Goal: Task Accomplishment & Management: Manage account settings

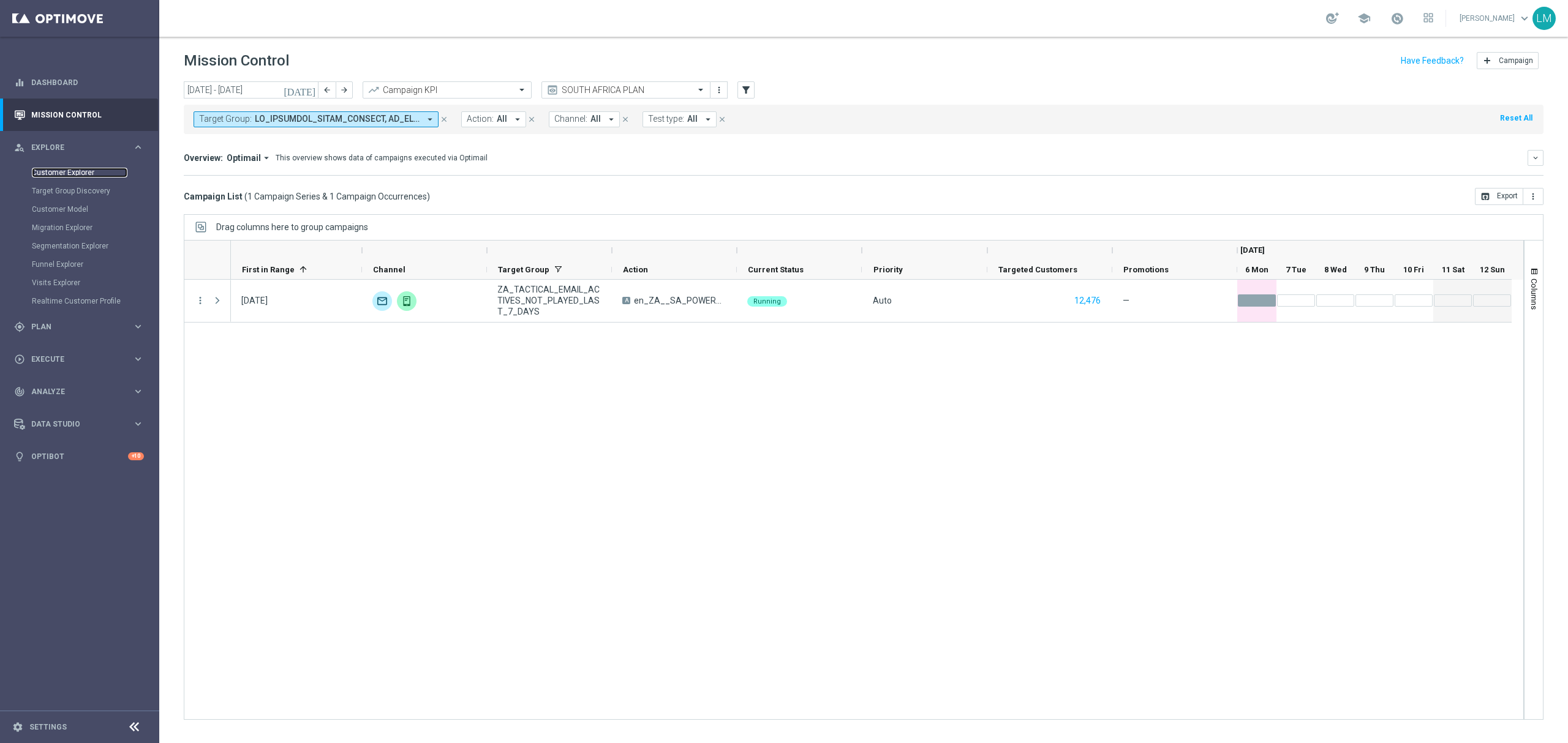
click at [90, 169] on link "Customer Explorer" at bounding box center [79, 172] width 95 height 10
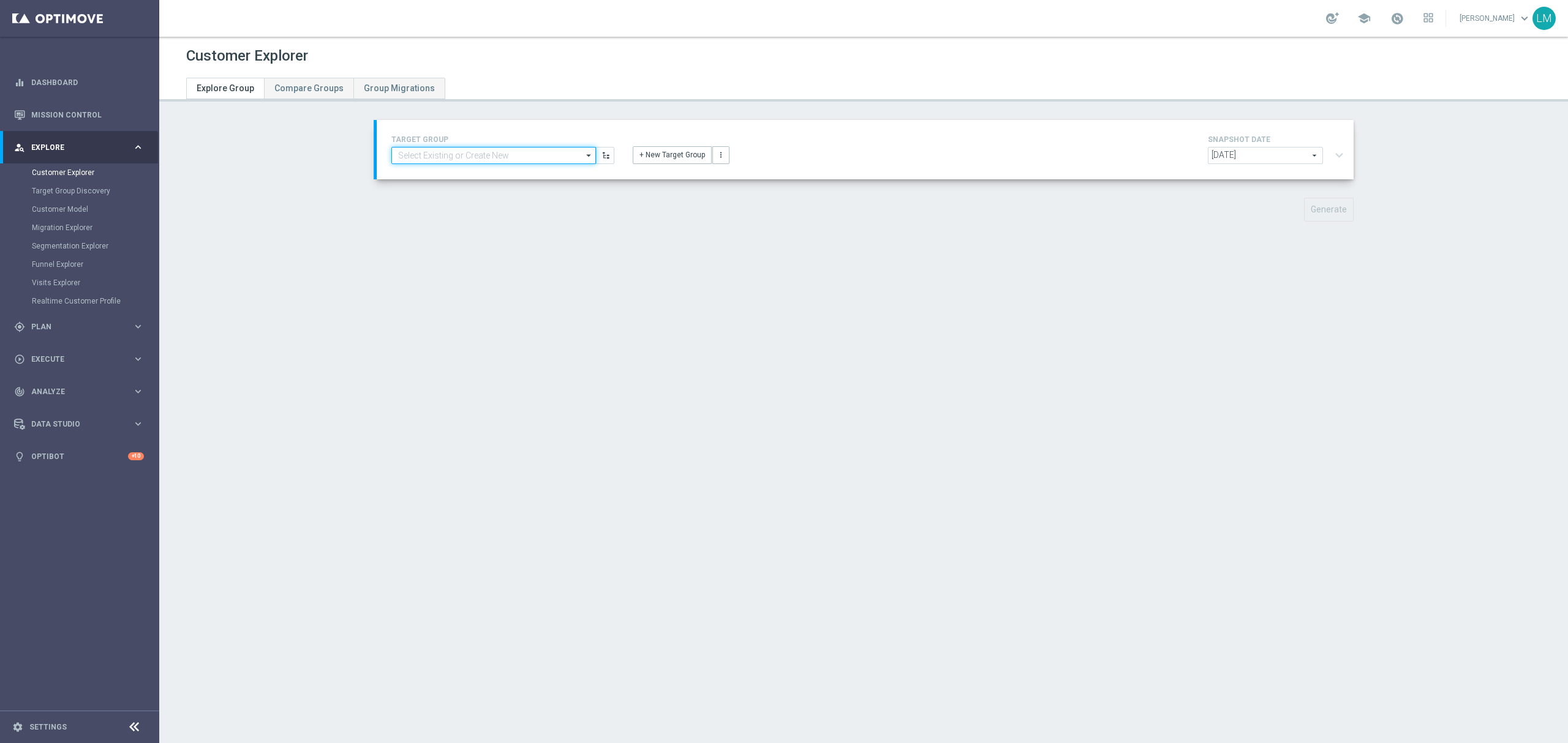
click at [493, 162] on input at bounding box center [493, 155] width 205 height 18
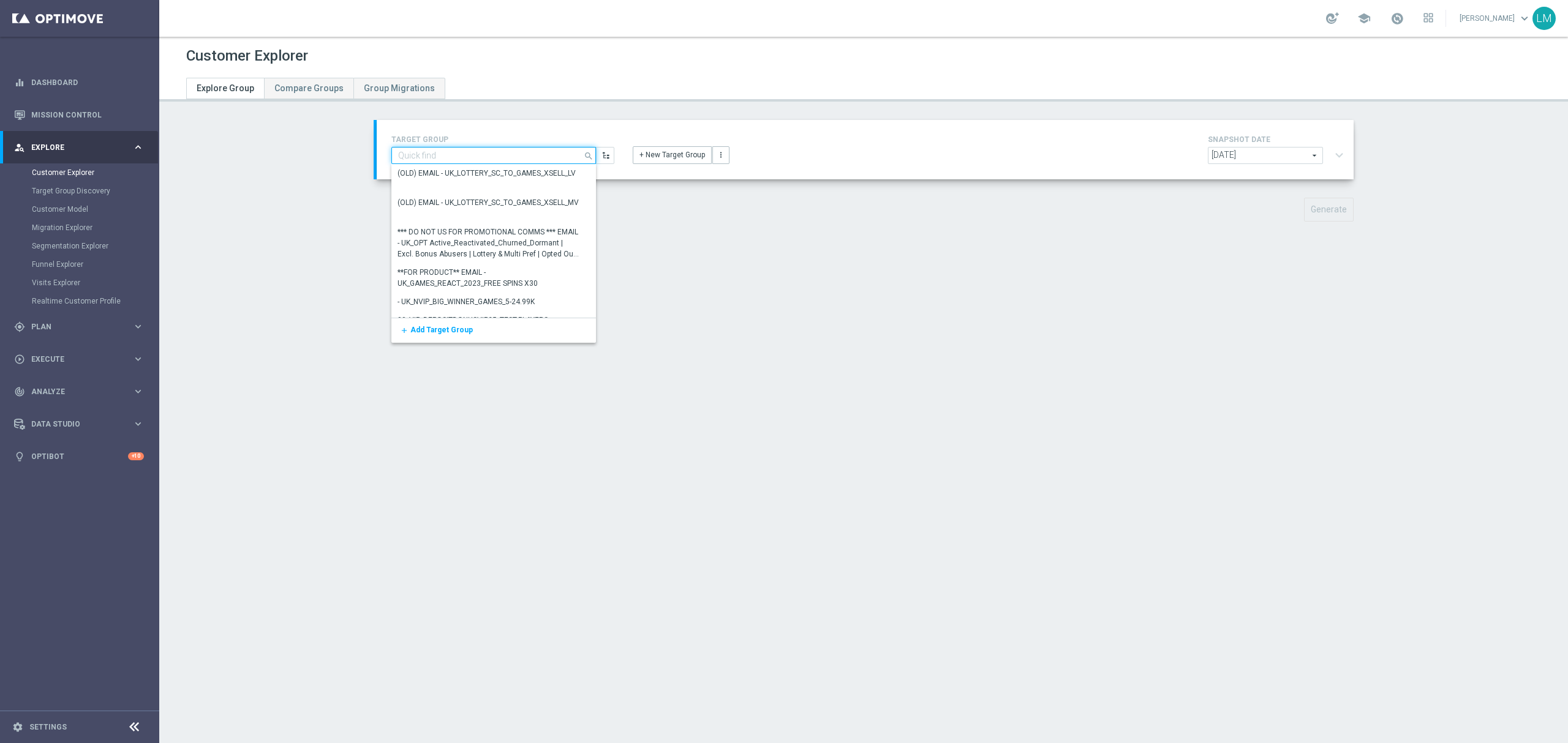
paste input "ZA_TACTICAL_EMAIL_BIG_DEPOSITS_BIG_LOSERS_LAST_WEEK"
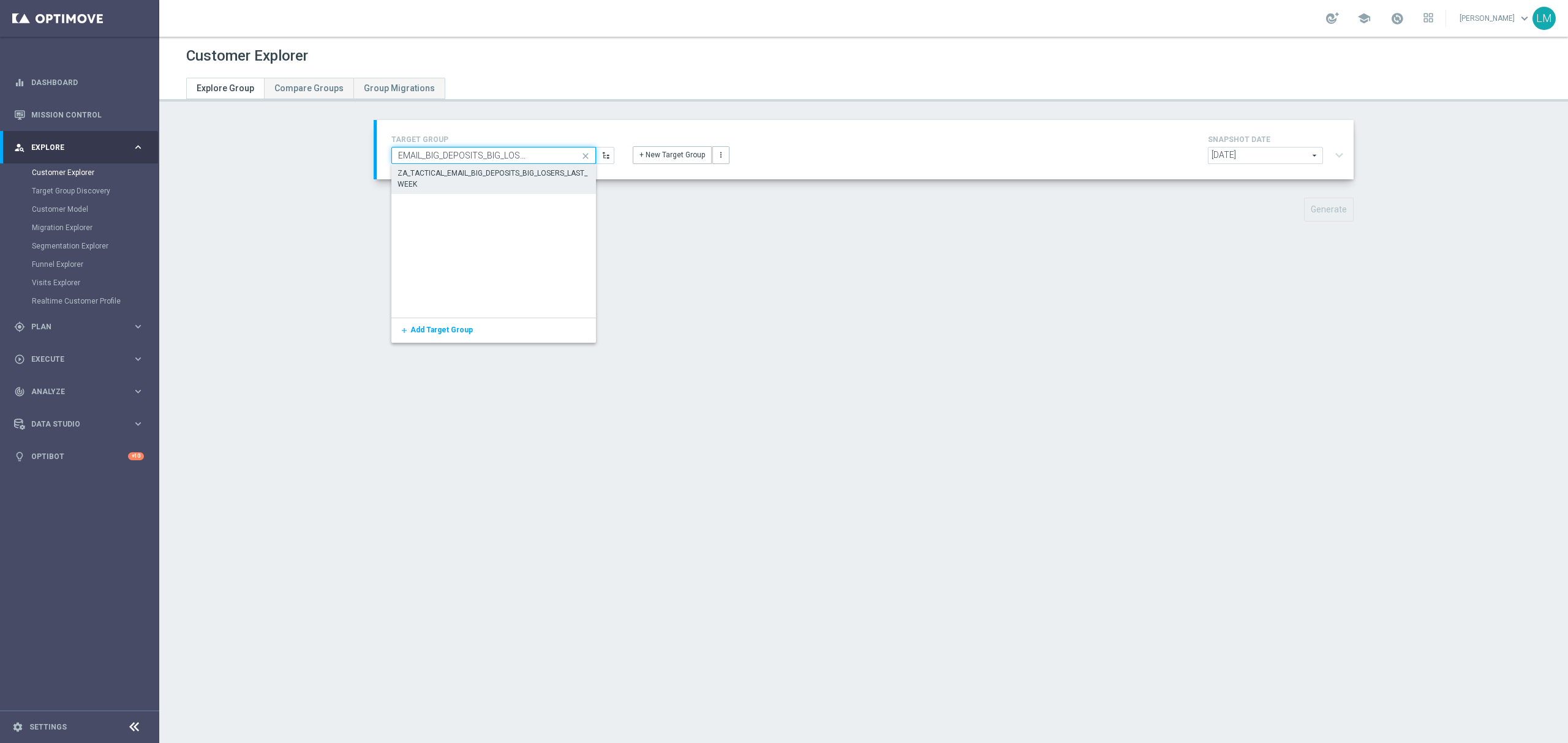
type input "ZA_TACTICAL_EMAIL_BIG_DEPOSITS_BIG_LOSERS_LAST_WEEK"
click at [485, 185] on div "ZA_TACTICAL_EMAIL_BIG_DEPOSITS_BIG_LOSERS_LAST_WEEK" at bounding box center [493, 179] width 193 height 22
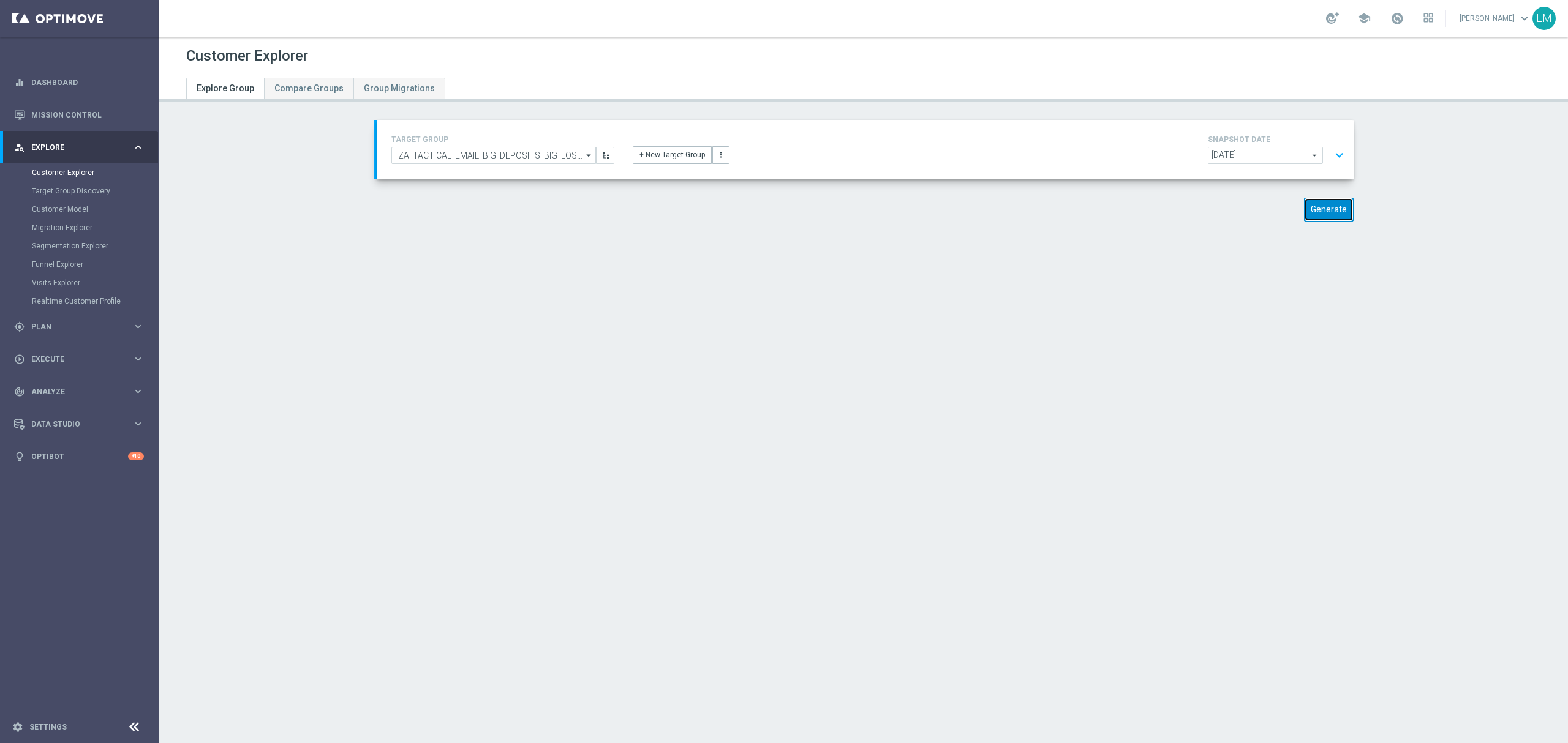
click at [1338, 207] on button "Generate" at bounding box center [1329, 210] width 50 height 24
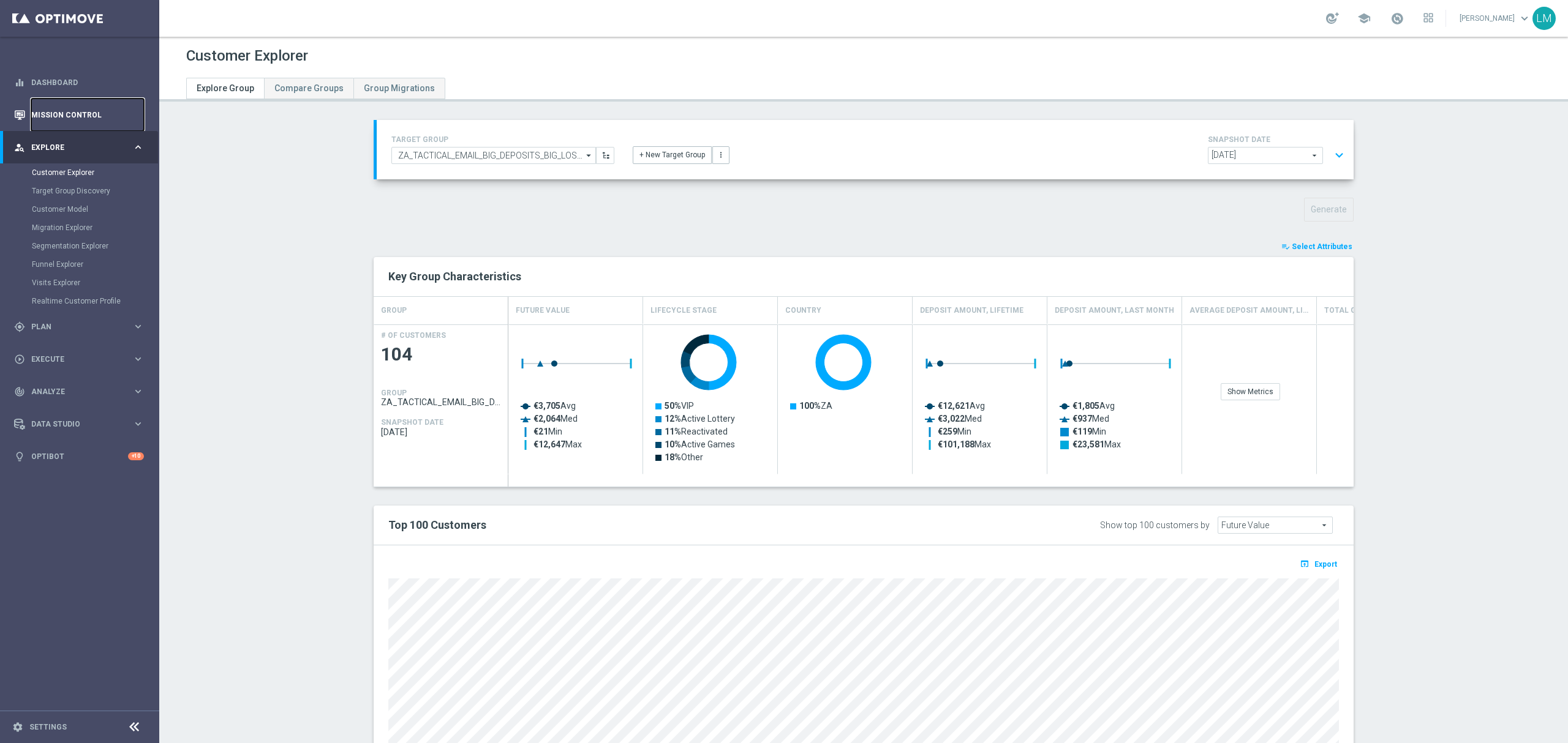
click at [74, 113] on link "Mission Control" at bounding box center [88, 115] width 113 height 32
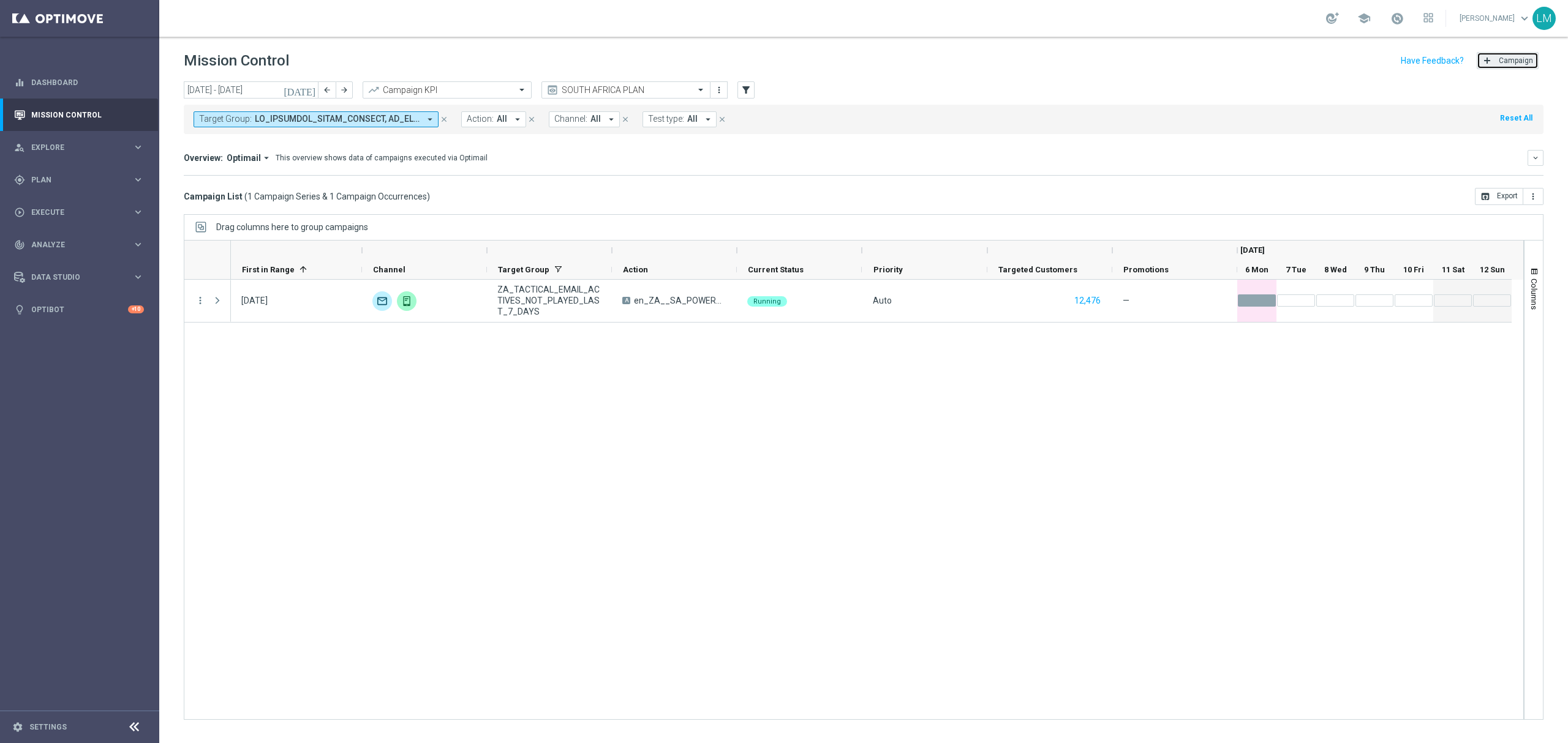
click at [1511, 62] on span "Campaign" at bounding box center [1515, 60] width 34 height 8
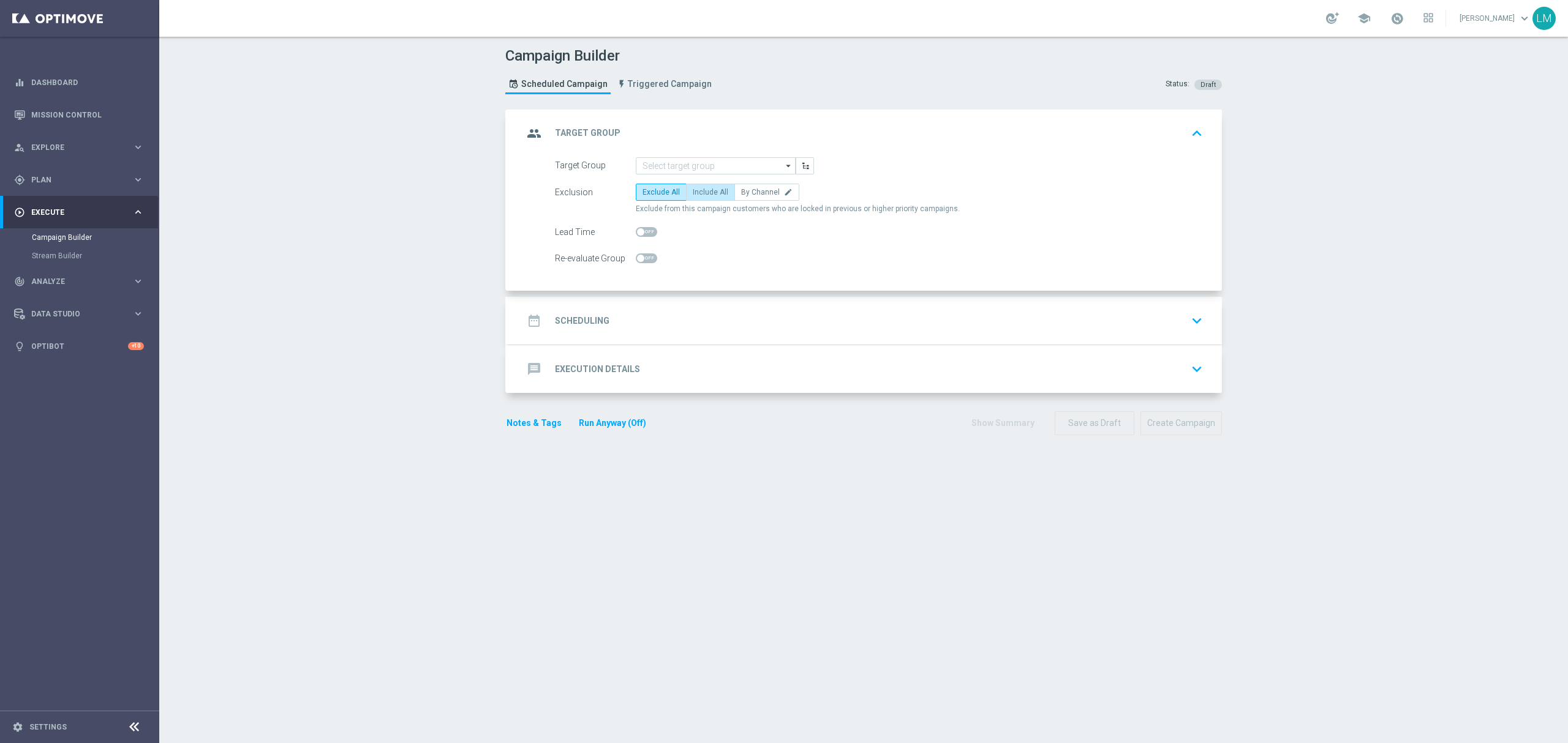
click at [714, 196] on span "Include All" at bounding box center [710, 192] width 35 height 8
click at [701, 196] on input "Include All" at bounding box center [696, 194] width 8 height 8
radio input "true"
click at [706, 167] on input at bounding box center [716, 166] width 160 height 18
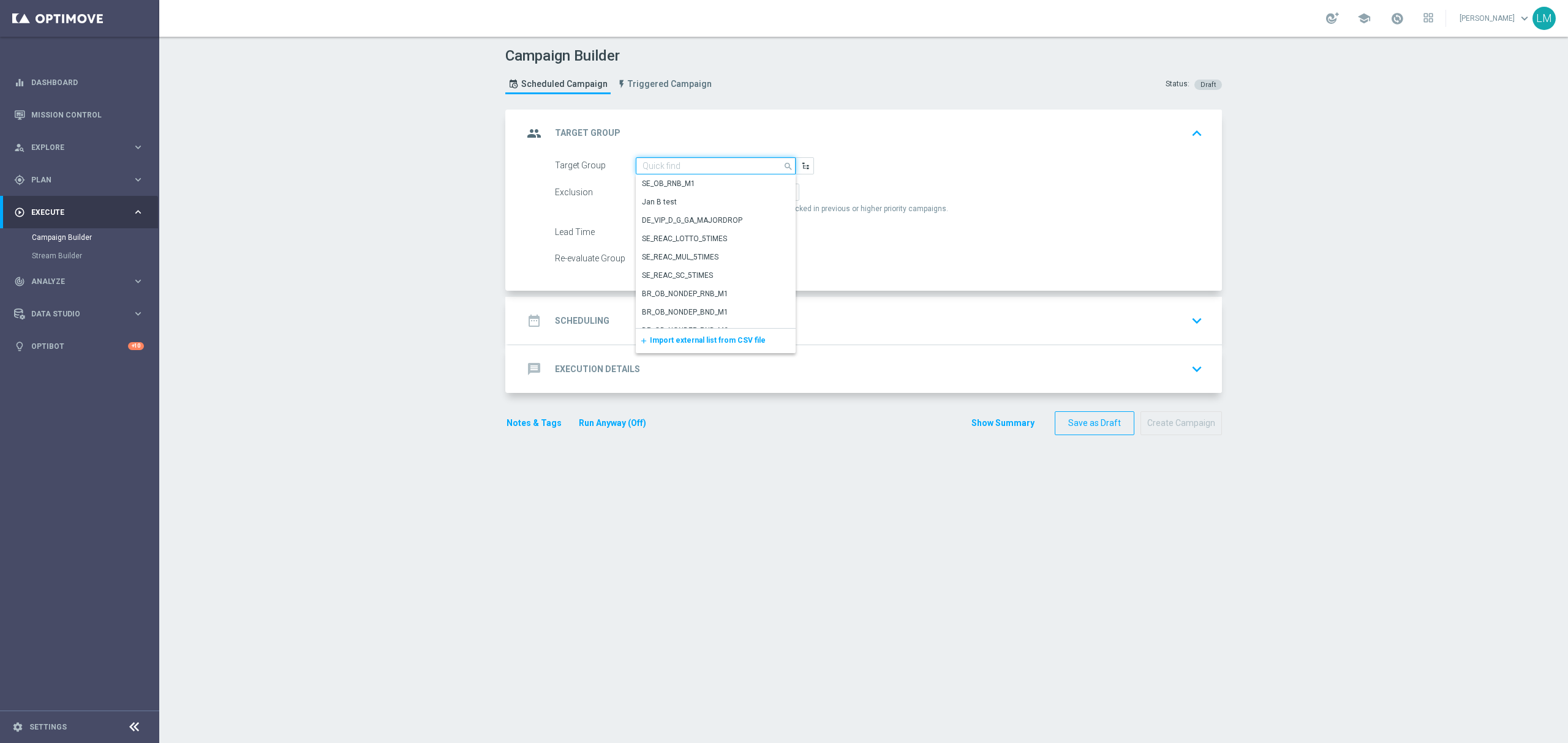
paste input "ZA_TACTICAL_EMAIL_HAS_PLAYED_IN_LAST_21_DAYS"
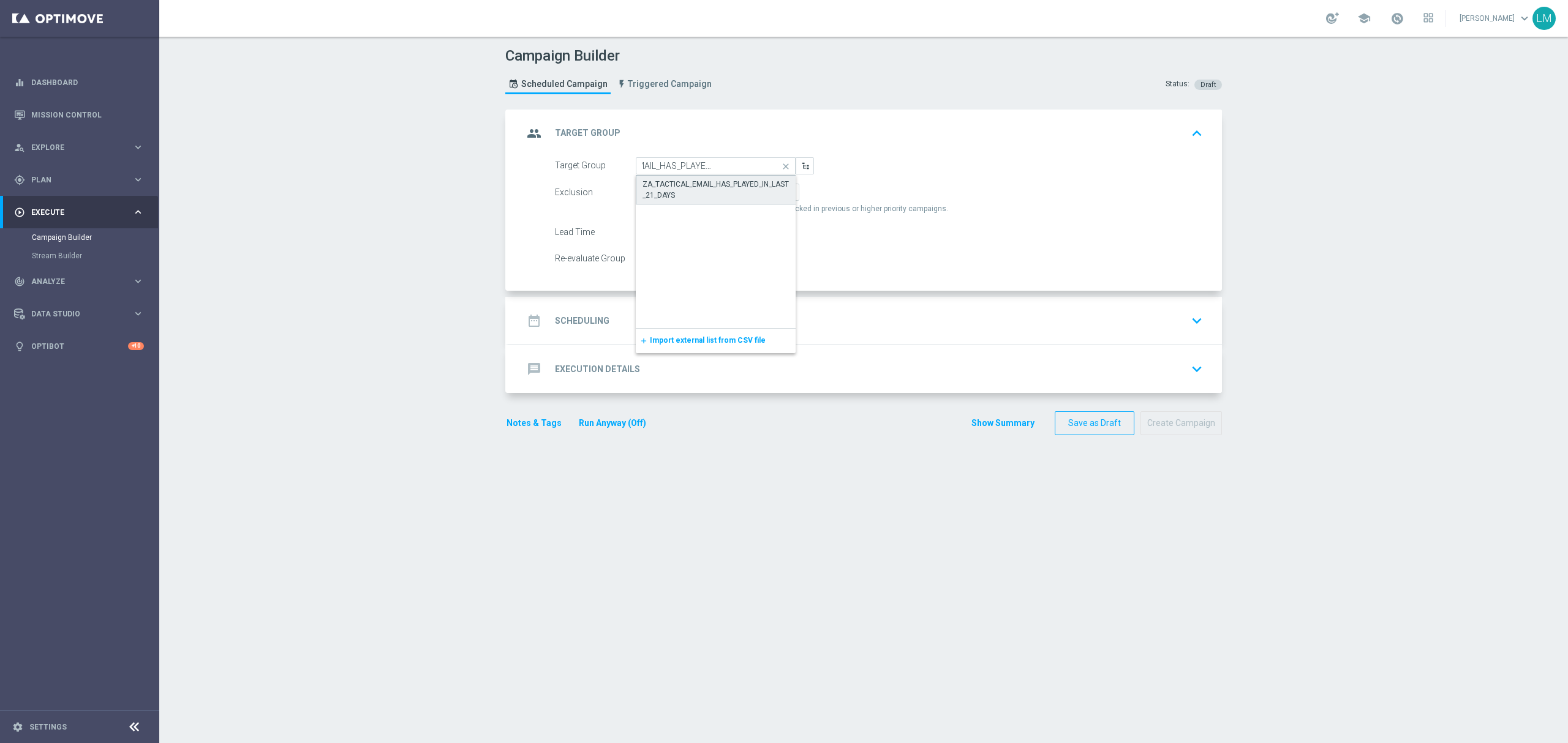
click at [696, 183] on div "ZA_TACTICAL_EMAIL_HAS_PLAYED_IN_LAST_21_DAYS" at bounding box center [716, 190] width 147 height 22
type input "ZA_TACTICAL_EMAIL_HAS_PLAYED_IN_LAST_21_DAYS"
click at [687, 339] on div "date_range Scheduling keyboard_arrow_down" at bounding box center [865, 321] width 714 height 48
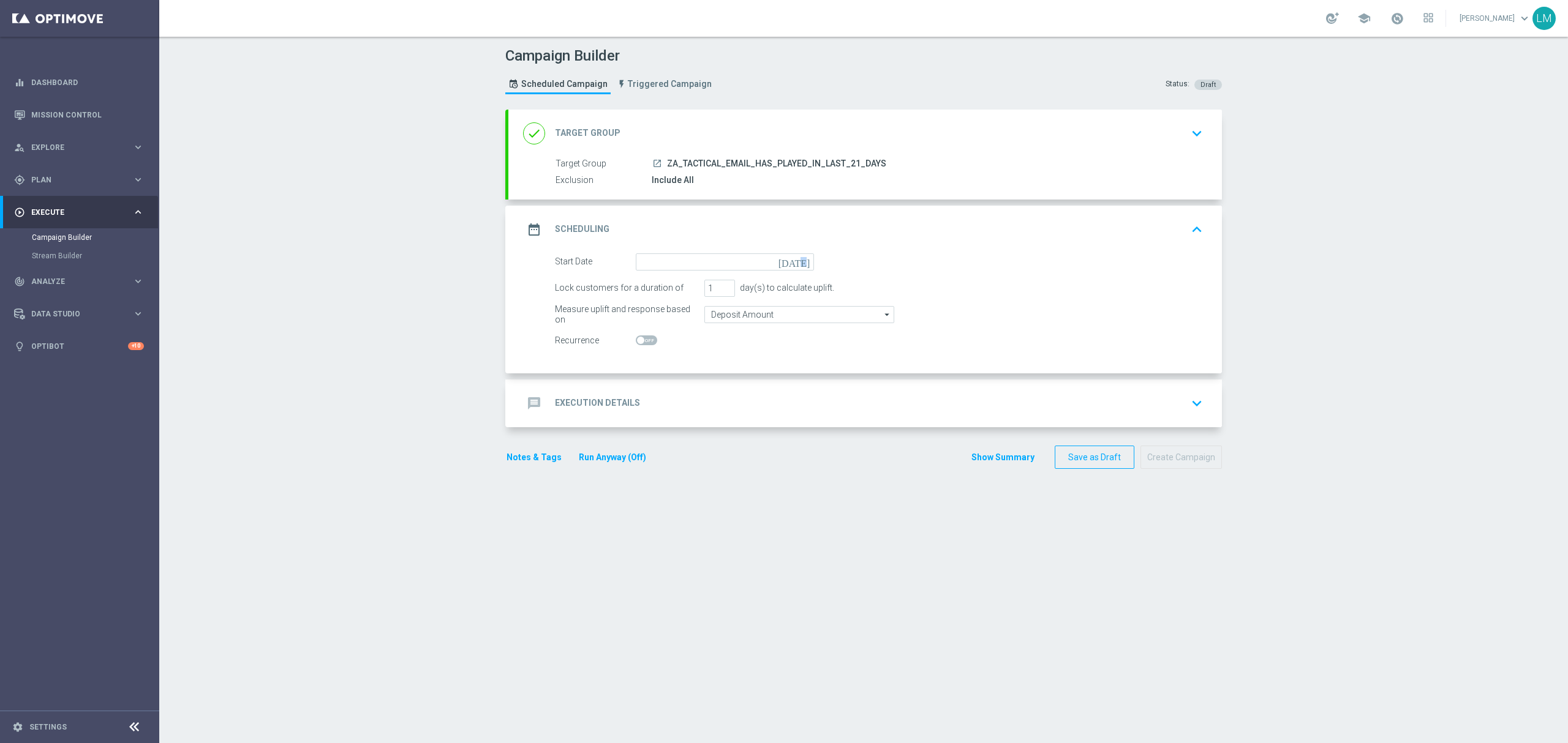
click at [802, 260] on icon "[DATE]" at bounding box center [796, 260] width 36 height 14
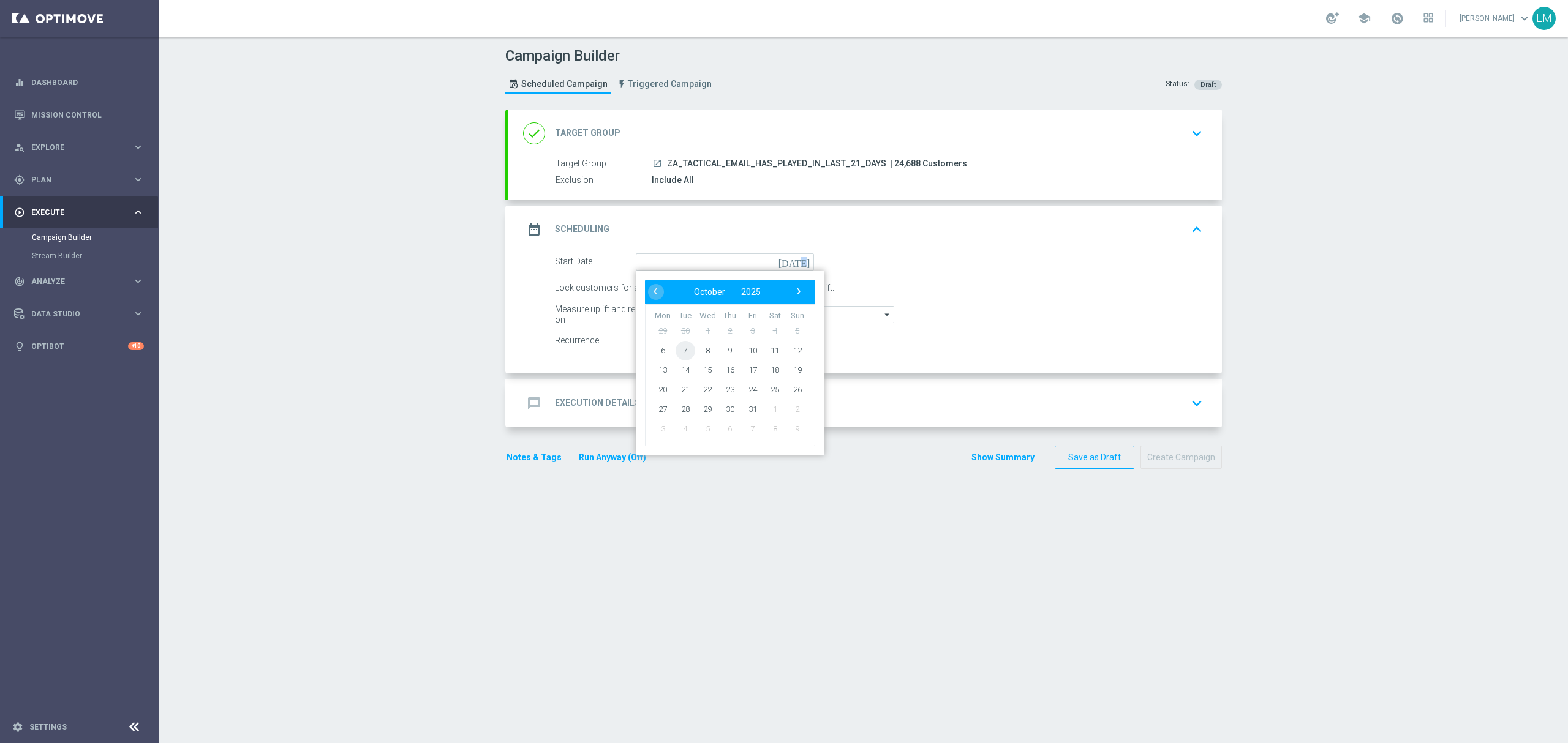
click at [677, 353] on span "7" at bounding box center [685, 350] width 19 height 19
type input "[DATE]"
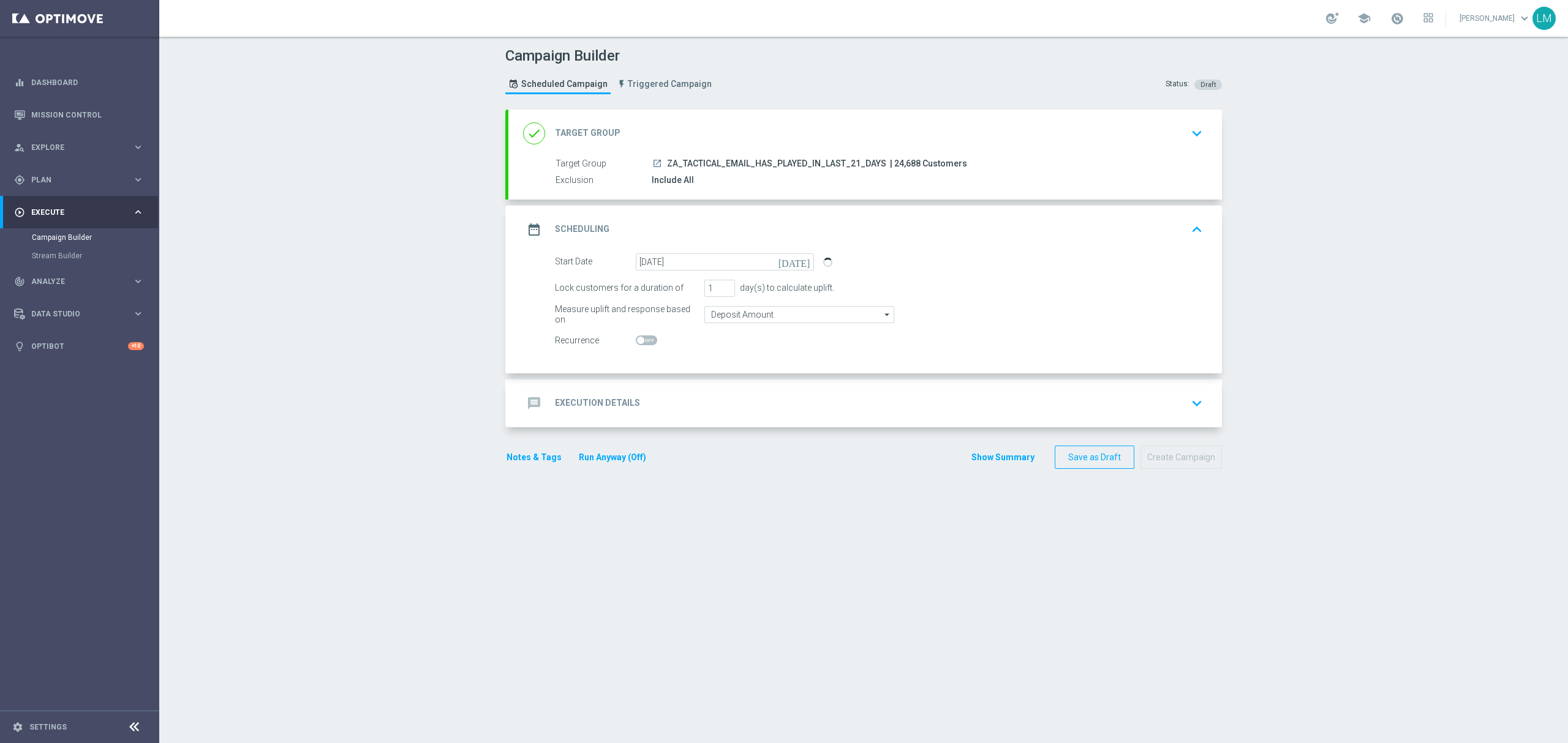
click at [716, 412] on div "message Execution Details keyboard_arrow_down" at bounding box center [865, 402] width 684 height 23
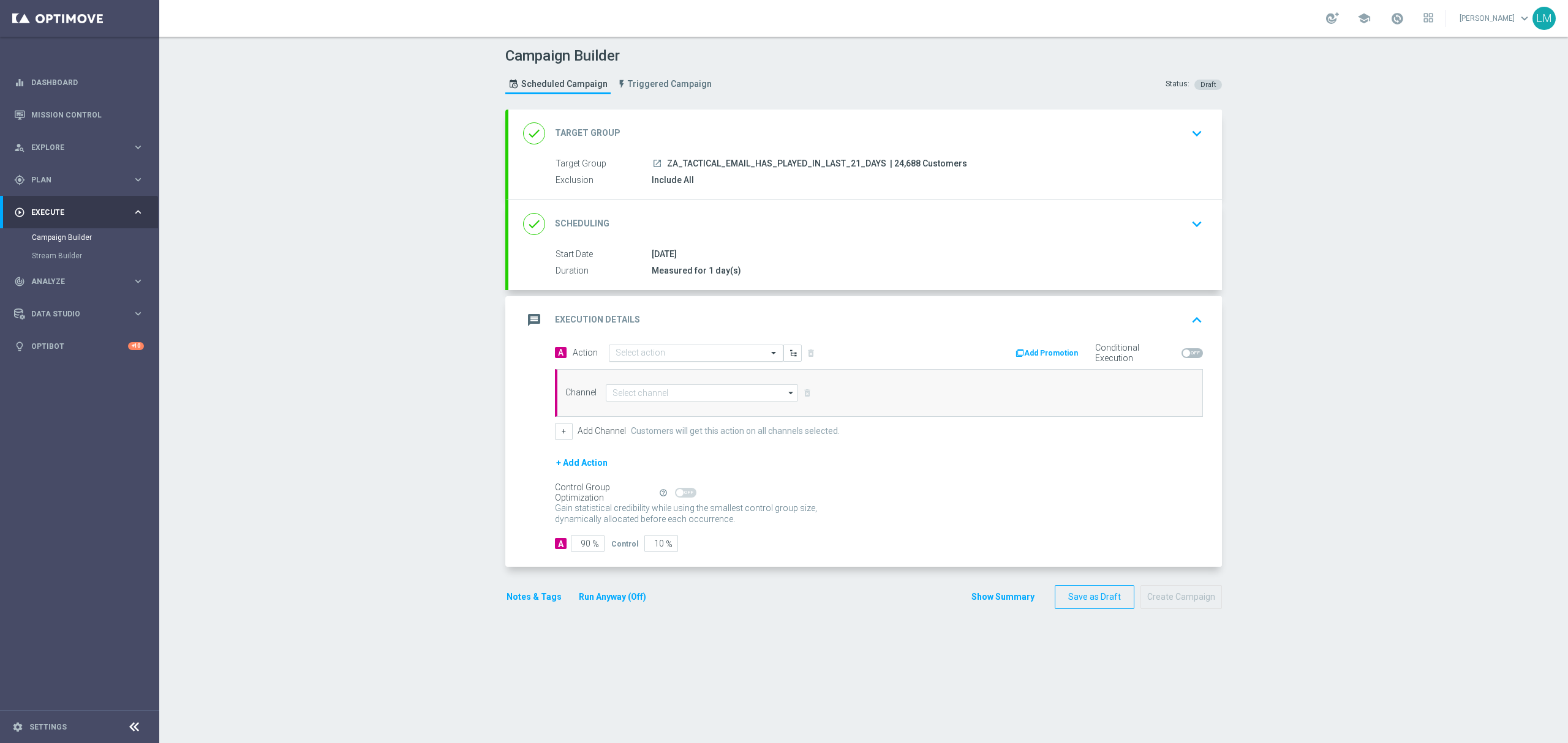
click at [645, 359] on div "Select action" at bounding box center [696, 353] width 175 height 18
paste input "en_ZA__MYSTERY_BOX_REMINDER_REBRAND__EMT_ALL_EM_TAC_LT"
type input "en_ZA__MYSTERY_BOX_REMINDER_REBRAND__EMT_ALL_EM_TAC_LT"
click at [653, 374] on label "en_ZA__MYSTERY_BOX_REMINDER_REBRAND__EMT_ALL_EM_TAC_LT" at bounding box center [731, 374] width 232 height 10
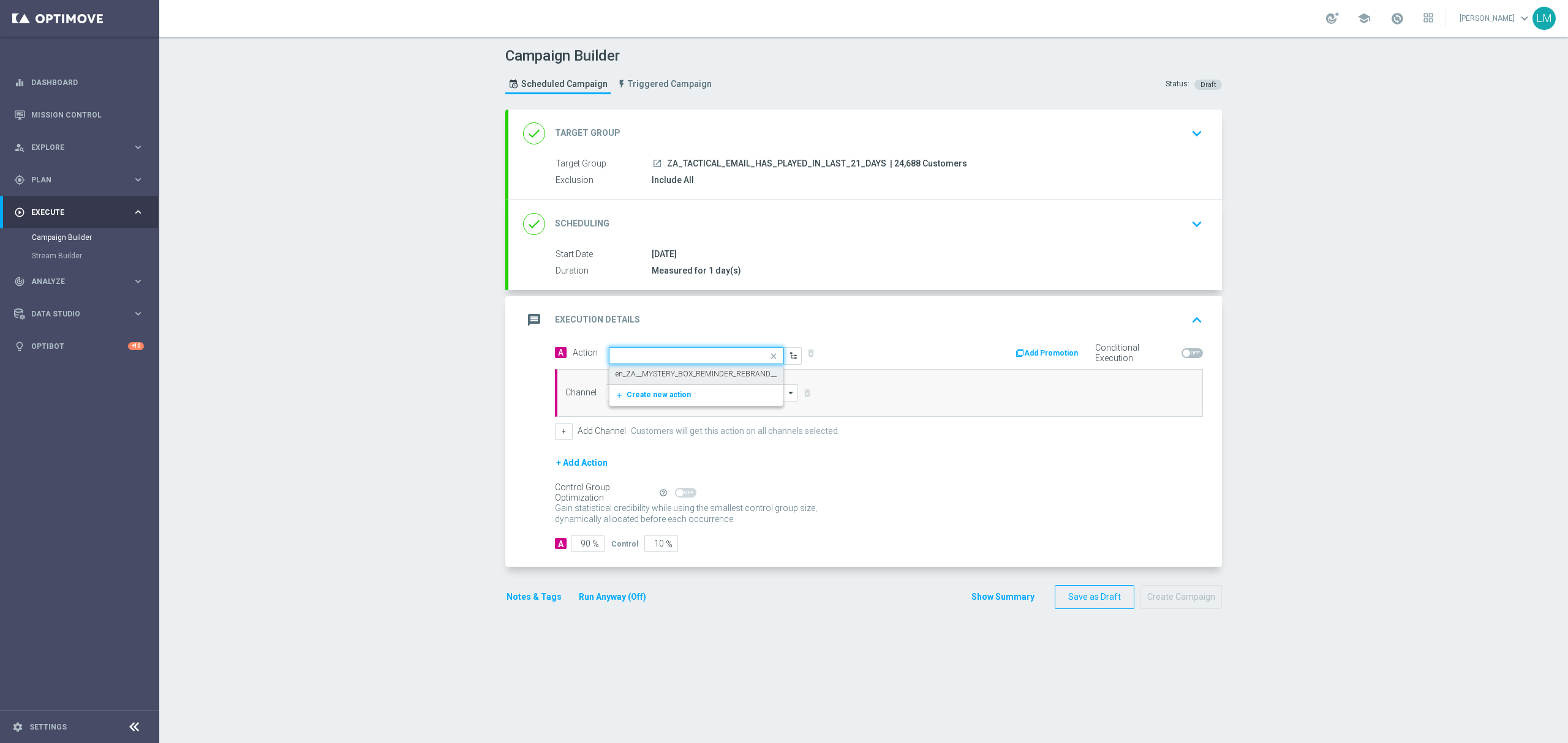
scroll to position [0, 0]
click at [665, 397] on input at bounding box center [702, 392] width 193 height 18
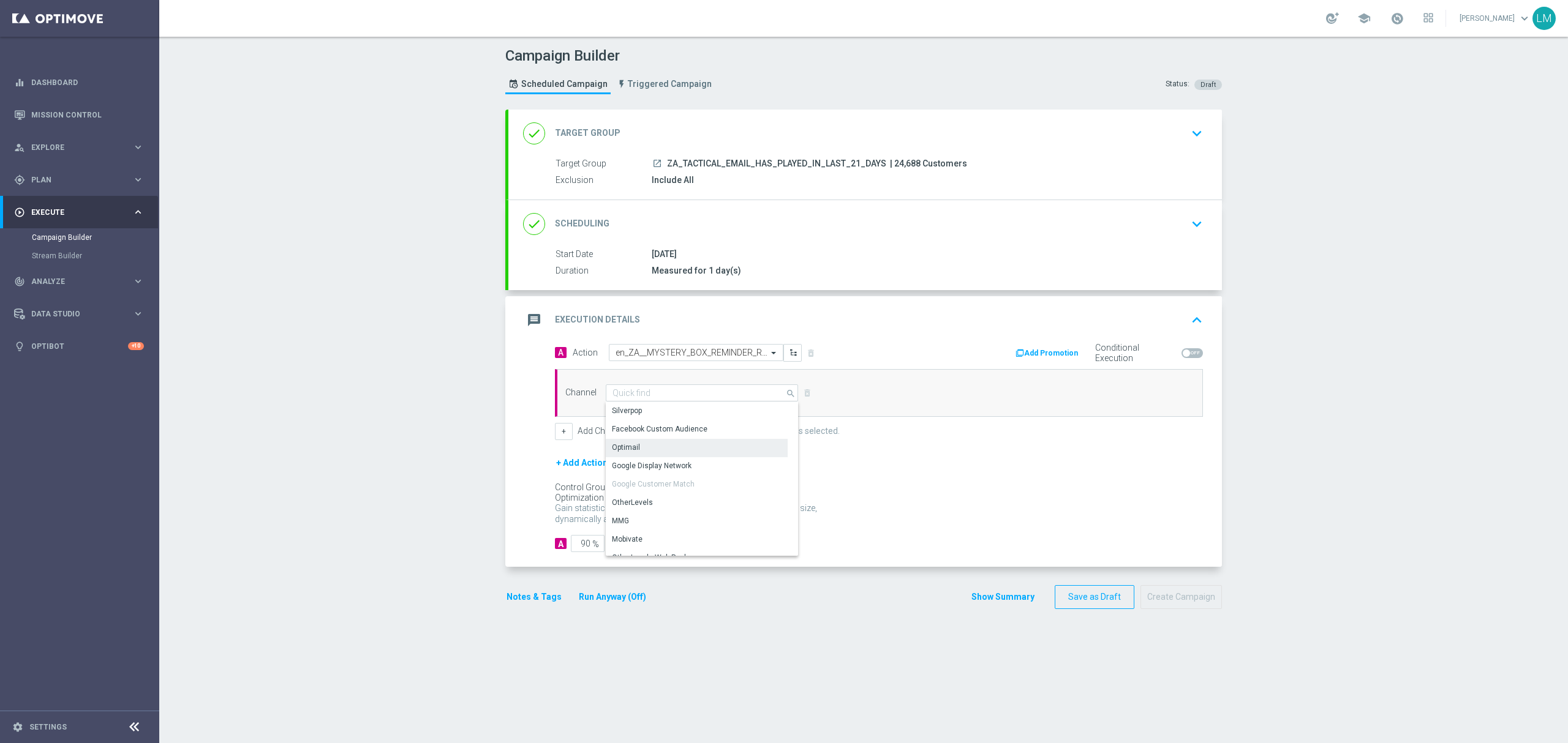
click at [643, 446] on div "Optimail" at bounding box center [696, 447] width 181 height 18
type input "Optimail"
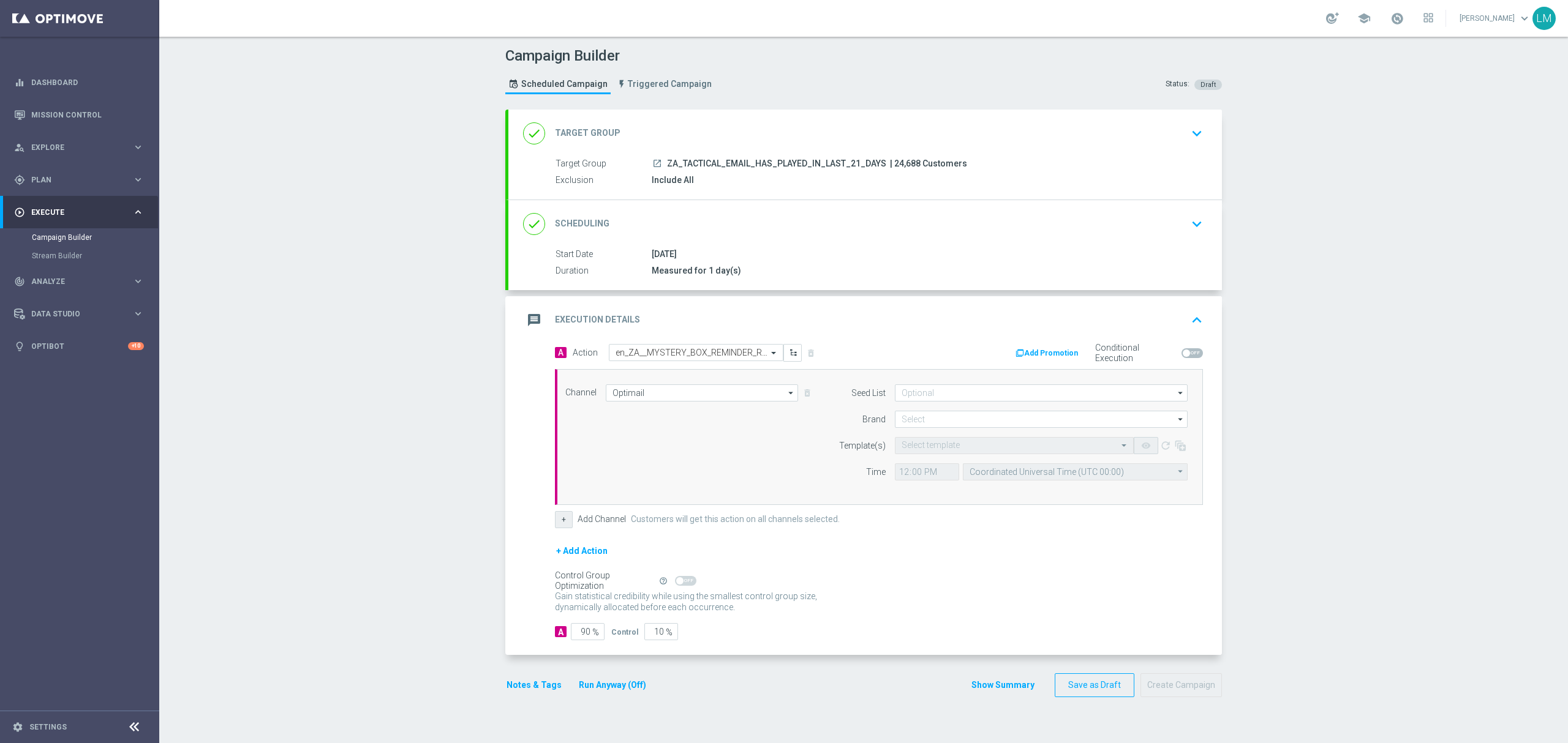
click at [561, 523] on button "+" at bounding box center [563, 519] width 18 height 18
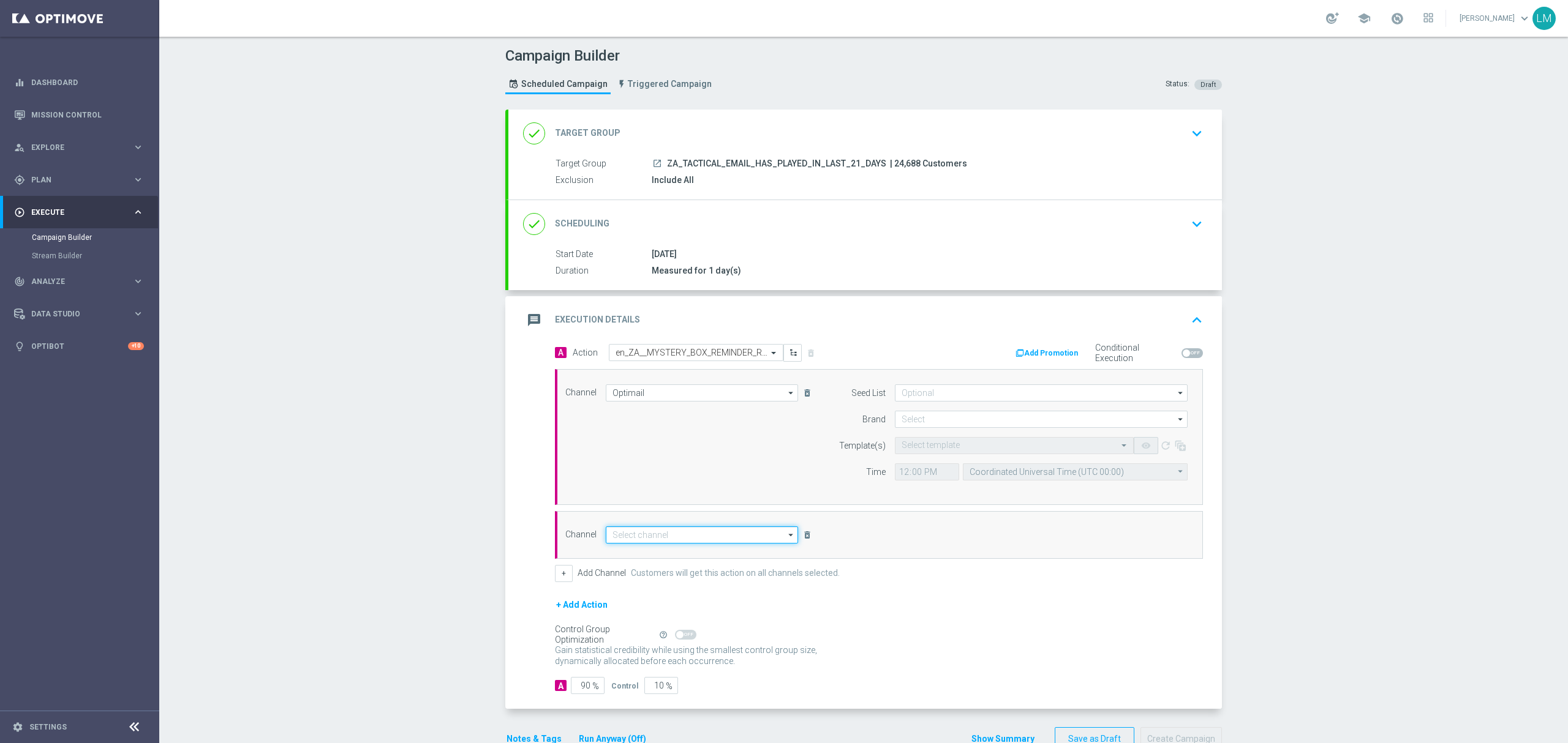
click at [627, 527] on input at bounding box center [702, 535] width 193 height 18
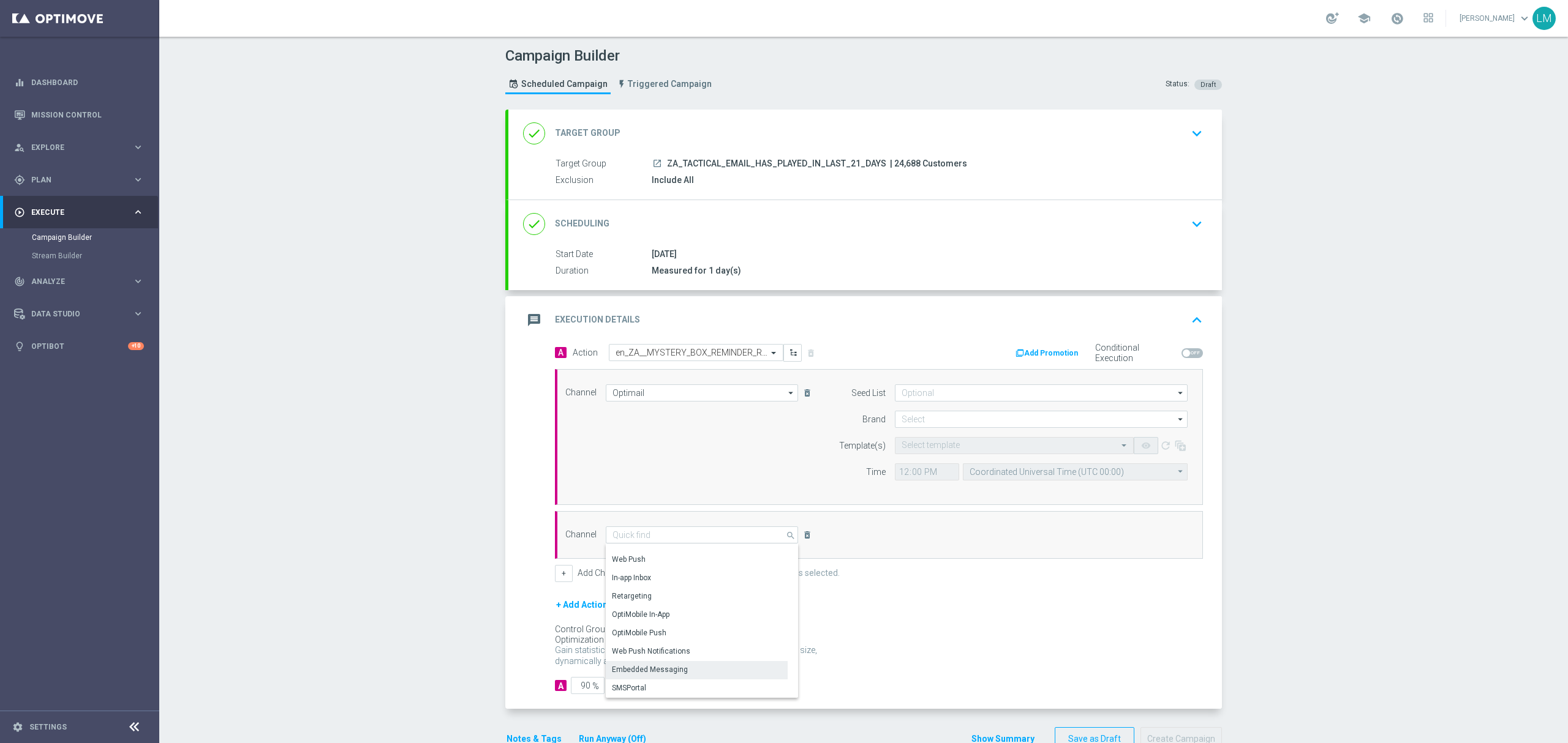
click at [649, 671] on div "Embedded Messaging" at bounding box center [650, 670] width 76 height 11
type input "Embedded Messaging"
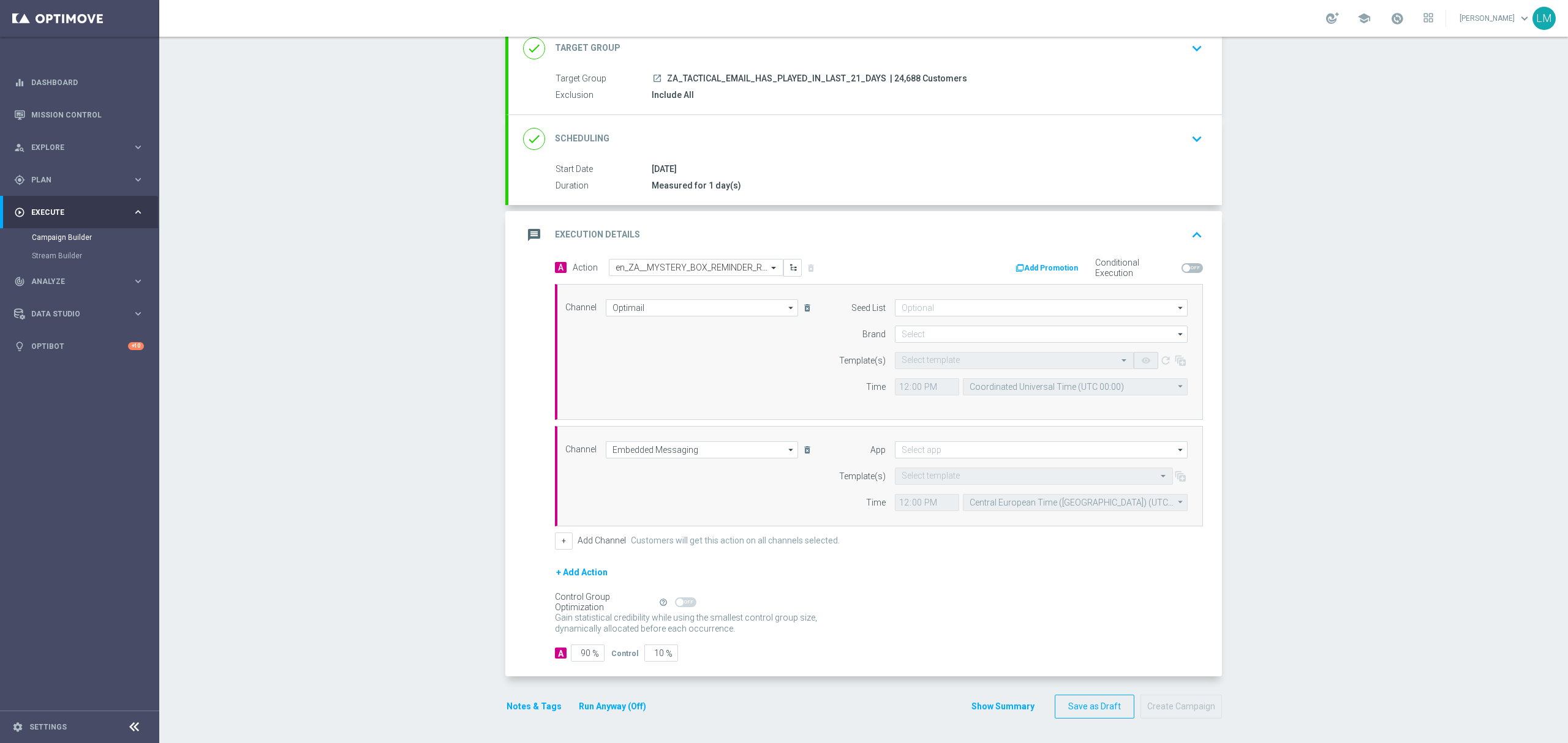
scroll to position [89, 0]
click at [653, 660] on input "10" at bounding box center [661, 653] width 33 height 18
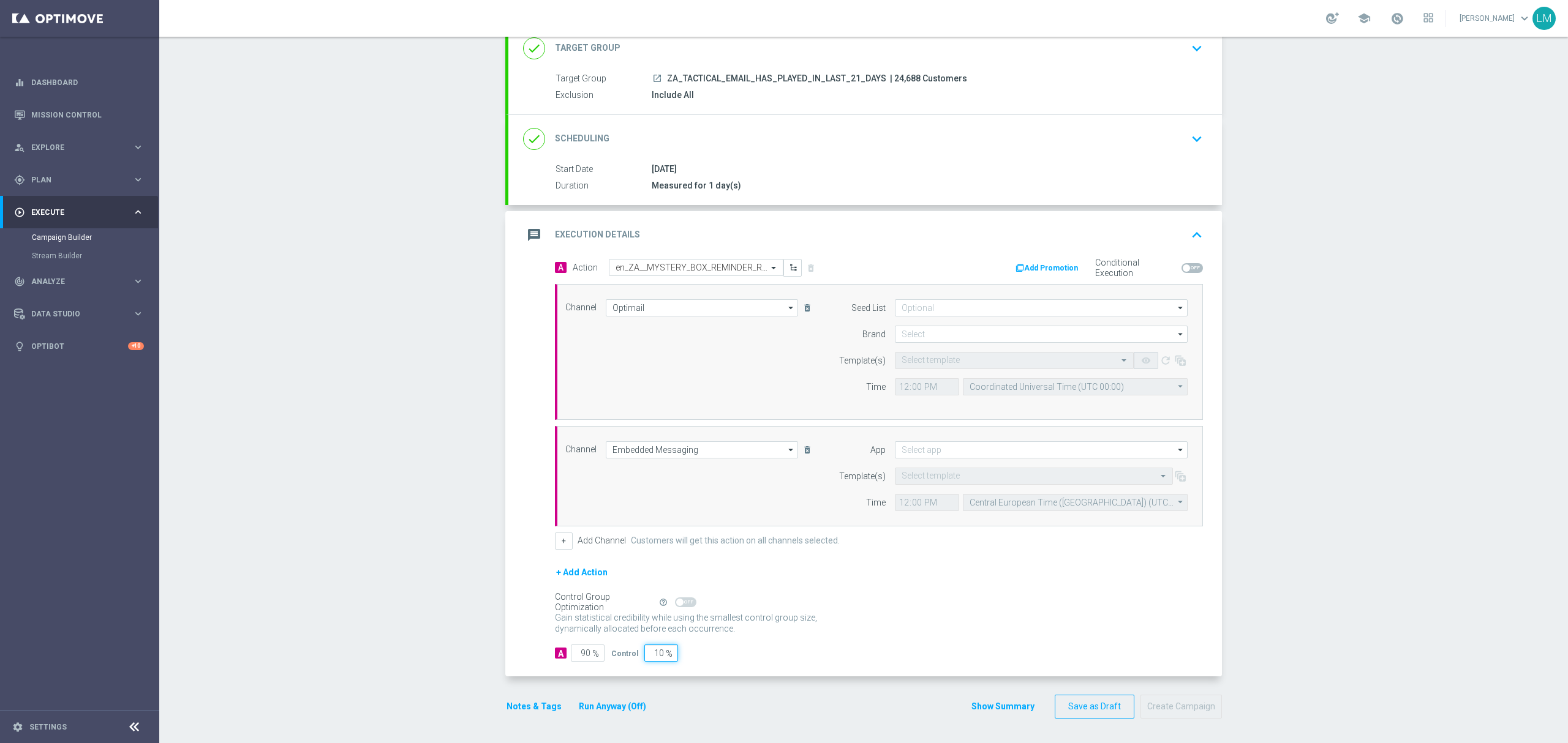
click at [648, 654] on input "10" at bounding box center [661, 653] width 33 height 18
type input "5"
type input "95"
type input "5"
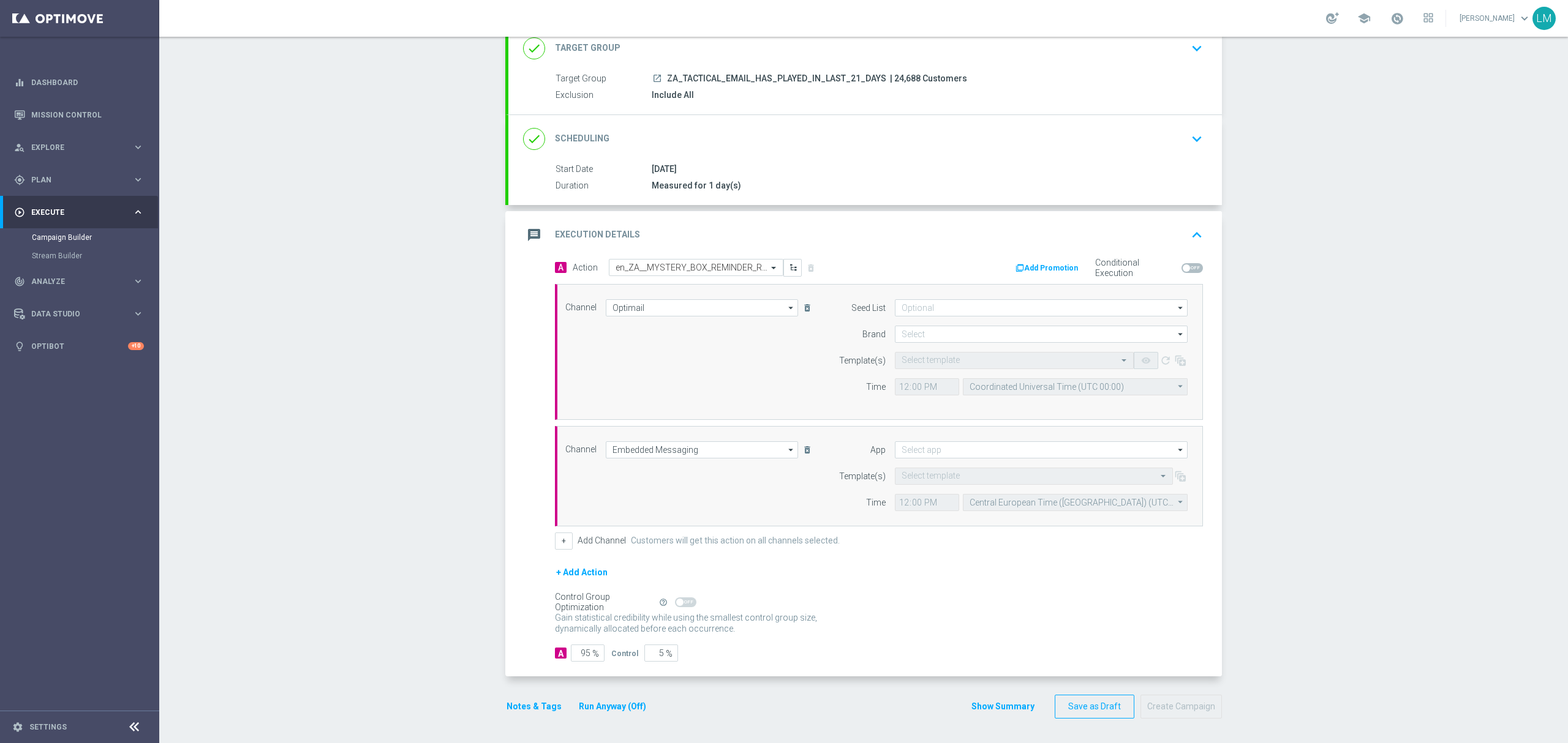
click at [849, 593] on div "+ Add Action" at bounding box center [878, 580] width 648 height 31
click at [929, 332] on input at bounding box center [1041, 334] width 292 height 18
click at [937, 363] on div "lottoland" at bounding box center [1041, 371] width 293 height 19
type input "lottoland"
click at [1054, 388] on input "Coordinated Universal Time (UTC 00:00)" at bounding box center [1075, 387] width 225 height 18
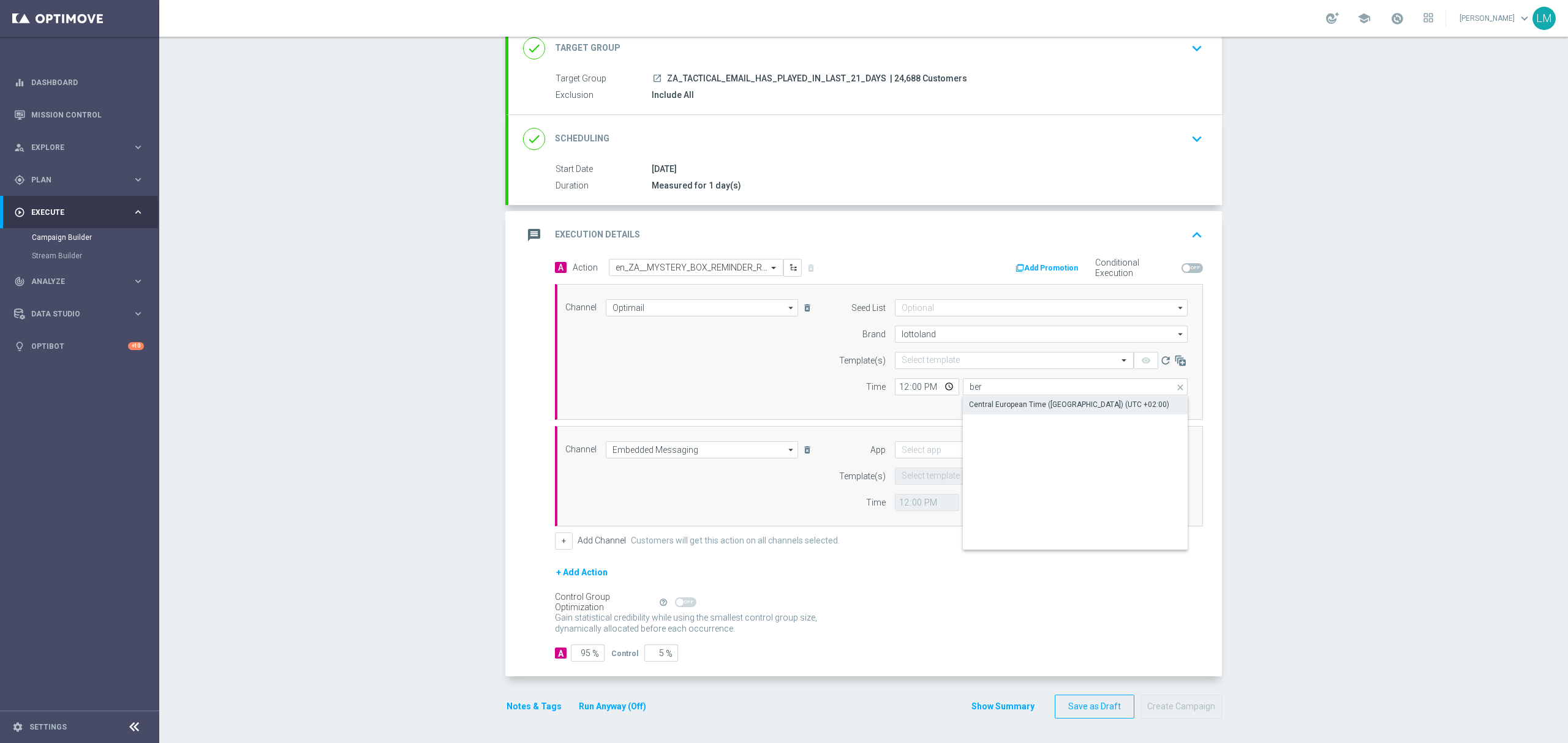
click at [1039, 402] on div "Central European Time ([GEOGRAPHIC_DATA]) (UTC +02:00)" at bounding box center [1069, 404] width 200 height 11
type input "Central European Time ([GEOGRAPHIC_DATA]) (UTC +02:00)"
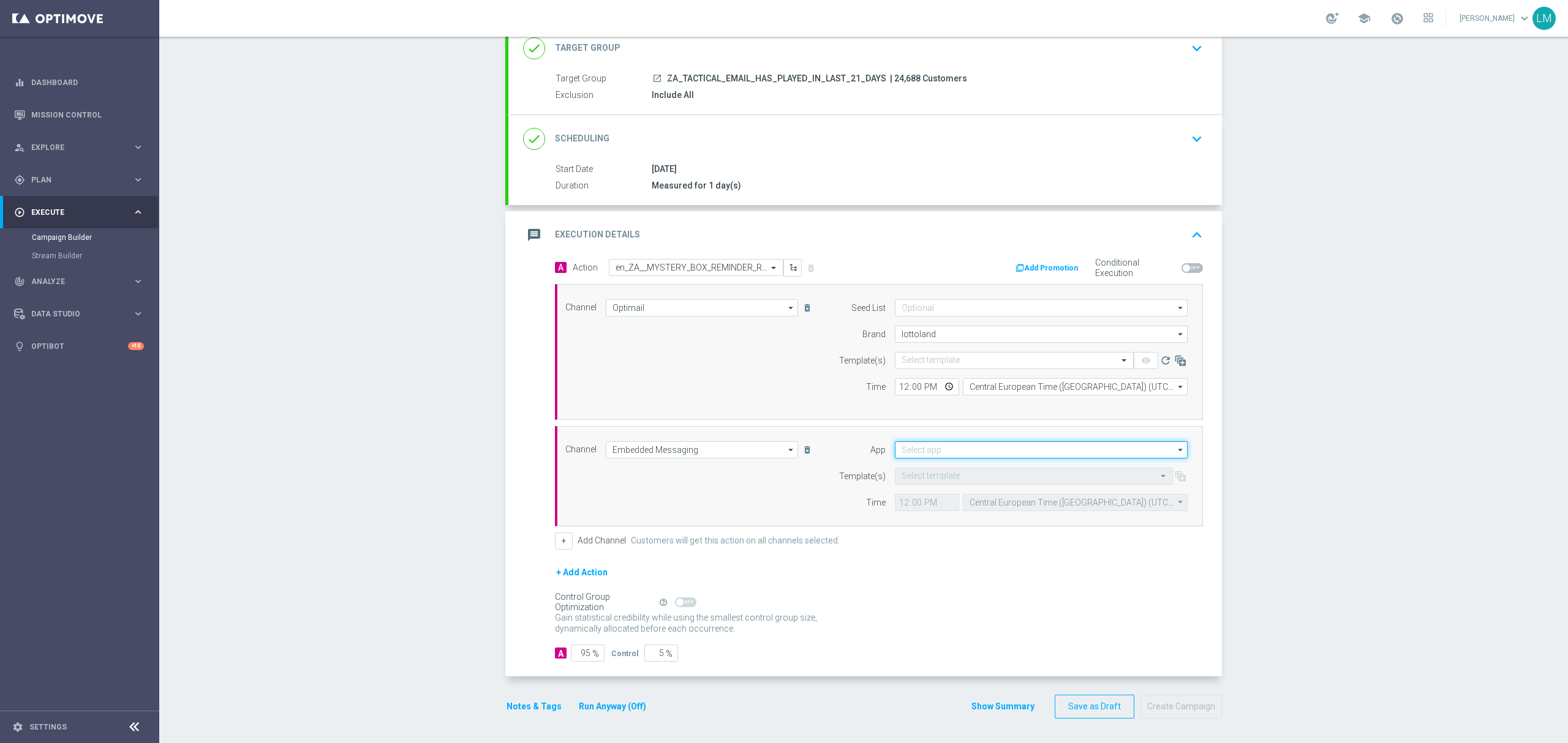
click at [956, 452] on input at bounding box center [1041, 450] width 292 height 18
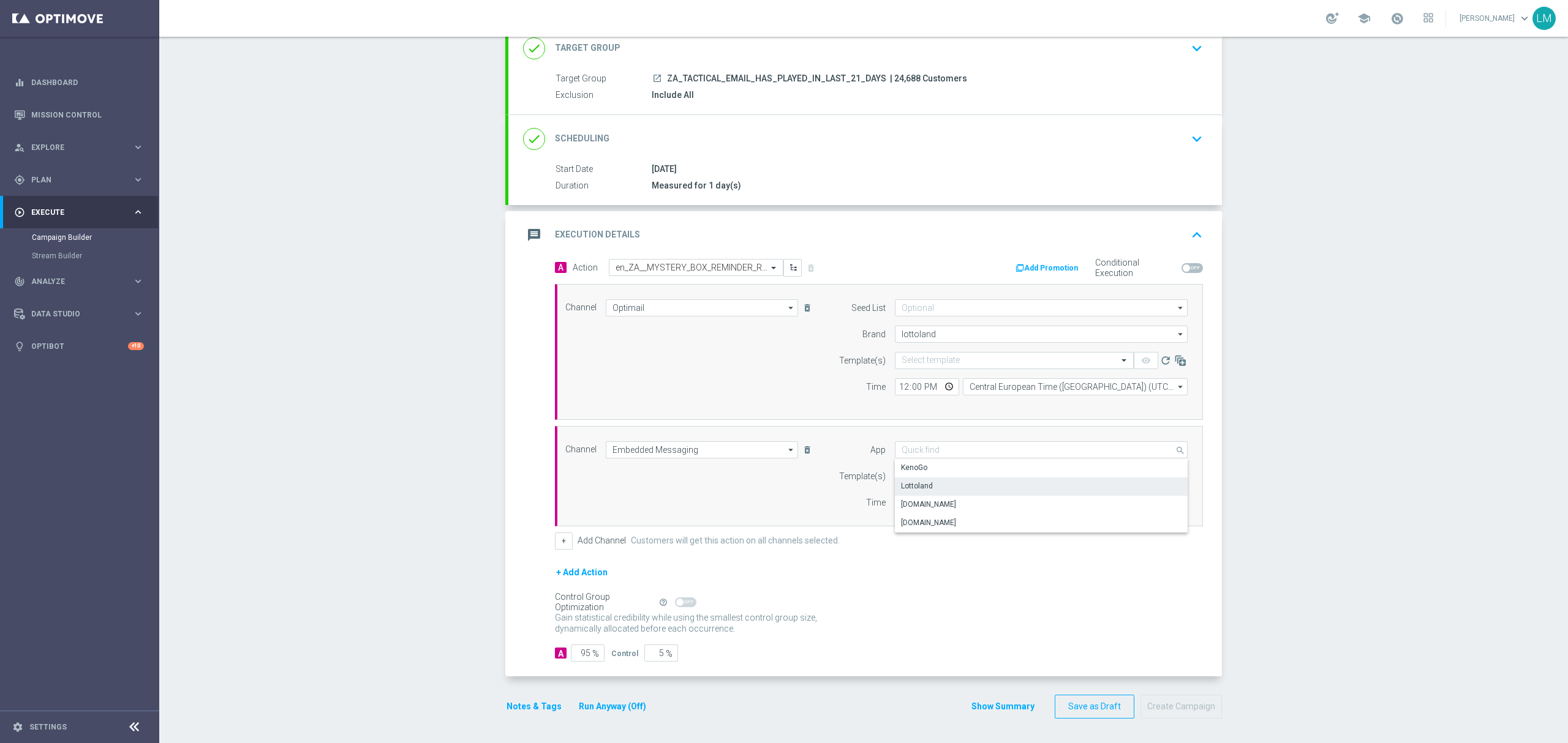
click at [950, 477] on div "Lottoland" at bounding box center [1041, 486] width 293 height 18
type input "Lottoland"
click at [937, 356] on input "text" at bounding box center [1002, 360] width 201 height 10
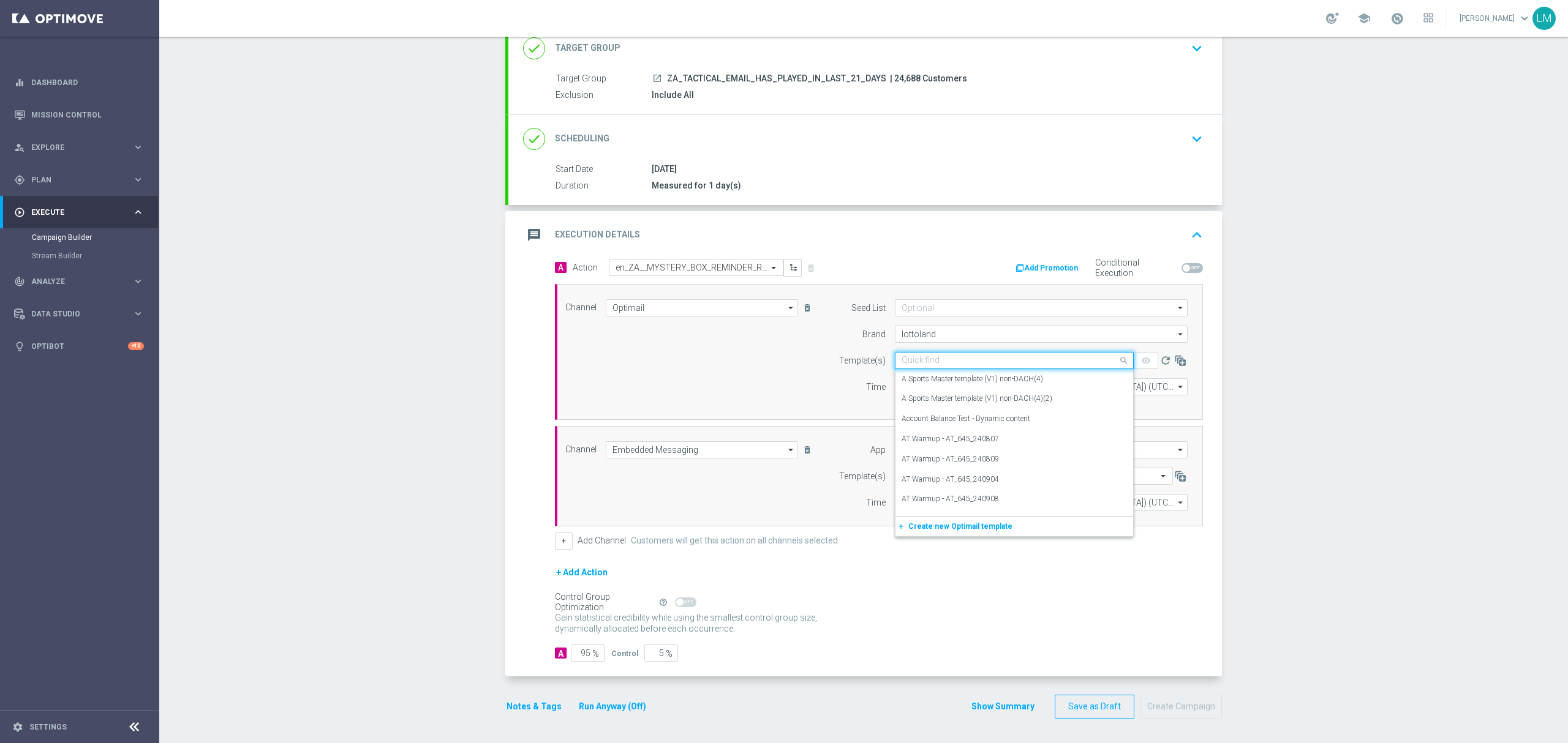
paste input "en_ZA__MYSTERY_BOX_REMINDER_REBRAND__EMT_ALL_EM_TAC_LT"
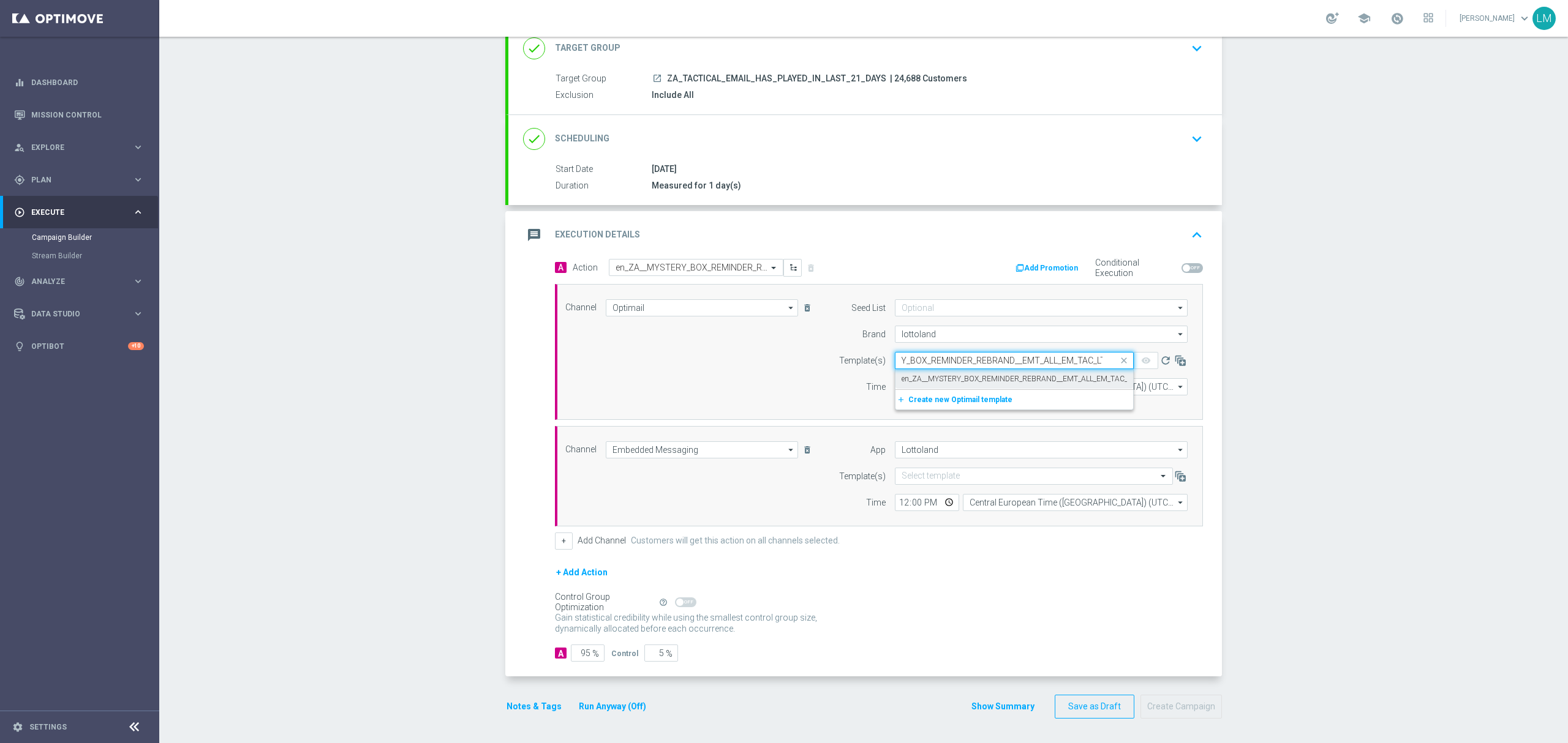
click at [927, 381] on label "en_ZA__MYSTERY_BOX_REMINDER_REBRAND__EMT_ALL_EM_TAC_LT" at bounding box center [1017, 378] width 232 height 10
type input "en_ZA__MYSTERY_BOX_REMINDER_REBRAND__EMT_ALL_EM_TAC_LT"
click at [911, 474] on input "text" at bounding box center [1021, 476] width 240 height 10
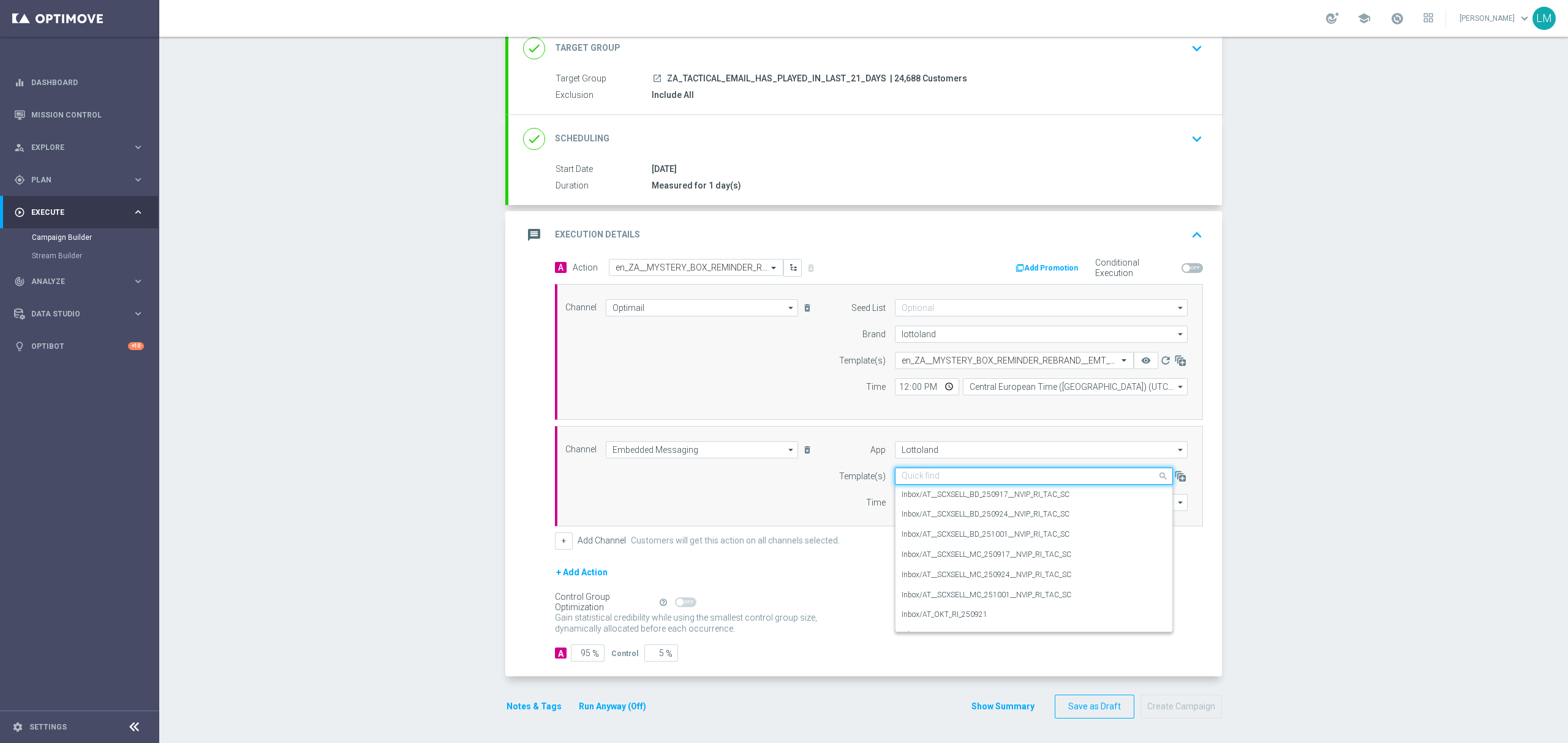
paste input "en_ZA__MYSTERY_BOX_REMINDER_REBRAND__EMT_ALL_RI_TAC_LT"
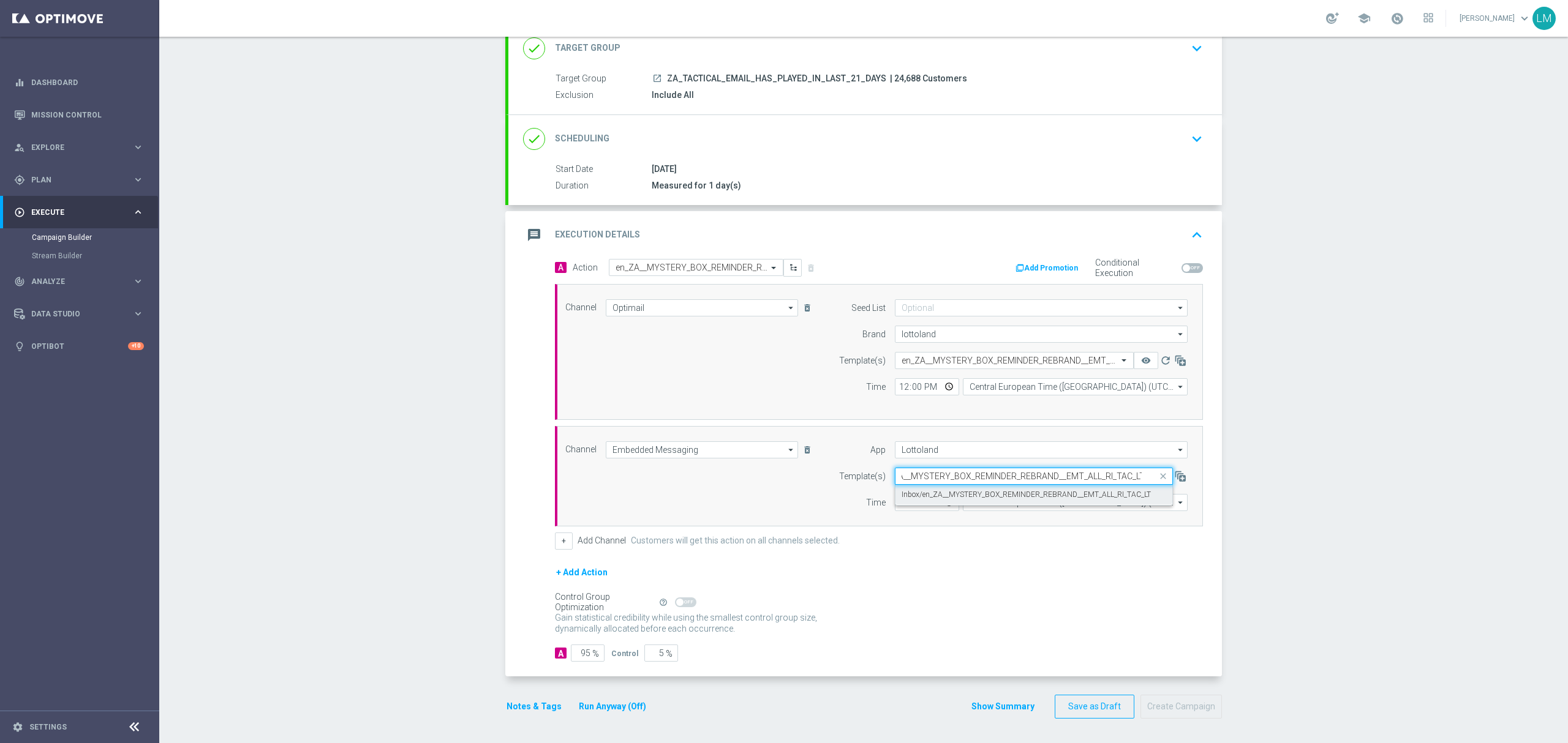
click at [916, 485] on div "Inbox/en_ZA__MYSTERY_BOX_REMINDER_REBRAND__EMT_ALL_RI_TAC_LT" at bounding box center [1034, 495] width 265 height 20
type input "en_ZA__MYSTERY_BOX_REMINDER_REBRAND__EMT_ALL_RI_TAC_LT"
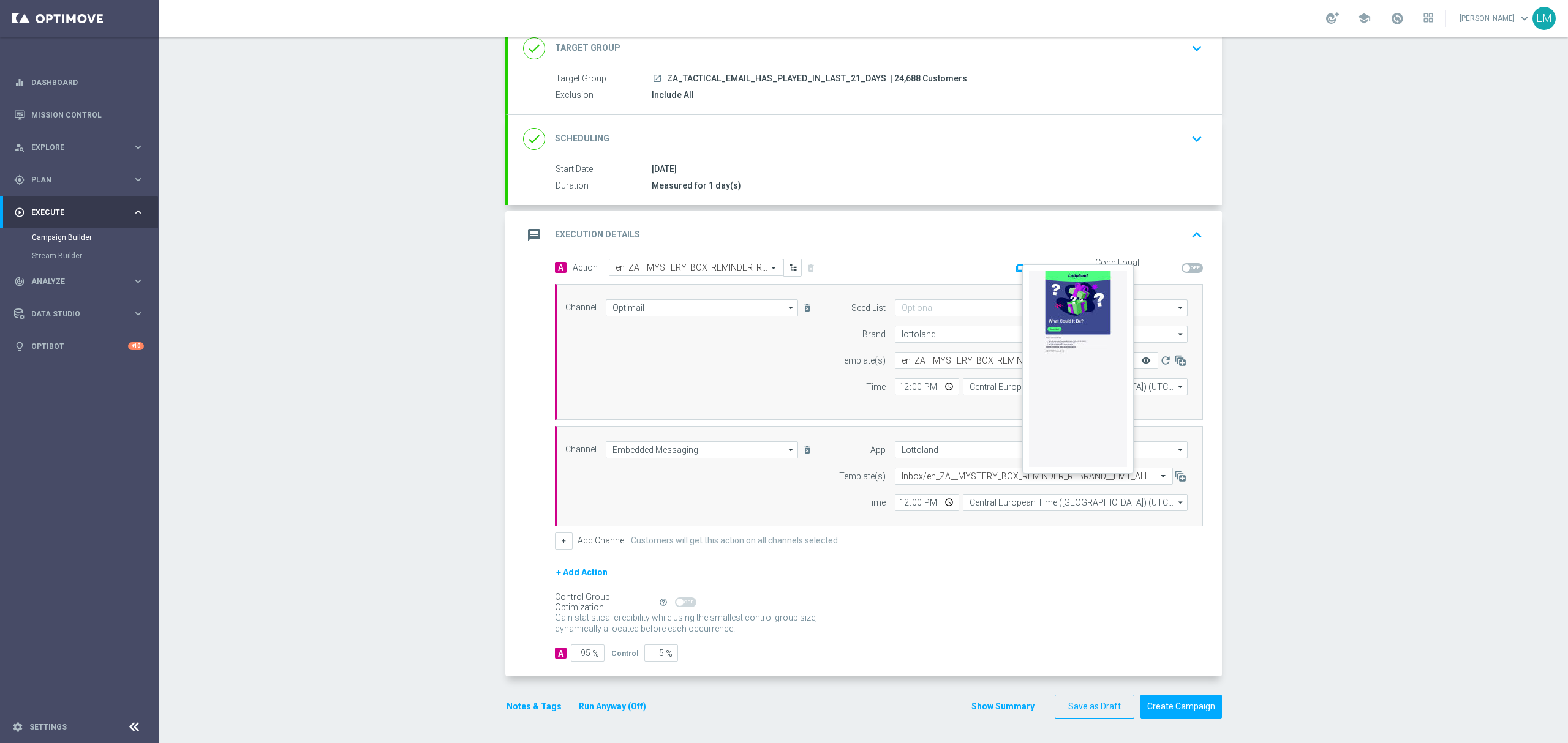
click at [1141, 359] on icon "remove_red_eye" at bounding box center [1146, 360] width 10 height 10
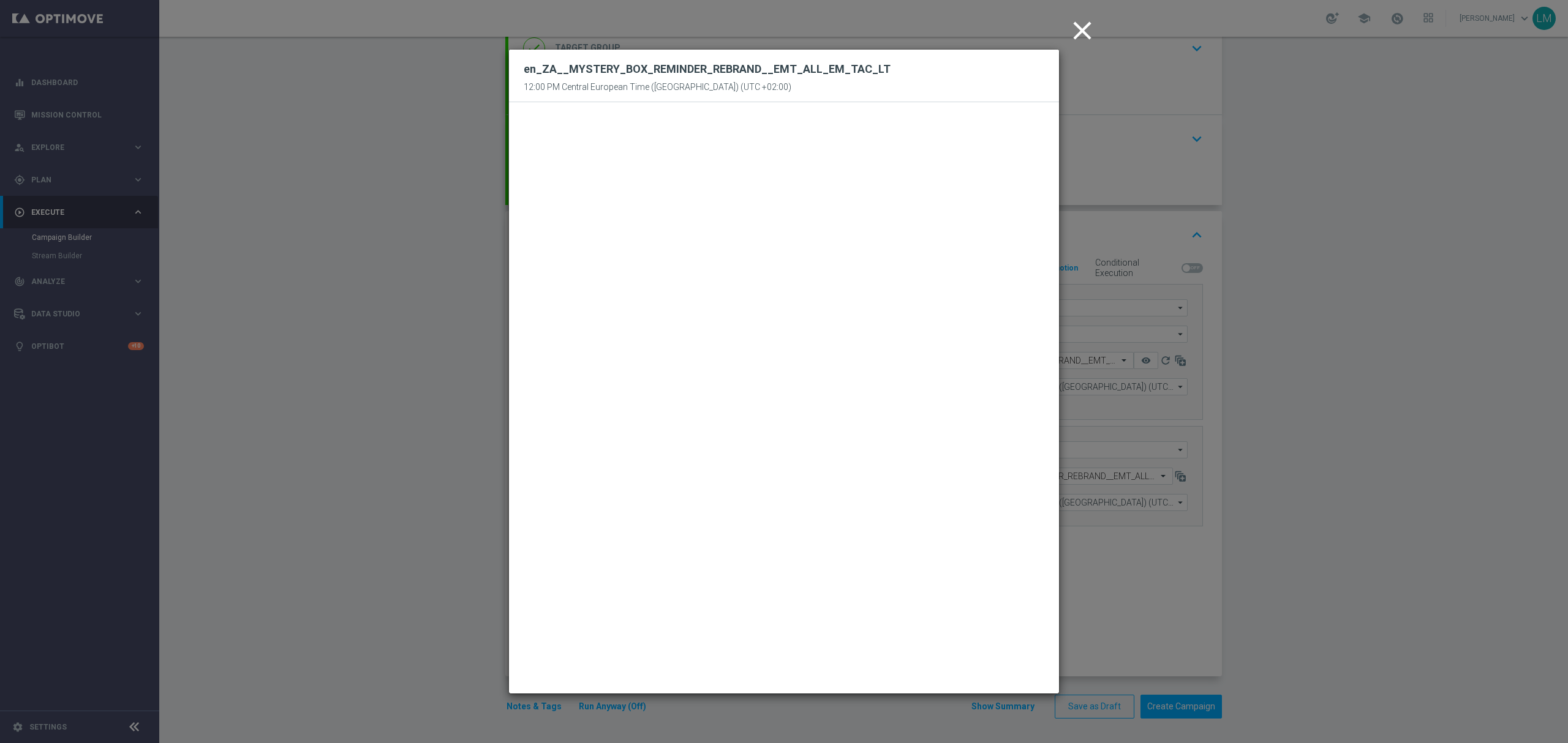
click at [1073, 31] on icon "close" at bounding box center [1082, 31] width 31 height 31
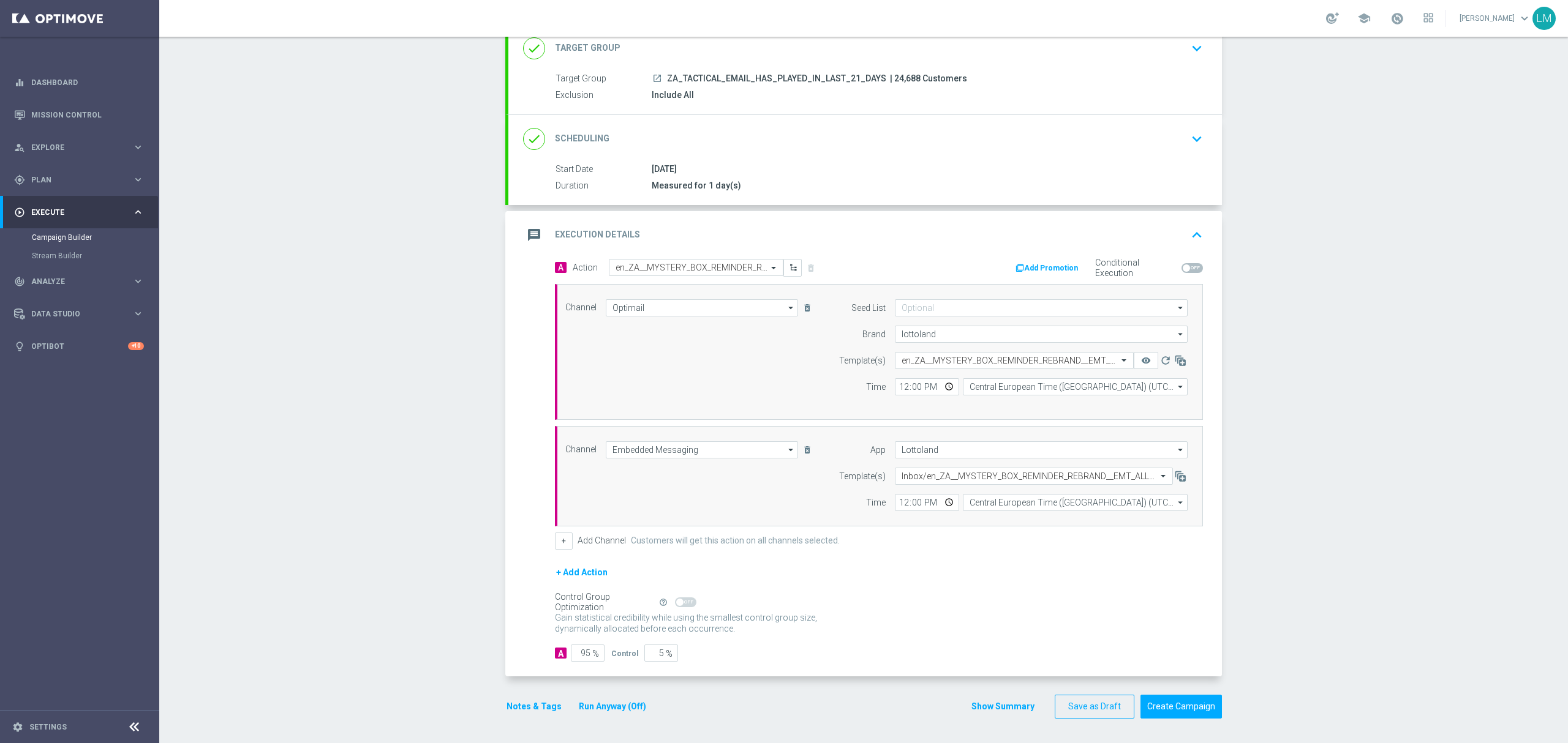
scroll to position [89, 0]
click at [1167, 703] on button "Create Campaign" at bounding box center [1181, 707] width 81 height 24
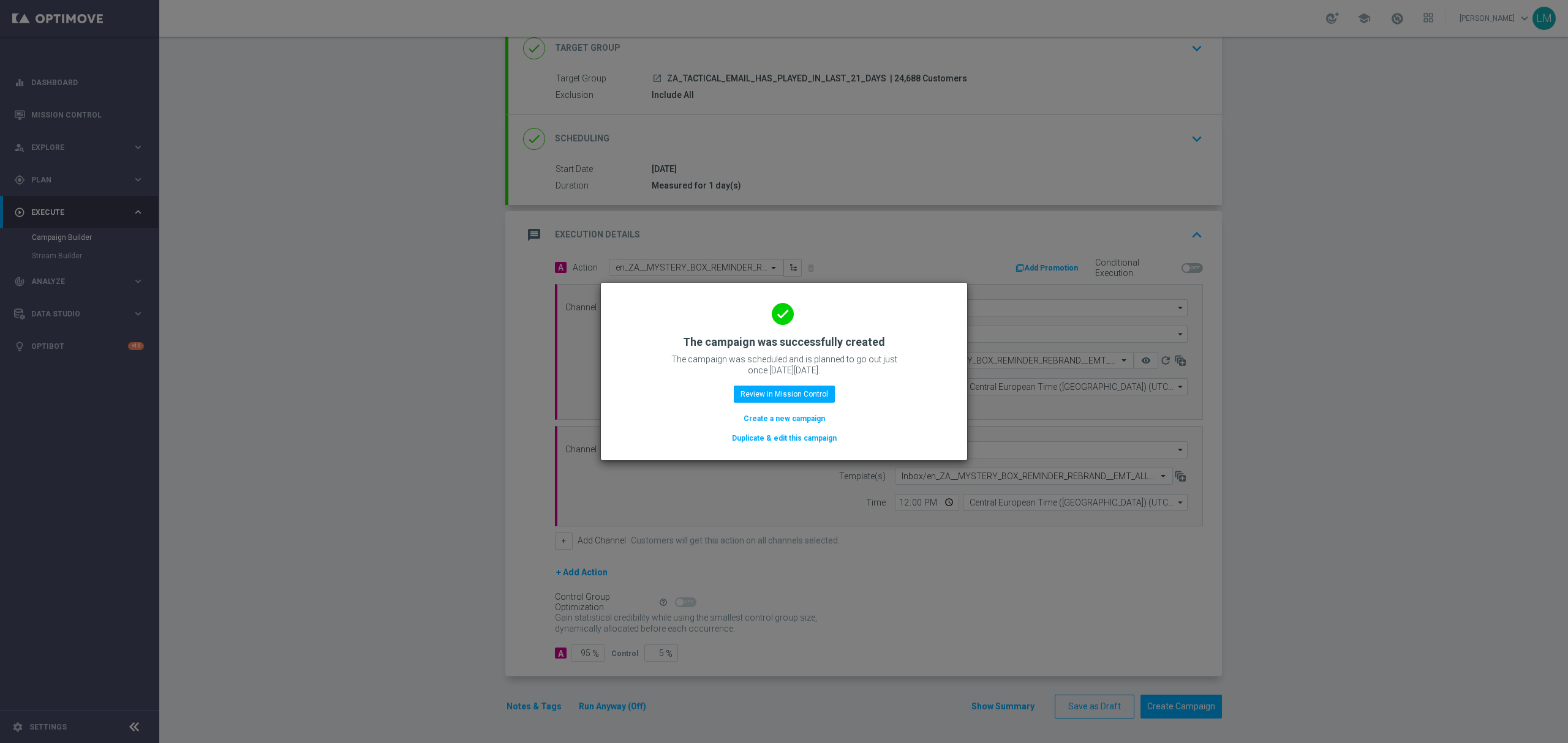
click at [804, 416] on button "Create a new campaign" at bounding box center [784, 418] width 84 height 14
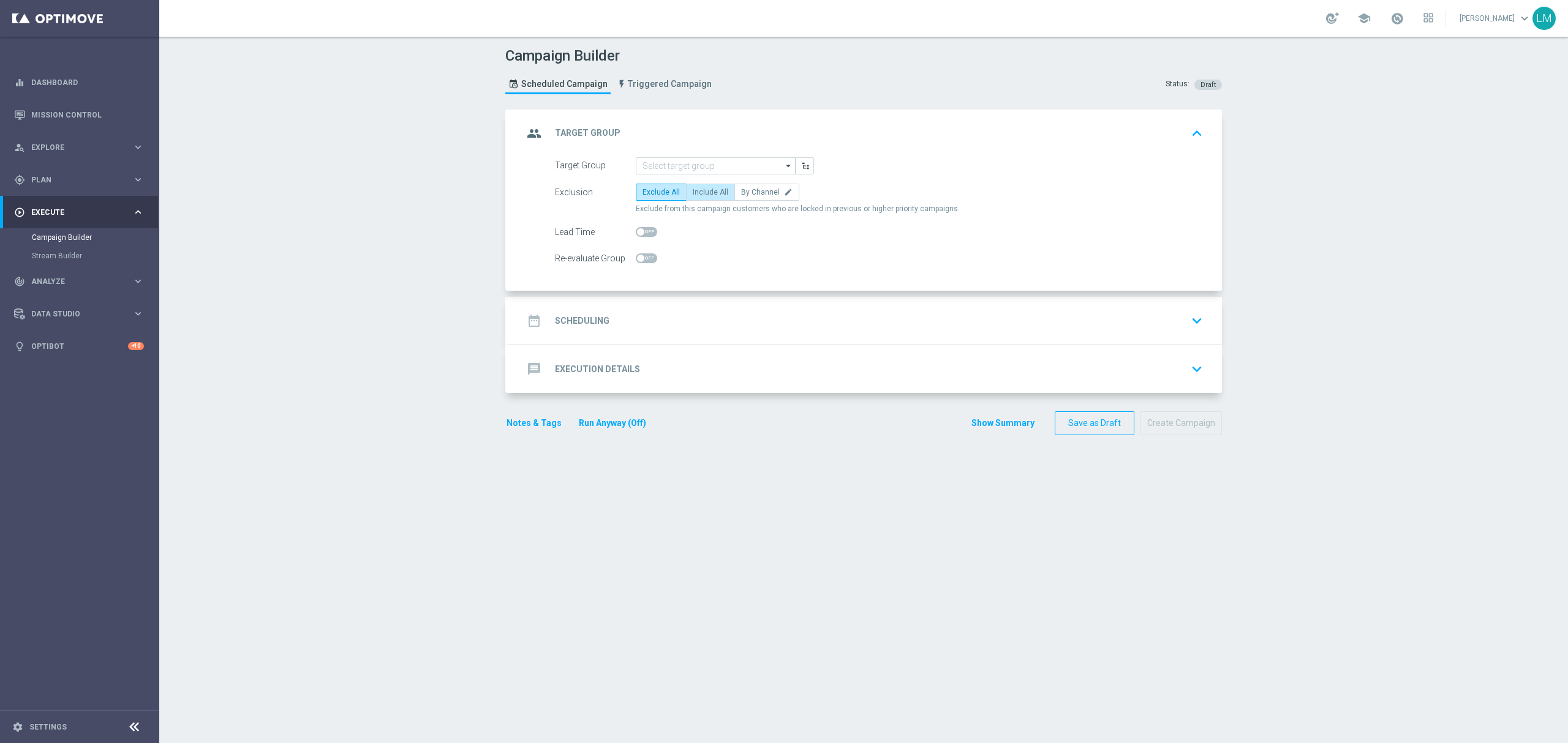
click at [709, 196] on span "Include All" at bounding box center [710, 192] width 35 height 8
click at [701, 196] on input "Include All" at bounding box center [696, 194] width 8 height 8
radio input "true"
click at [141, 120] on link "Mission Control" at bounding box center [88, 115] width 113 height 32
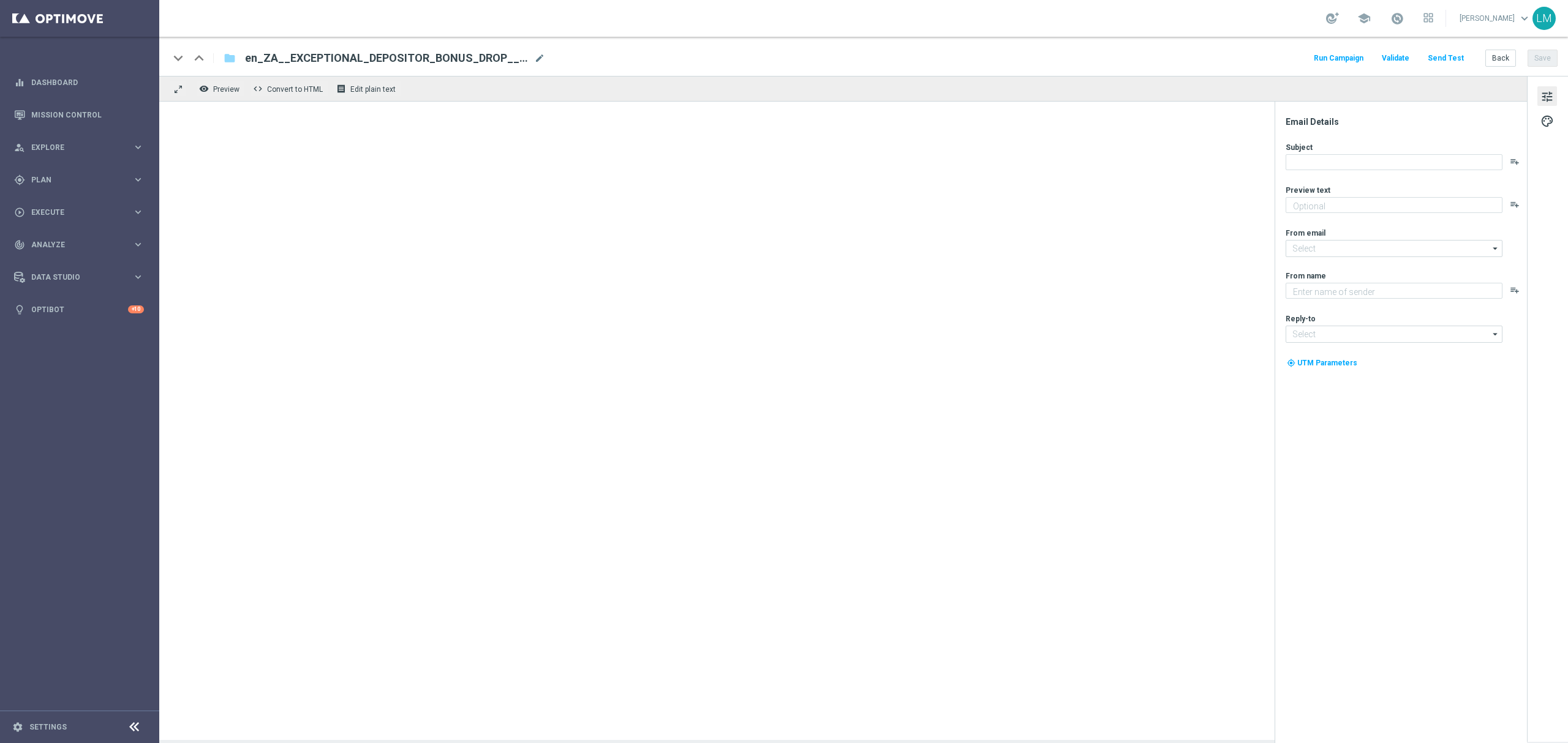
type textarea "A R500 Bonus - No strings attached!"
type textarea "Lottoland"
type input "mail@crm.lottoland.com"
type input "support@lottoland.co.za"
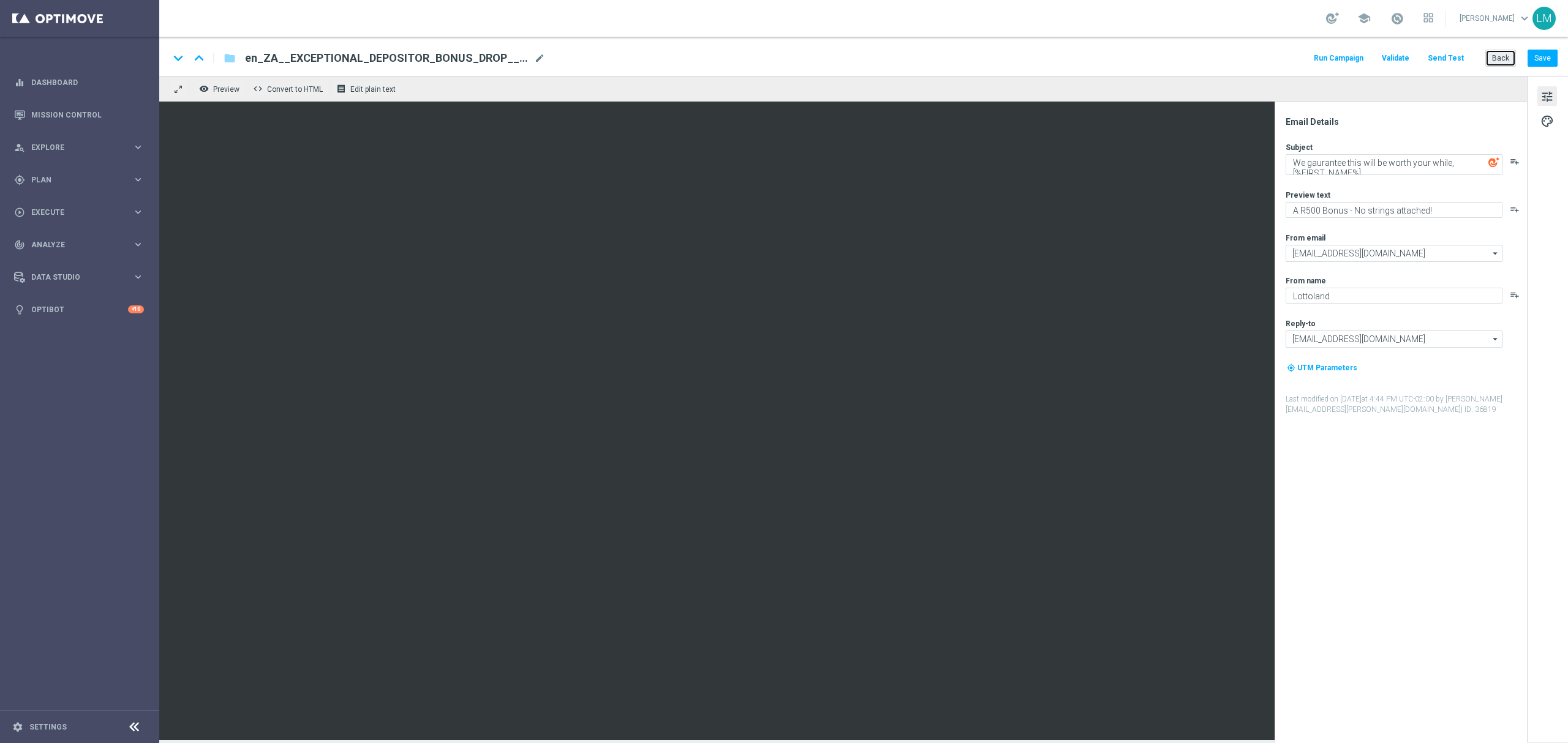
click at [1512, 62] on button "Back" at bounding box center [1500, 58] width 31 height 18
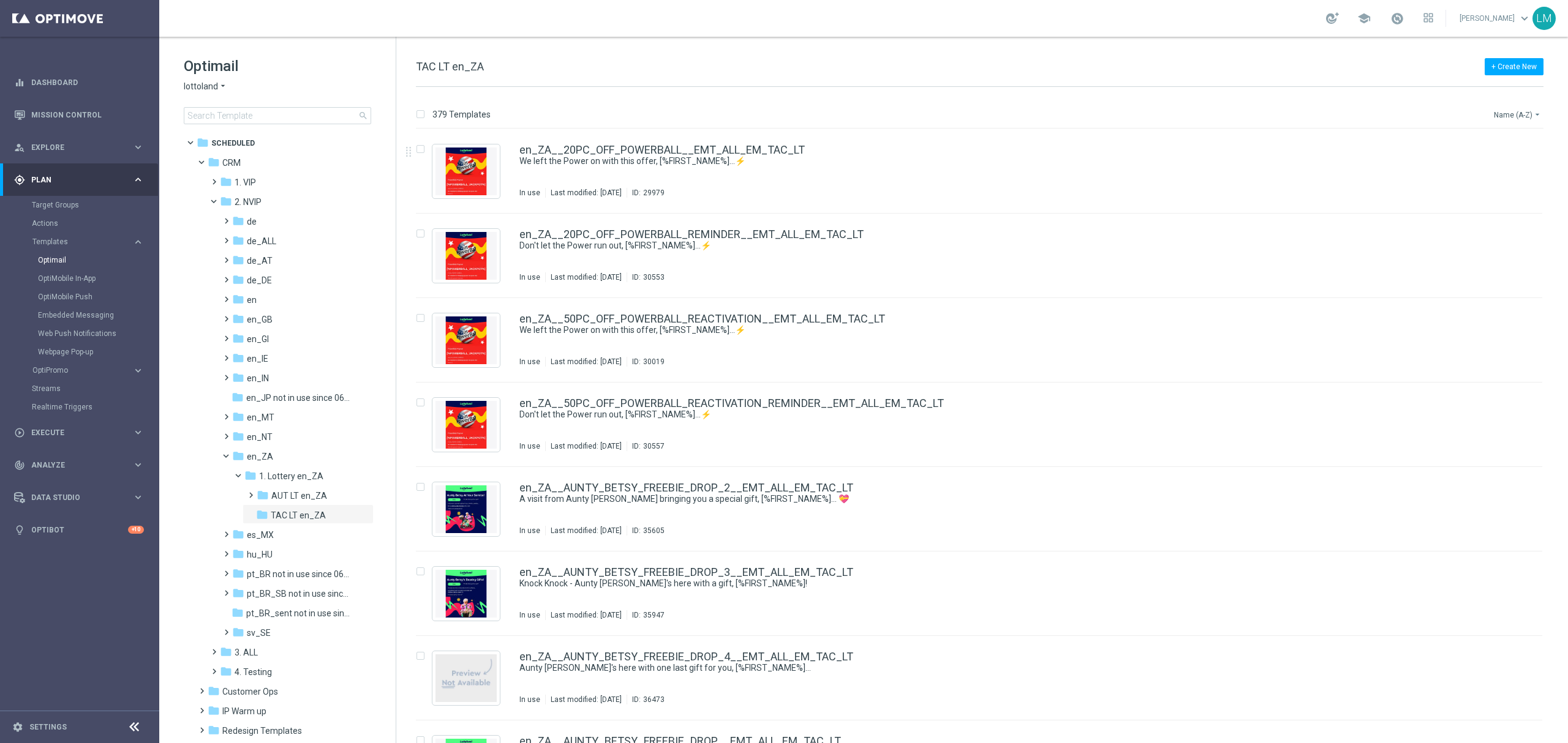
click at [1512, 115] on button "Name (A-Z) arrow_drop_down" at bounding box center [1517, 115] width 51 height 15
click at [1507, 163] on div "Date Modified (Newest)" at bounding box center [1494, 169] width 98 height 18
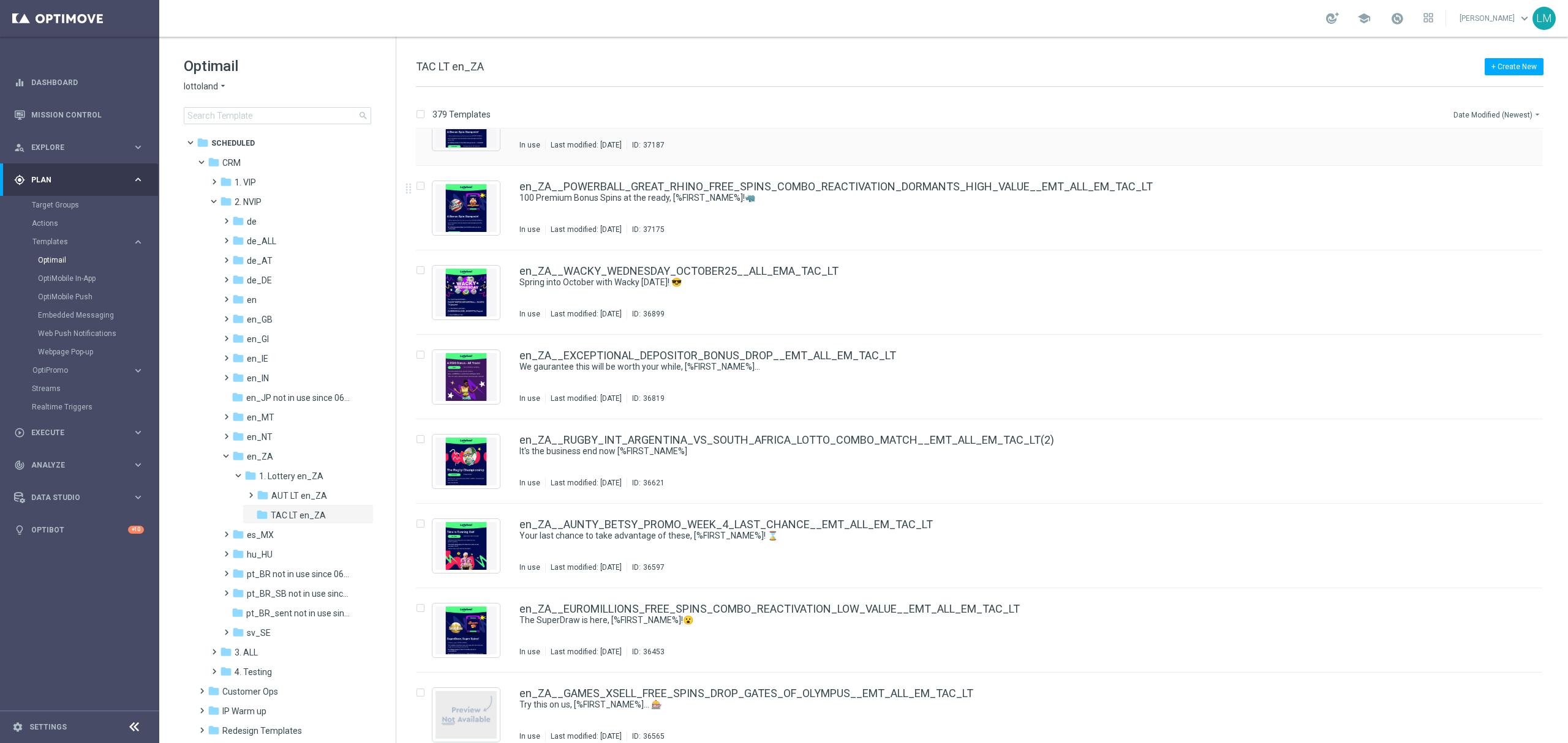
scroll to position [816, 0]
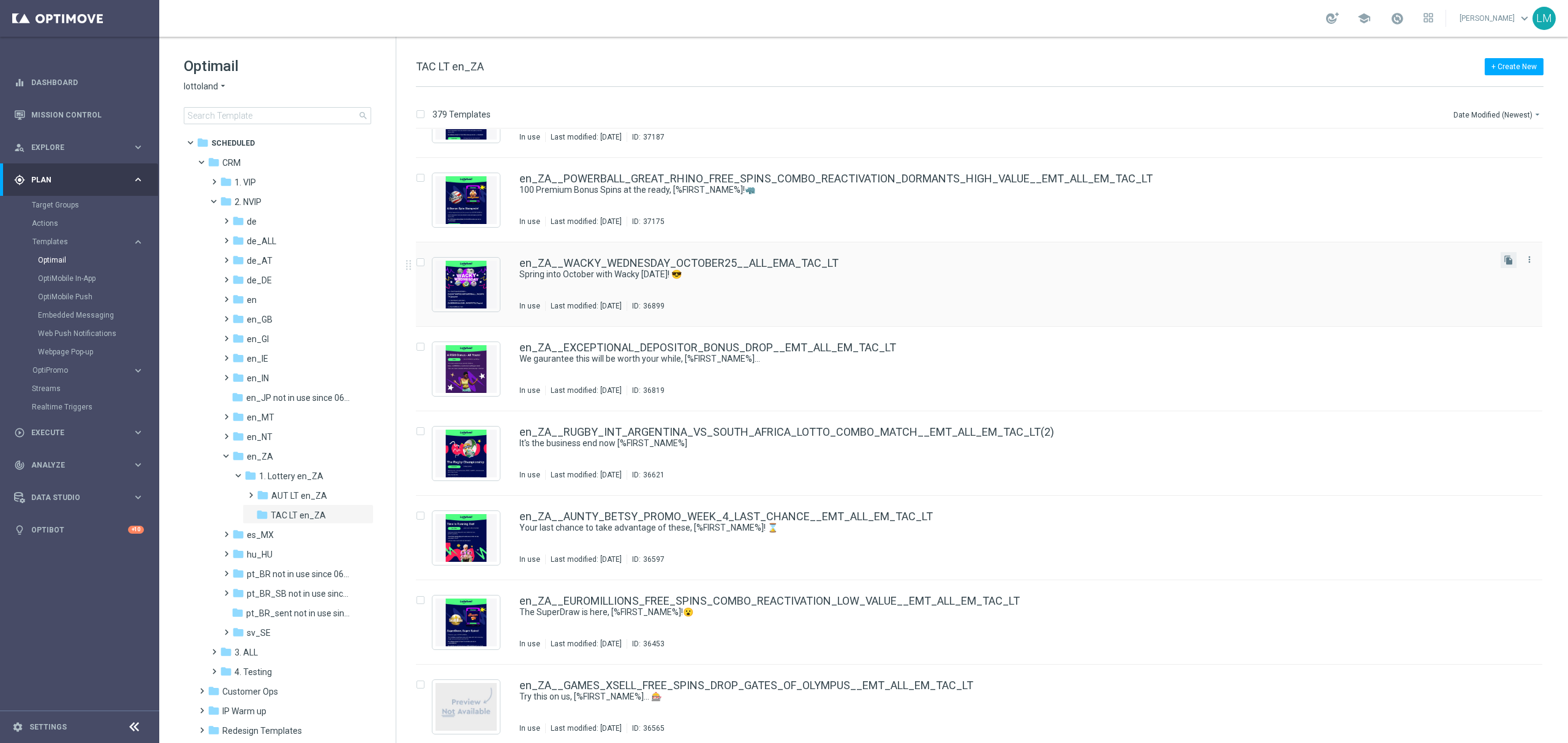
click at [1507, 254] on button "file_copy" at bounding box center [1508, 260] width 16 height 16
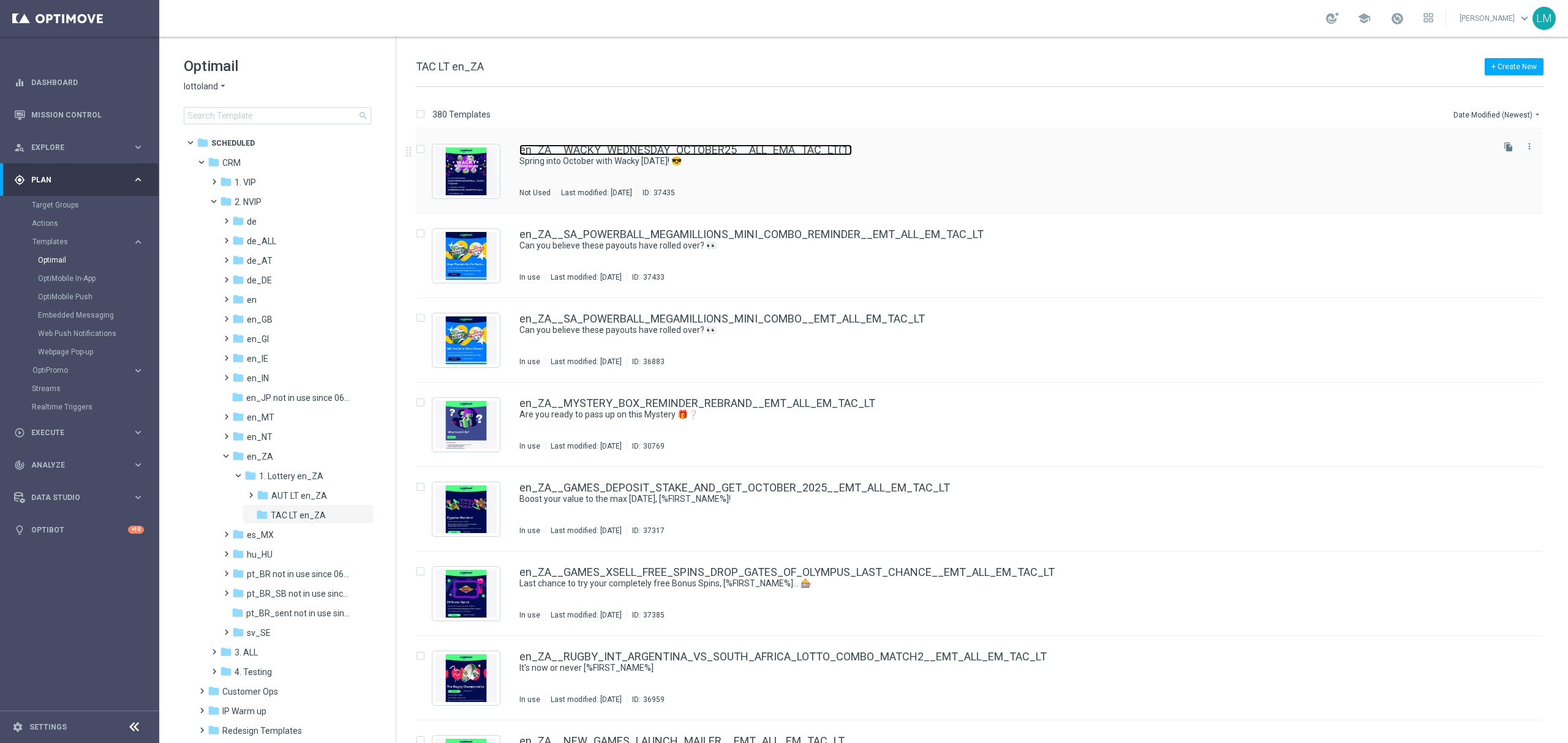
click at [734, 149] on link "en_ZA__WACKY_WEDNESDAY_OCTOBER25__ALL_EMA_TAC_LT(1)" at bounding box center [685, 150] width 332 height 11
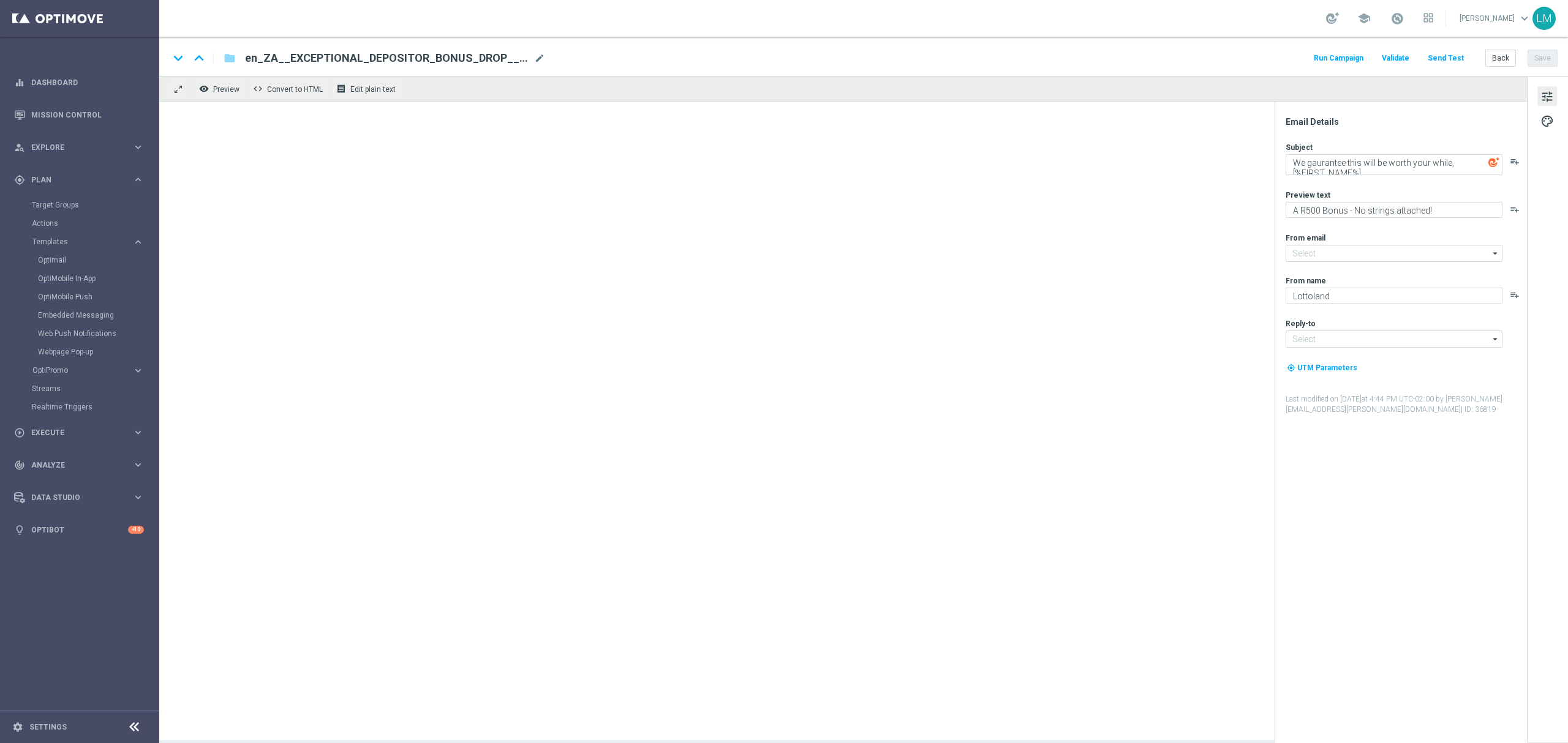
type input "mail@crm.lottoland.com"
type input "support@lottoland.co.za"
type textarea "Spring into October with Wacky Wednesday! 😎"
type textarea "Midweek madness as it's best..."
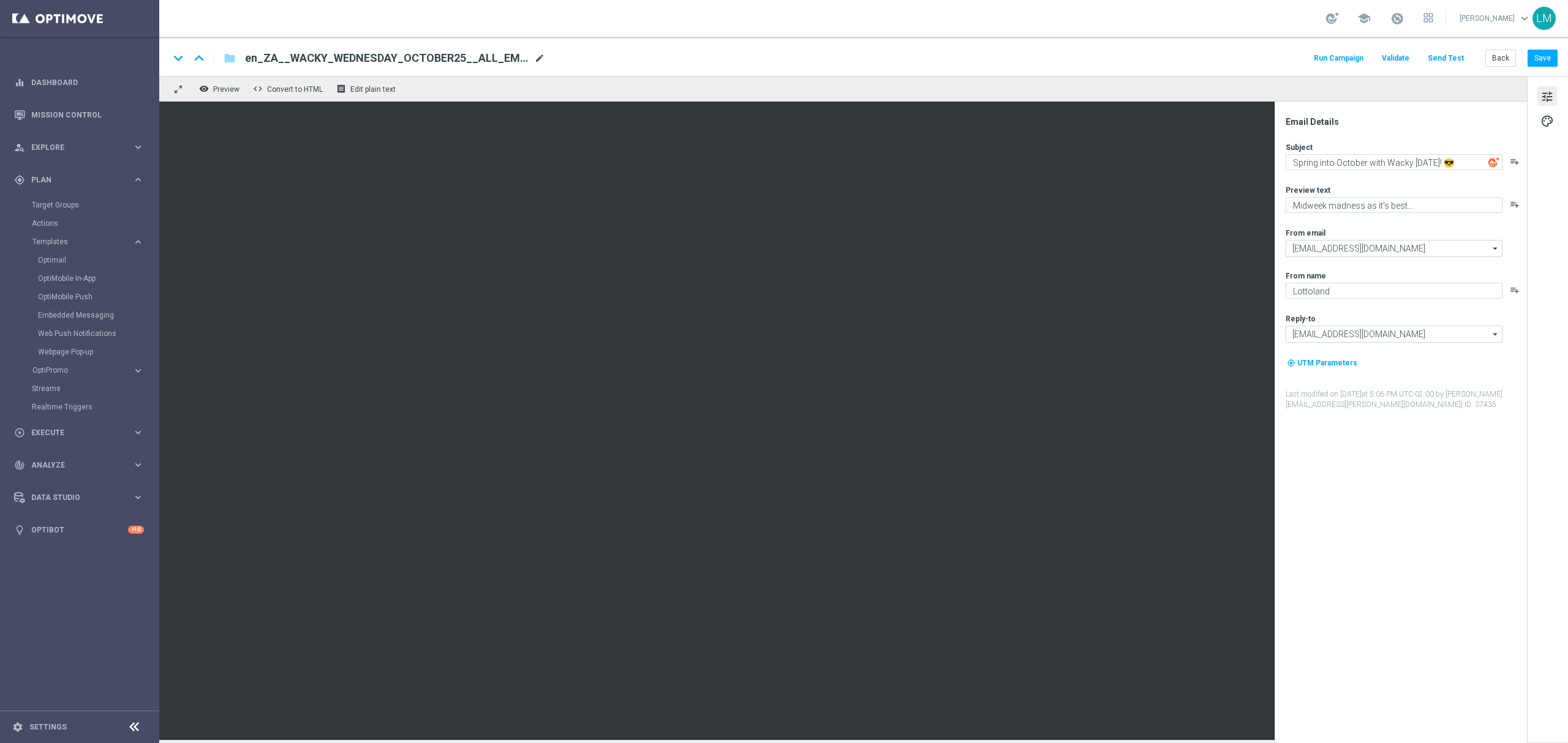
click at [535, 54] on span "mode_edit" at bounding box center [540, 58] width 11 height 11
paste input "REMINDER__ALL_EMA_TAC_LT"
click at [541, 60] on input "en_ZA__WACKY_WEDNESDAY_OCTOBER25_REMINDER__ALL_EMA_TAC_LT" at bounding box center [397, 57] width 304 height 16
type input "en_ZA__WACKY_WEDNESDAY_OCTOBER25_REMINDER__ALL_EMA_TAC_LT"
click at [539, 68] on div "keyboard_arrow_down keyboard_arrow_up folder en_ZA__WACKY_WEDNESDAY_OCTOBER25_R…" at bounding box center [864, 56] width 1409 height 39
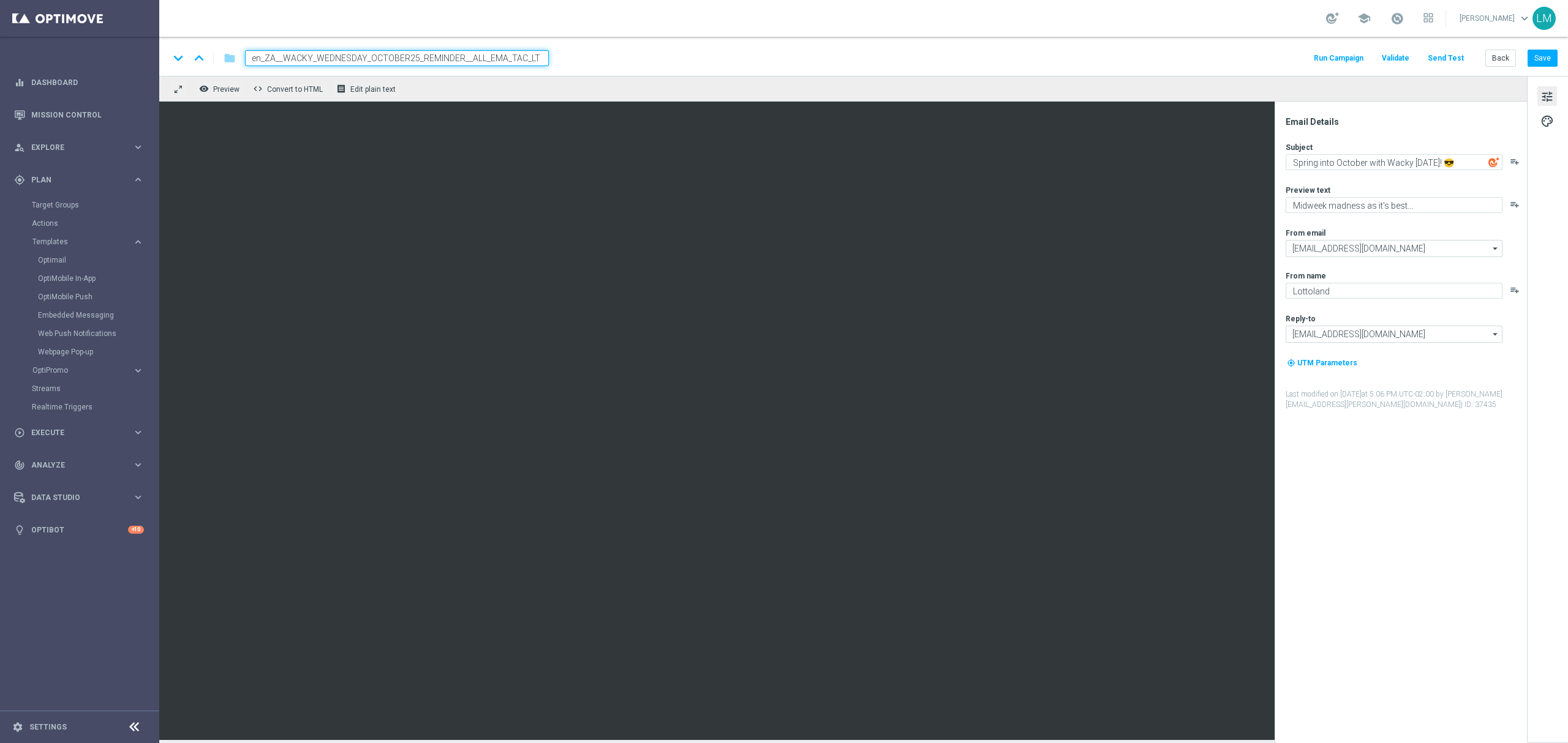
click at [529, 77] on div "remove_red_eye Preview code Convert to HTML receipt Edit plain text" at bounding box center [842, 89] width 1367 height 26
click at [523, 83] on div "remove_red_eye Preview code Convert to HTML receipt Edit plain text" at bounding box center [842, 89] width 1367 height 26
click at [520, 55] on input "en_ZA__WACKY_WEDNESDAY_OCTOBER25_REMINDER__ALL_EMA_TAC_LT" at bounding box center [397, 57] width 304 height 16
click at [515, 79] on div "remove_red_eye Preview code Convert to HTML receipt Edit plain text" at bounding box center [842, 89] width 1367 height 26
click at [1539, 90] on button "tune" at bounding box center [1547, 95] width 19 height 19
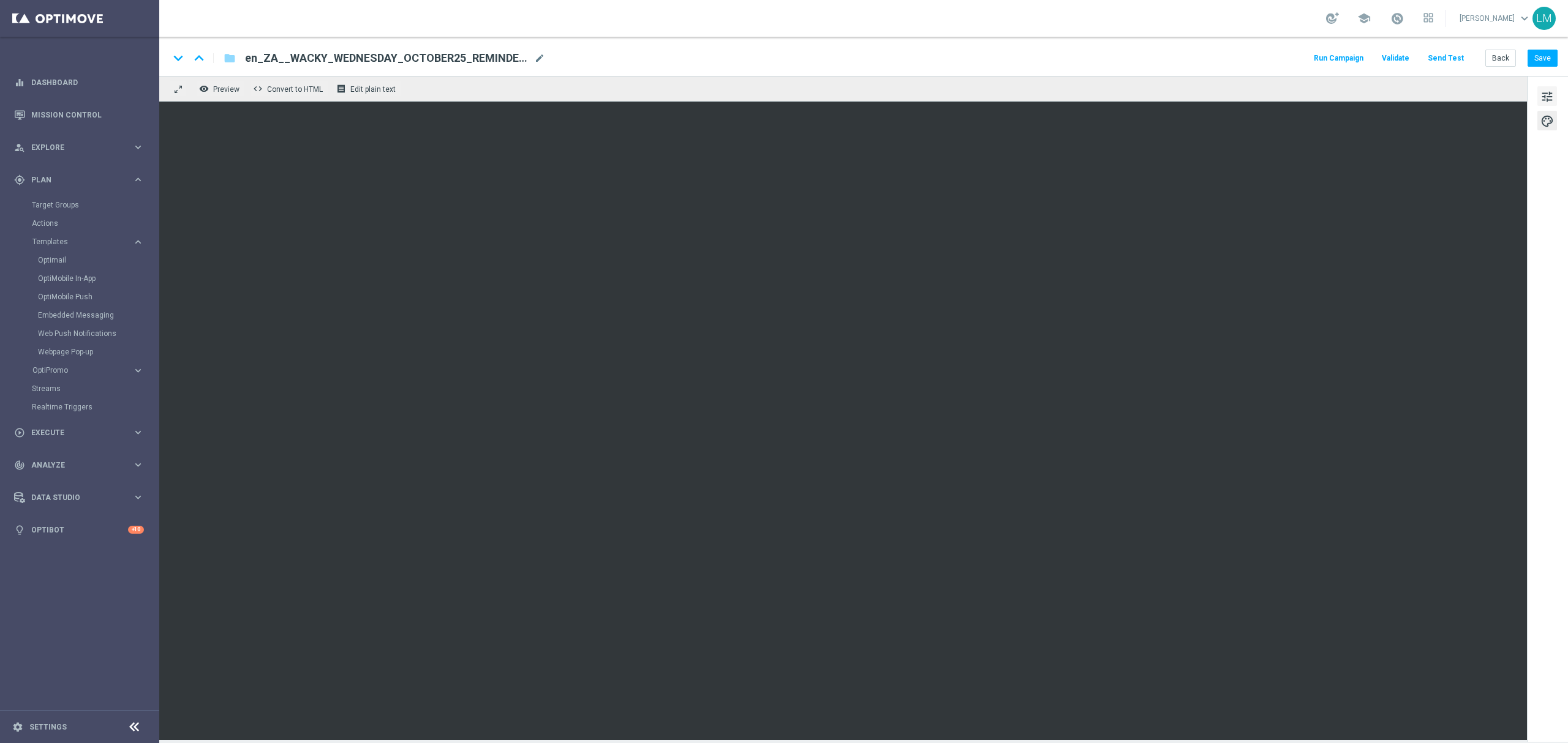
click at [1546, 96] on span "tune" at bounding box center [1547, 96] width 14 height 16
click at [1544, 92] on span "tune" at bounding box center [1547, 96] width 14 height 16
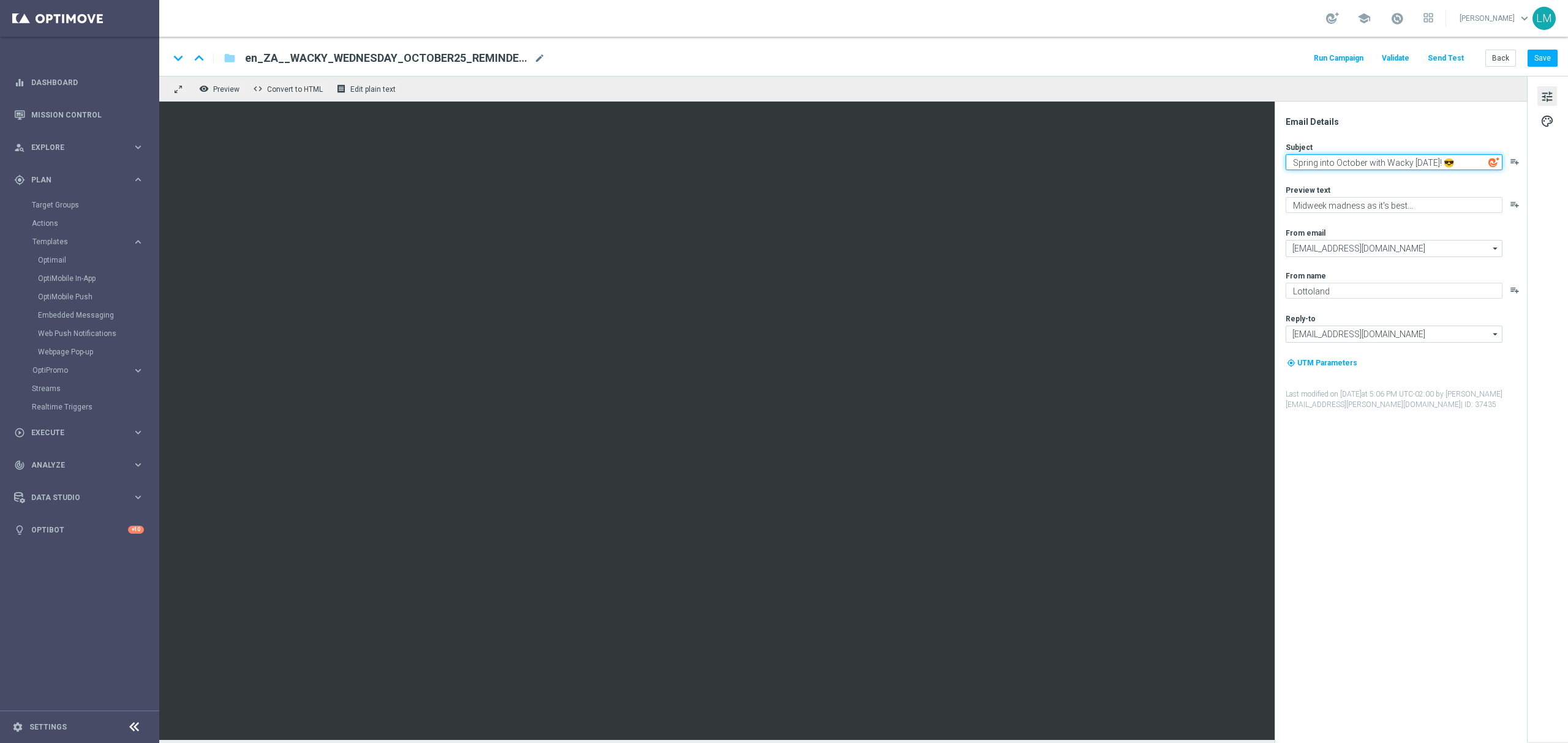
click at [1380, 163] on textarea "Spring into October with Wacky Wednesday! 😎" at bounding box center [1394, 162] width 217 height 16
click at [1470, 162] on textarea "Have you seen this month's Wacky Wednesday! 😎" at bounding box center [1394, 162] width 217 height 16
click at [1327, 165] on textarea "Have you seen this month's Wacky Wednesday? 😎" at bounding box center [1394, 162] width 217 height 16
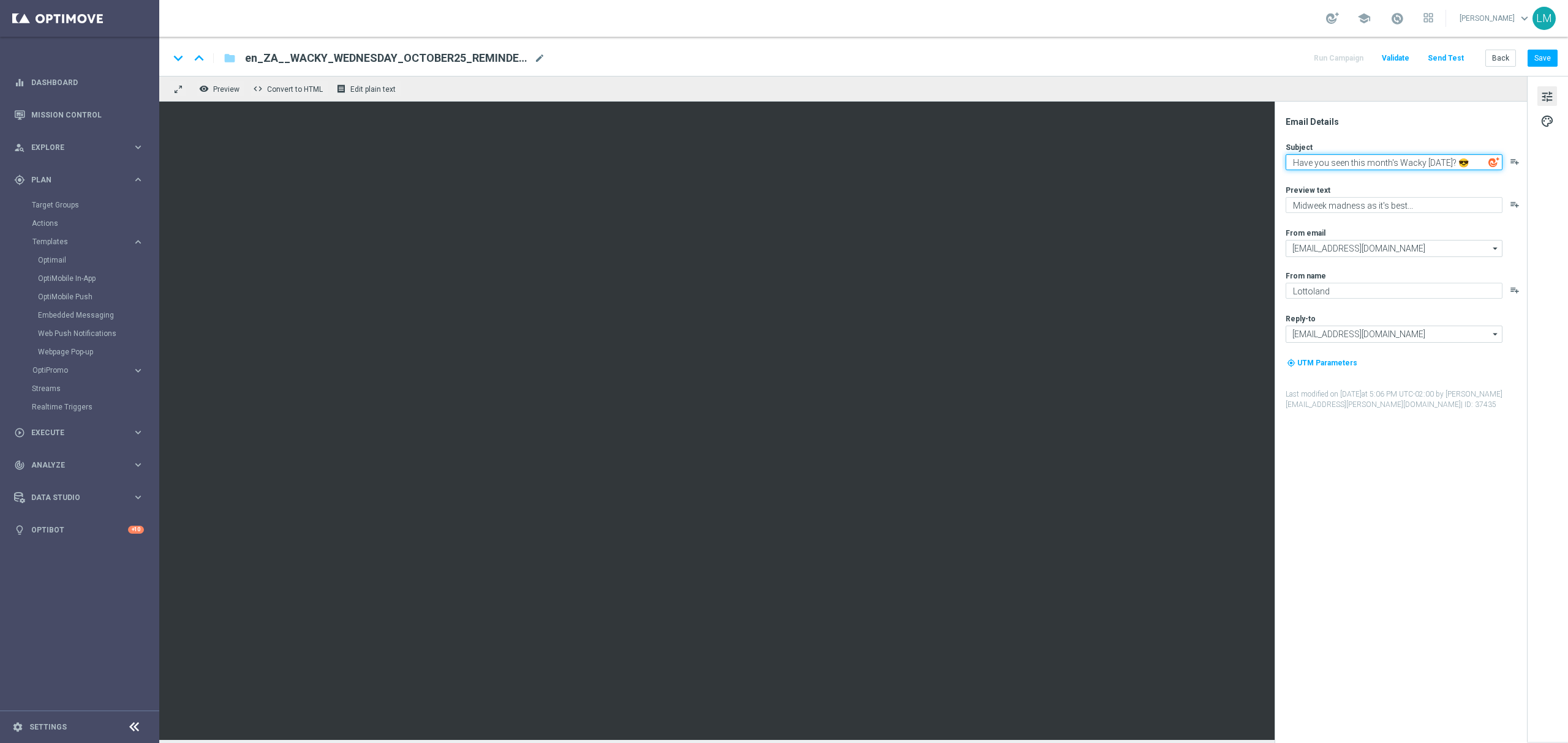
type textarea "Have you seen this month's Wacky Wednesday? 😎"
click at [1541, 57] on button "Save" at bounding box center [1542, 58] width 30 height 18
click at [1537, 56] on button "Save" at bounding box center [1542, 58] width 30 height 18
click at [626, 74] on div "keyboard_arrow_down keyboard_arrow_up folder en_ZA__WACKY_WEDNESDAY_OCTOBER25_R…" at bounding box center [864, 56] width 1409 height 39
click at [1534, 67] on button "Save" at bounding box center [1542, 58] width 30 height 18
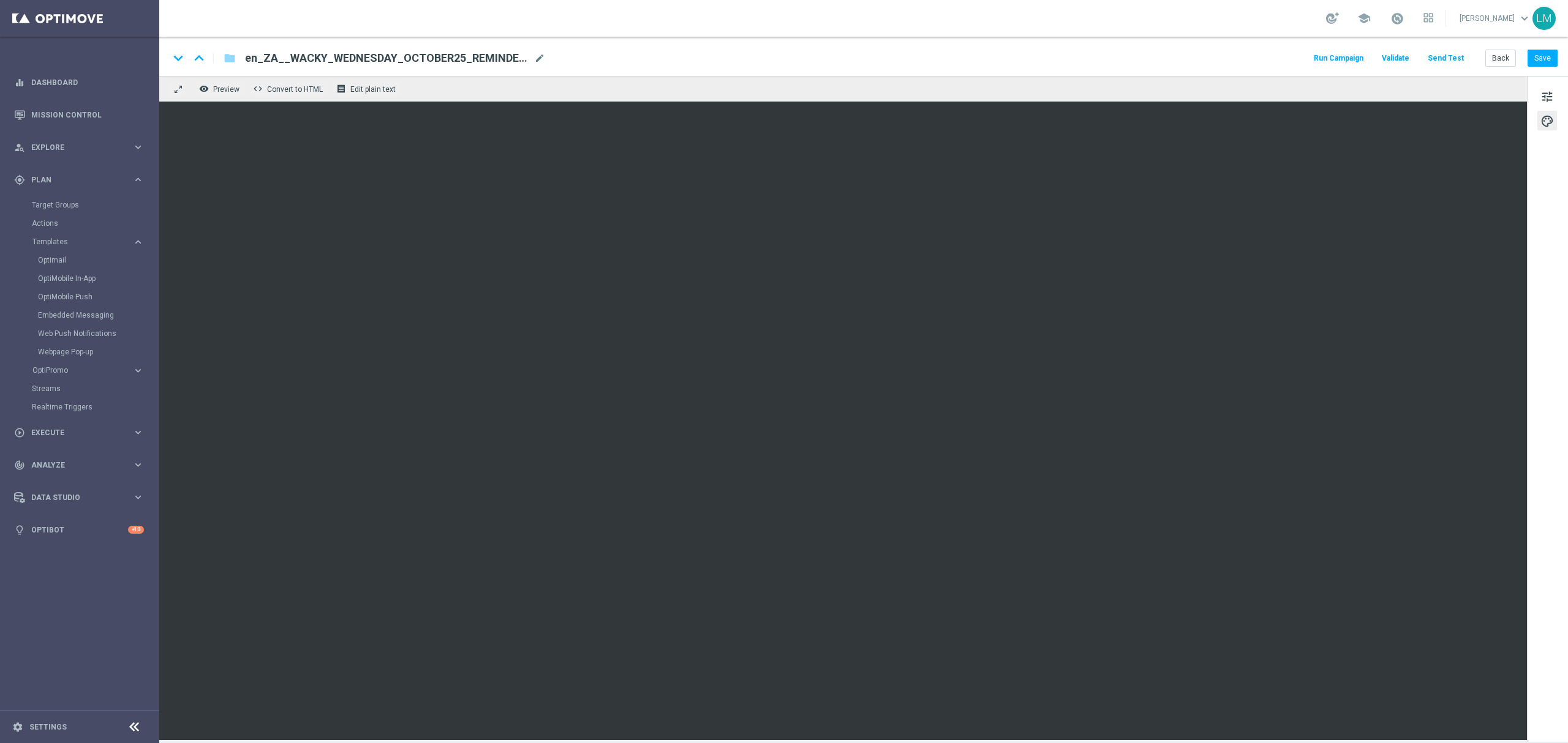
click at [1439, 61] on button "Send Test" at bounding box center [1445, 58] width 40 height 17
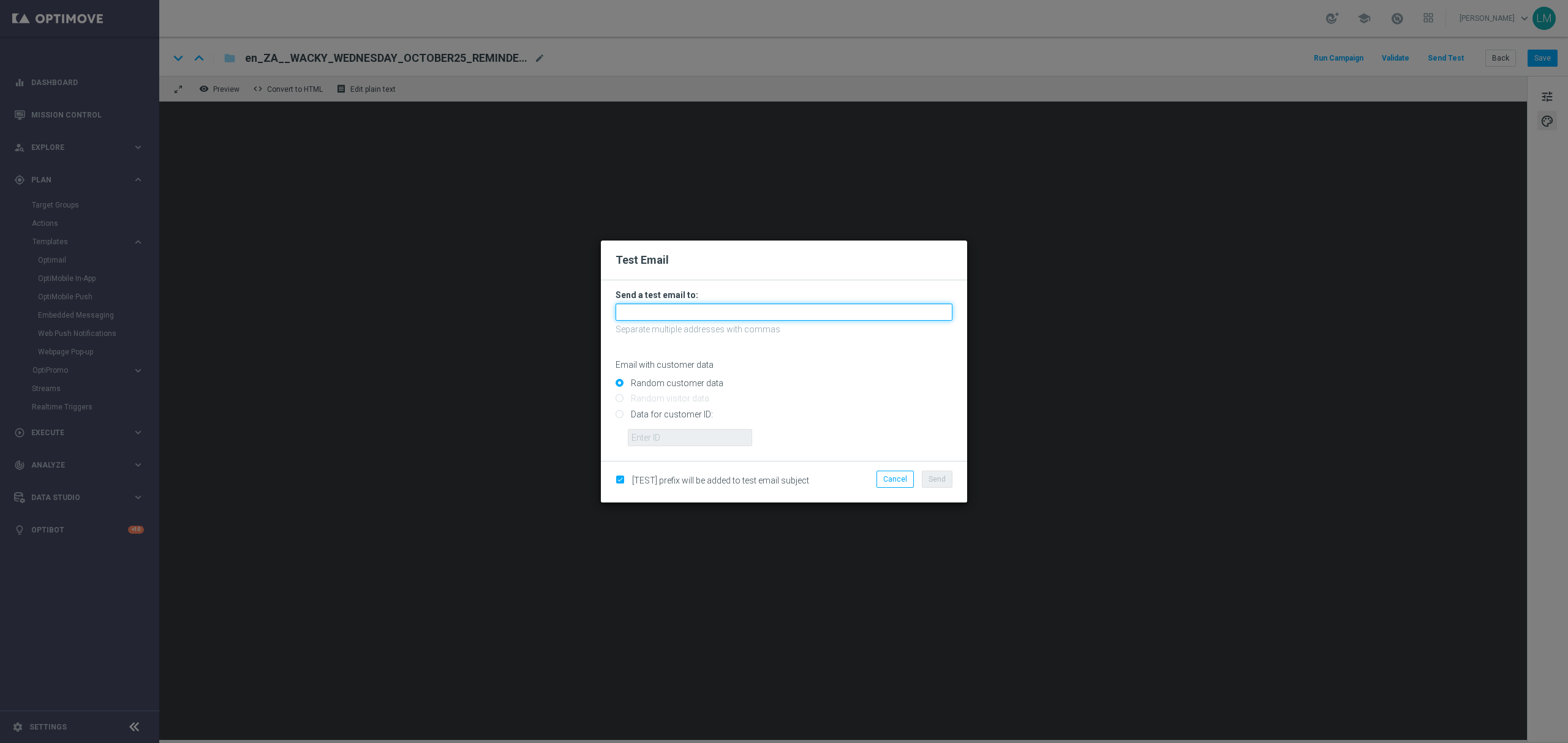
click at [626, 312] on input "text" at bounding box center [784, 312] width 337 height 18
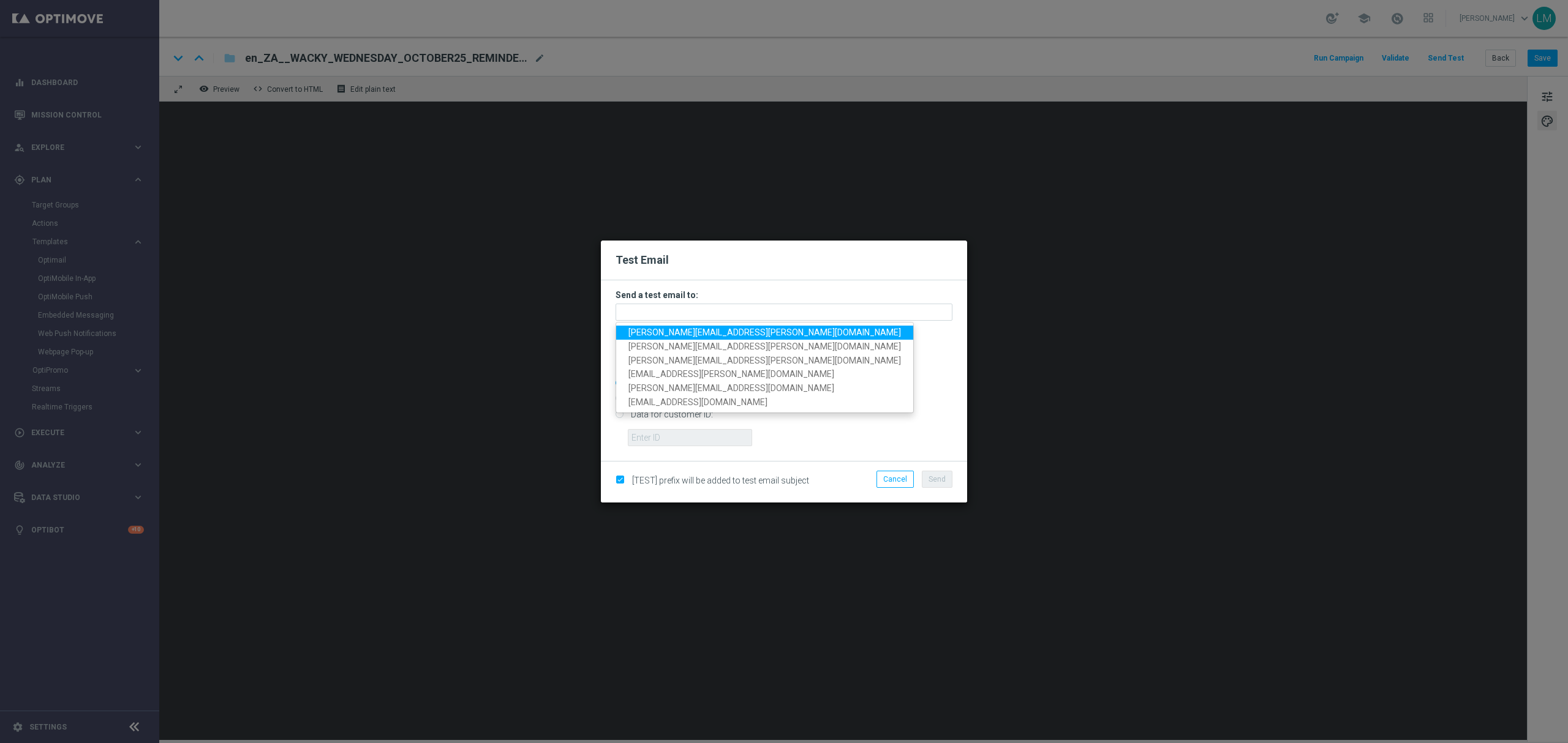
click at [638, 331] on span "leslie.martinez@lottoland.com" at bounding box center [765, 332] width 272 height 10
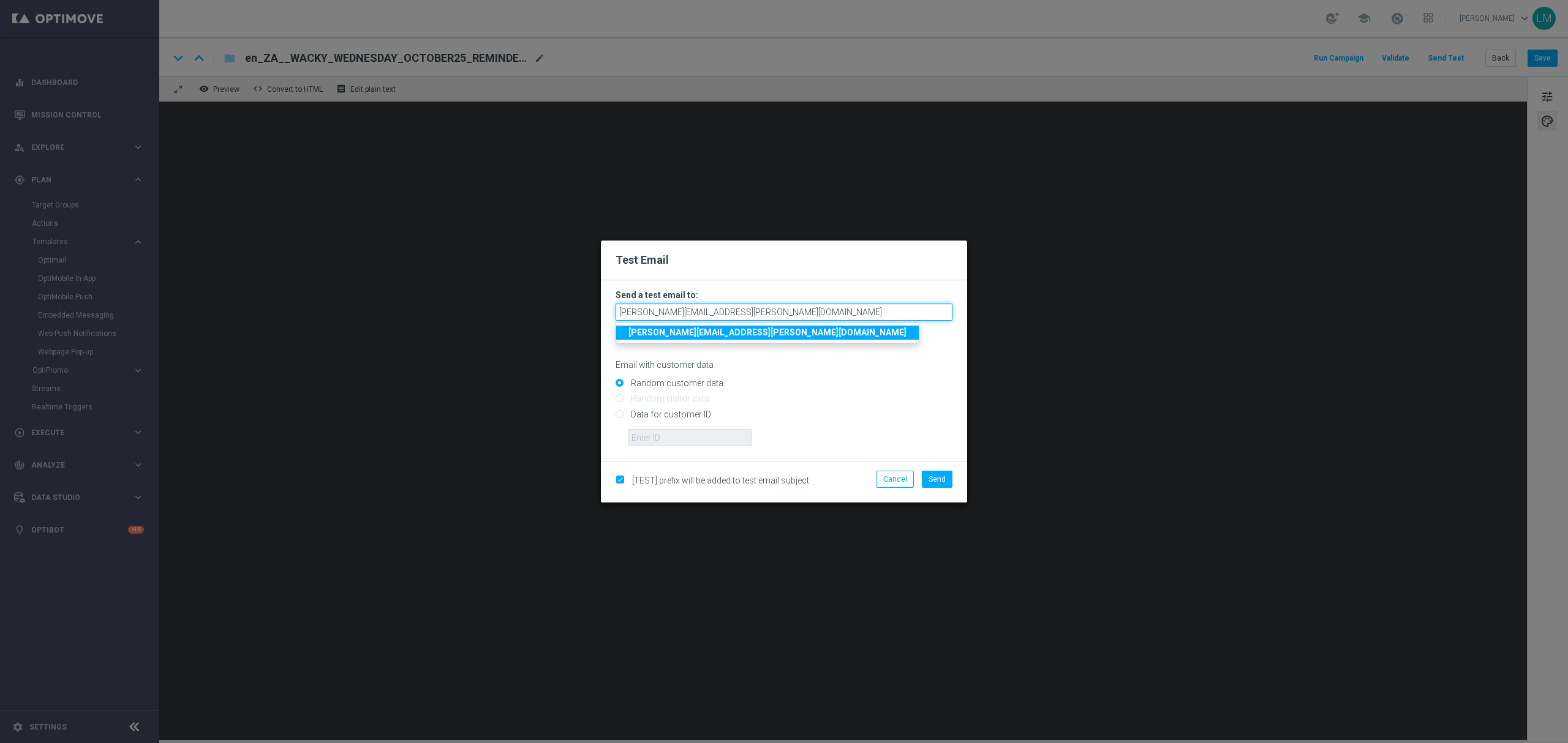
click at [755, 310] on input "leslie.martinez@lottoland.com" at bounding box center [784, 312] width 337 height 18
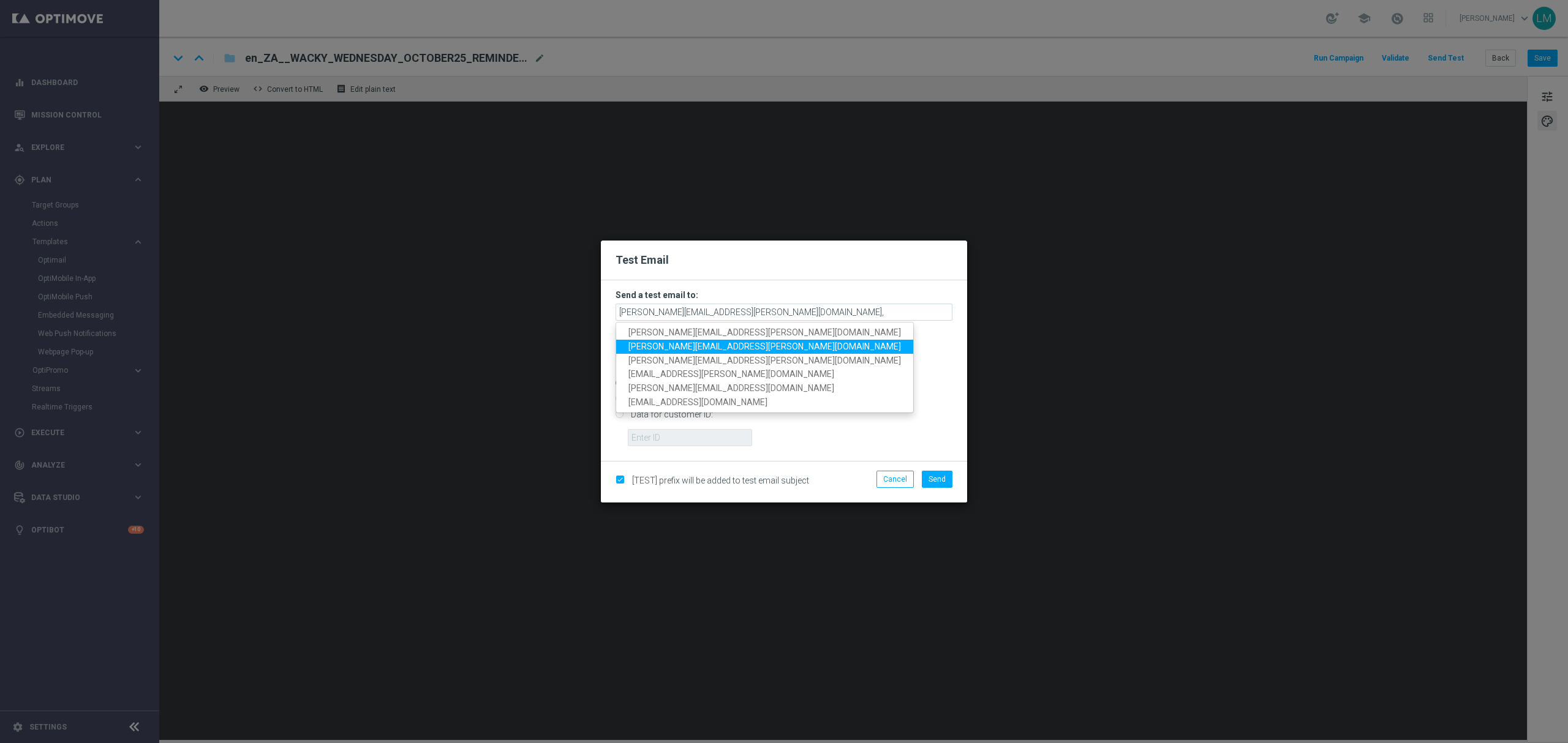
click at [736, 341] on span "ricky.hubbard@lottoland.com" at bounding box center [765, 346] width 272 height 10
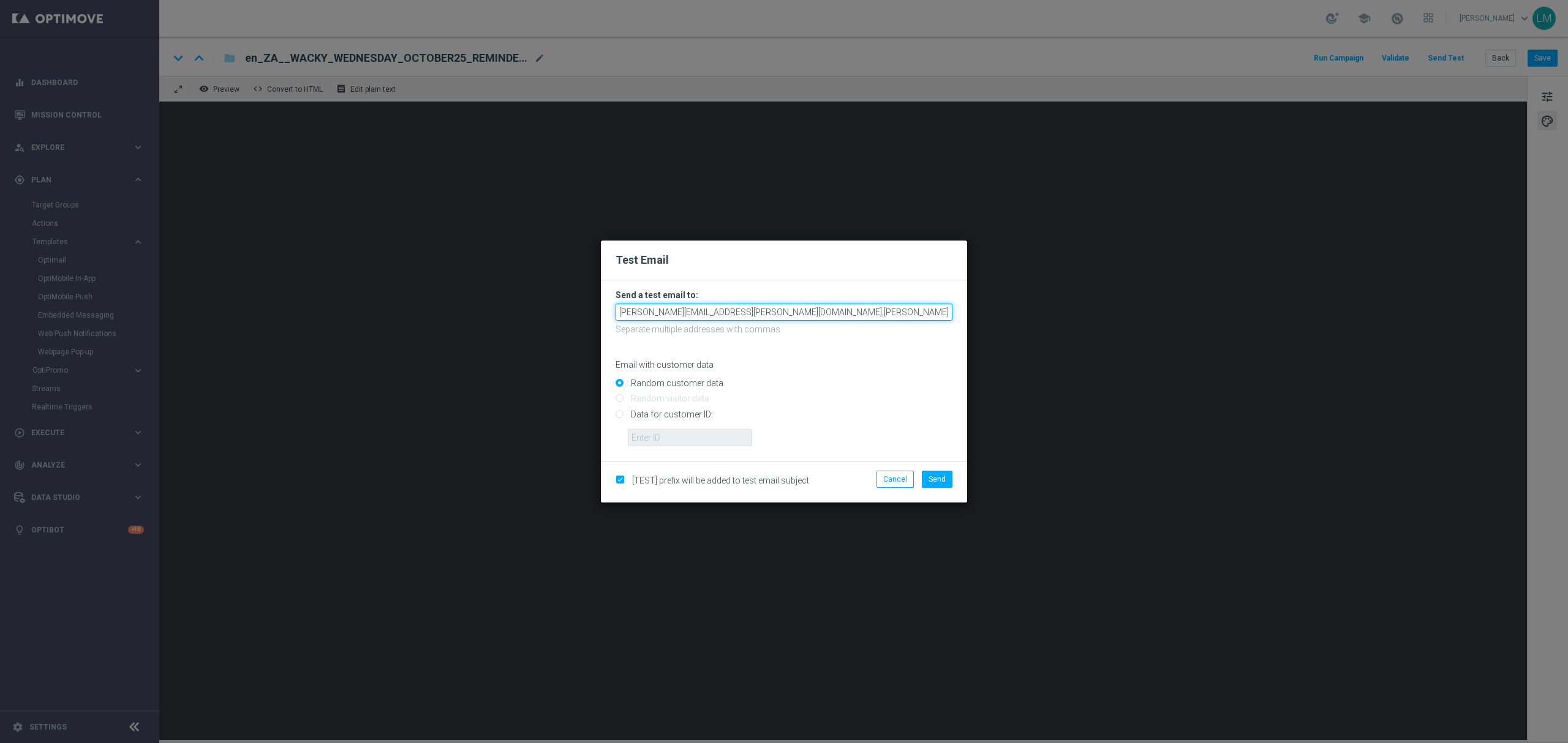
click at [877, 308] on input "leslie.martinez@lottoland.com,ricky.hubbard@lottoland.com" at bounding box center [784, 312] width 337 height 18
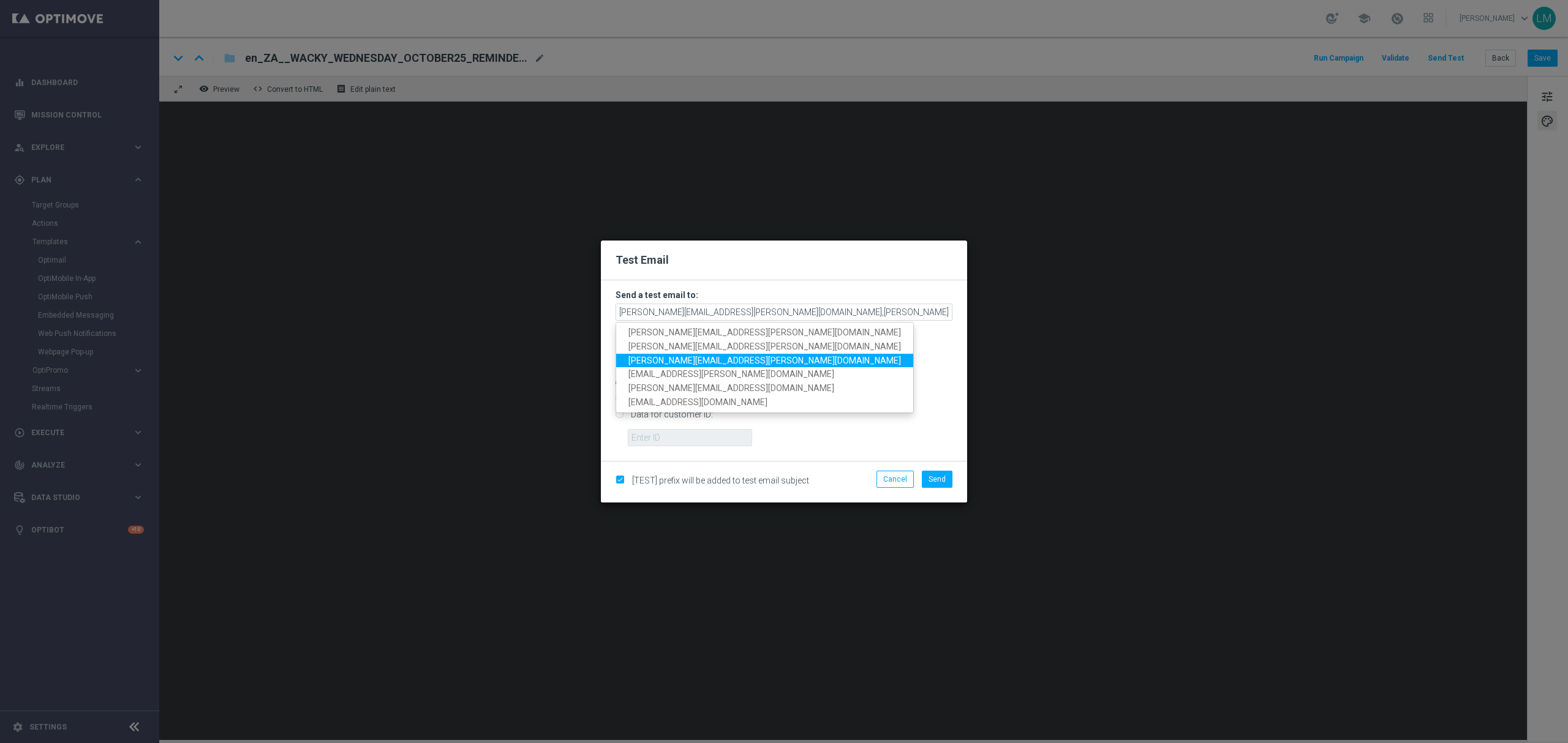
click at [689, 363] on span "millie.purcell@lottoland.com" at bounding box center [765, 360] width 272 height 10
type input "leslie.martinez@lottoland.com,ricky.hubbard@lottoland.com,millie.purcell@lottol…"
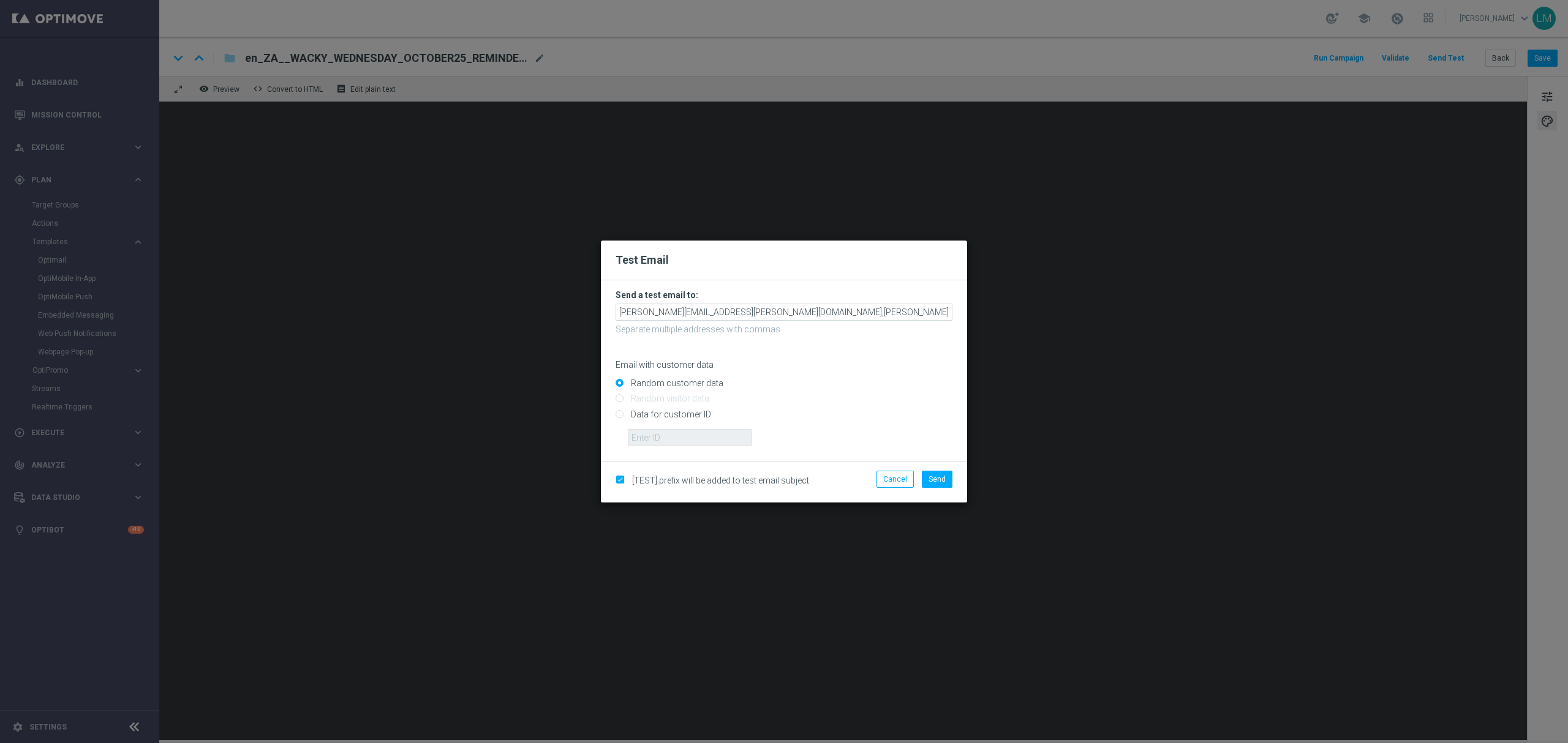
click at [701, 412] on input "Data for customer ID:" at bounding box center [784, 419] width 337 height 18
radio input "true"
click at [676, 444] on input "text" at bounding box center [690, 438] width 124 height 18
type input "10505907"
click at [909, 475] on button "Cancel" at bounding box center [895, 479] width 37 height 18
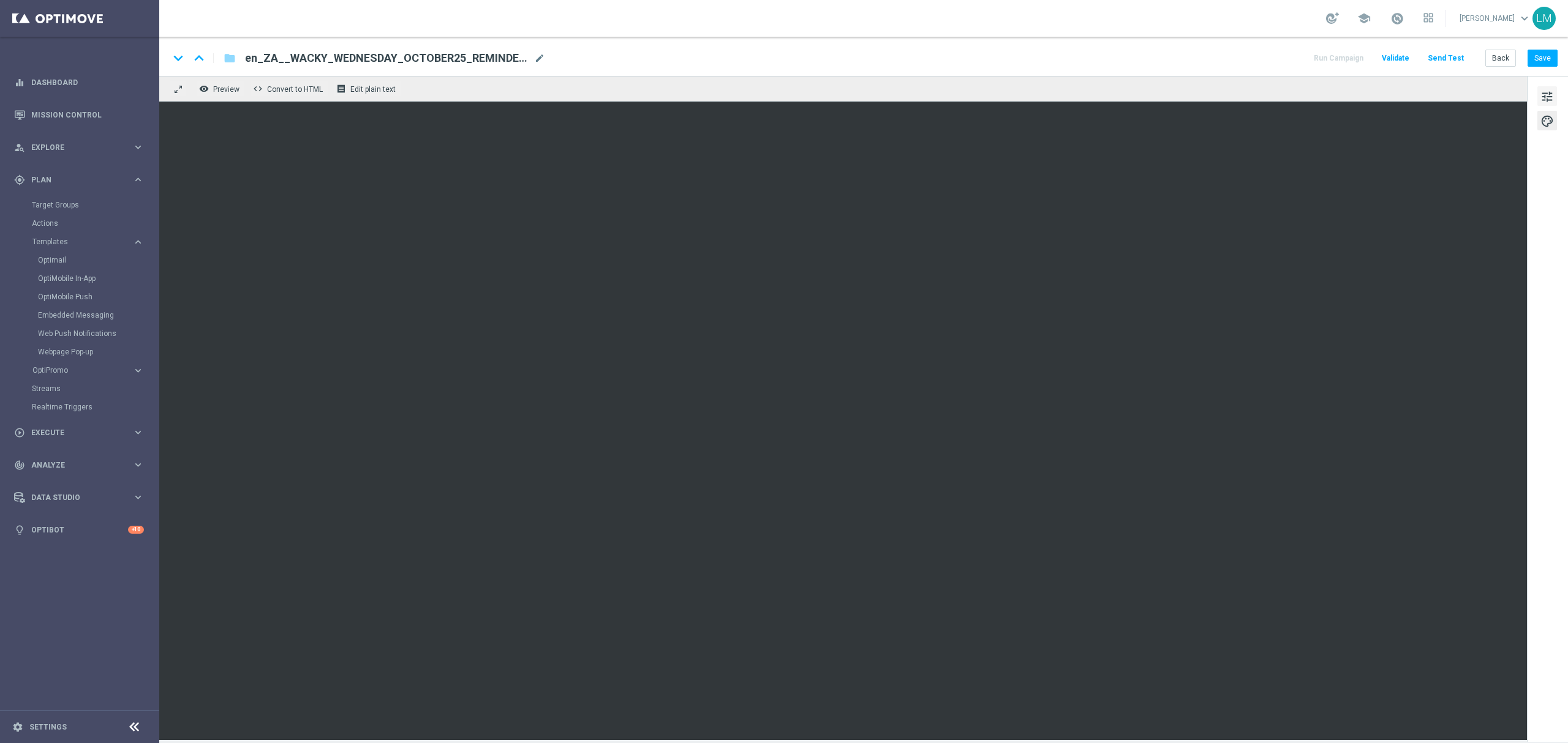
click at [1537, 87] on button "tune" at bounding box center [1547, 95] width 19 height 19
click at [1538, 57] on button "Save" at bounding box center [1542, 58] width 30 height 18
click at [1450, 64] on button "Send Test" at bounding box center [1445, 58] width 40 height 17
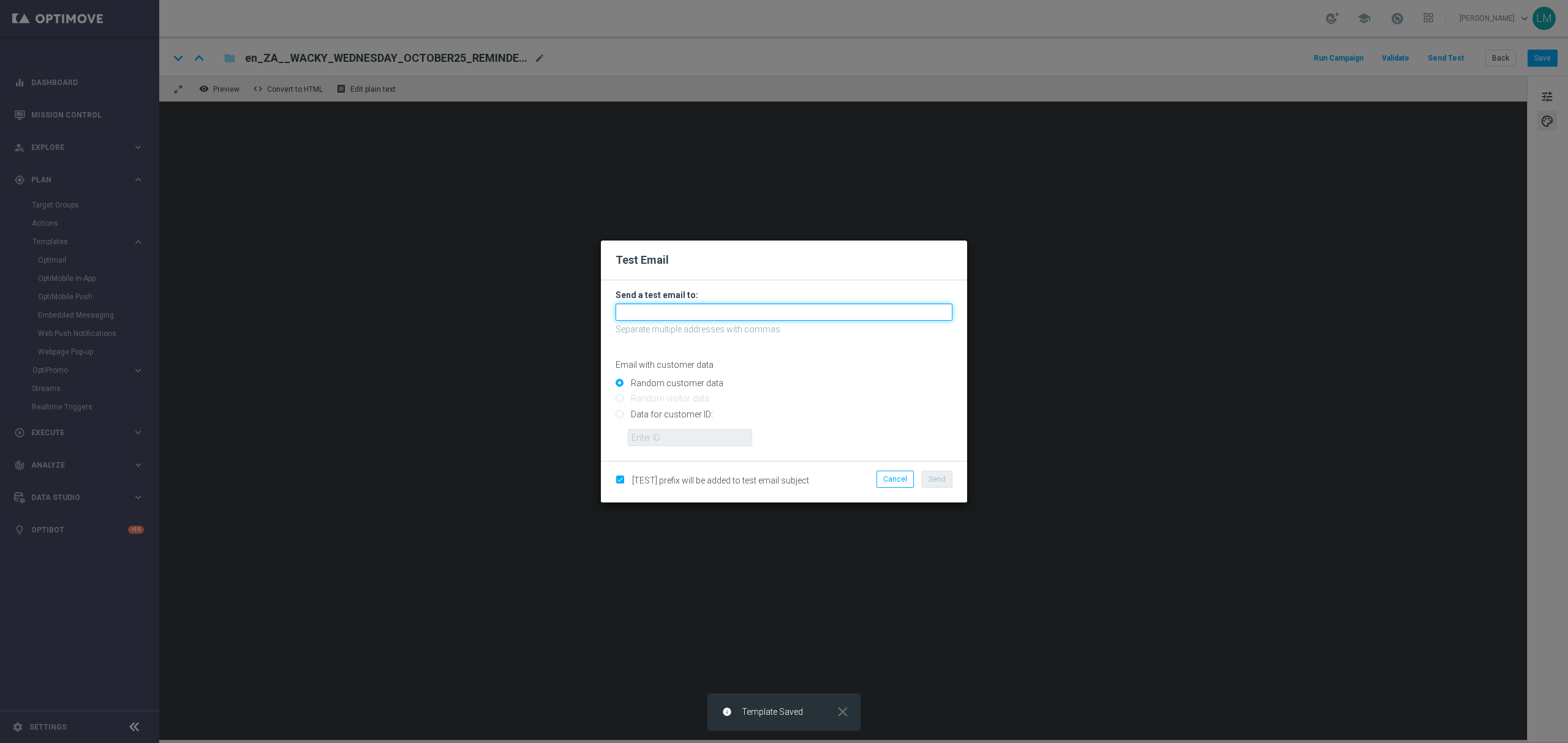
click at [630, 310] on input "text" at bounding box center [784, 312] width 337 height 18
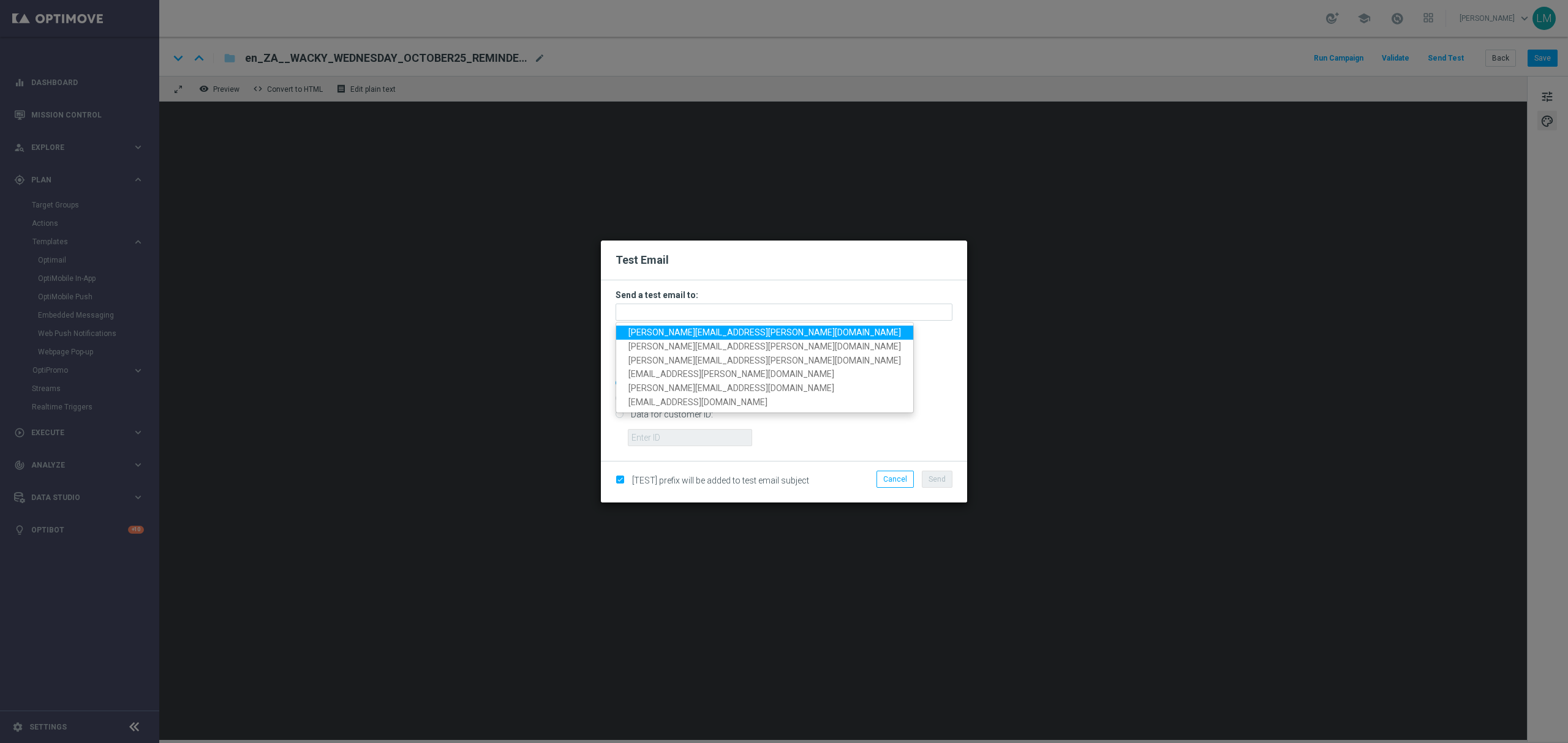
click at [647, 334] on span "leslie.martinez@lottoland.com" at bounding box center [765, 332] width 272 height 10
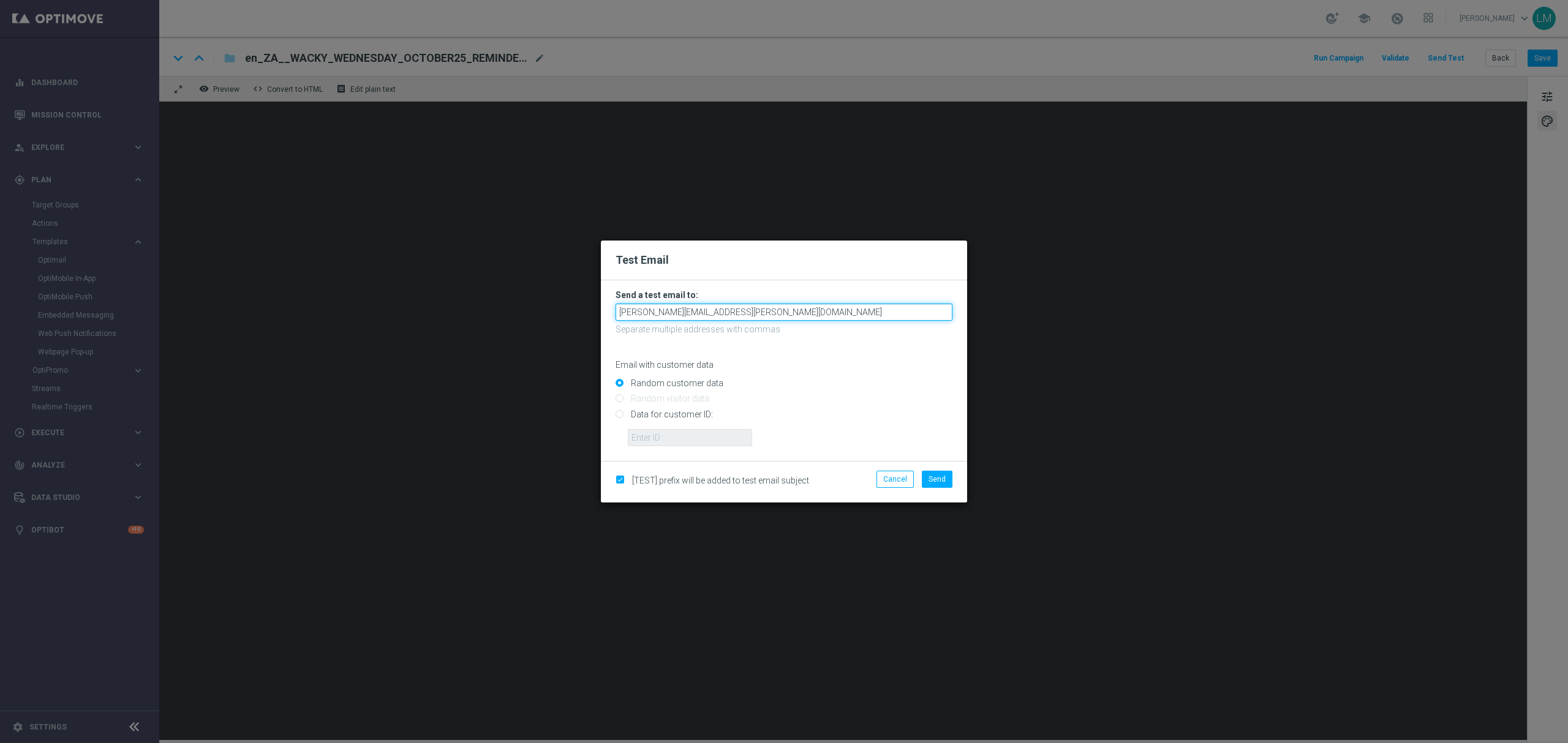
click at [759, 312] on input "leslie.martinez@lottoland.com" at bounding box center [784, 312] width 337 height 18
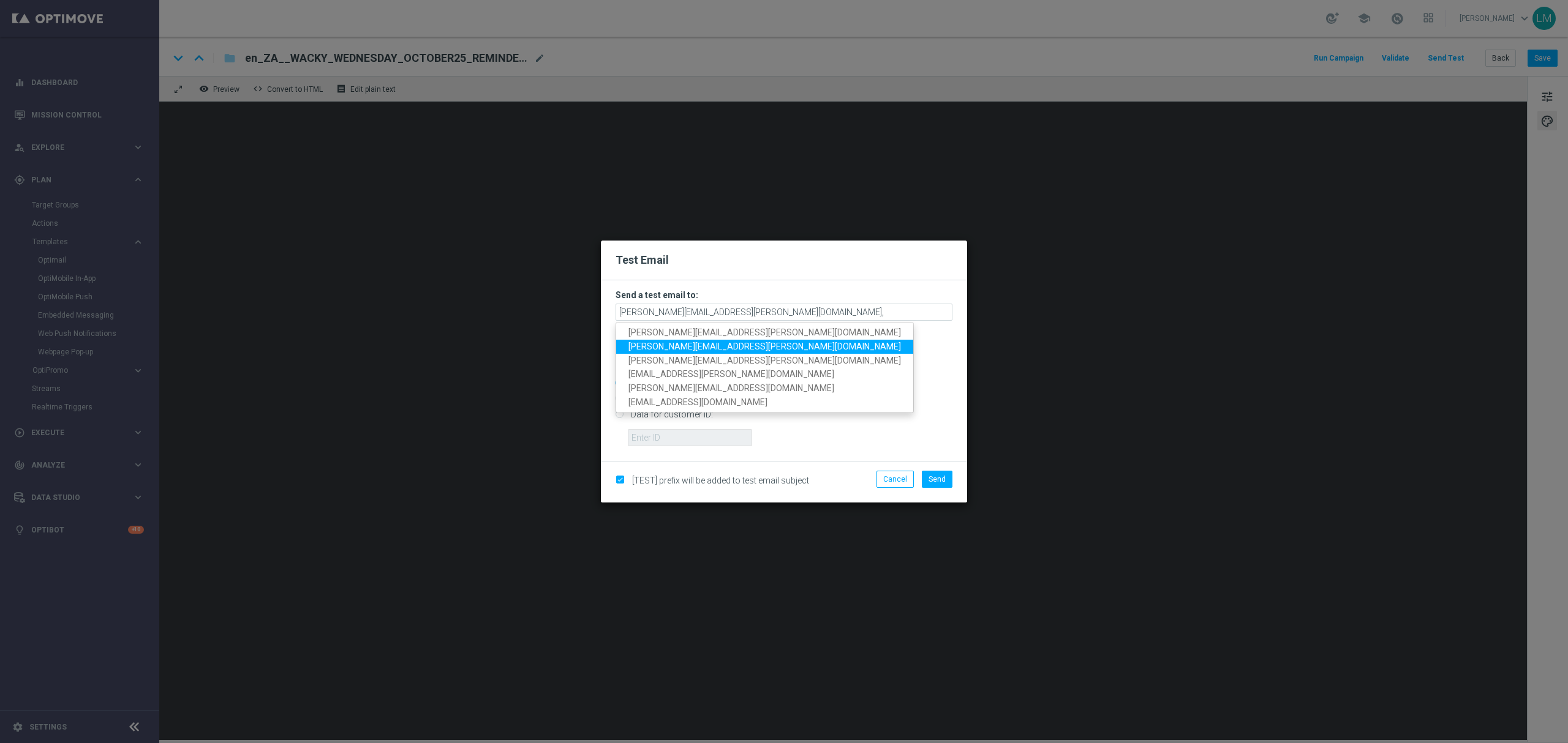
click at [679, 346] on span "ricky.hubbard@lottoland.com" at bounding box center [765, 346] width 272 height 10
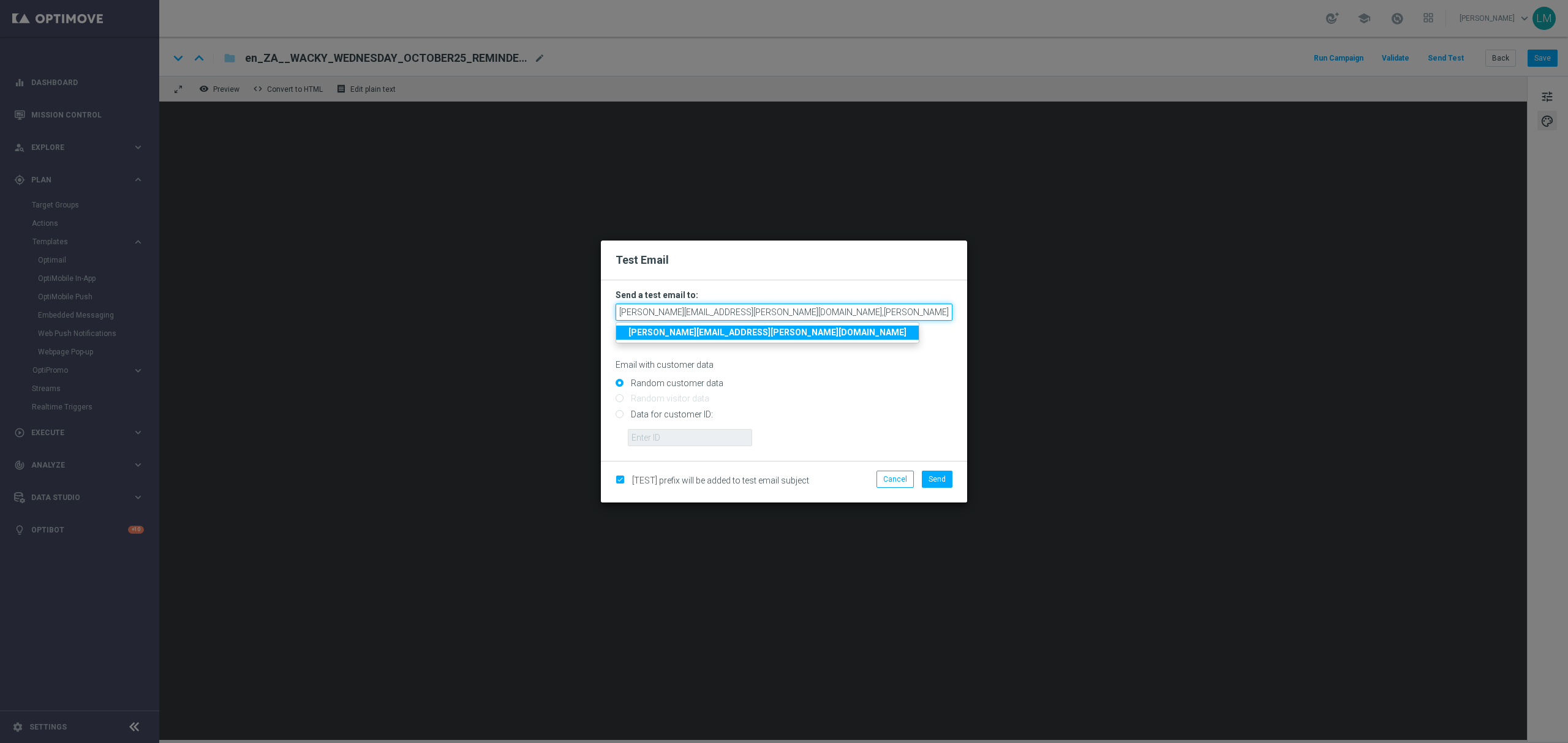
click at [884, 307] on input "leslie.martinez@lottoland.com,ricky.hubbard@lottoland.com" at bounding box center [784, 312] width 337 height 18
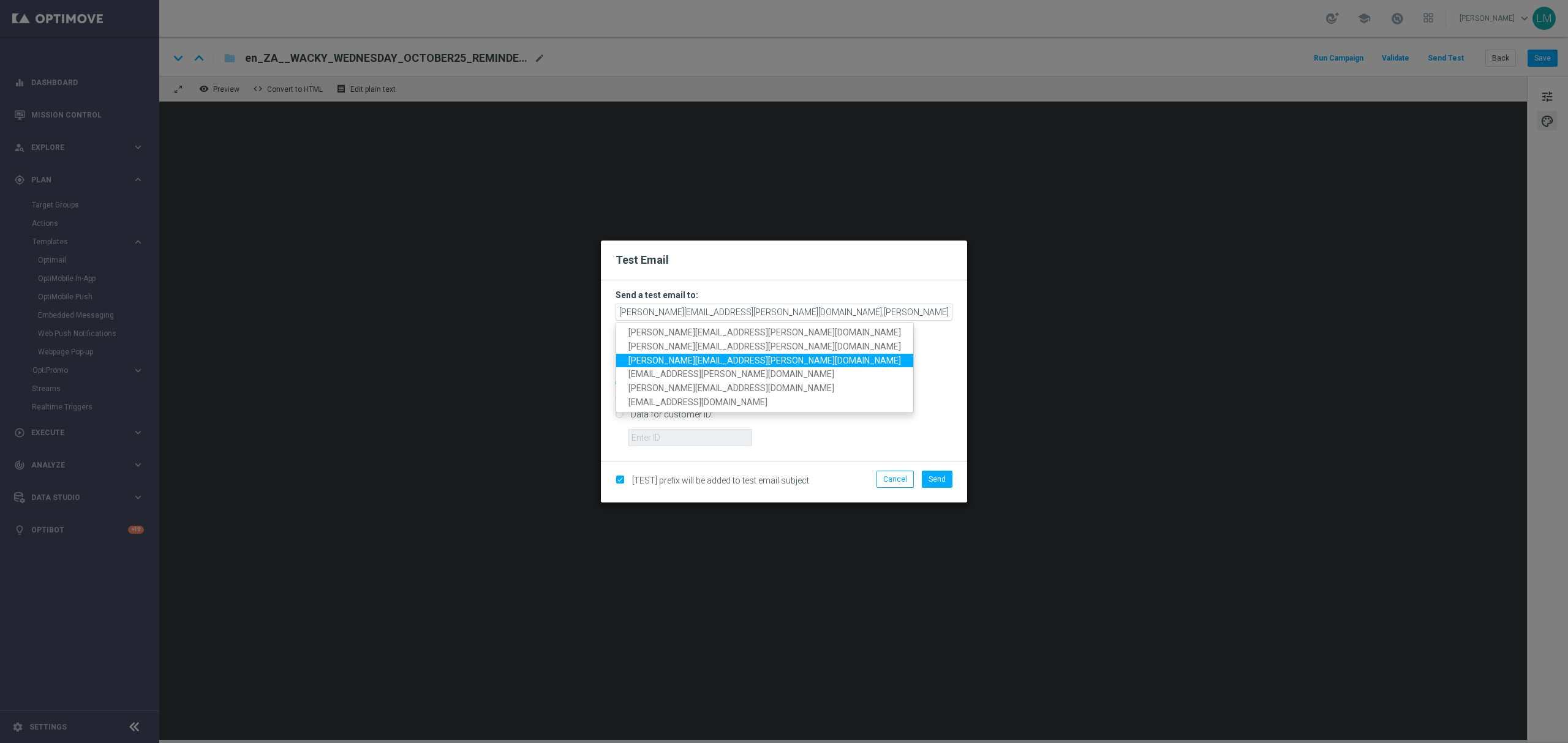
click at [689, 355] on span "millie.purcell@lottoland.com" at bounding box center [765, 360] width 272 height 10
type input "leslie.martinez@lottoland.com,ricky.hubbard@lottoland.com,millie.purcell@lottol…"
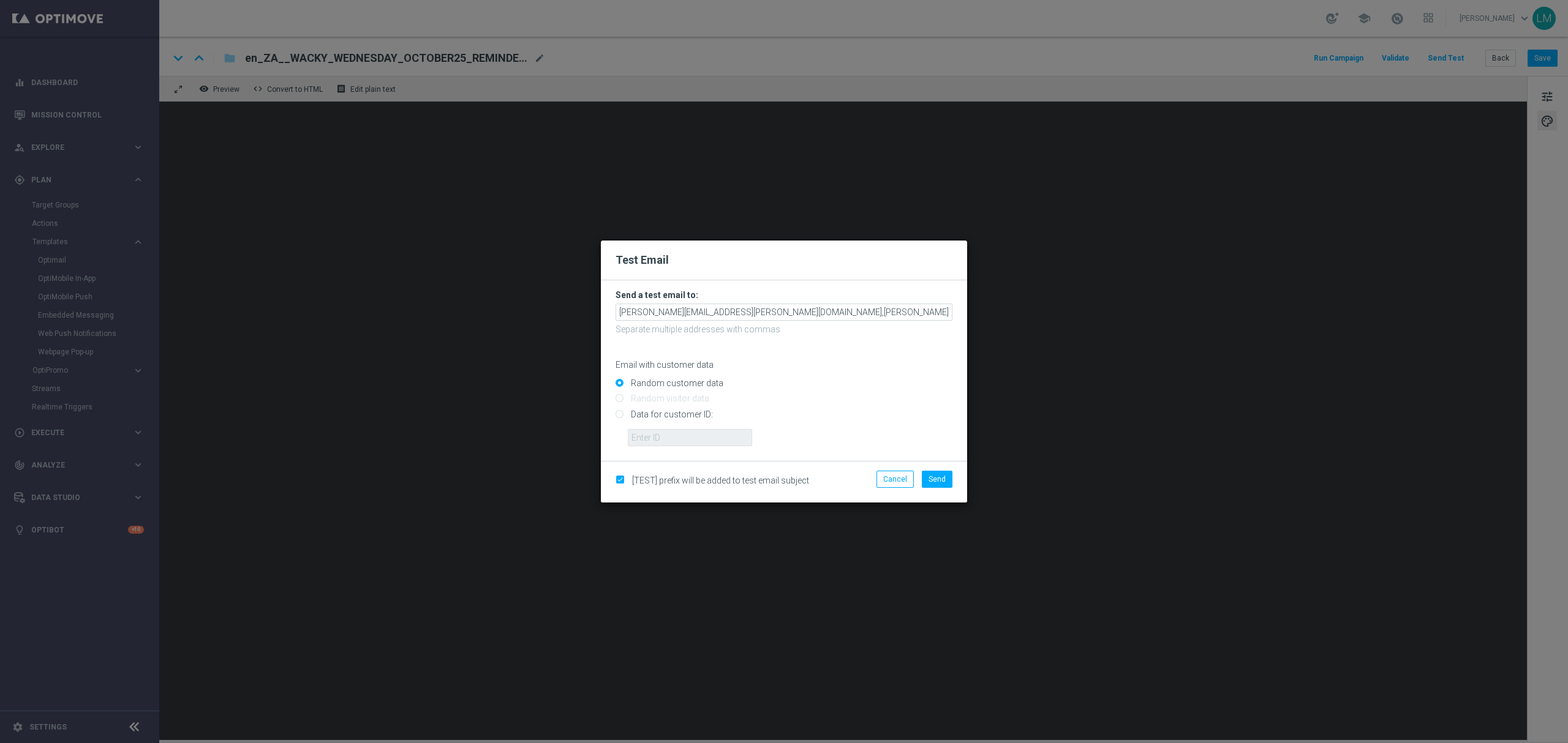
click at [668, 419] on input "Data for customer ID:" at bounding box center [784, 419] width 337 height 18
radio input "true"
drag, startPoint x: 675, startPoint y: 432, endPoint x: 679, endPoint y: 437, distance: 6.4
click at [676, 432] on input "text" at bounding box center [690, 438] width 124 height 18
type input "10505907"
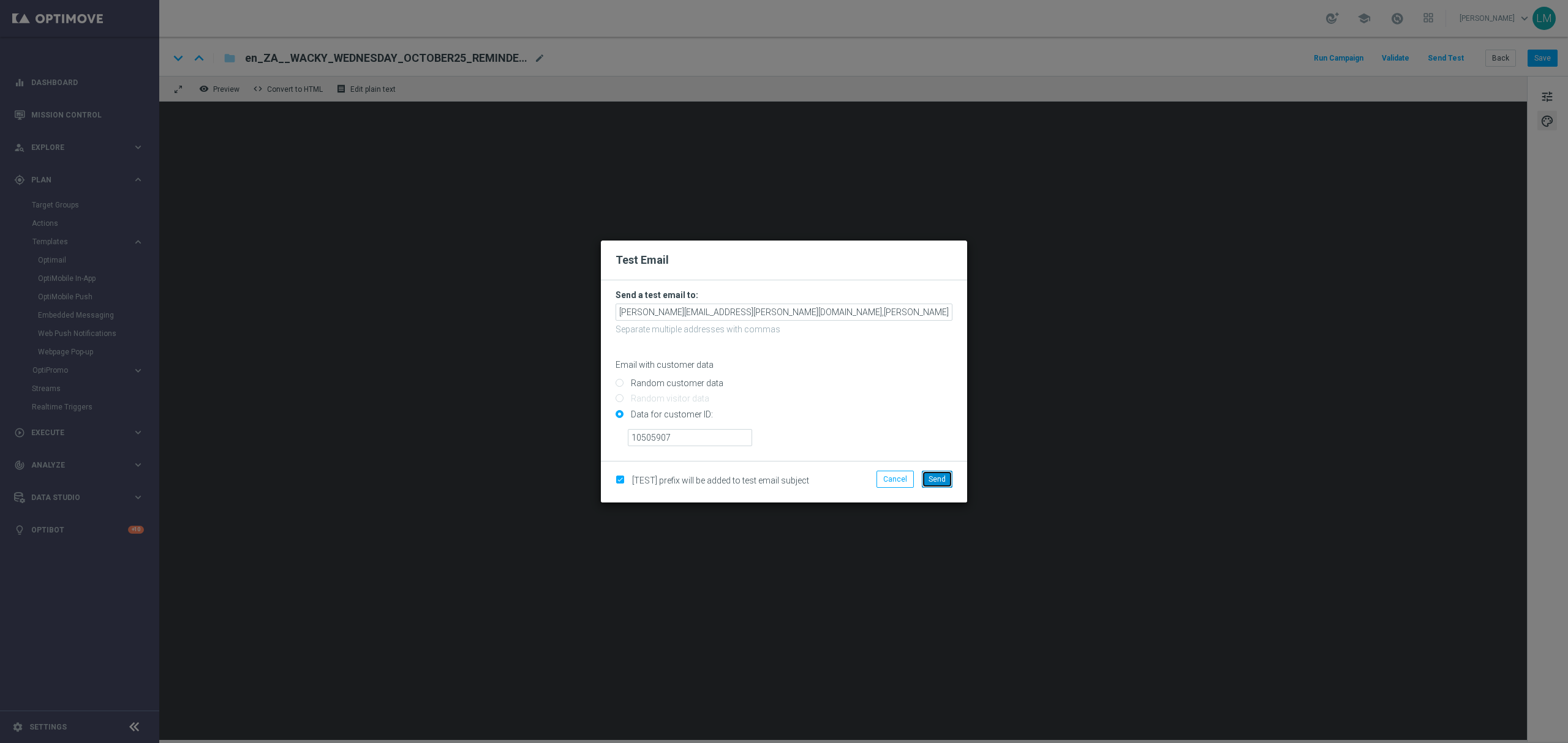
click at [937, 484] on button "Send" at bounding box center [937, 479] width 31 height 18
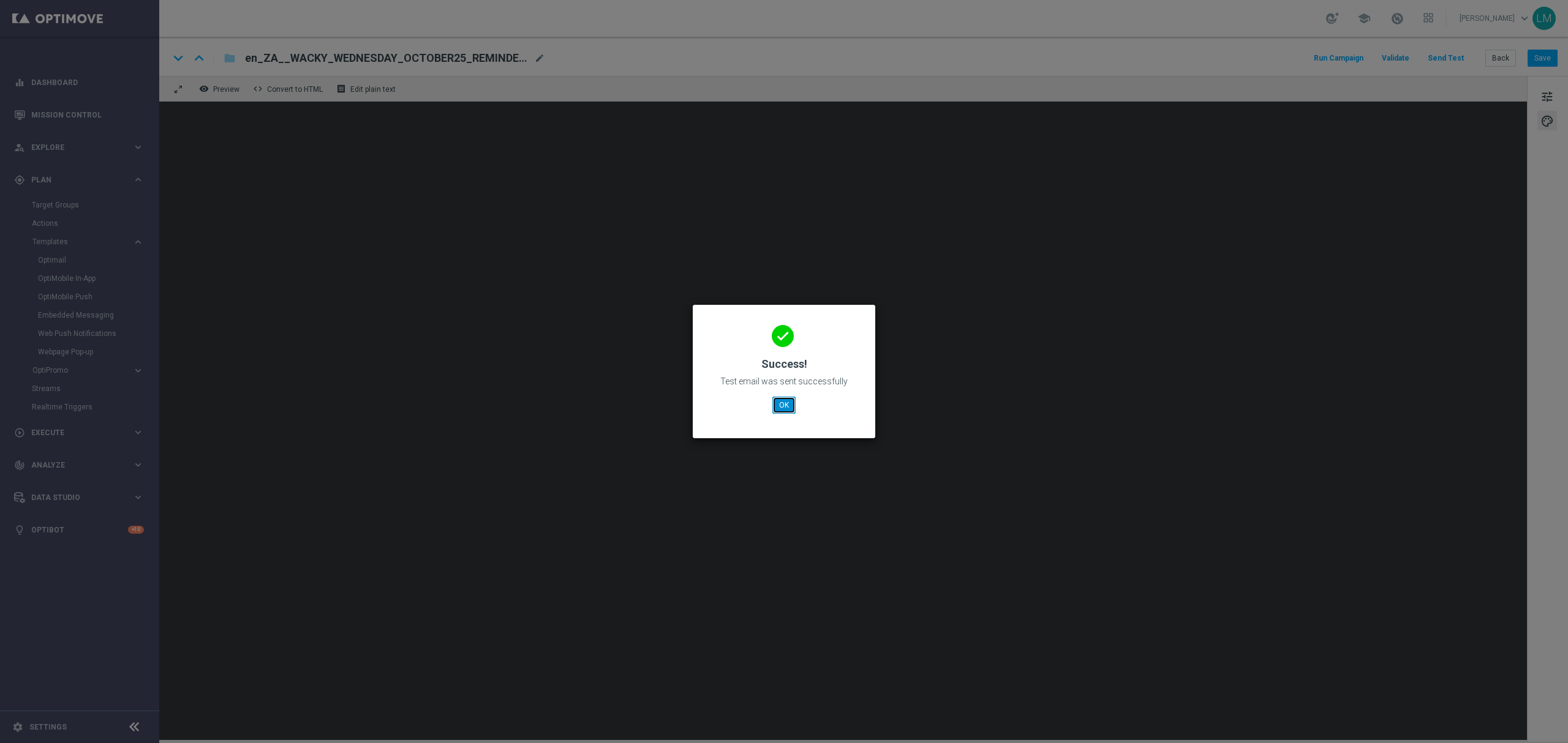
click at [776, 406] on button "OK" at bounding box center [783, 405] width 23 height 18
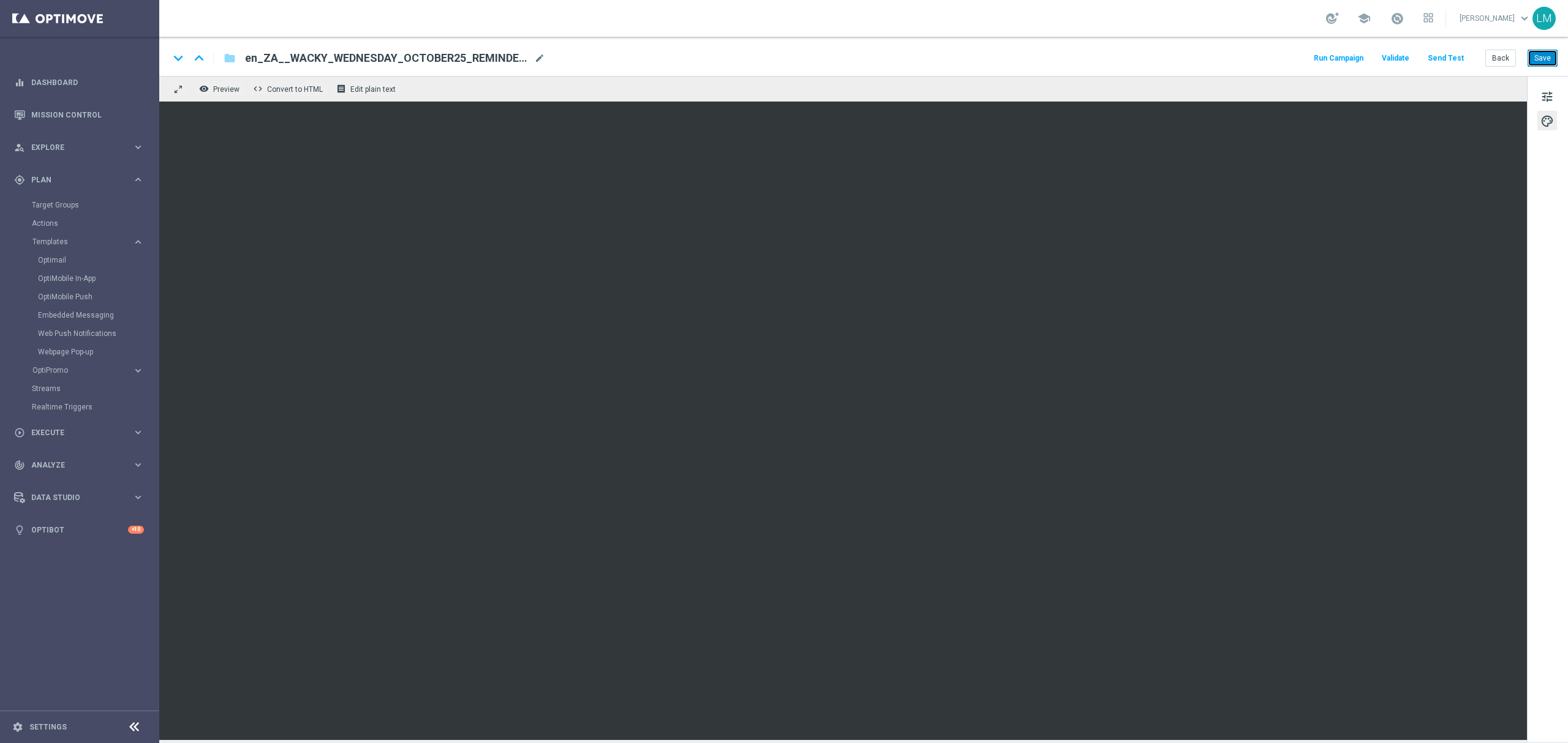
click at [1545, 65] on button "Save" at bounding box center [1542, 58] width 30 height 18
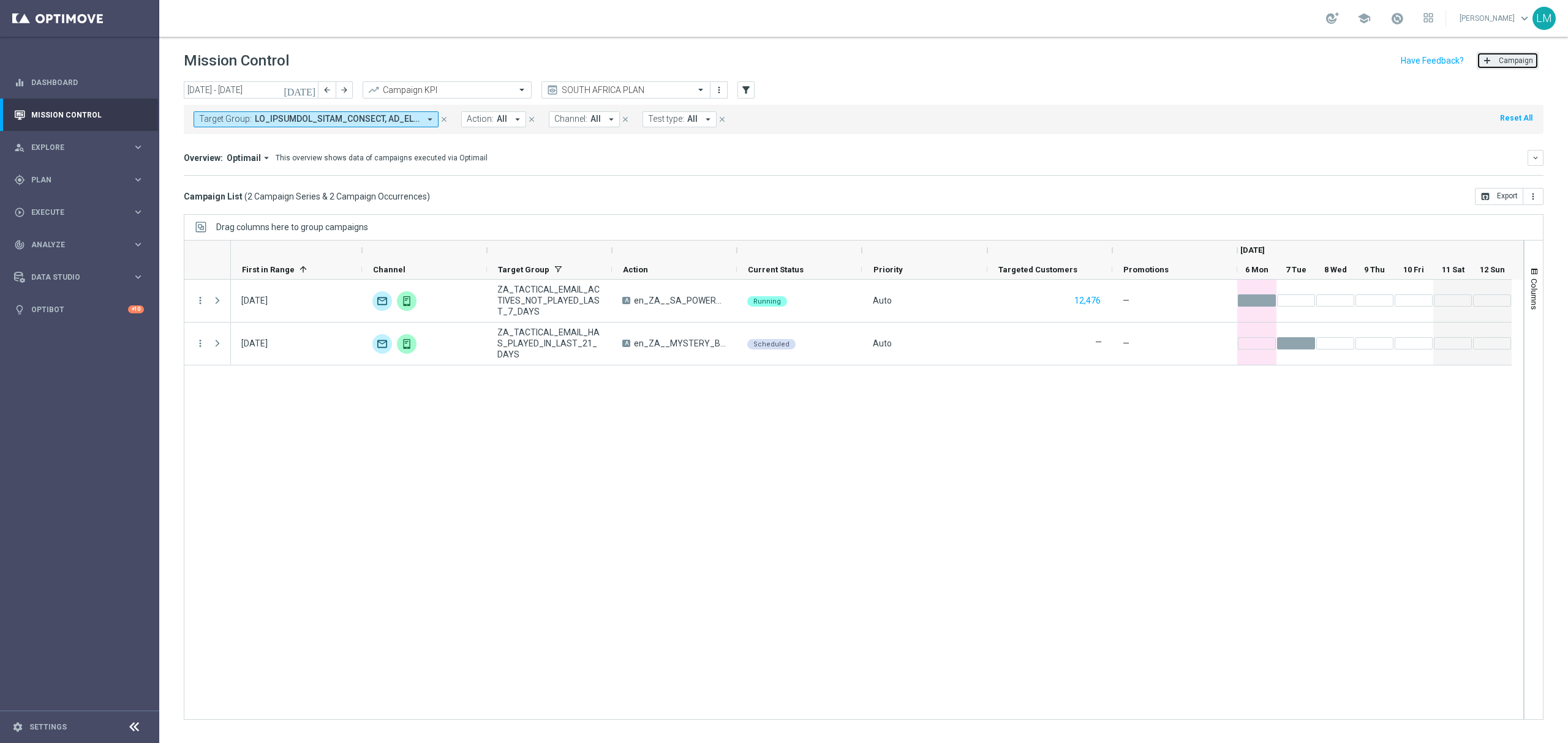
click at [1520, 59] on span "Campaign" at bounding box center [1515, 60] width 34 height 8
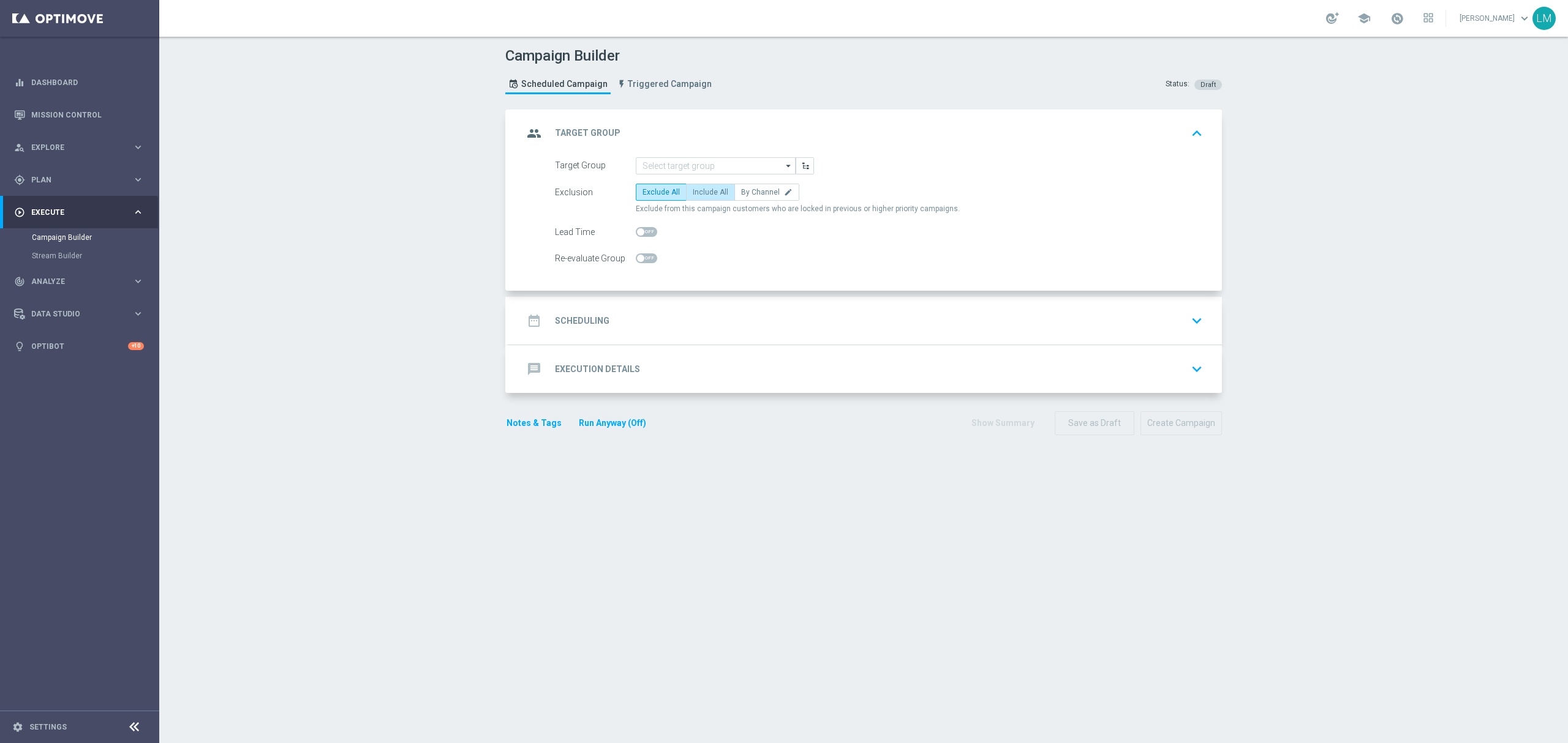
click at [692, 190] on span "Include All" at bounding box center [710, 192] width 35 height 8
click at [692, 191] on input "Include All" at bounding box center [696, 194] width 8 height 8
radio input "true"
click at [702, 167] on input at bounding box center [716, 166] width 160 height 18
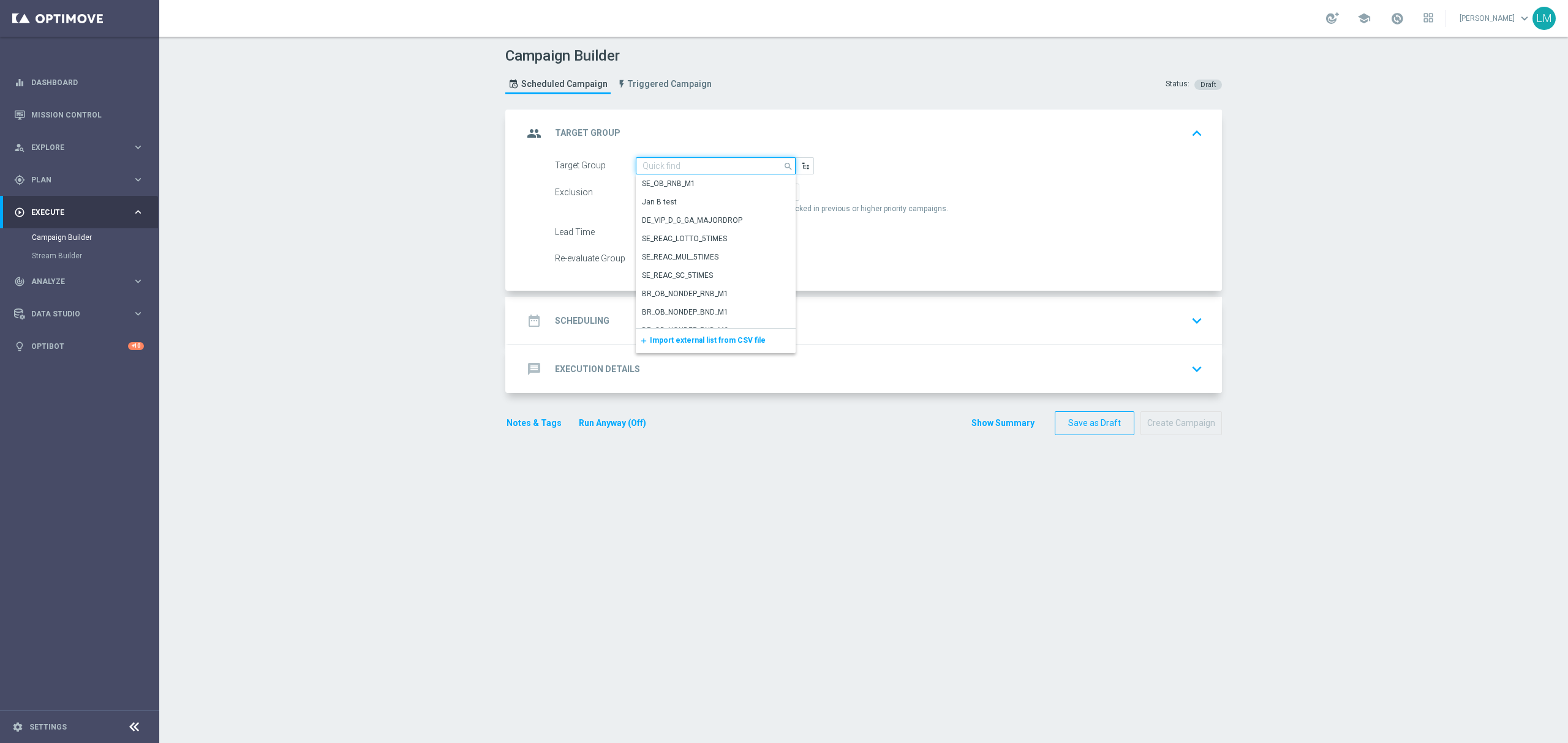
paste input "ZA_TACTICAL_EMAIL_ACTIVES_NOT_PLAYED_LAST_7_DAYS"
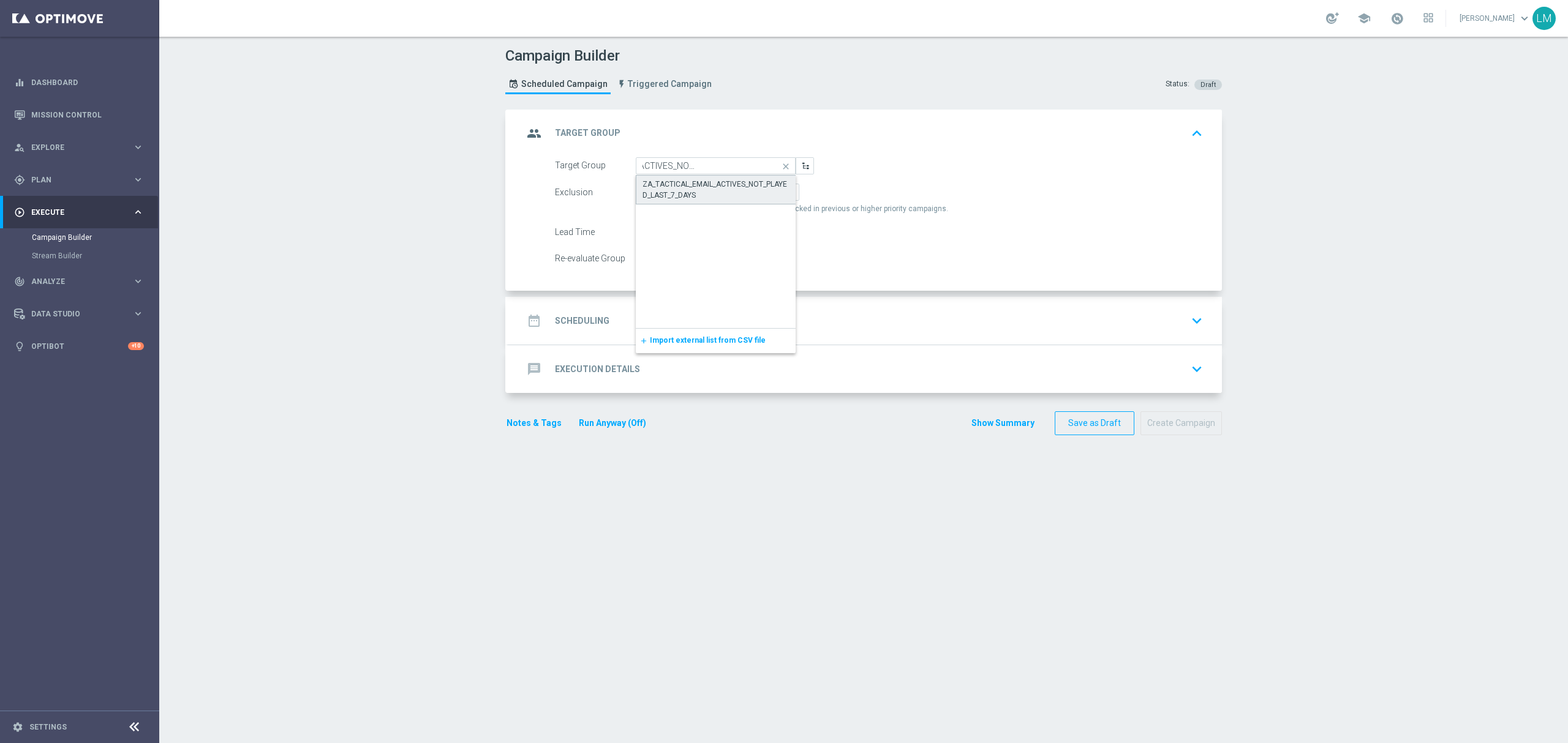
click at [687, 183] on div "ZA_TACTICAL_EMAIL_ACTIVES_NOT_PLAYED_LAST_7_DAYS" at bounding box center [716, 190] width 147 height 22
type input "ZA_TACTICAL_EMAIL_ACTIVES_NOT_PLAYED_LAST_7_DAYS"
click at [714, 316] on div "date_range Scheduling keyboard_arrow_down" at bounding box center [865, 320] width 684 height 23
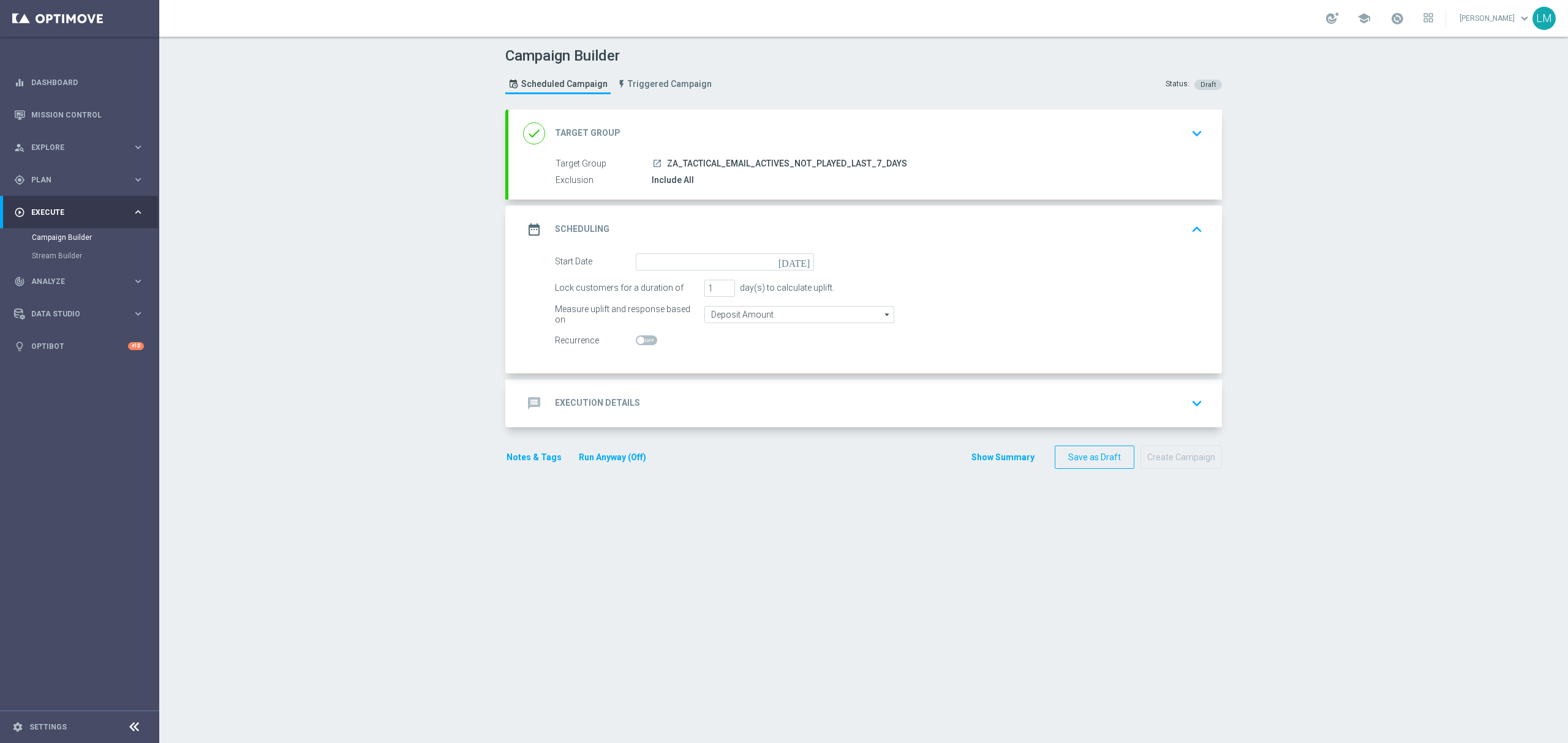
click at [797, 260] on icon "[DATE]" at bounding box center [796, 260] width 36 height 14
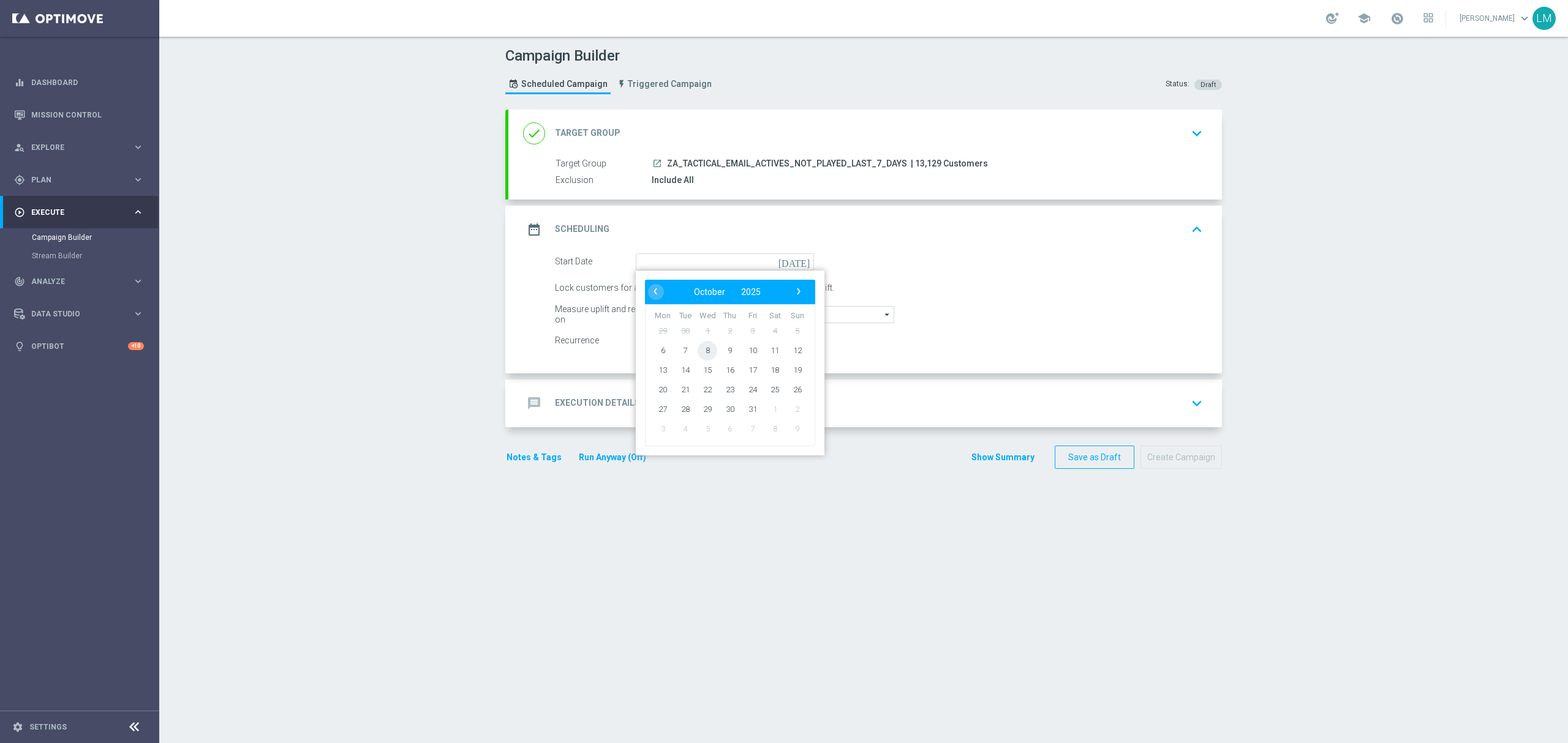
click at [698, 348] on span "8" at bounding box center [707, 350] width 19 height 19
type input "08 Oct 2025"
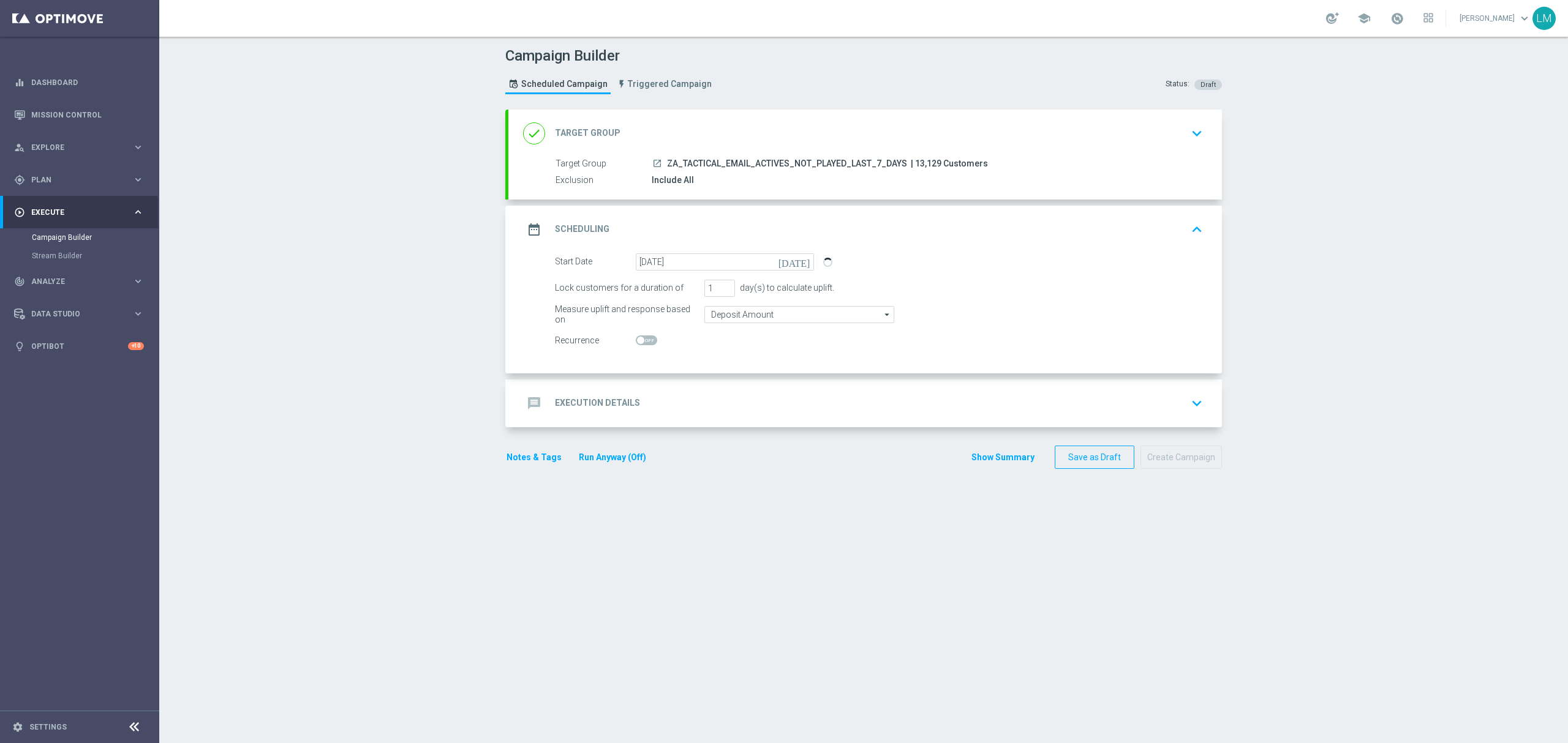
click at [735, 402] on div "message Execution Details keyboard_arrow_down" at bounding box center [865, 402] width 684 height 23
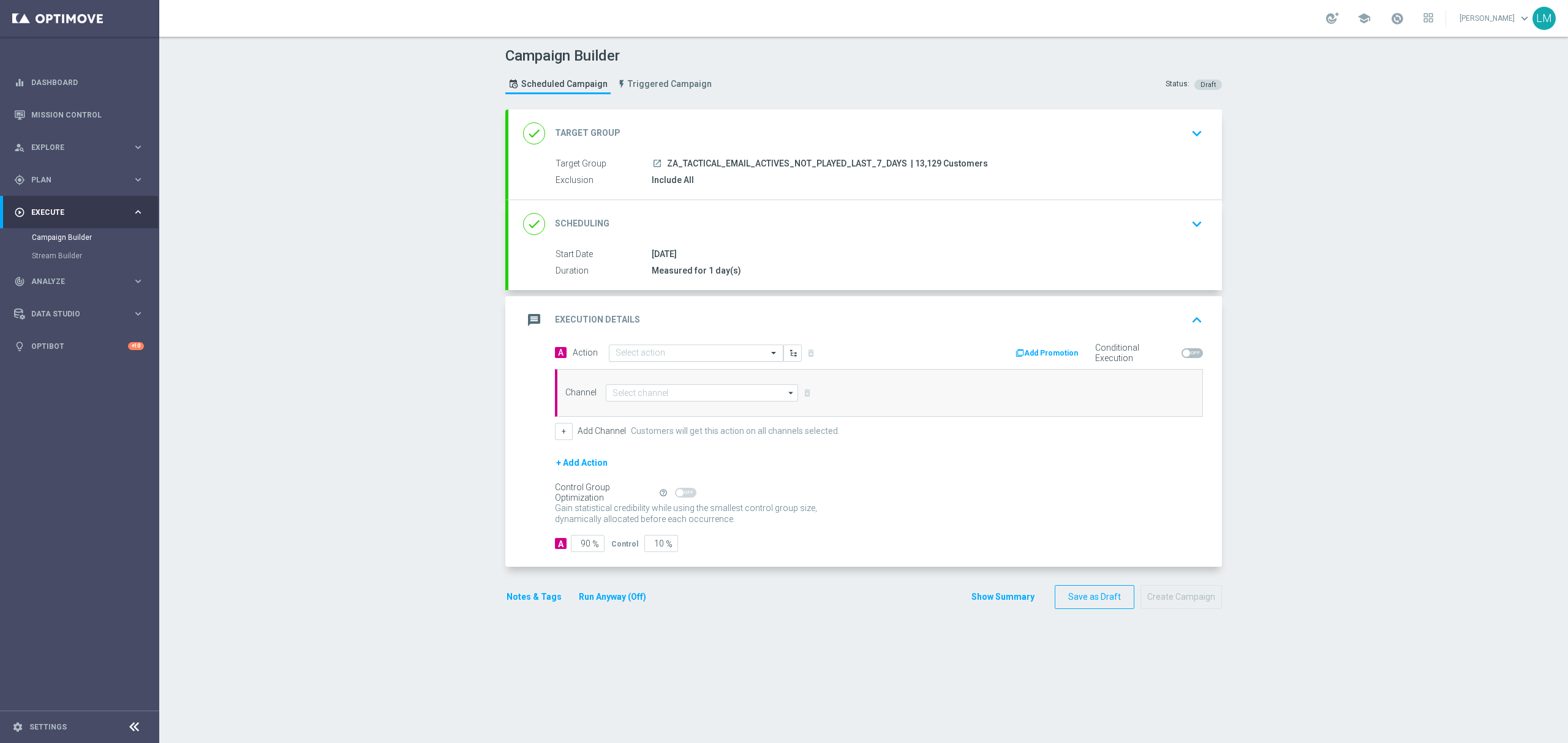
click at [665, 348] on div "Select action" at bounding box center [696, 353] width 175 height 18
paste input "en_ZA__WACKY_WEDNESDAY_OCTOBER25_REMINDER__ALL_EMA_TAC_LT"
type input "en_ZA__WACKY_WEDNESDAY_OCTOBER25_REMINDER__ALL_EMA_TAC_LT"
click at [651, 390] on span "Create new action" at bounding box center [658, 390] width 64 height 8
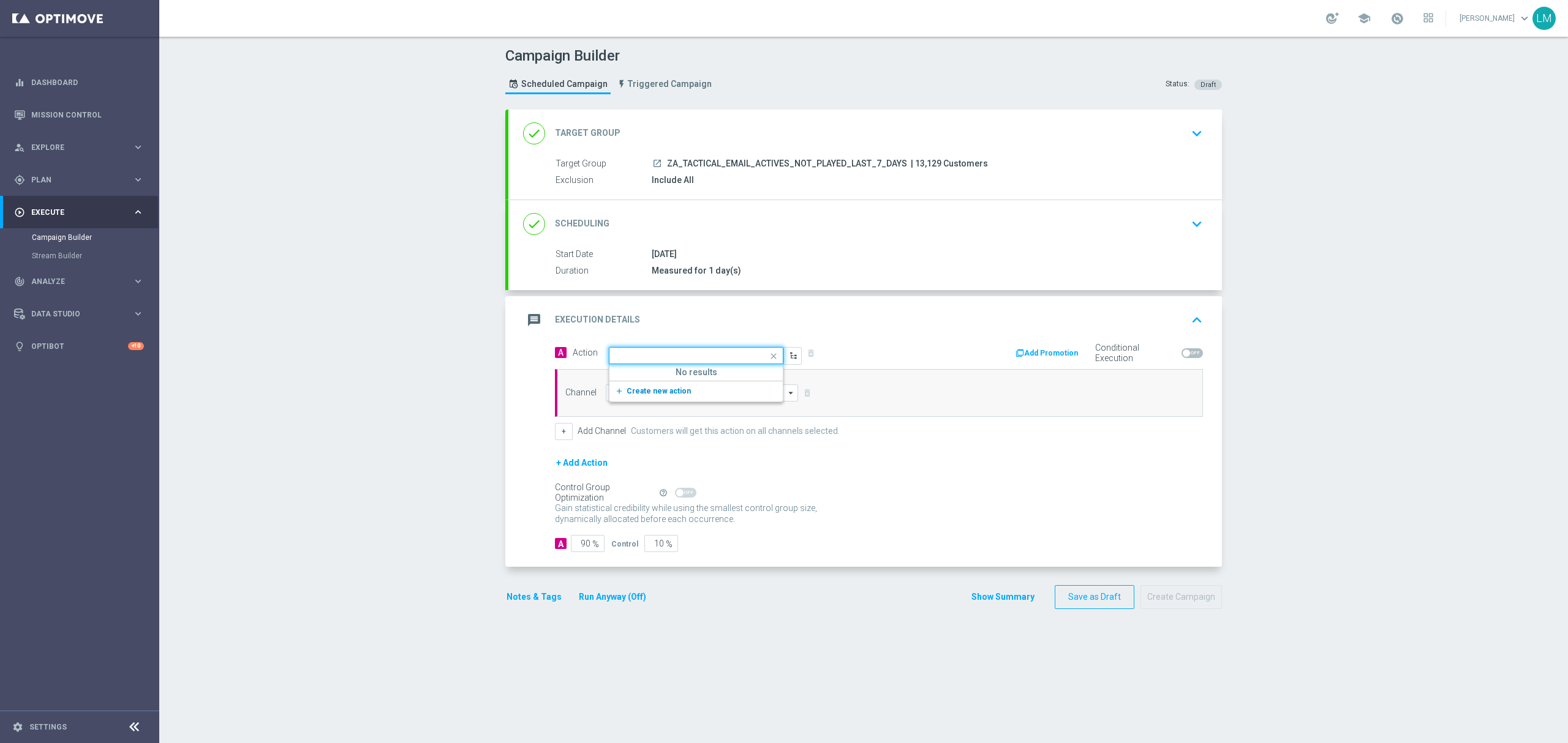
scroll to position [0, 0]
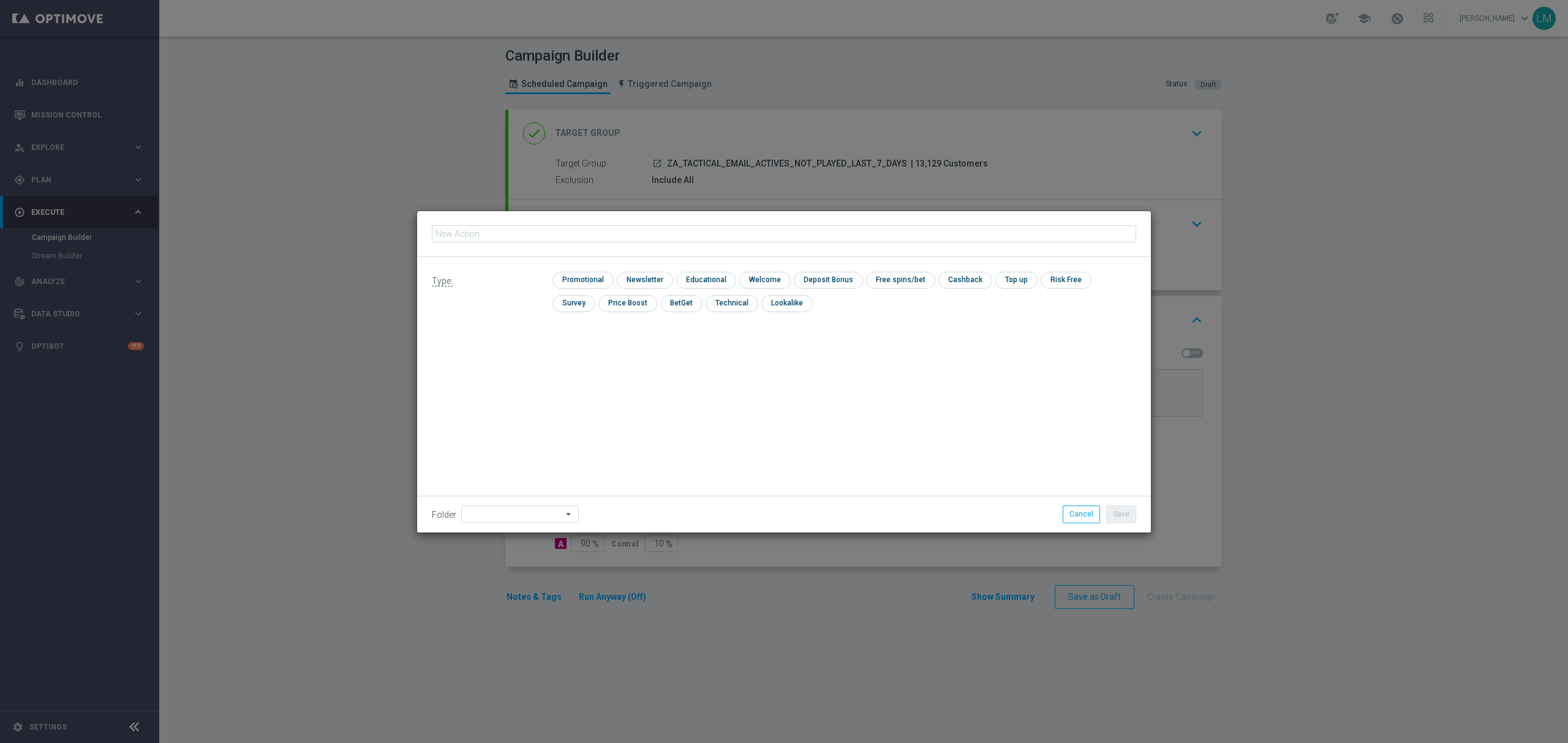
type input "en_ZA__WACKY_WEDNESDAY_OCTOBER25_REMINDER__ALL_EMA_TAC_LT"
click at [569, 281] on input "checkbox" at bounding box center [581, 280] width 58 height 17
checkbox input "true"
click at [1132, 514] on button "Save" at bounding box center [1121, 514] width 30 height 18
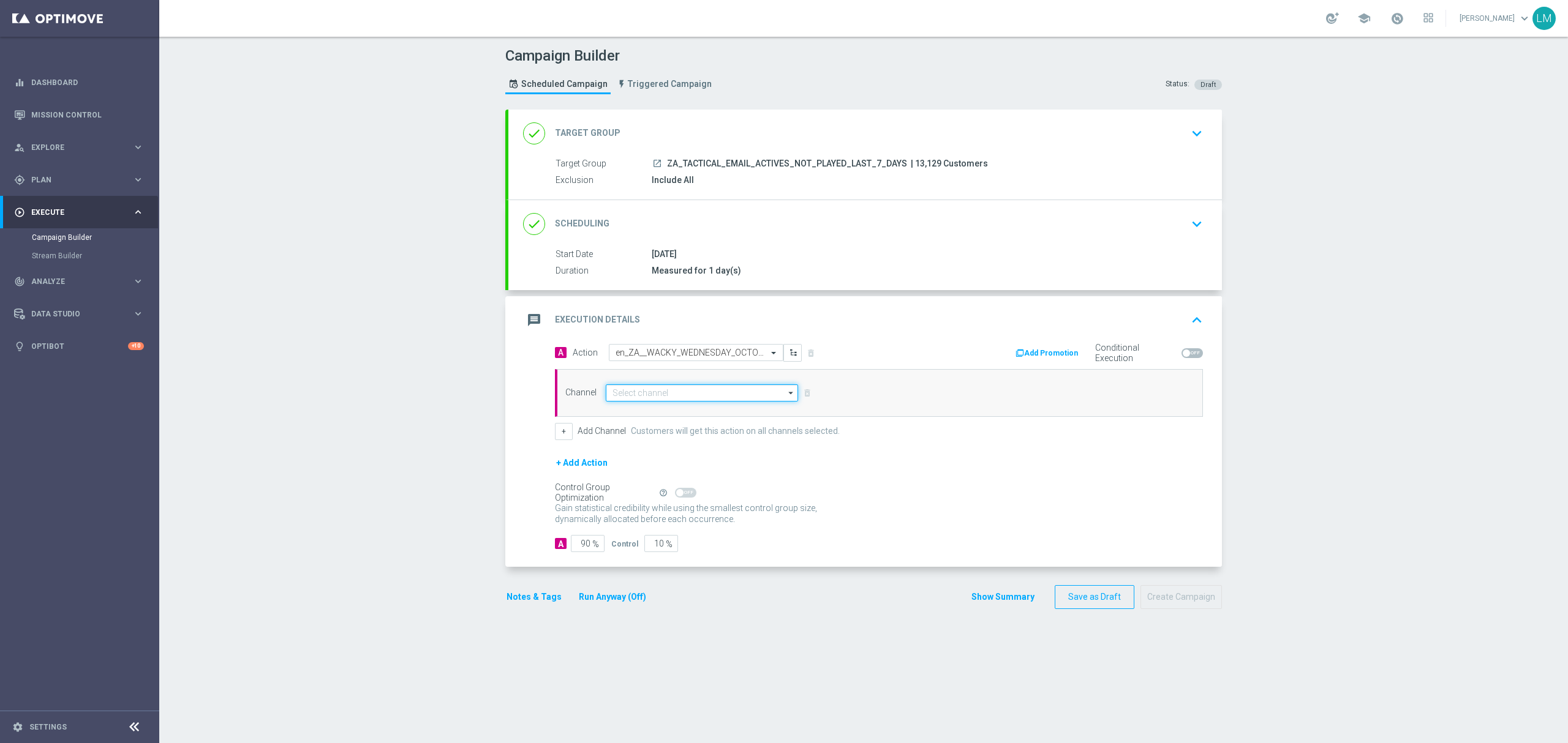
click at [703, 391] on input at bounding box center [702, 392] width 193 height 18
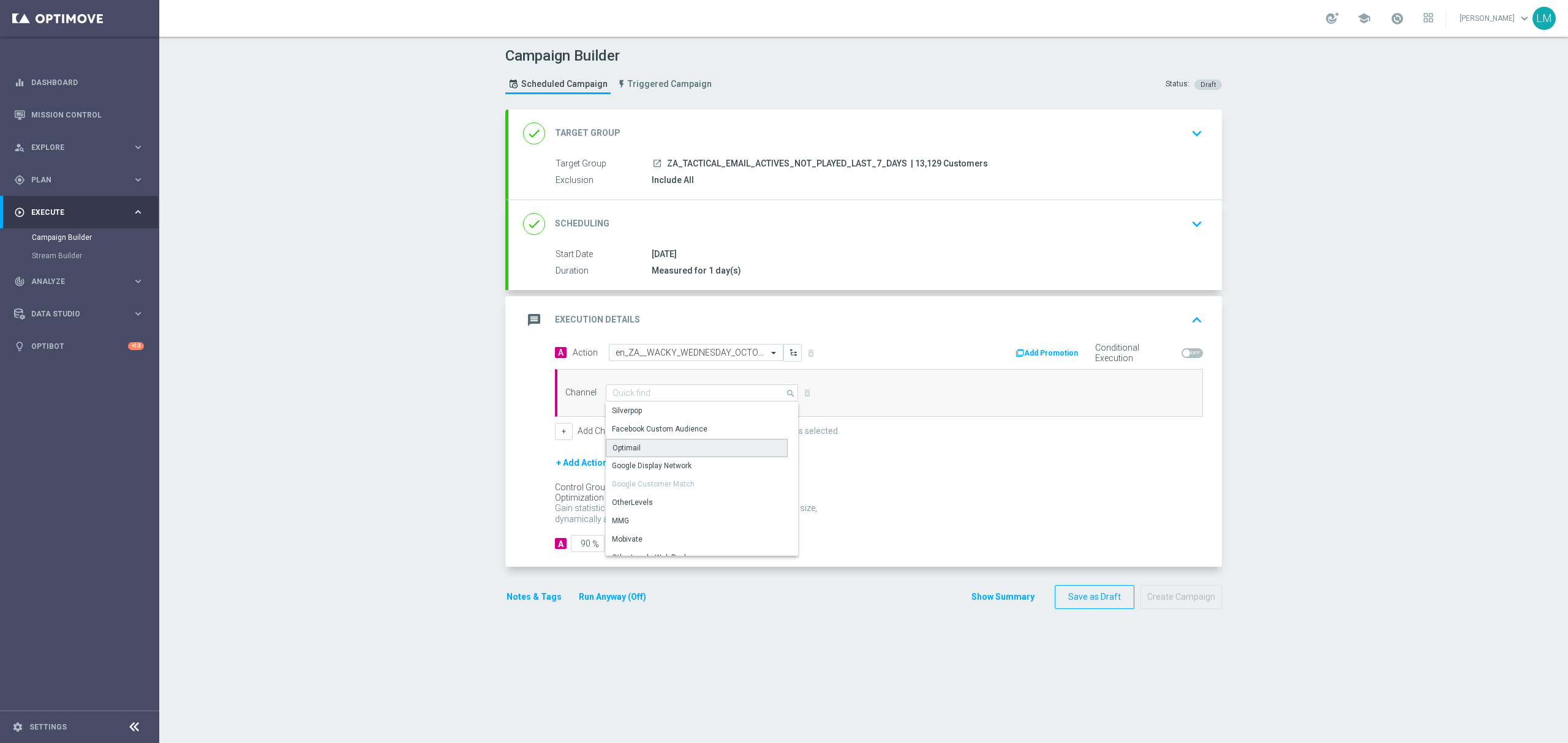
click at [678, 448] on div "Optimail" at bounding box center [696, 448] width 181 height 19
type input "Optimail"
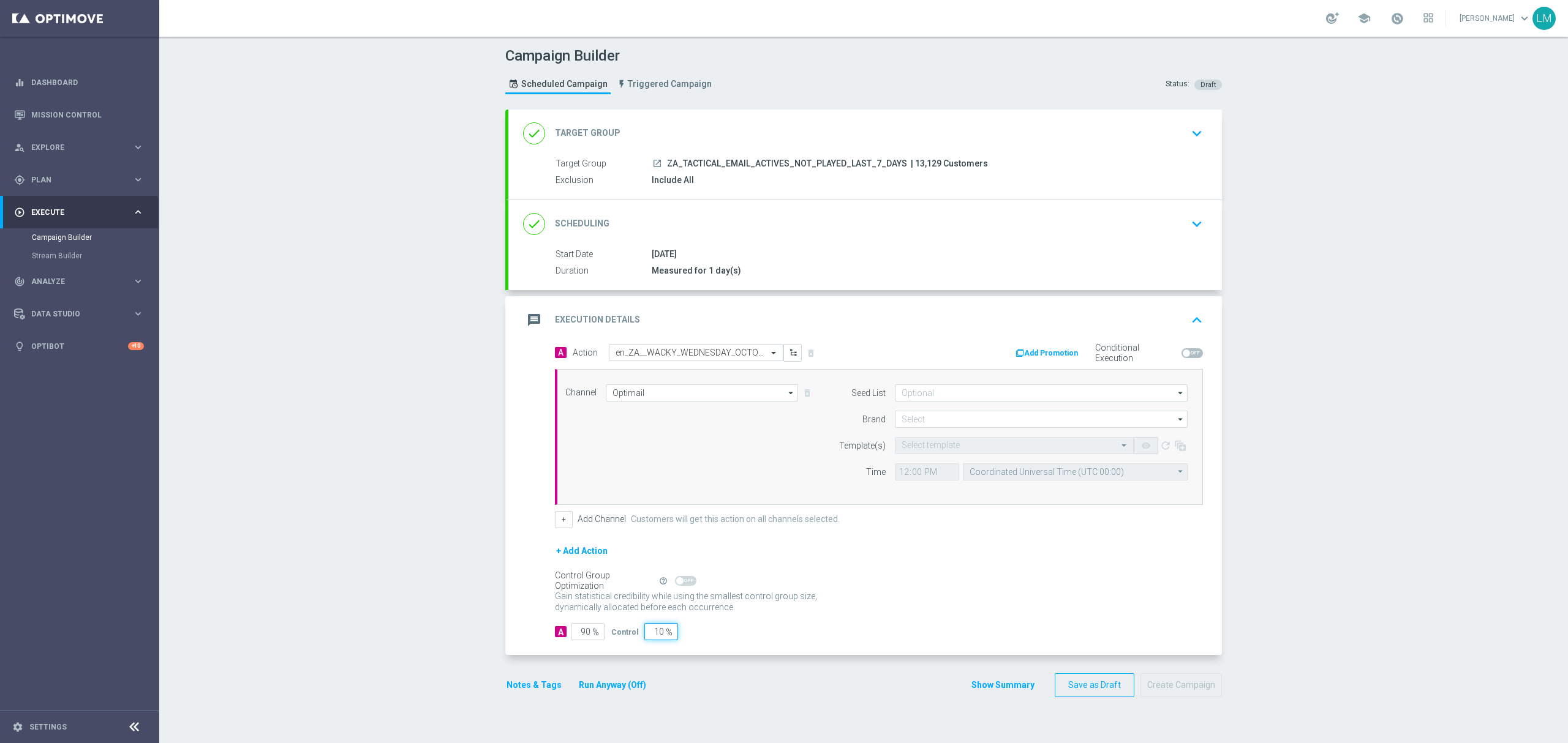
click at [650, 635] on input "10" at bounding box center [661, 632] width 33 height 18
type input "5"
type input "95"
type input "5"
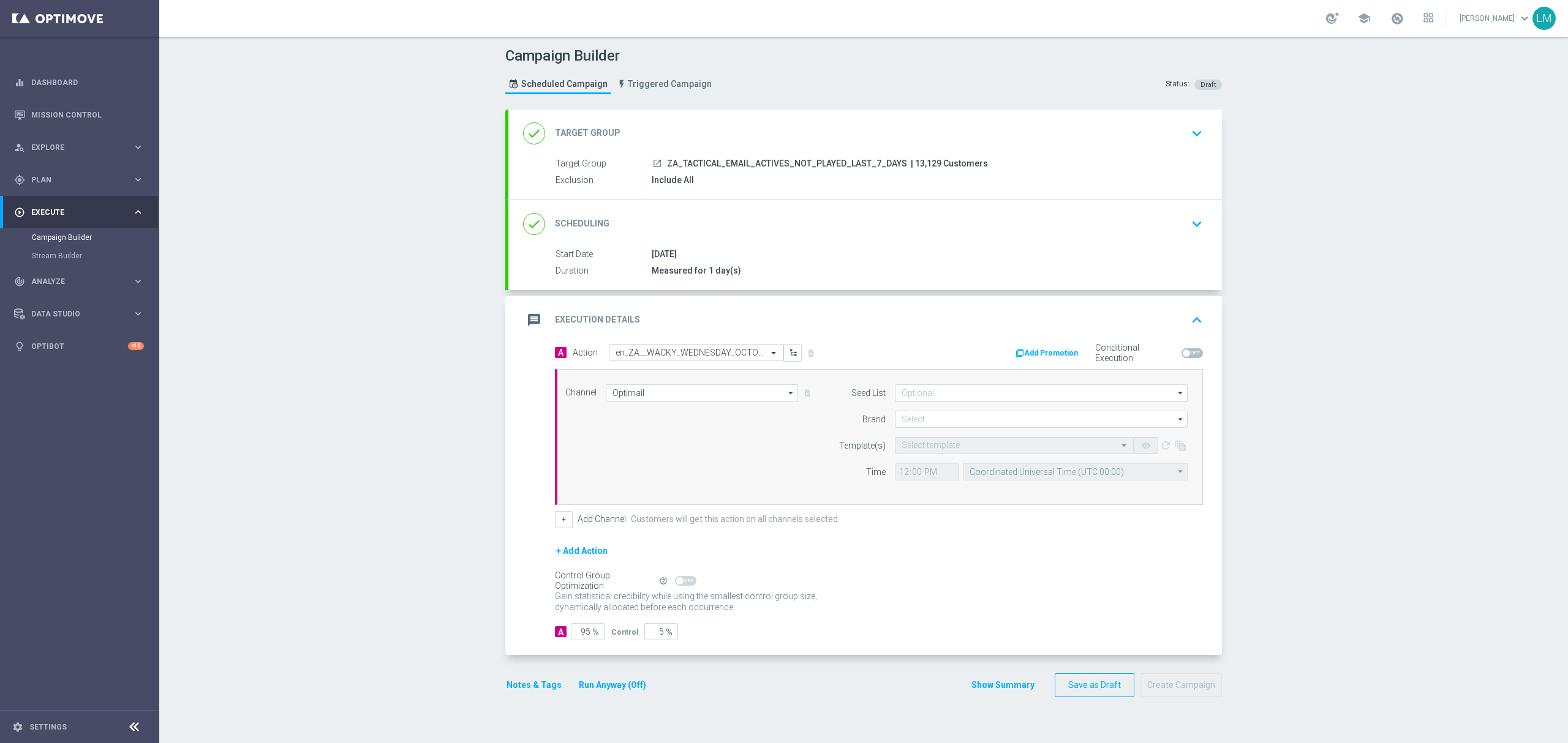
click at [986, 576] on div "Control Group Optimization Self Optimizing Campaign help_outline" at bounding box center [878, 581] width 648 height 14
click at [956, 424] on input at bounding box center [1041, 419] width 292 height 18
click at [931, 456] on div "lottoland" at bounding box center [1041, 455] width 293 height 18
type input "lottoland"
click at [936, 444] on input "text" at bounding box center [1002, 445] width 201 height 10
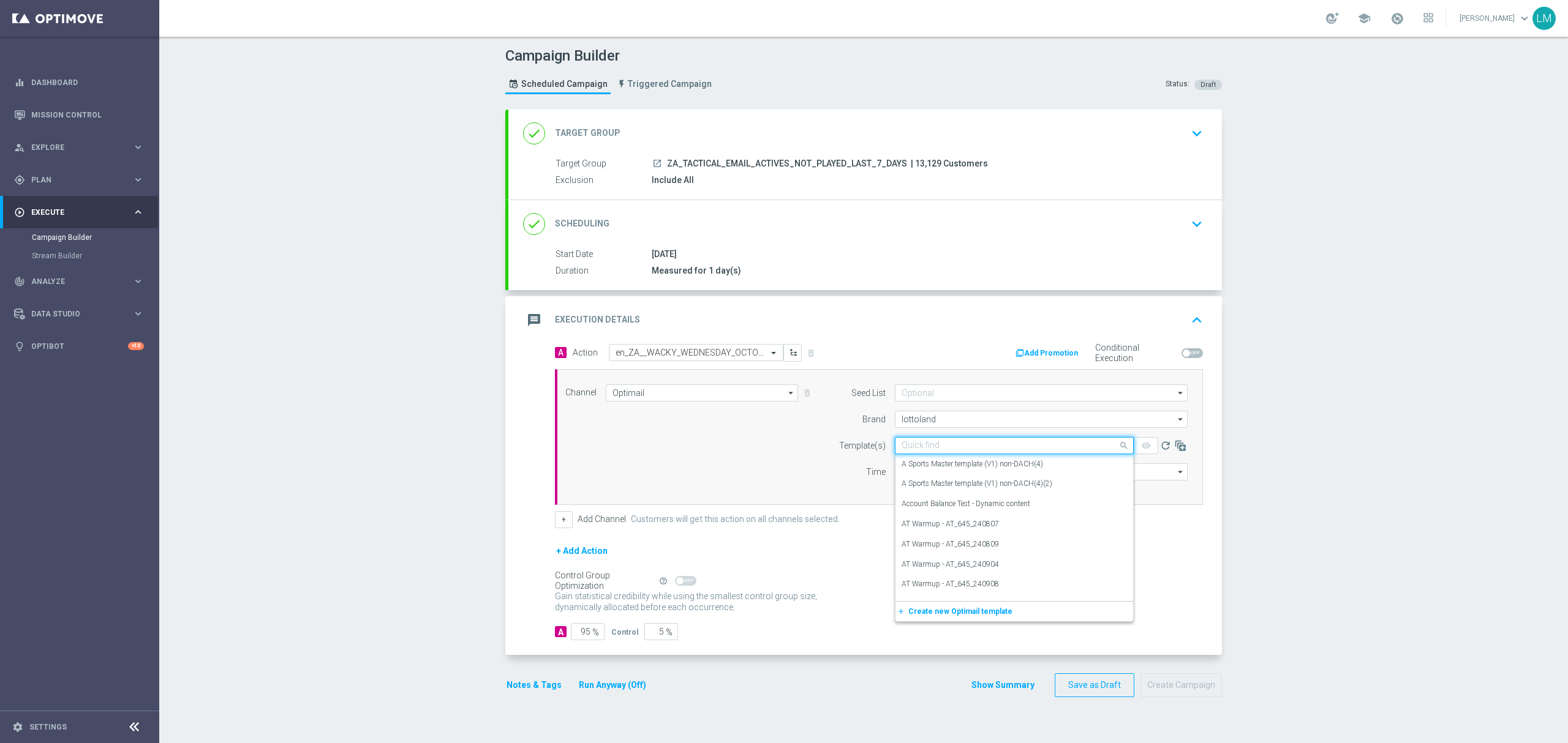
paste input "en_ZA__WACKY_WEDNESDAY_OCTOBER25_REMINDER__ALL_EMA_TAC_LT"
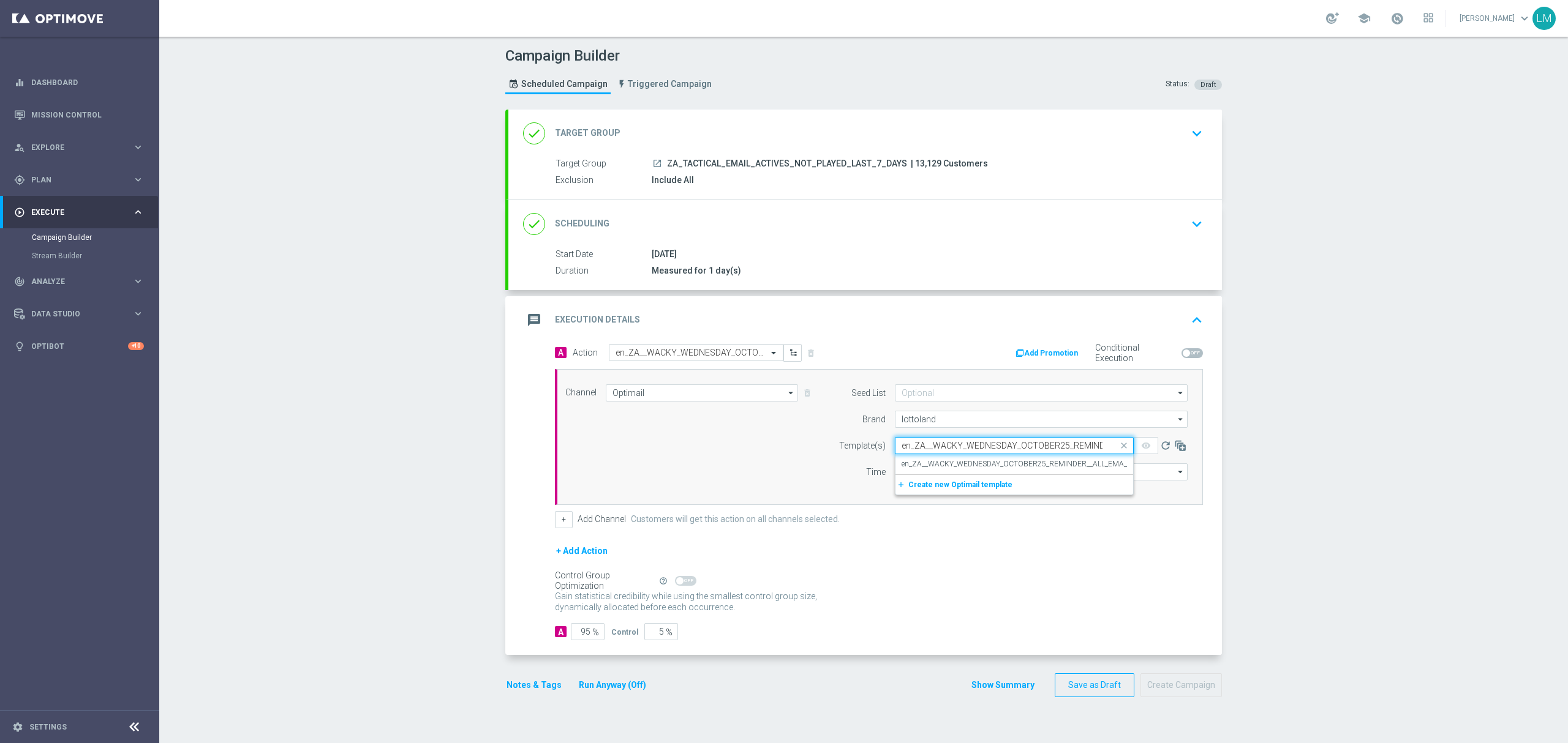
scroll to position [0, 84]
click at [939, 458] on div "en_ZA__WACKY_WEDNESDAY_OCTOBER25_REMINDER__ALL_EMA_TAC_LT" at bounding box center [1014, 464] width 225 height 20
type input "en_ZA__WACKY_WEDNESDAY_OCTOBER25_REMINDER__ALL_EMA_TAC_LT"
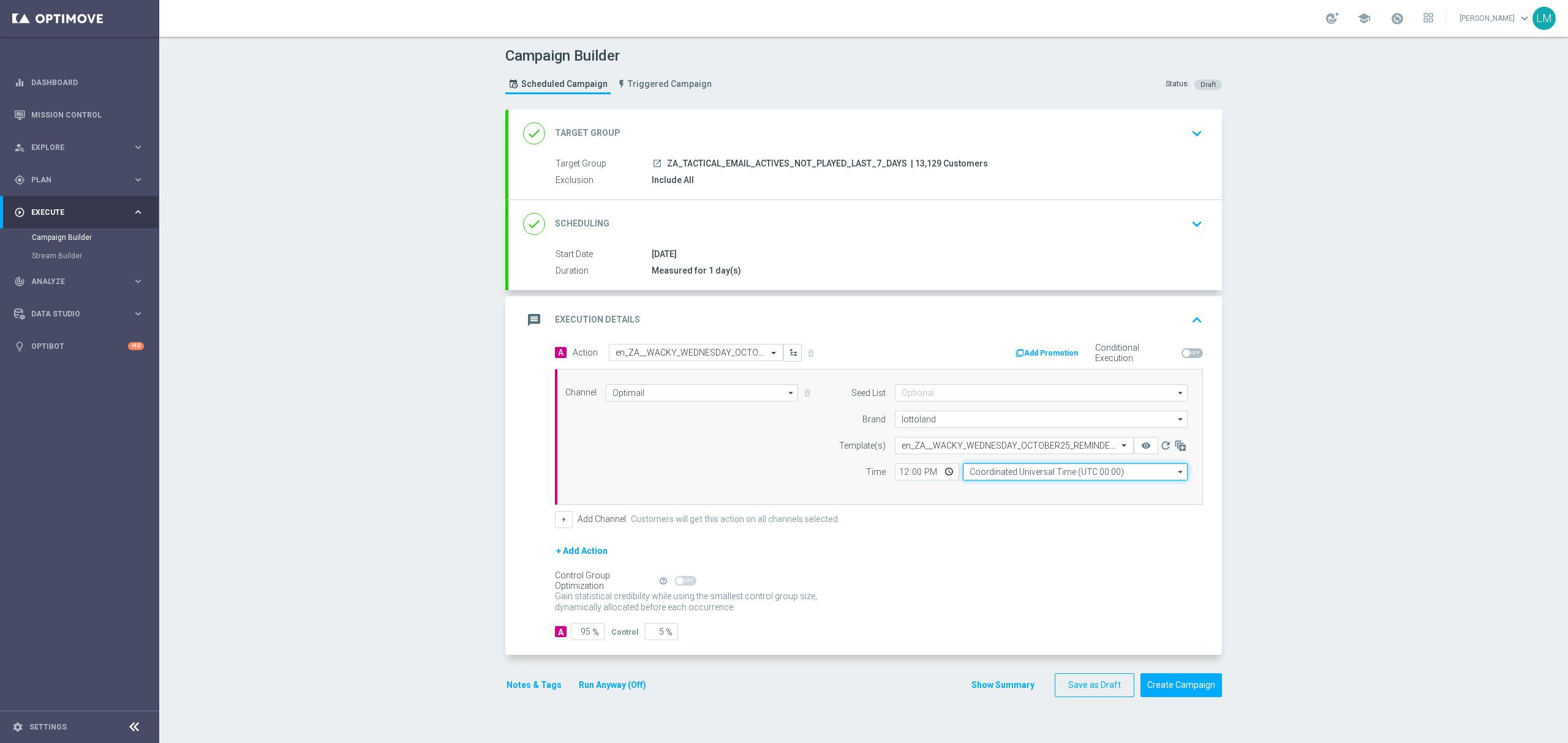
click at [1087, 477] on input "Coordinated Universal Time (UTC 00:00)" at bounding box center [1075, 472] width 225 height 18
click at [1069, 489] on div "Central European Time ([GEOGRAPHIC_DATA]) (UTC +02:00)" at bounding box center [1069, 489] width 200 height 11
type input "Central European Time ([GEOGRAPHIC_DATA]) (UTC +02:00)"
click at [939, 480] on input "12:00" at bounding box center [927, 472] width 64 height 18
click at [718, 485] on div "Channel Optimail Optimail arrow_drop_down Drag here to set row groups Drag here…" at bounding box center [877, 437] width 641 height 105
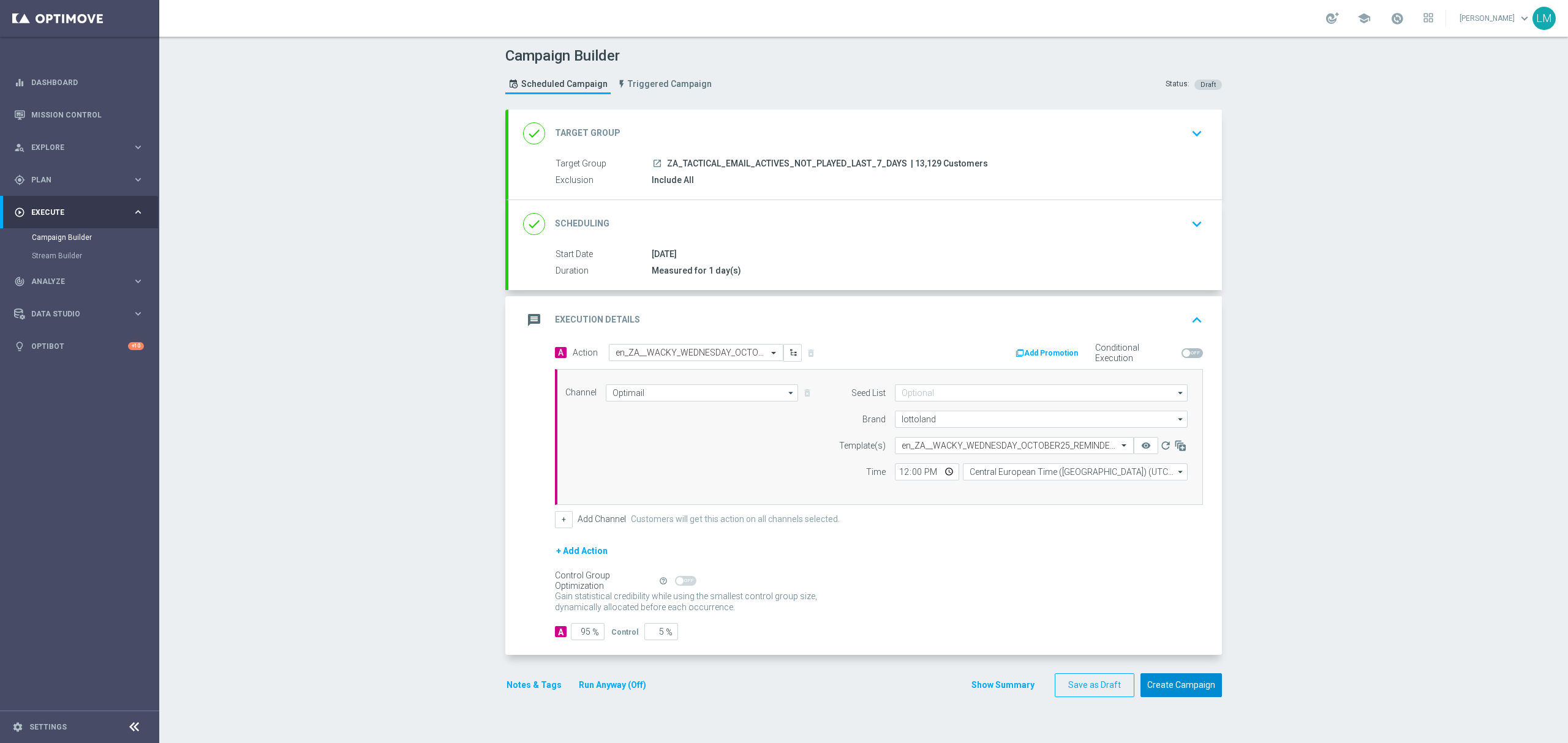
click at [1209, 694] on button "Create Campaign" at bounding box center [1181, 686] width 81 height 24
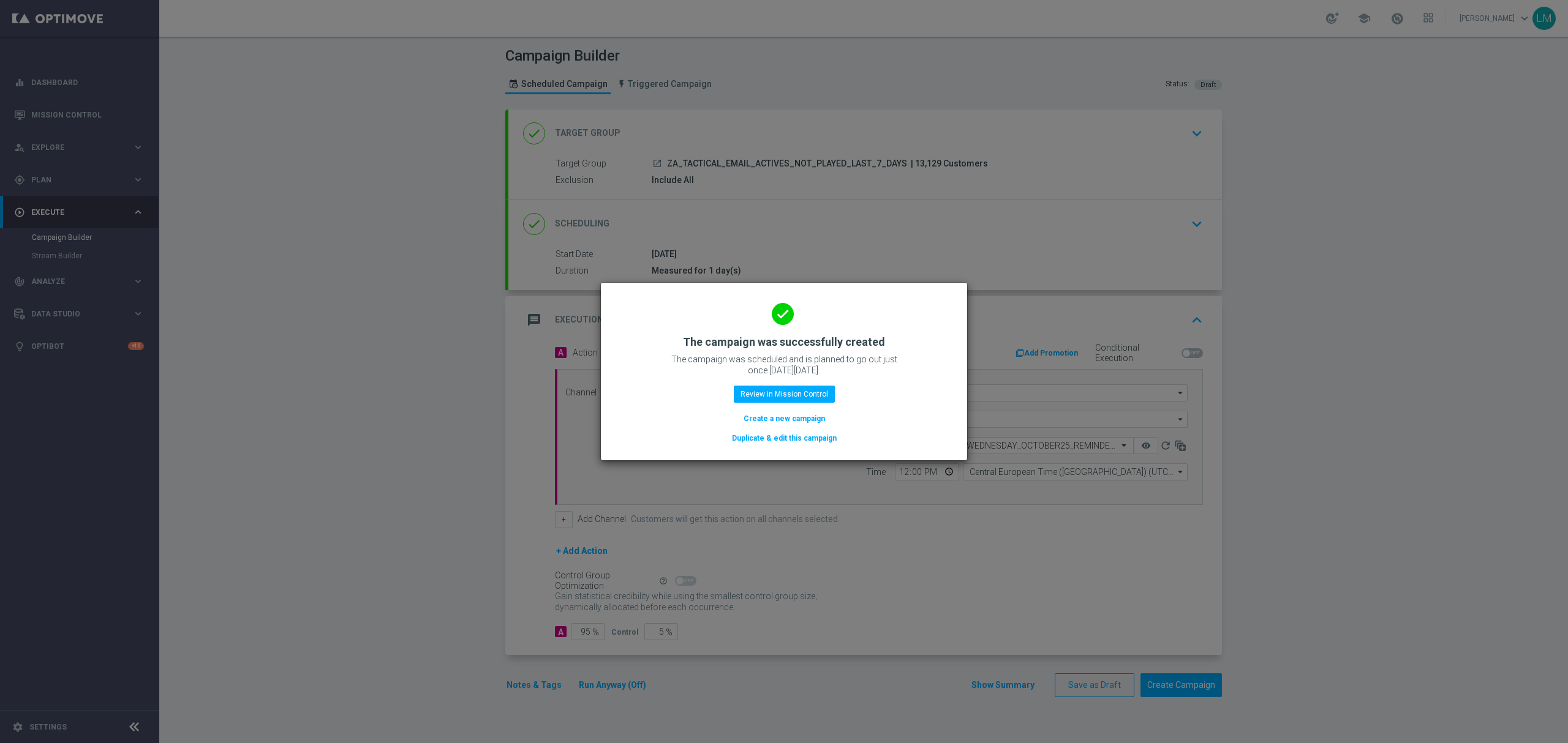
click at [815, 416] on button "Create a new campaign" at bounding box center [784, 418] width 84 height 14
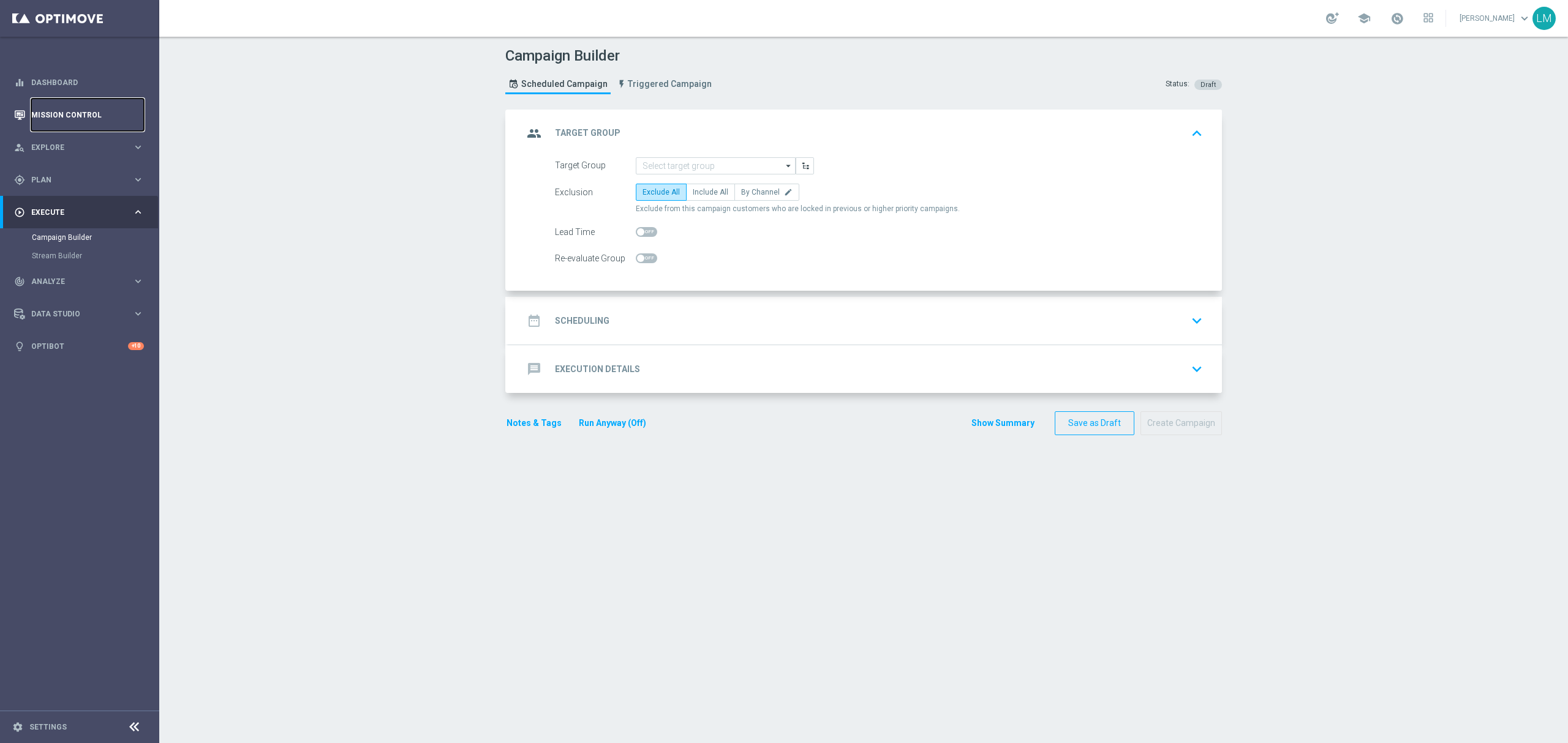
click at [64, 120] on link "Mission Control" at bounding box center [88, 115] width 113 height 32
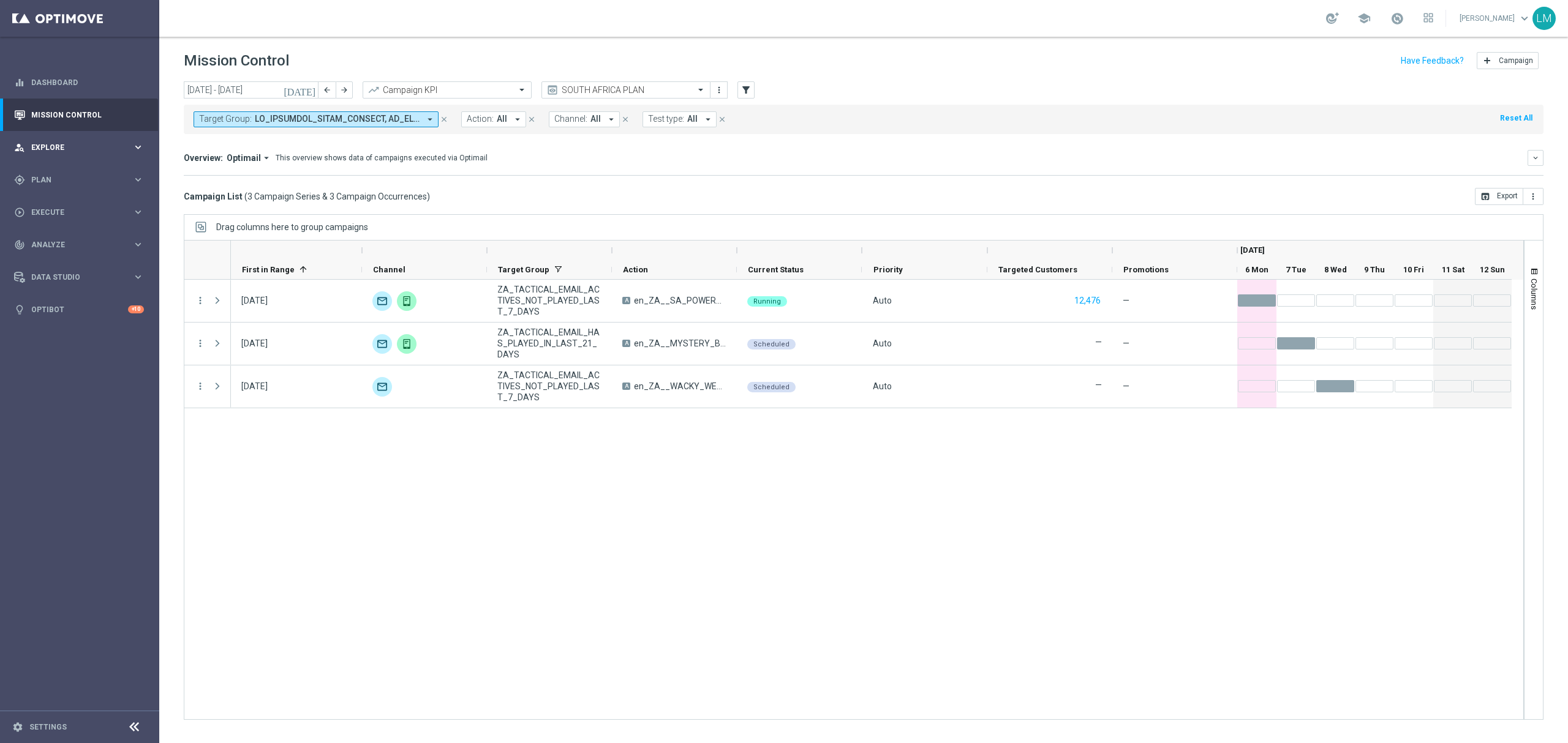
click at [141, 147] on icon "keyboard_arrow_right" at bounding box center [138, 147] width 12 height 12
click at [108, 175] on link "Customer Explorer" at bounding box center [79, 172] width 95 height 10
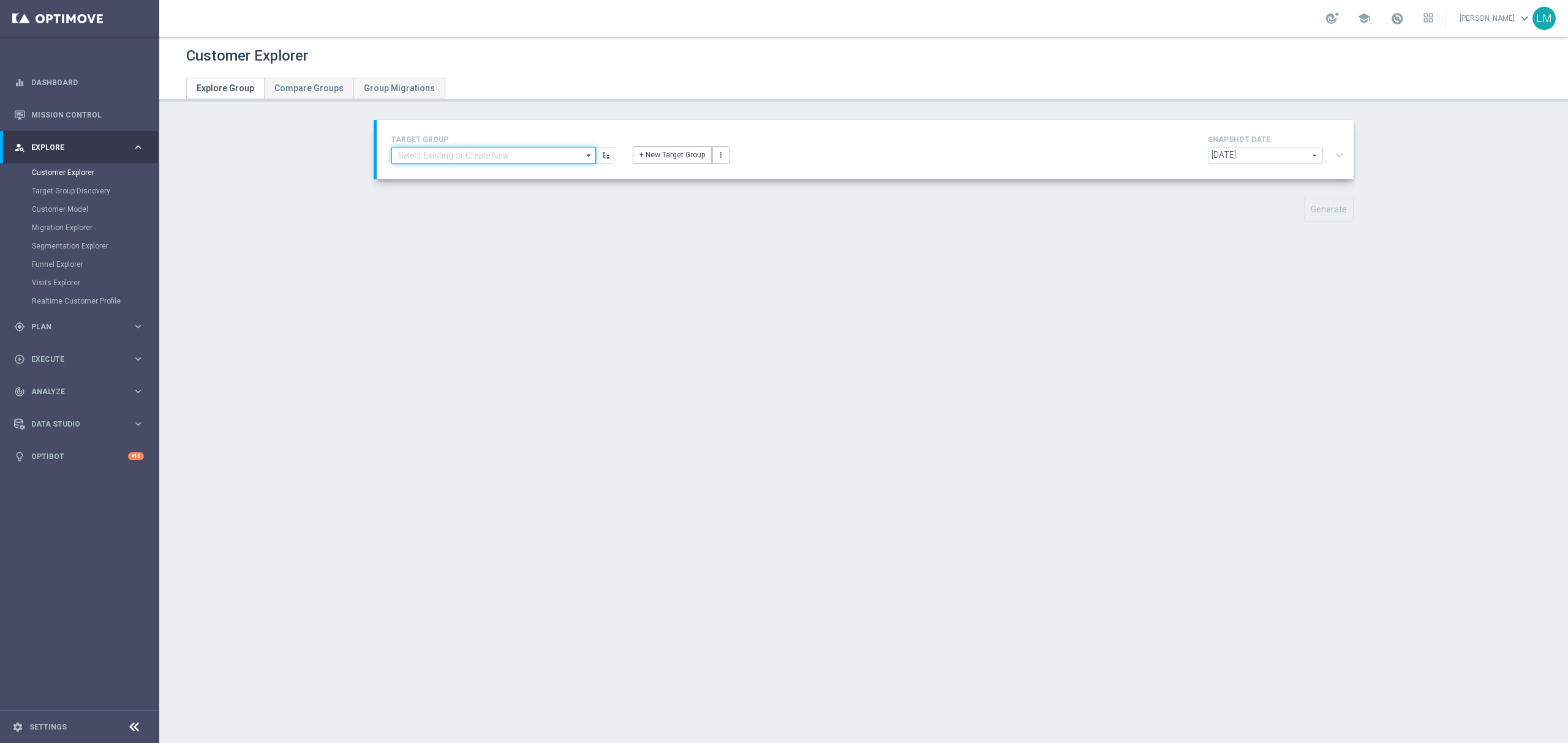
click at [529, 160] on input at bounding box center [493, 155] width 205 height 18
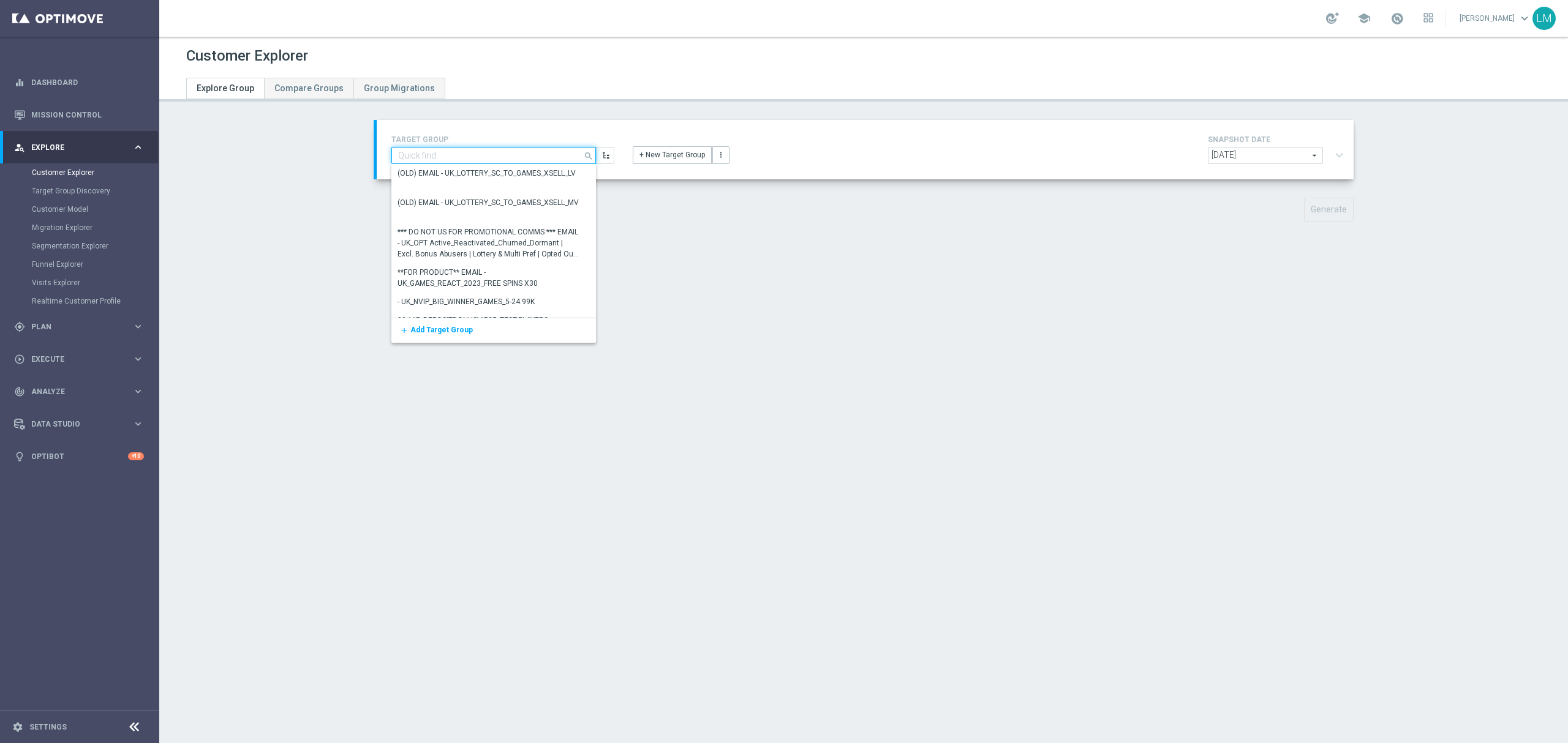
paste input "ZA_TACTICAL_EMAIL_HAS_PLAYED_GAMES_LAST_30_DAYS"
type input "ZA_TACTICAL_EMAIL_HAS_PLAYED_GAMES_LAST_30_DAYS"
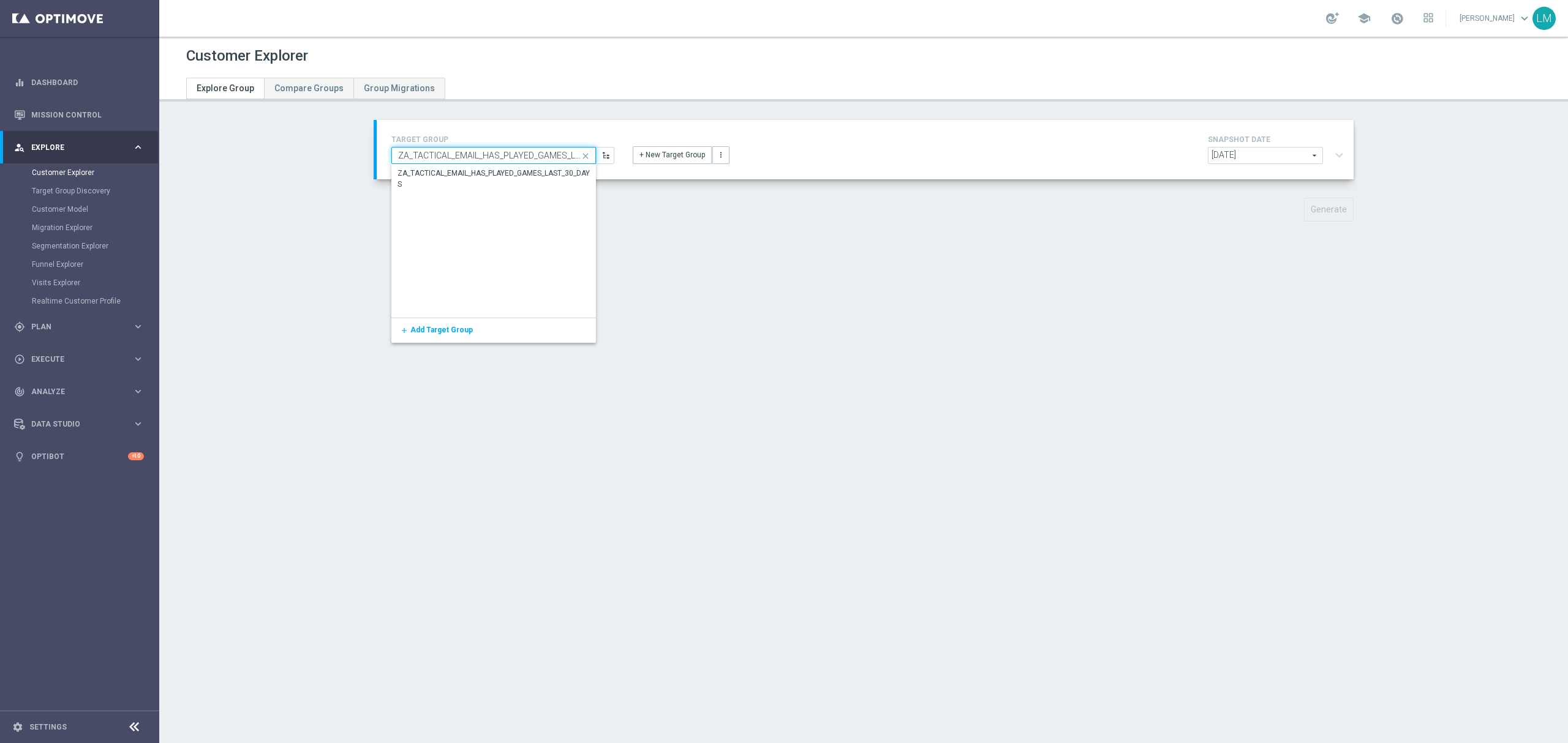
scroll to position [0, 44]
click at [513, 171] on div "ZA_TACTICAL_EMAIL_HAS_PLAYED_GAMES_LAST_30_DAYS" at bounding box center [493, 179] width 193 height 22
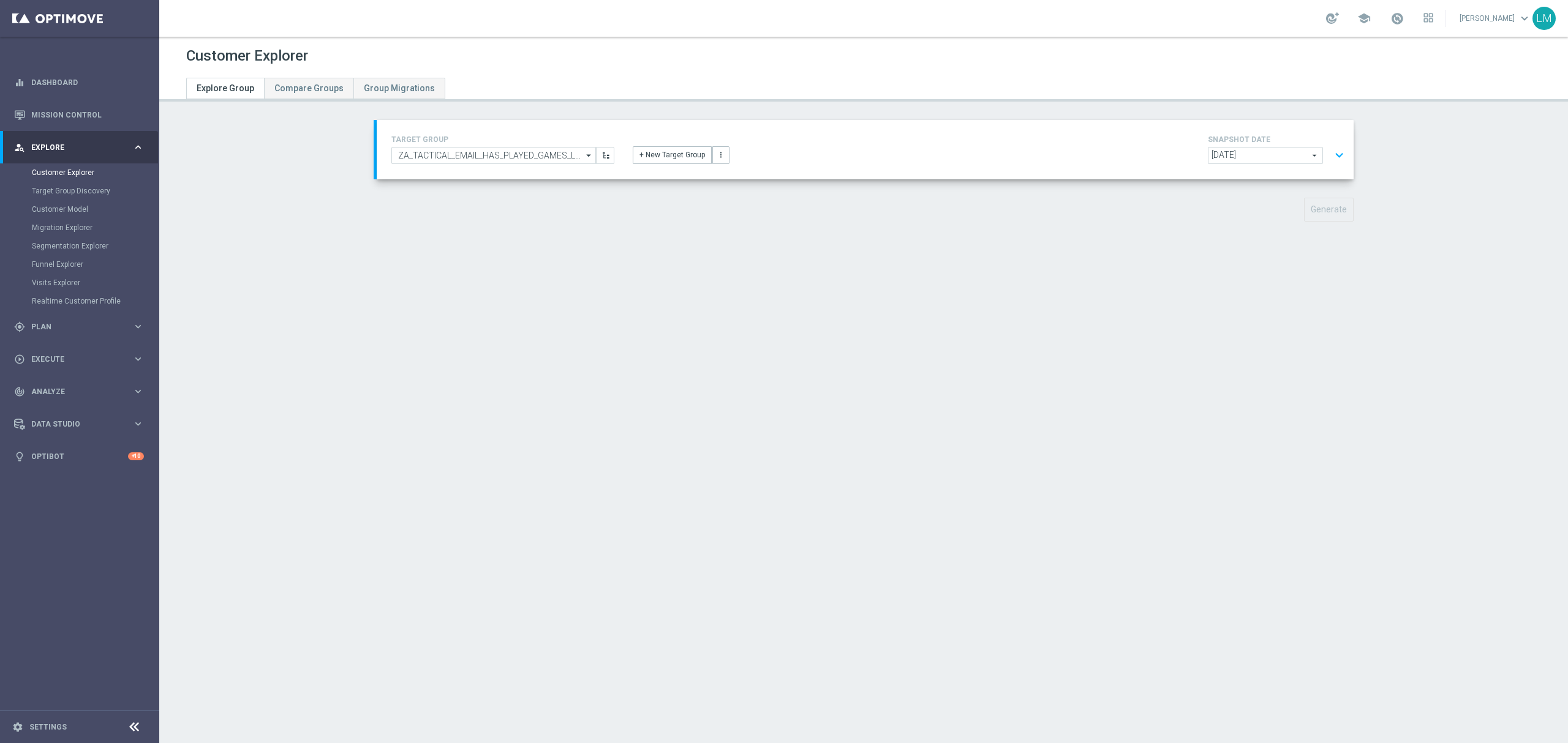
click at [1330, 157] on button "expand_more" at bounding box center [1338, 155] width 18 height 23
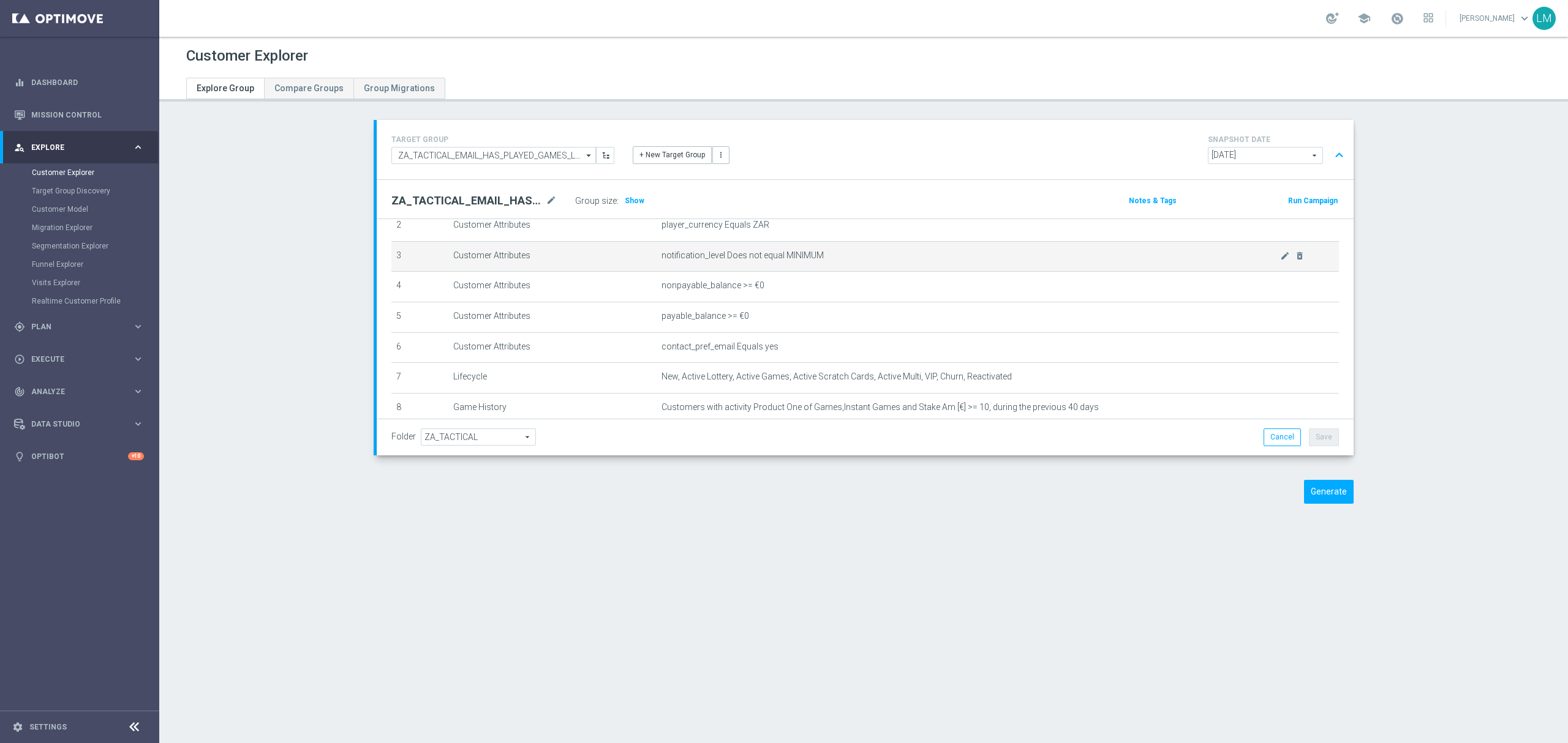
scroll to position [160, 0]
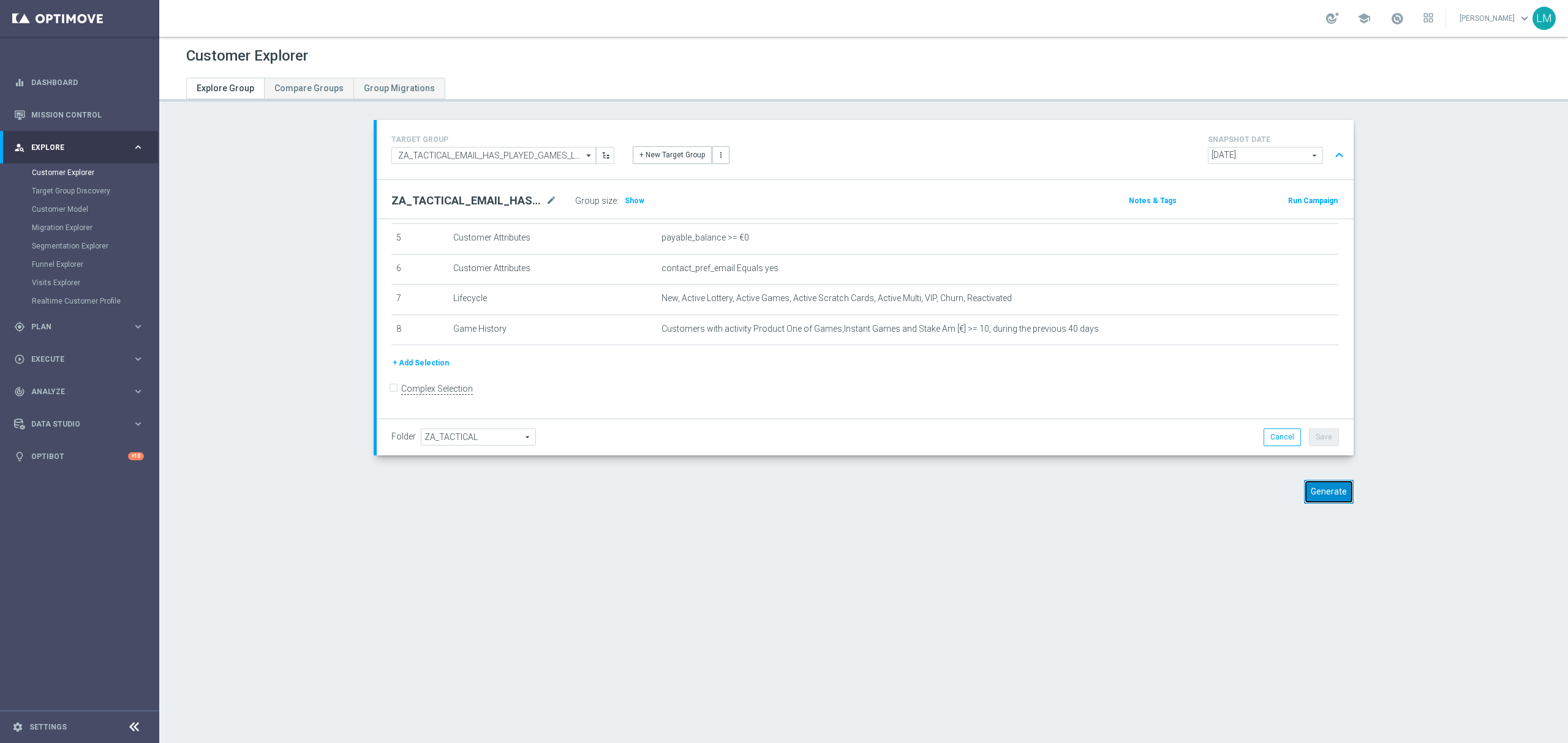
click at [1306, 497] on button "Generate" at bounding box center [1329, 492] width 50 height 24
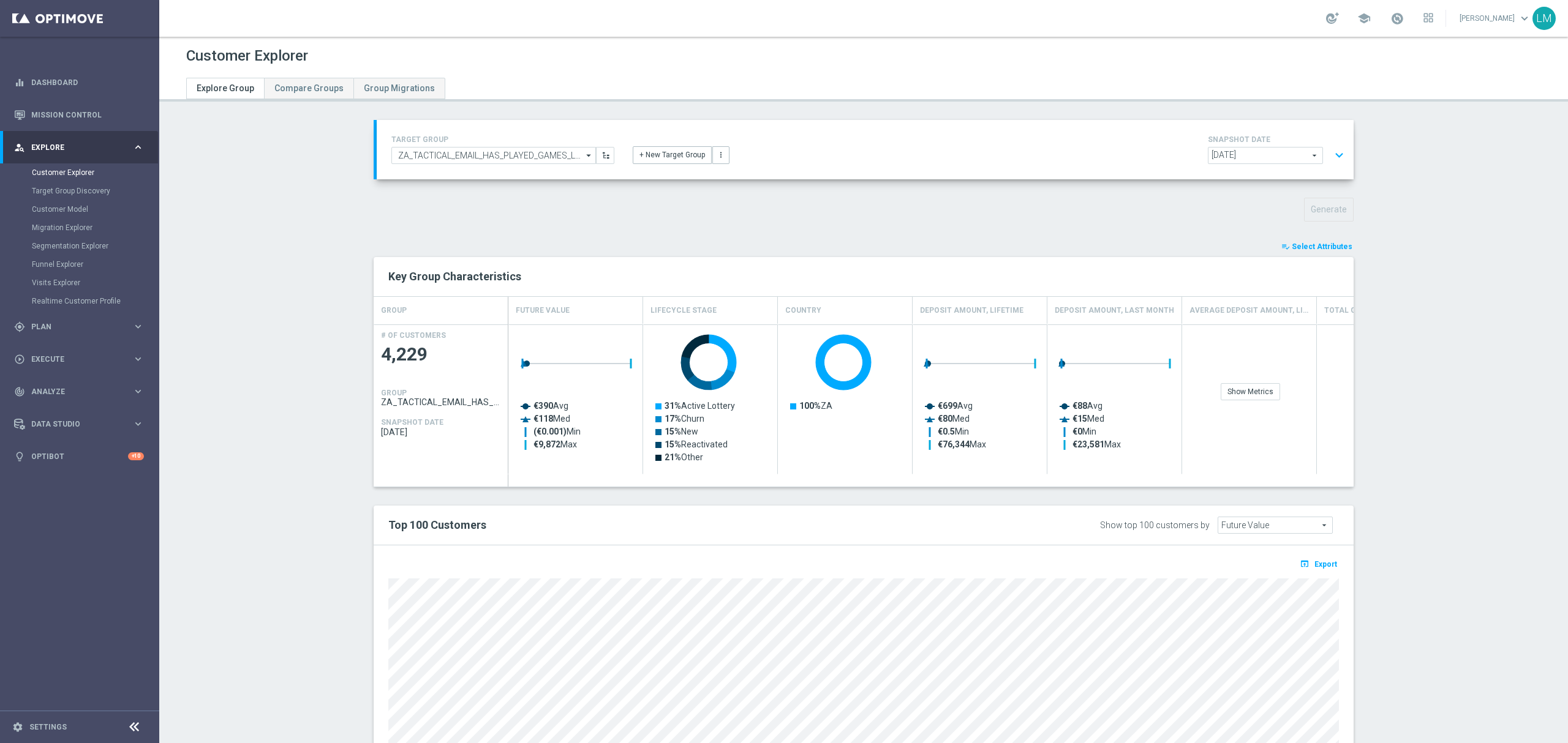
click at [1333, 158] on button "expand_more" at bounding box center [1338, 155] width 18 height 23
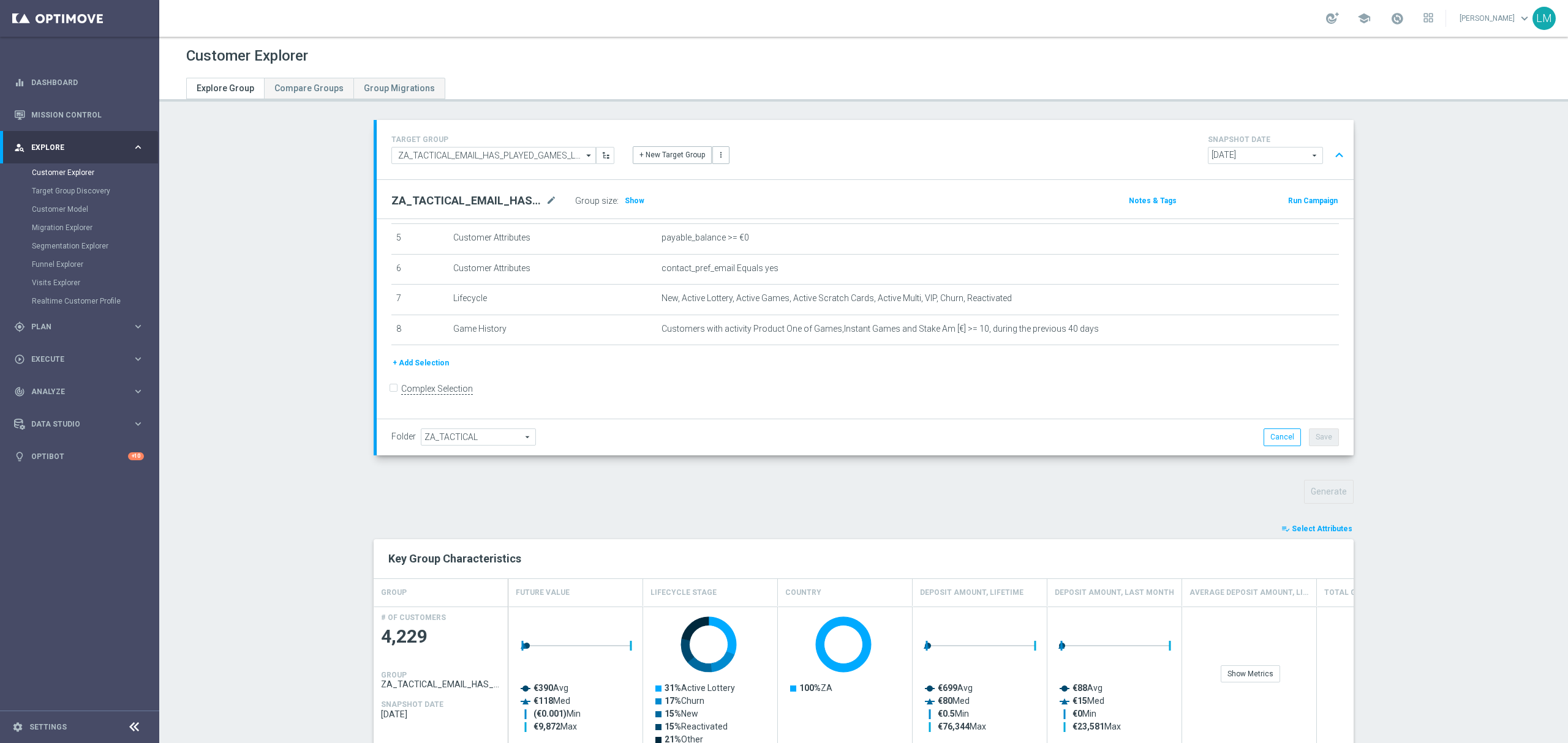
click at [397, 370] on button "+ Add Selection" at bounding box center [421, 363] width 59 height 14
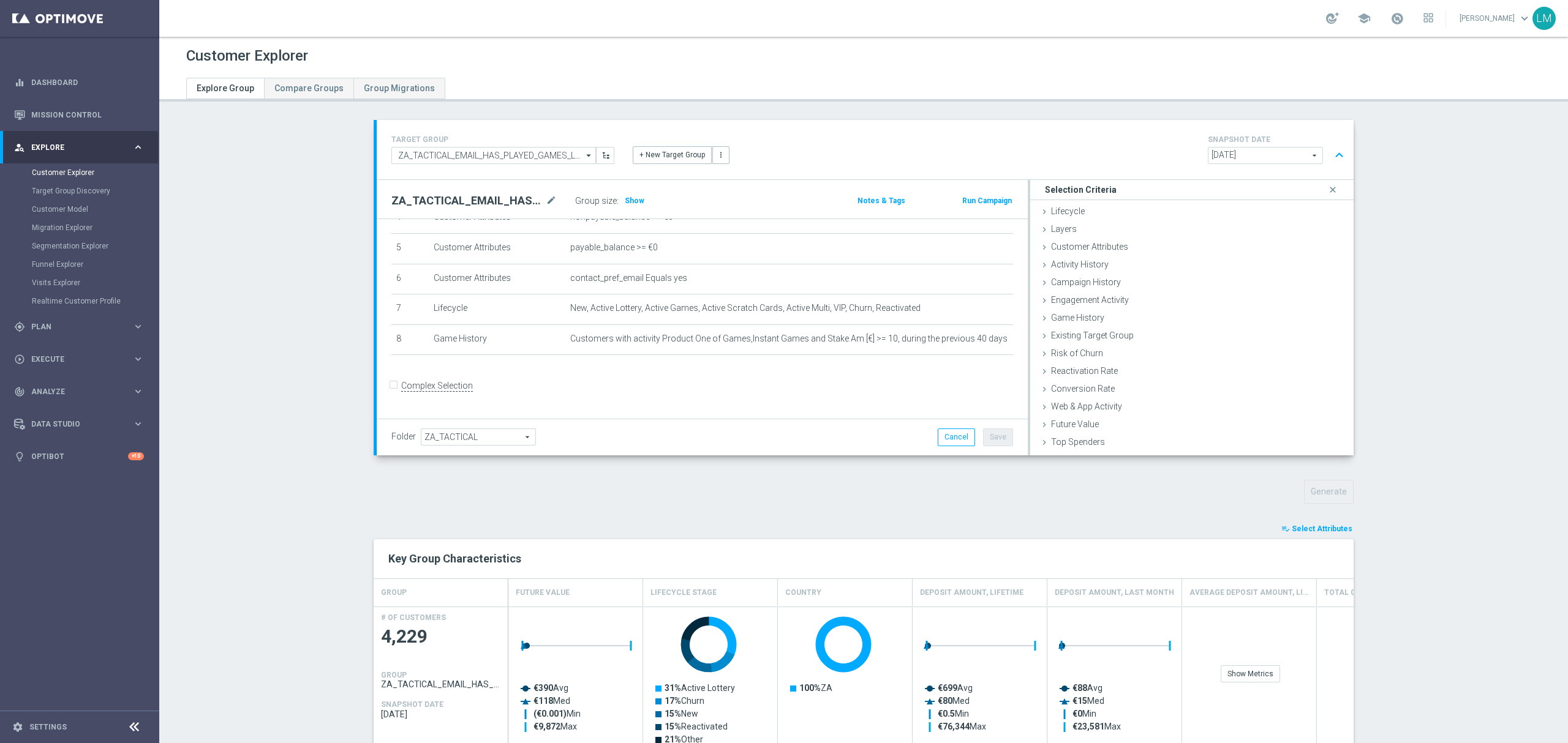
scroll to position [147, 0]
click at [1094, 321] on span "Game History" at bounding box center [1077, 317] width 54 height 10
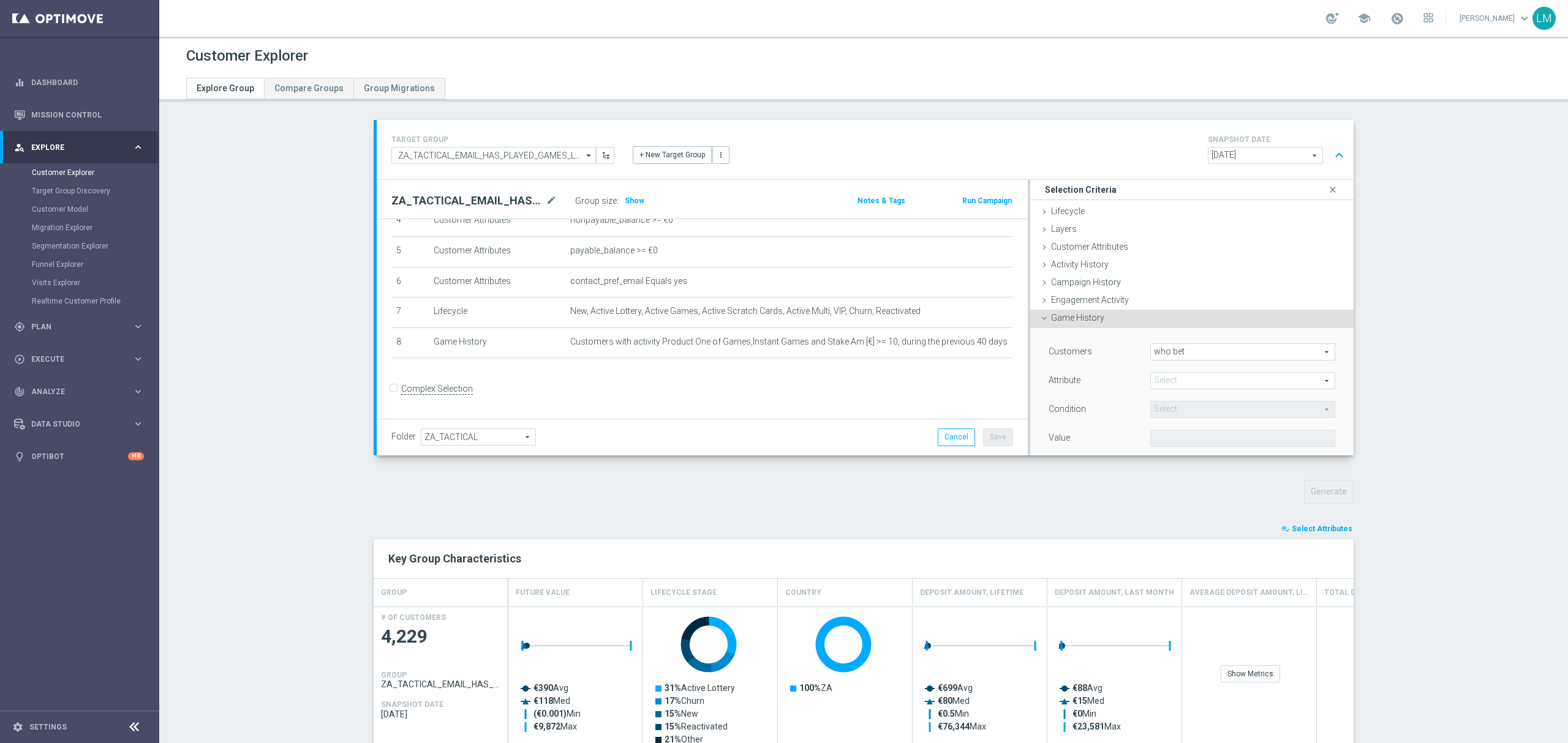
scroll to position [81, 0]
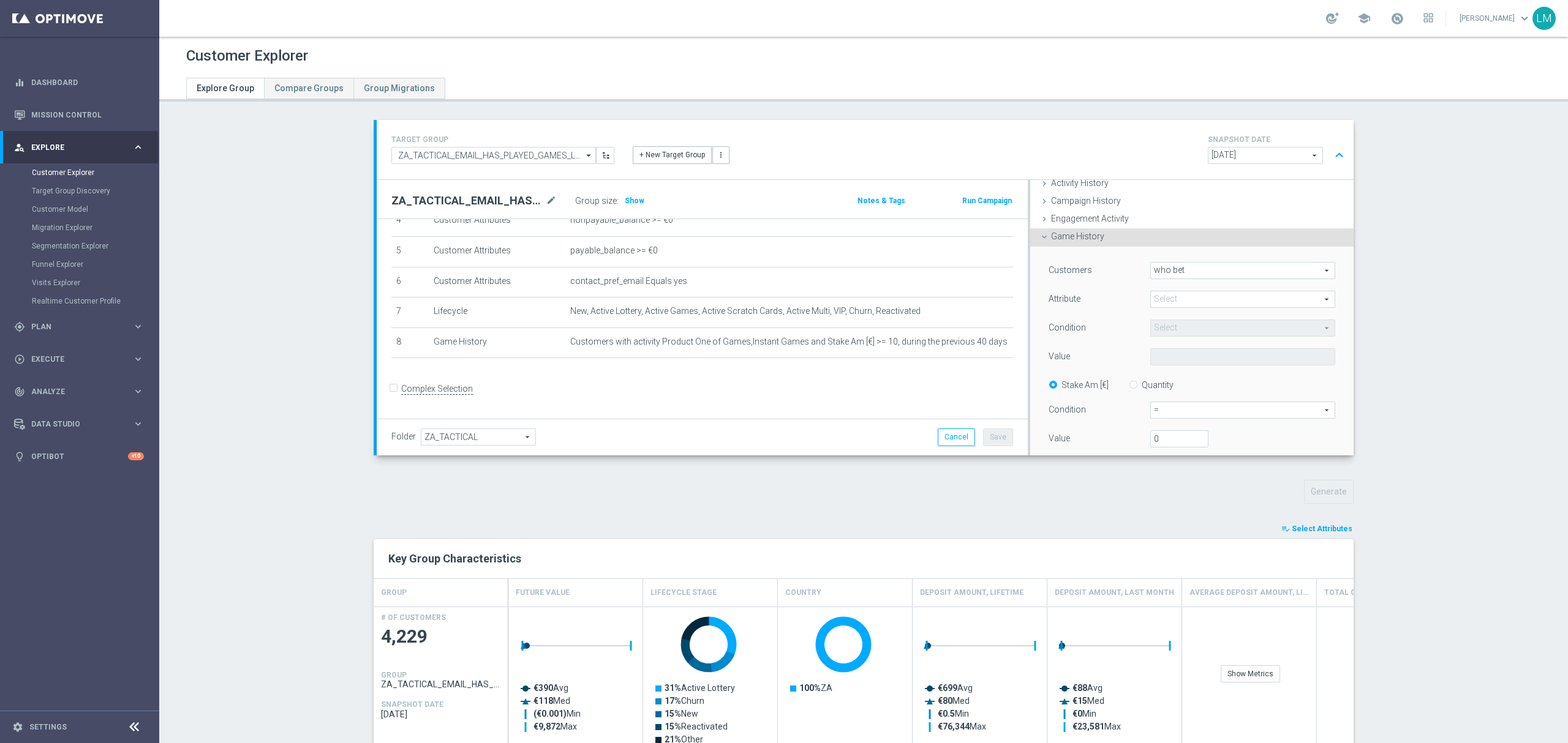
click at [1159, 268] on span "who bet" at bounding box center [1242, 270] width 183 height 16
click at [1177, 302] on span "who did not bet" at bounding box center [1242, 304] width 171 height 10
type input "who did not bet"
click at [1174, 291] on span at bounding box center [1242, 299] width 183 height 16
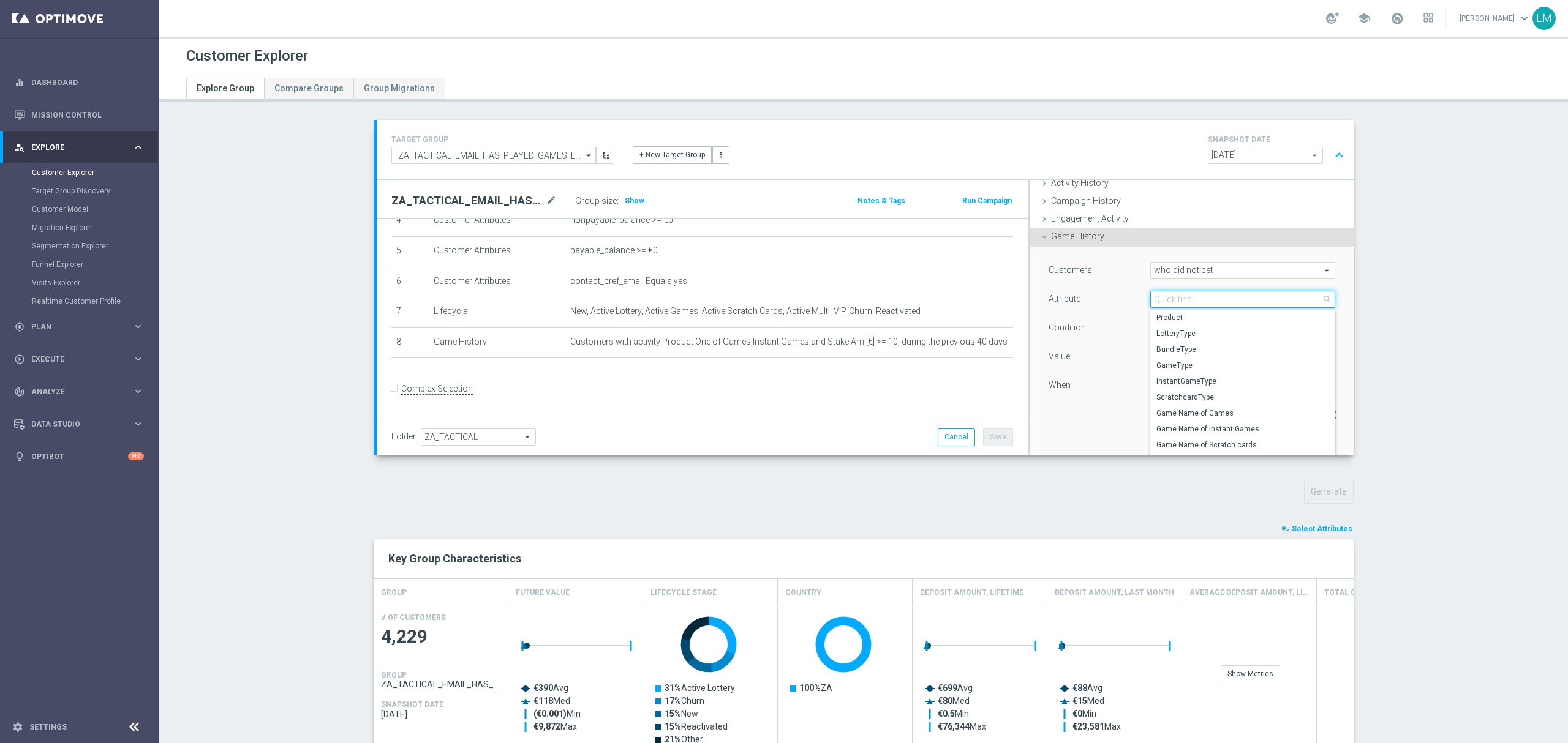
click at [1172, 297] on input "search" at bounding box center [1243, 299] width 185 height 18
click at [1164, 321] on span "Product" at bounding box center [1242, 317] width 173 height 10
type input "Product"
click at [1166, 371] on div "Customers who did not bet who did not bet arrow_drop_down search Attribute Prod…" at bounding box center [1192, 347] width 287 height 171
click at [1164, 363] on span at bounding box center [1242, 356] width 183 height 16
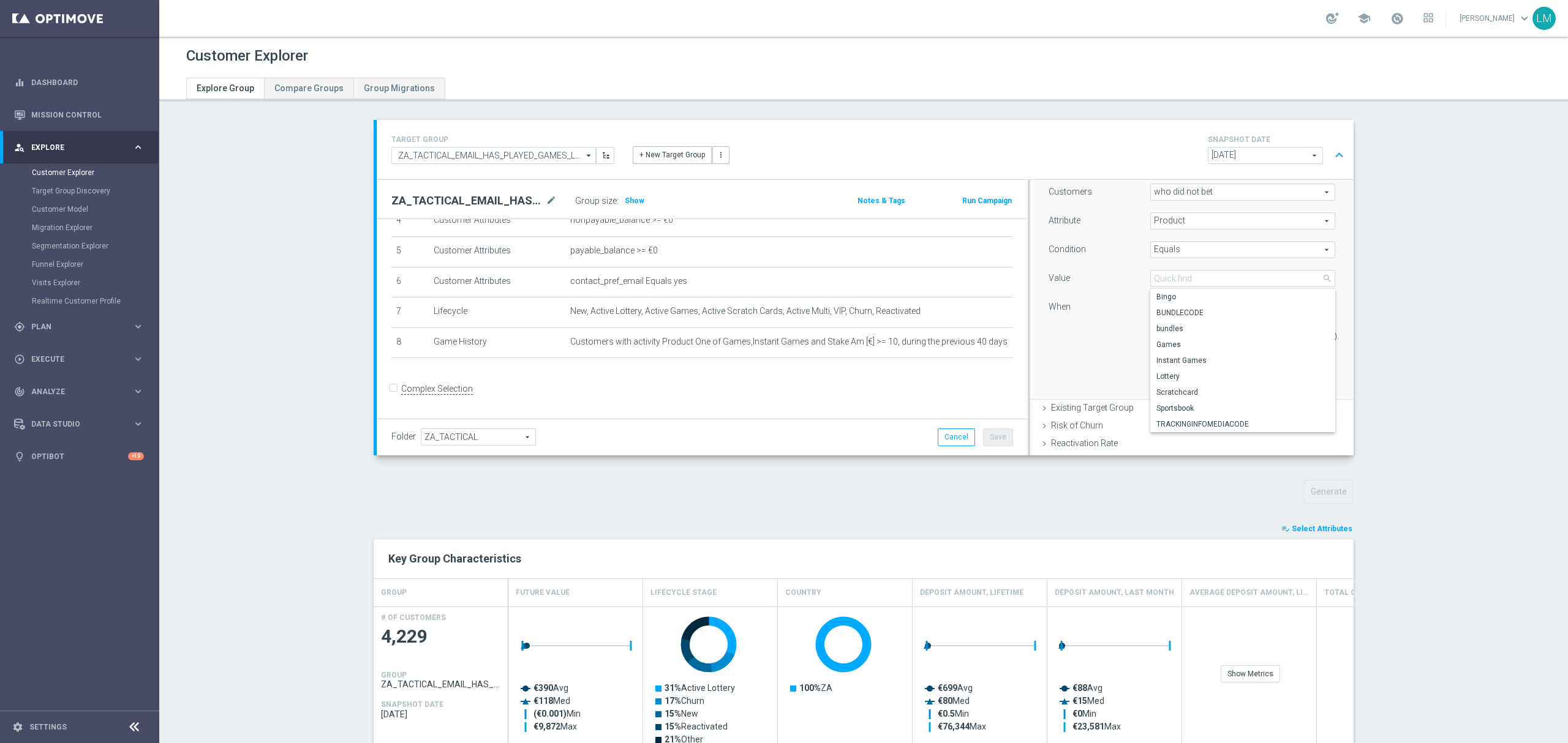
scroll to position [163, 0]
click at [1164, 251] on span "Equals" at bounding box center [1242, 246] width 183 height 16
click at [1190, 356] on span "One of" at bounding box center [1242, 360] width 173 height 10
type input "One of"
click at [1166, 275] on span at bounding box center [1242, 275] width 183 height 16
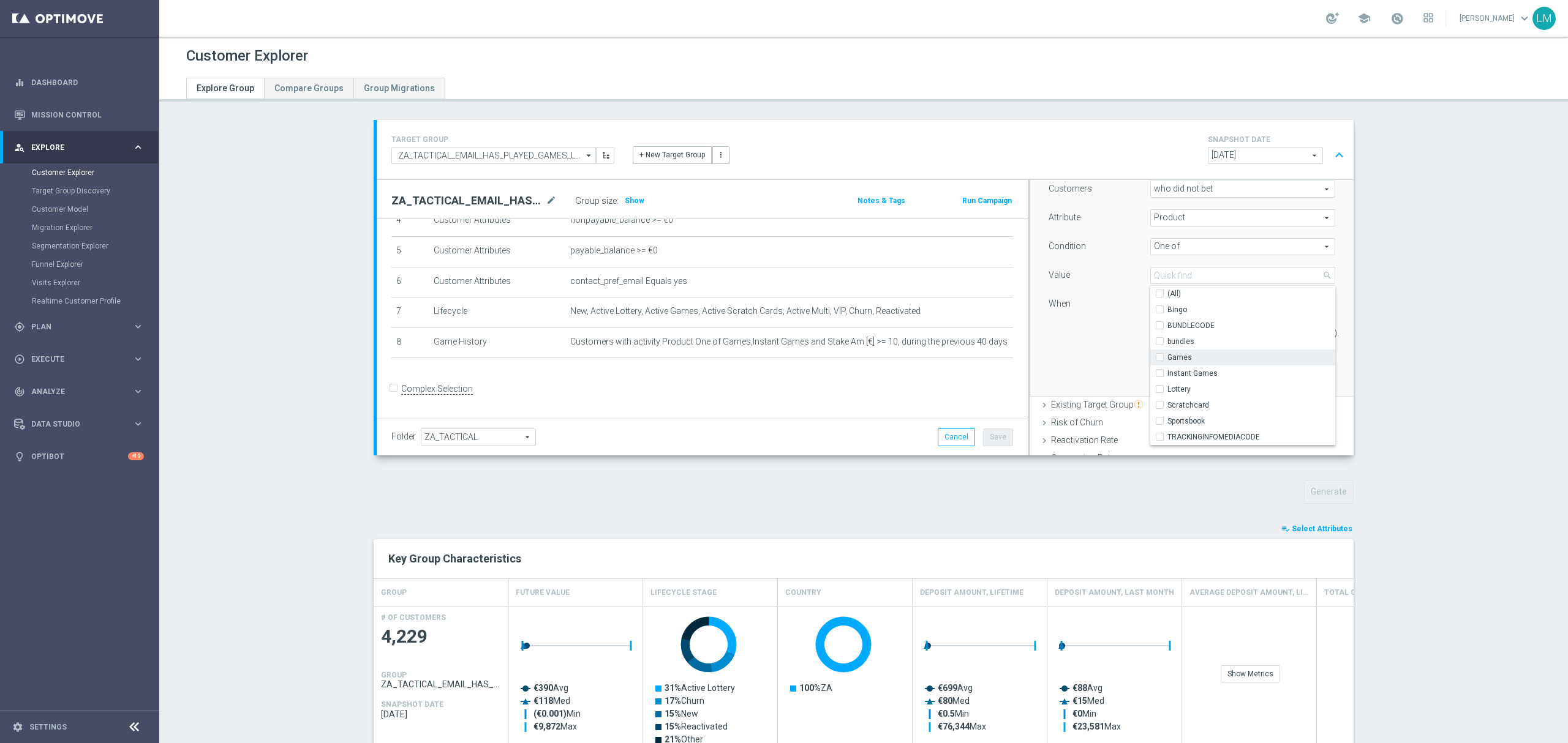
click at [1182, 359] on span "Games" at bounding box center [1251, 357] width 168 height 10
click at [1167, 359] on input "Games" at bounding box center [1163, 357] width 8 height 8
checkbox input "true"
type input "Games"
click at [1197, 372] on span "Instant Games" at bounding box center [1251, 373] width 168 height 10
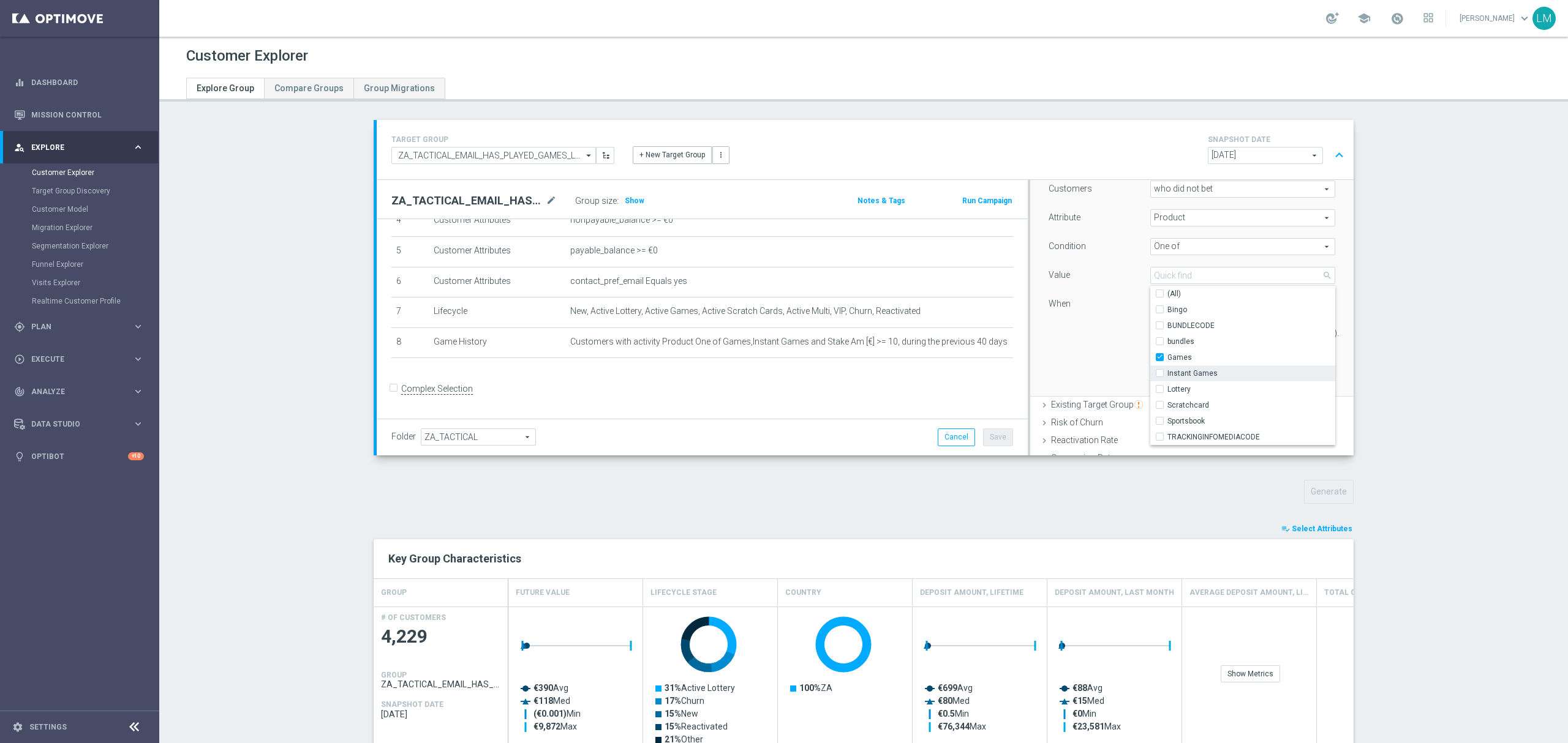
click at [1167, 372] on input "Instant Games" at bounding box center [1163, 373] width 8 height 8
checkbox input "true"
type input "Selected 2 of 9"
click at [1105, 341] on div "1 day(s)." at bounding box center [1191, 333] width 305 height 18
click at [1215, 306] on input "text" at bounding box center [1243, 305] width 121 height 11
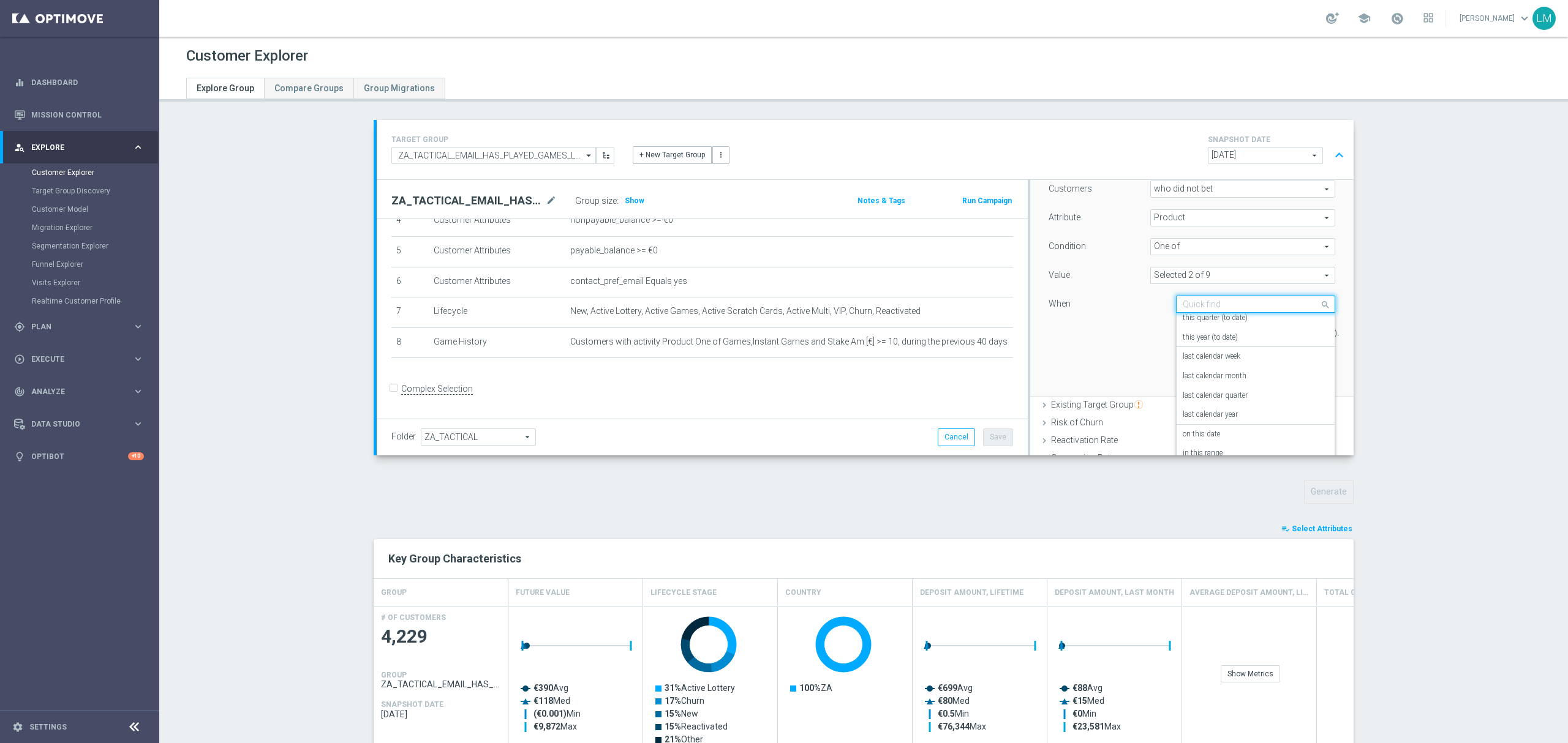
scroll to position [88, 0]
click at [1211, 421] on div "on this date" at bounding box center [1255, 427] width 145 height 19
click at [1209, 319] on div "Customers who did not bet who did not bet arrow_drop_down search Attribute Prod…" at bounding box center [1192, 266] width 287 height 171
click at [1208, 306] on input "text" at bounding box center [1243, 305] width 121 height 11
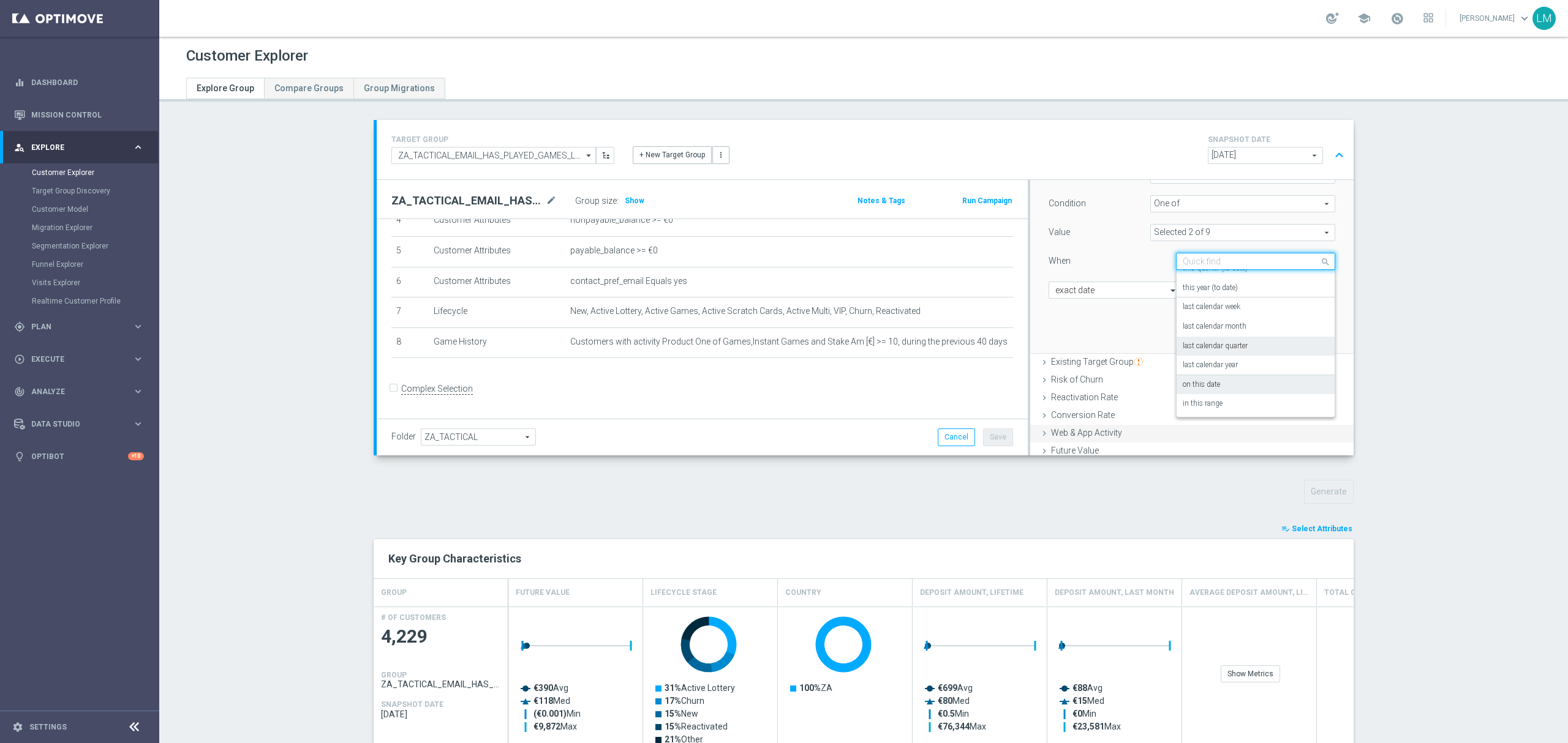
scroll to position [245, 0]
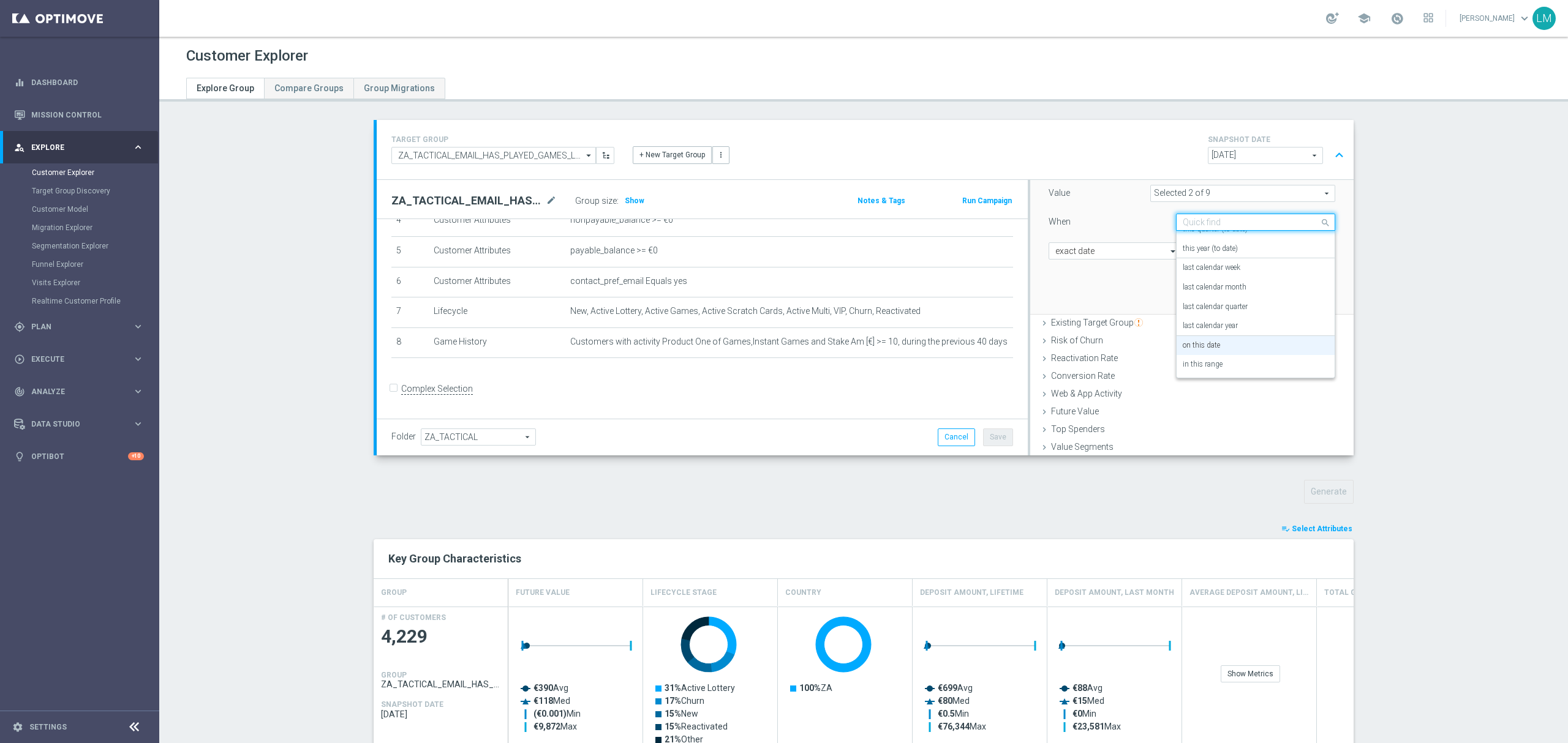
click at [1120, 300] on div "Customers who did not bet who did not bet arrow_drop_down search Attribute Prod…" at bounding box center [1191, 198] width 305 height 230
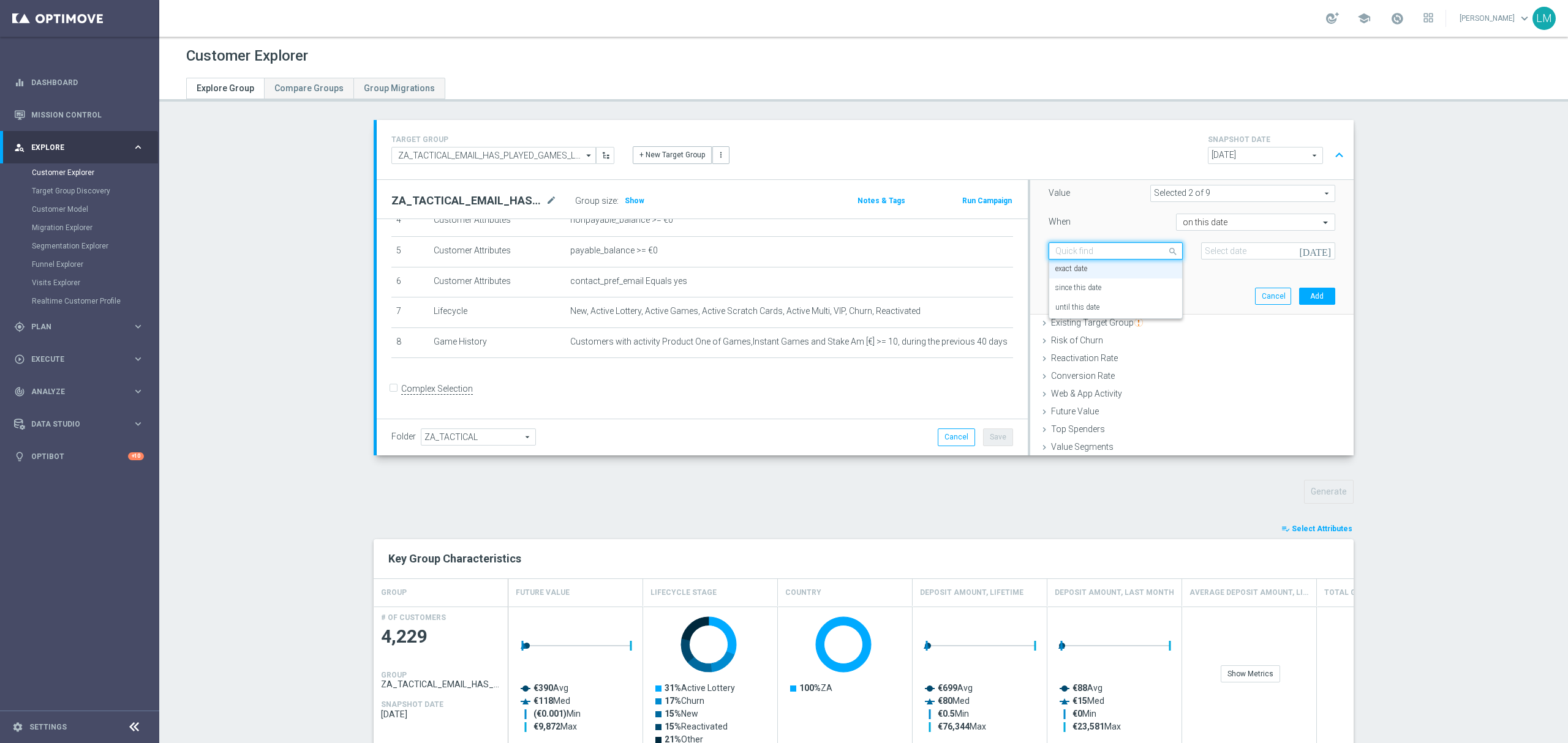
click at [1103, 257] on input "text" at bounding box center [1103, 252] width 96 height 11
click at [1106, 288] on div "since this date" at bounding box center [1115, 288] width 120 height 19
click at [1308, 254] on icon "[DATE]" at bounding box center [1316, 249] width 36 height 14
click at [1151, 284] on span "‹" at bounding box center [1147, 280] width 16 height 16
click at [1288, 281] on span "›" at bounding box center [1289, 280] width 16 height 16
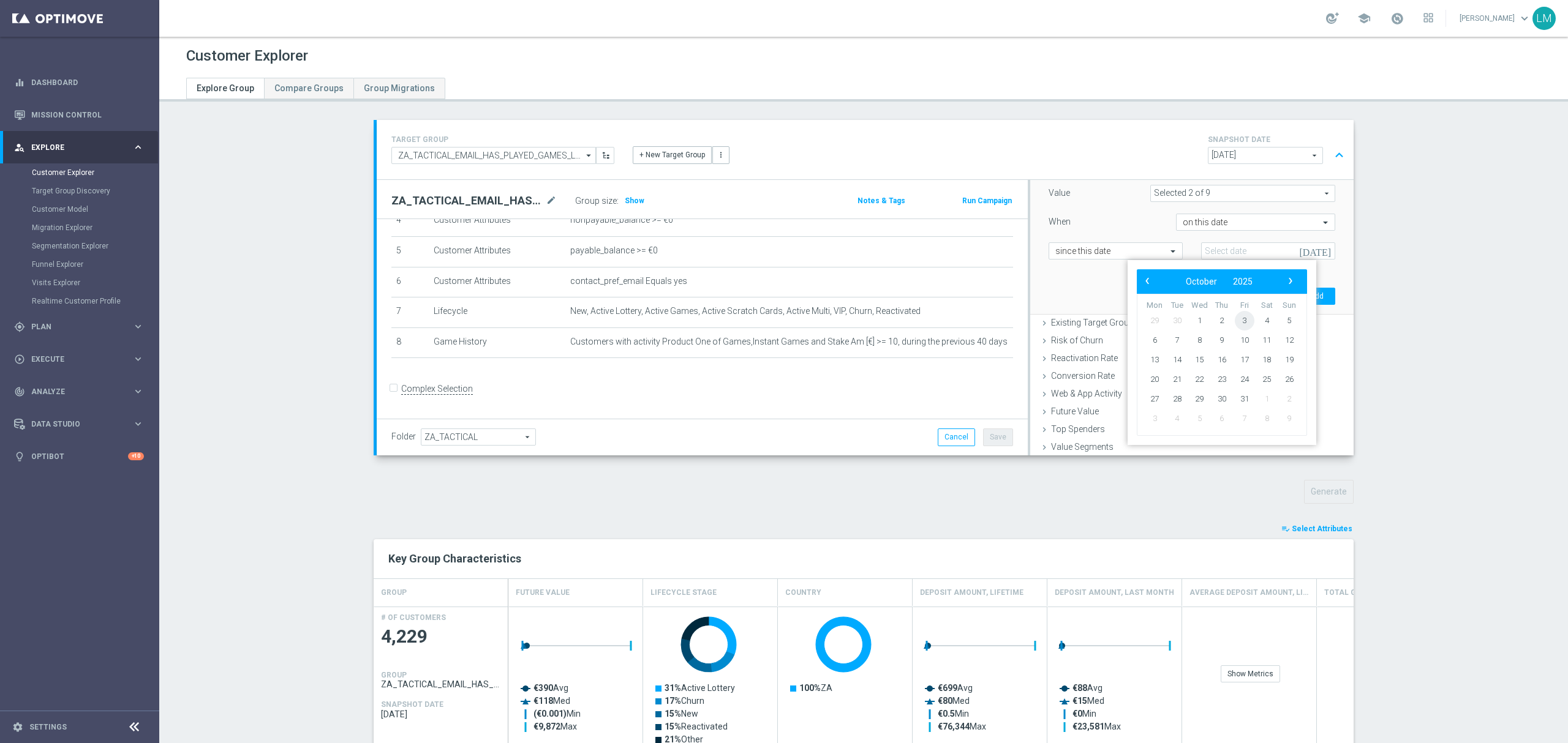
click at [1250, 319] on span "3" at bounding box center [1244, 320] width 19 height 19
type input "03 Oct 2025"
click at [1157, 285] on div "Customers who did not bet who did not bet arrow_drop_down search Attribute Prod…" at bounding box center [1191, 198] width 305 height 230
click at [1299, 295] on button "Add" at bounding box center [1316, 296] width 36 height 18
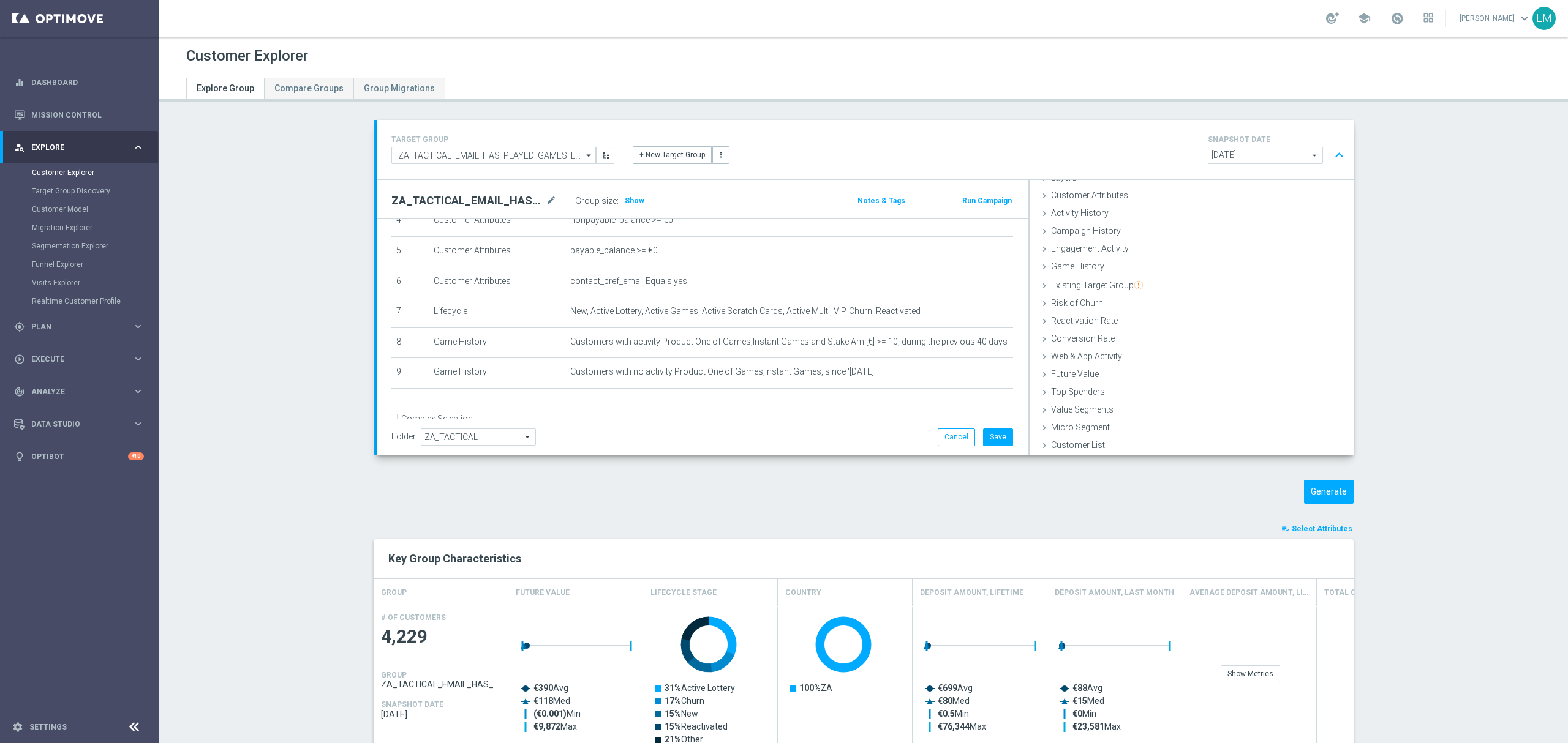
scroll to position [50, 0]
click at [1338, 492] on button "Generate" at bounding box center [1329, 492] width 50 height 24
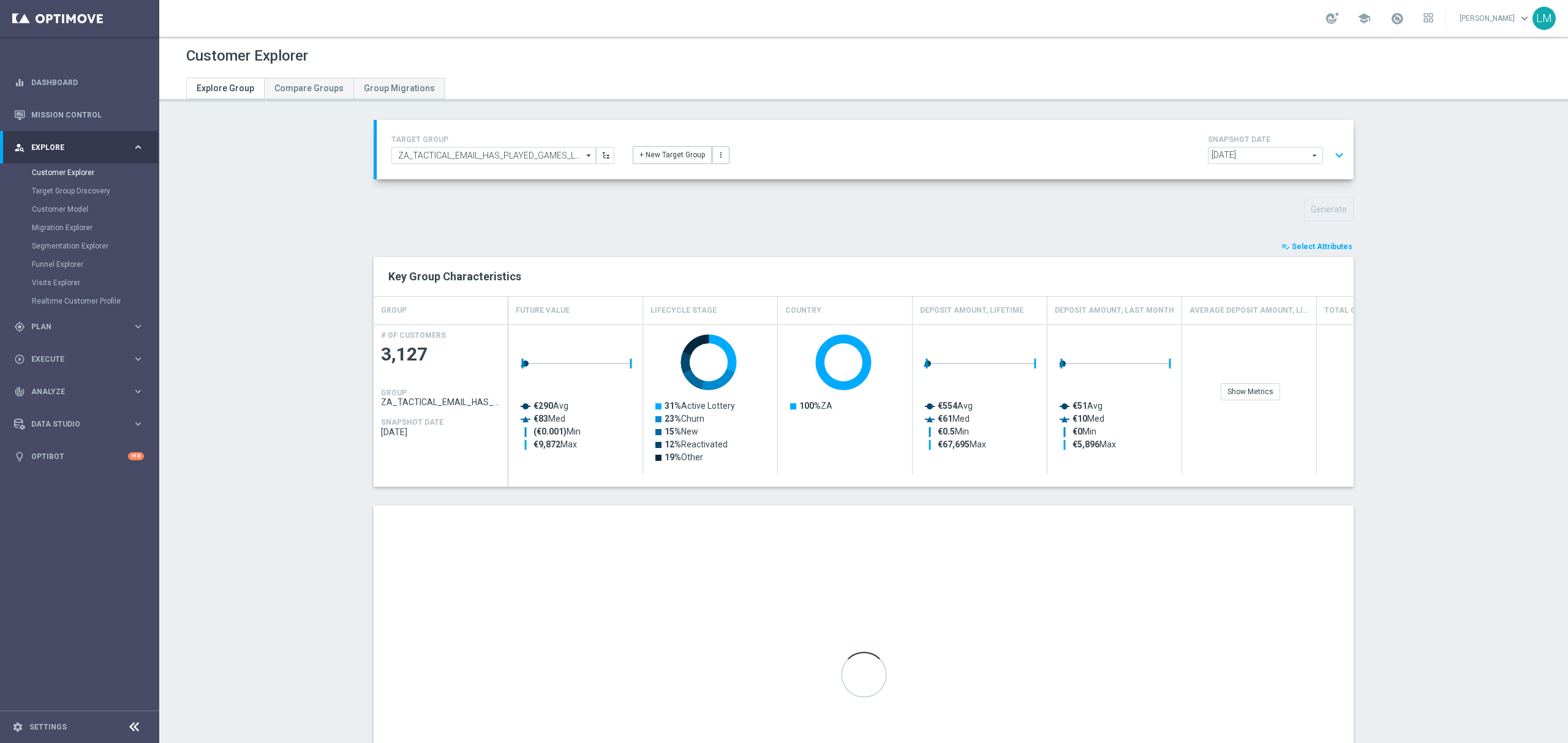
click at [1333, 164] on button "expand_more" at bounding box center [1338, 155] width 18 height 23
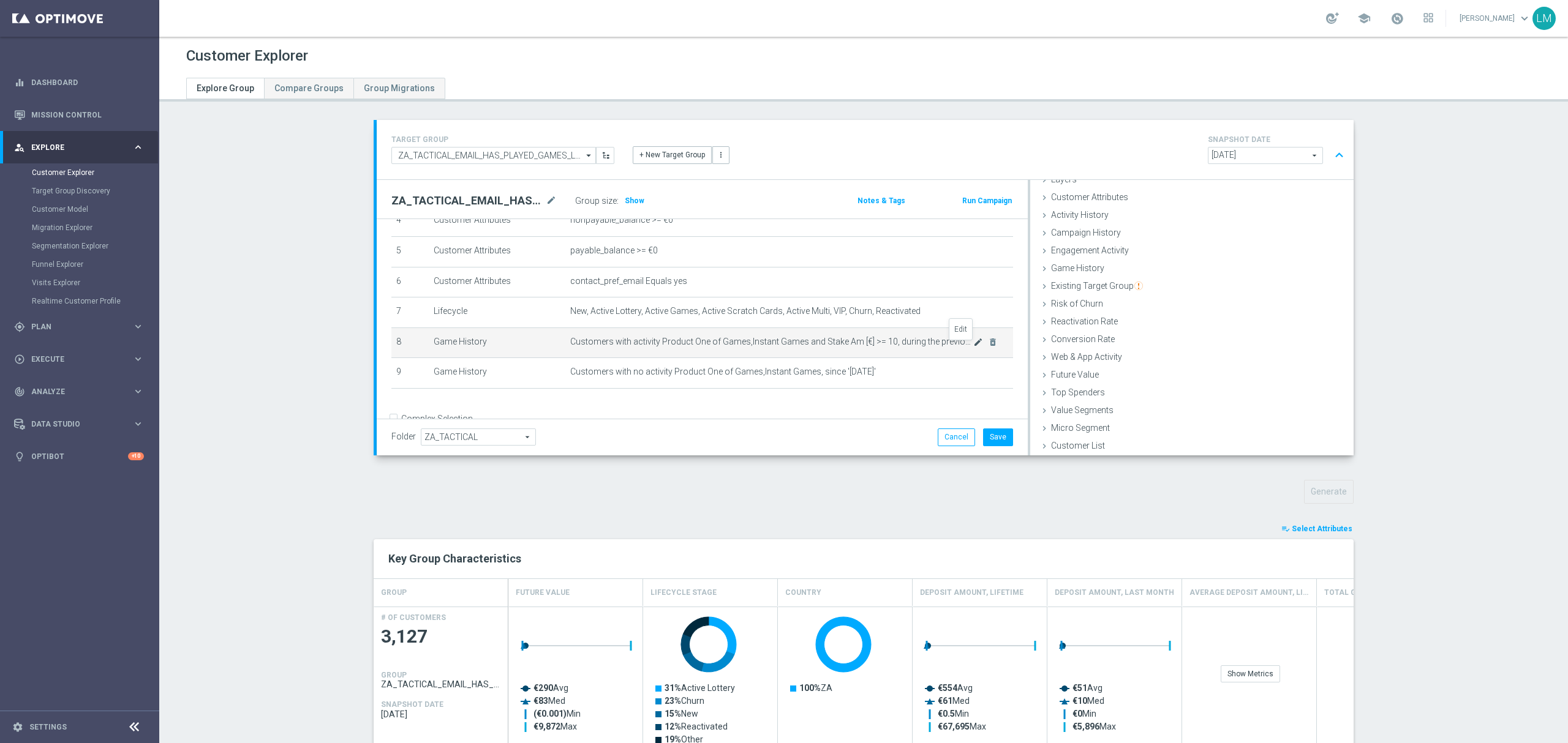
click at [973, 347] on icon "mode_edit" at bounding box center [977, 342] width 10 height 10
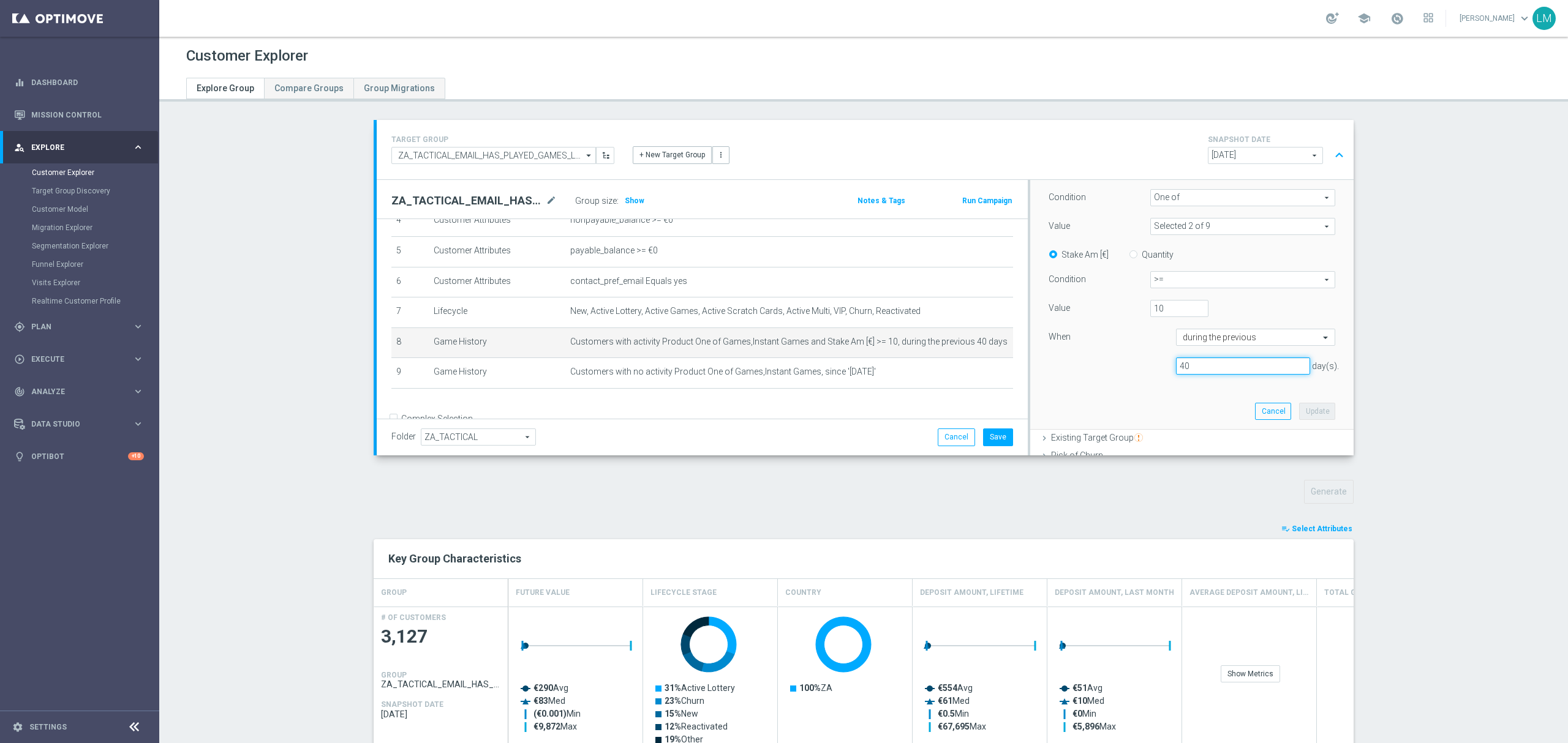
drag, startPoint x: 1190, startPoint y: 368, endPoint x: 1142, endPoint y: 358, distance: 49.0
click at [1142, 358] on div "40 day(s)." at bounding box center [1191, 365] width 305 height 18
type input "100"
click at [1314, 417] on button "Update" at bounding box center [1316, 411] width 36 height 18
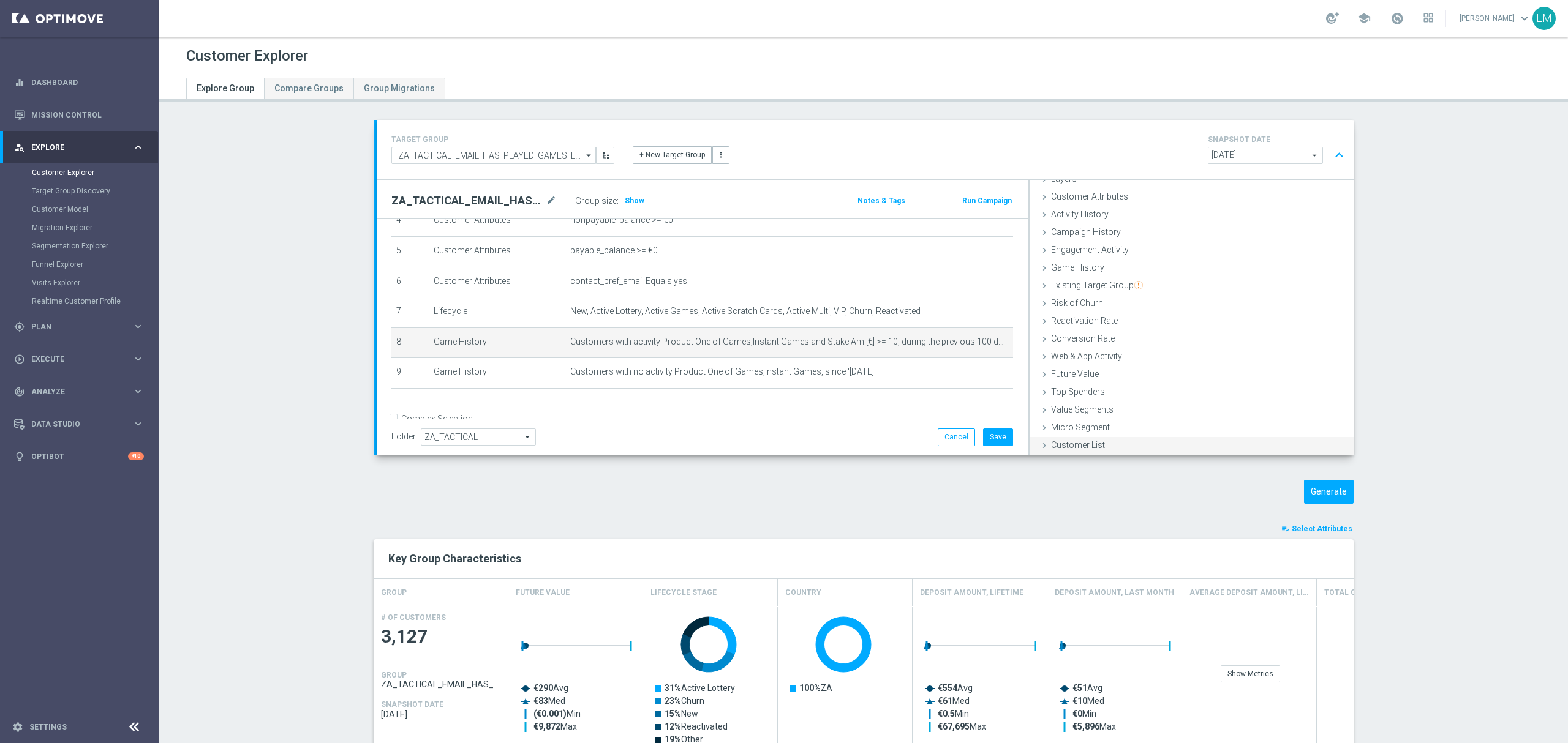
scroll to position [50, 0]
click at [1308, 489] on button "Generate" at bounding box center [1329, 492] width 50 height 24
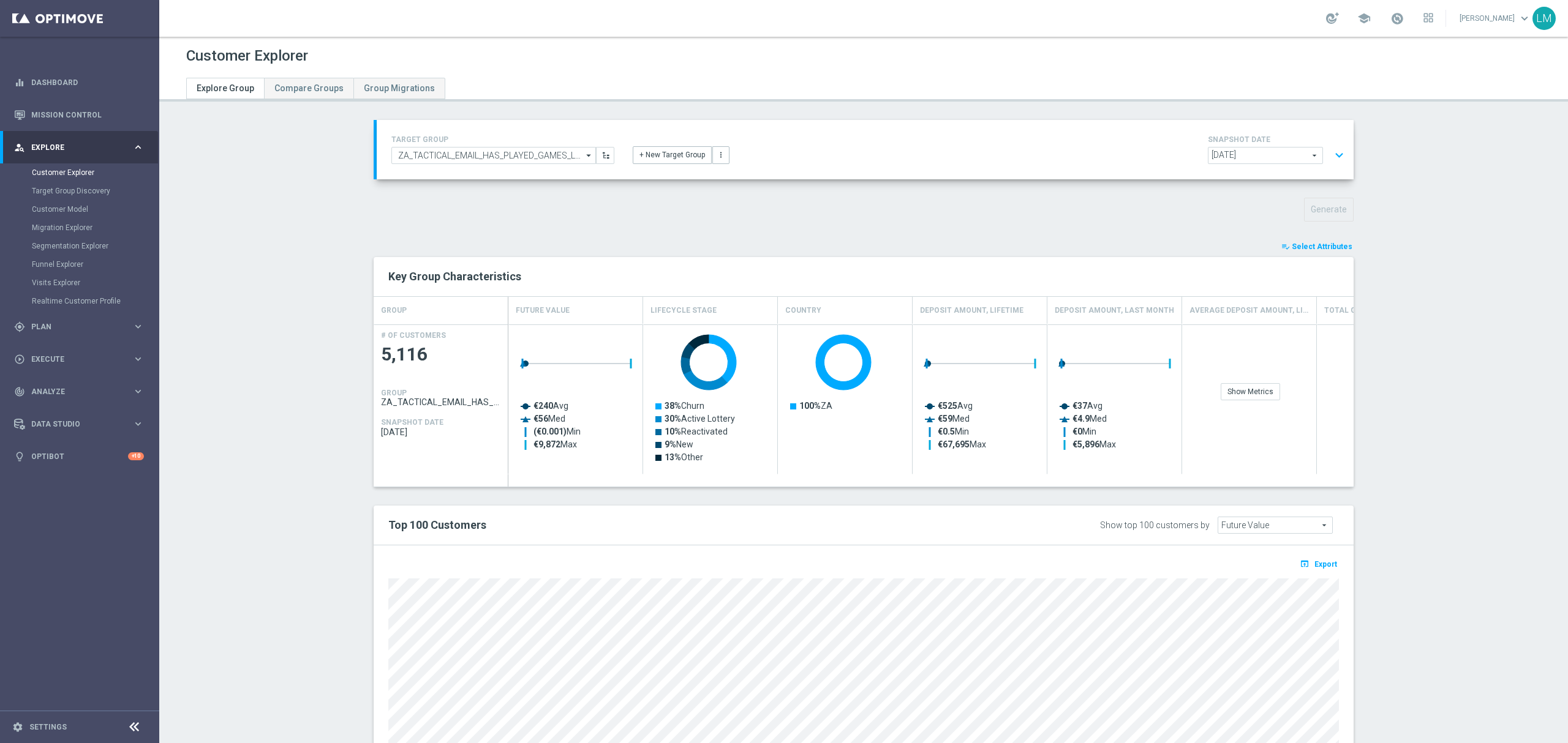
click at [338, 312] on section "TARGET GROUP ZA_TACTICAL_EMAIL_HAS_PLAYED_GAMES_LAST_30_DAYS ZA_TACTICAL_EMAIL_…" at bounding box center [864, 491] width 1409 height 743
click at [86, 334] on div "gps_fixed Plan keyboard_arrow_right" at bounding box center [79, 326] width 158 height 32
click at [53, 201] on link "Target Groups" at bounding box center [79, 204] width 95 height 10
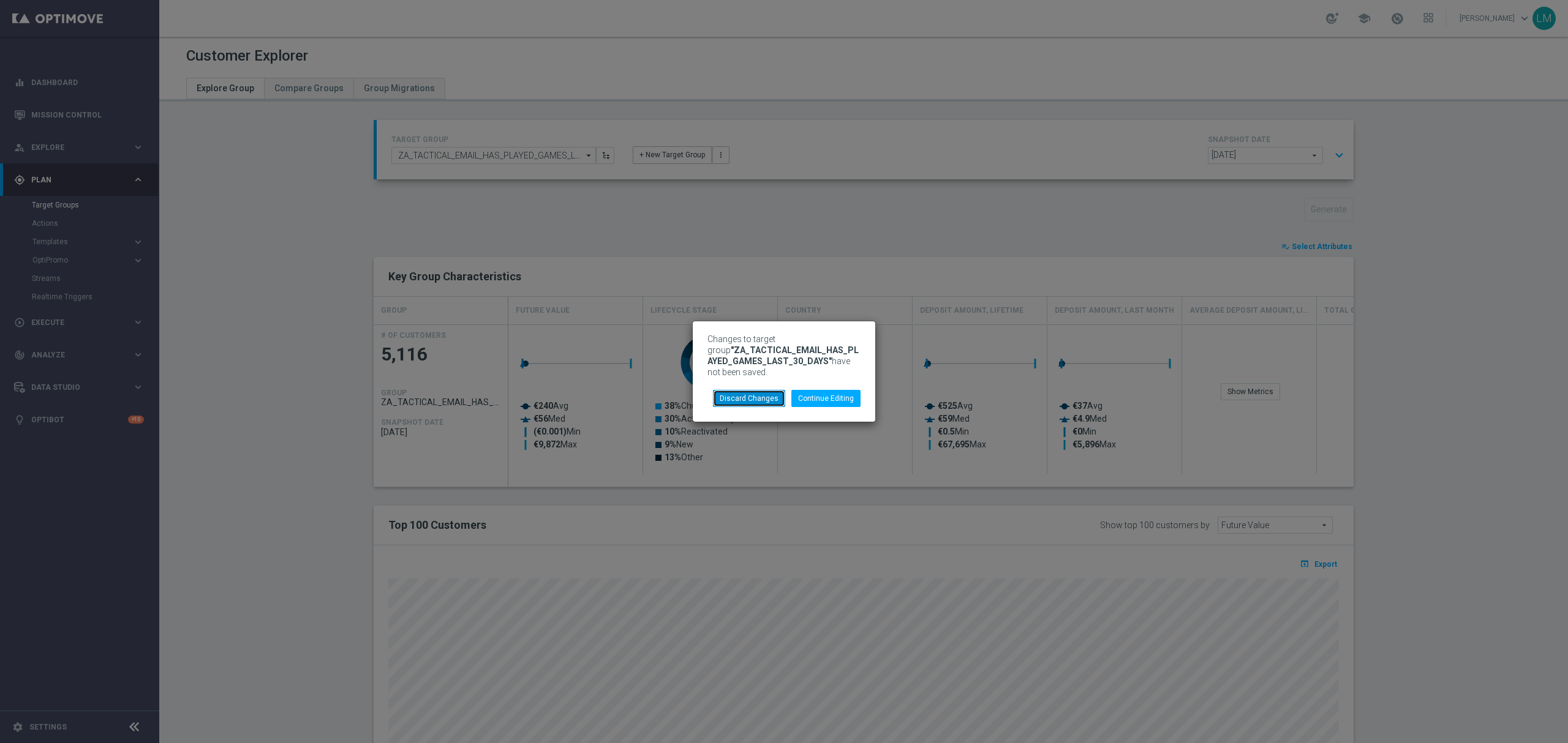
click at [778, 400] on button "Discard Changes" at bounding box center [749, 398] width 72 height 18
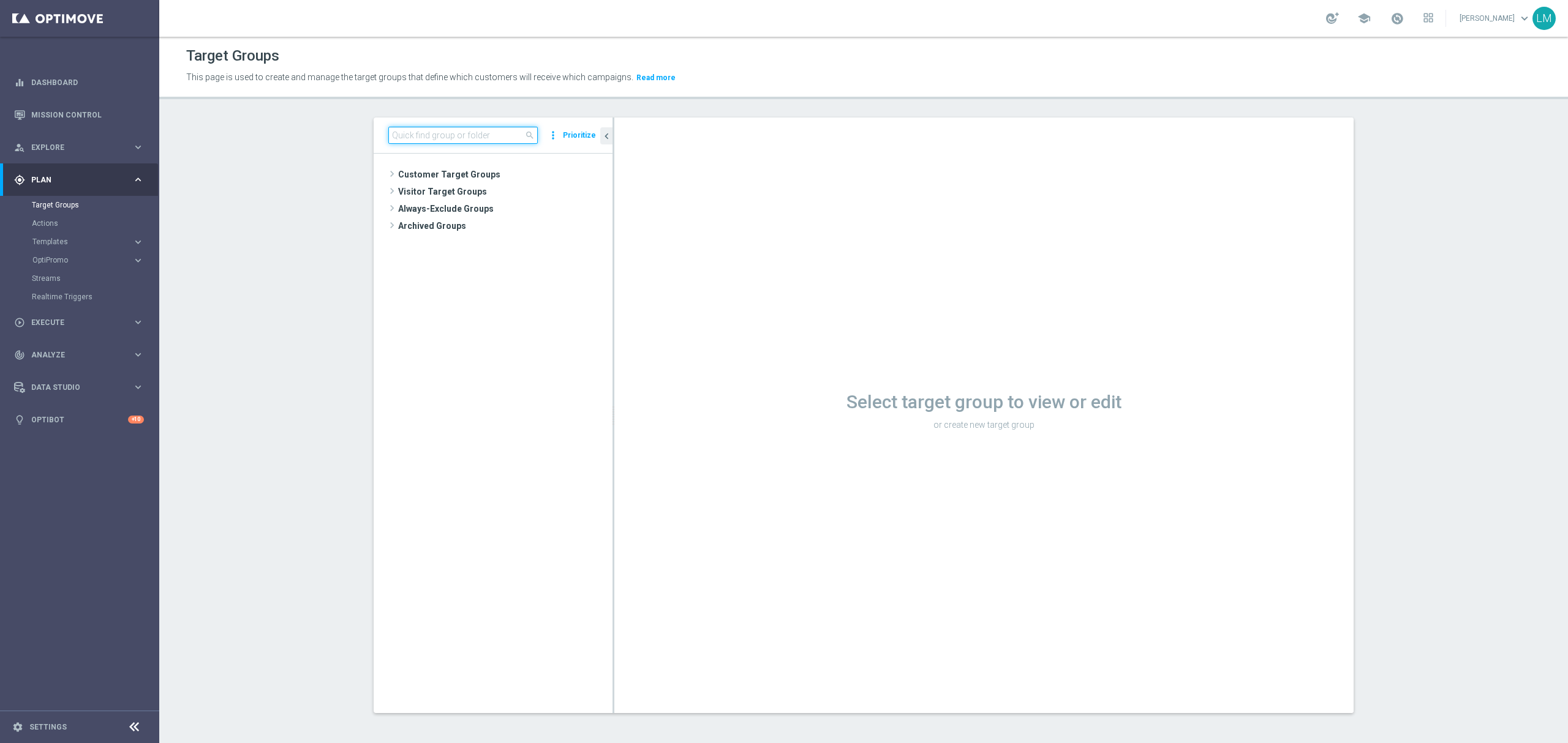
click at [461, 140] on input at bounding box center [462, 135] width 149 height 18
paste input "ZA_TACTICAL_EMAIL_HAS_PLAYED_GAMES_LAST_30_DAYS"
type input "ZA_TACTICAL_EMAIL_HAS_PLAYED_GAMES_LAST_30_DAYS"
click at [485, 228] on span "ZA_TACTICAL_EMAIL_HAS_PLAYED_GAMES_LAST_30_DAYS" at bounding box center [516, 227] width 137 height 10
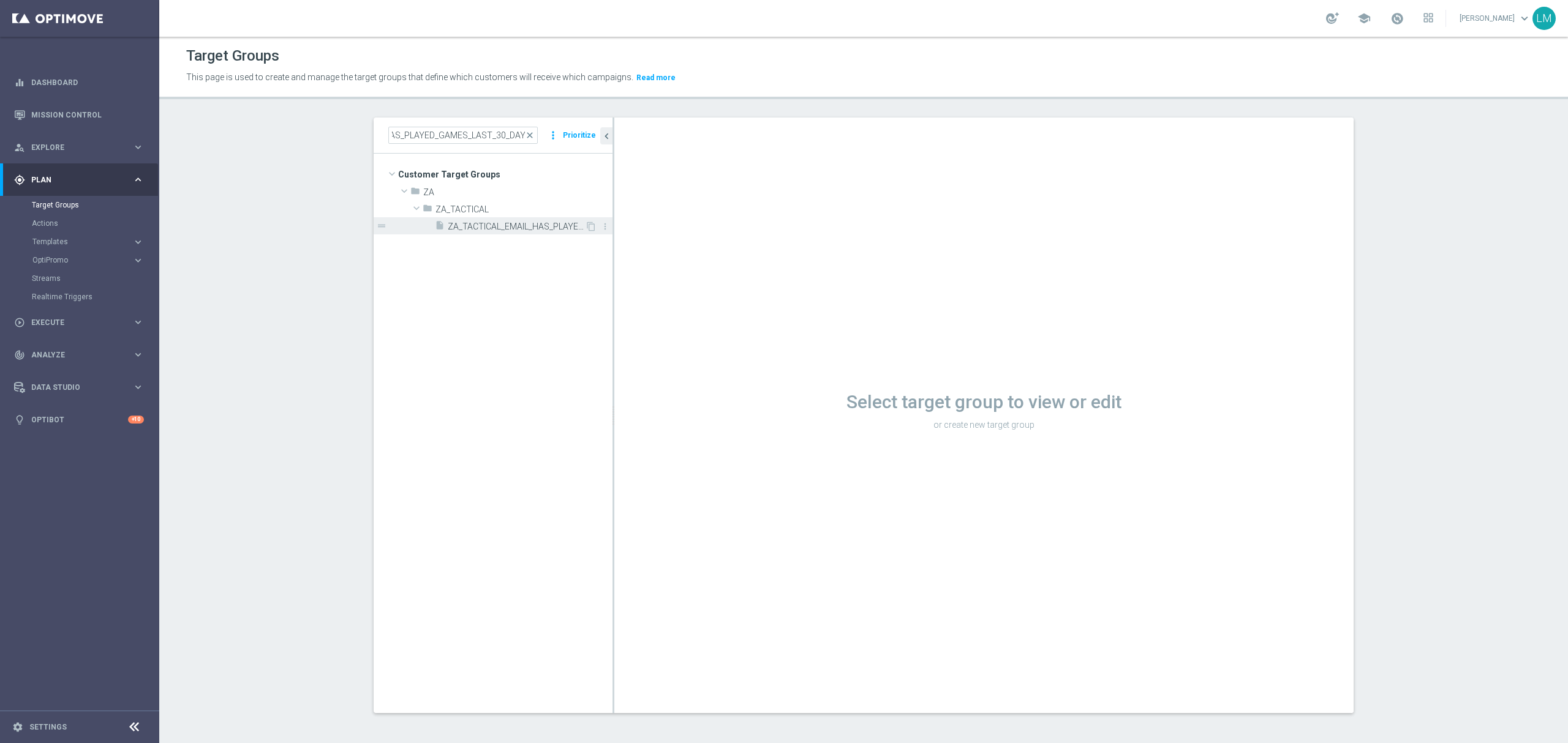
scroll to position [0, 0]
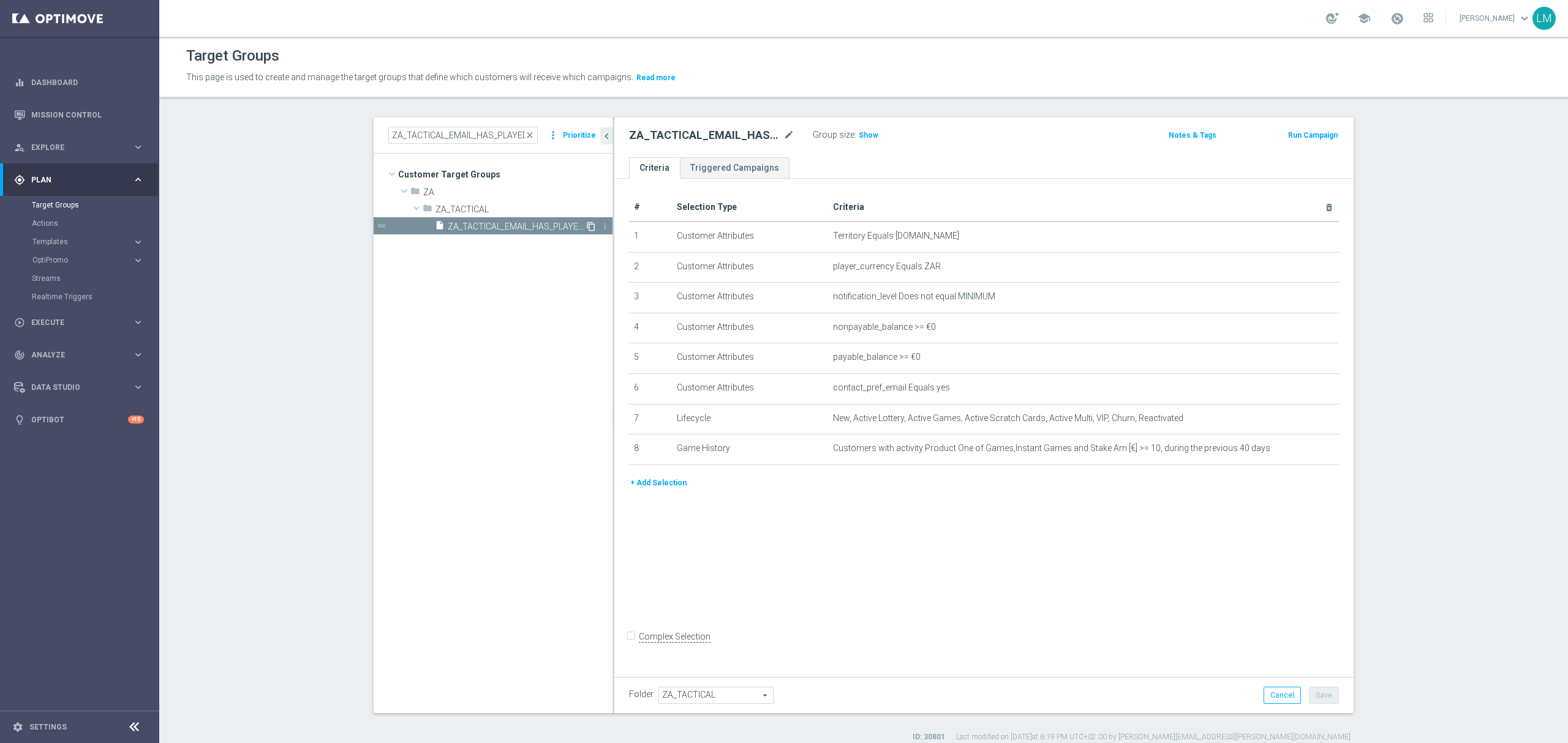
click at [586, 225] on icon "content_copy" at bounding box center [591, 227] width 10 height 10
click at [495, 229] on span "Copy of ZA_TACTICAL_EMAIL_HAS_PLAYED_GAMES_LAST_30_DAYS" at bounding box center [516, 227] width 137 height 10
click at [783, 140] on icon "mode_edit" at bounding box center [789, 135] width 11 height 15
drag, startPoint x: 755, startPoint y: 138, endPoint x: 768, endPoint y: 138, distance: 13.0
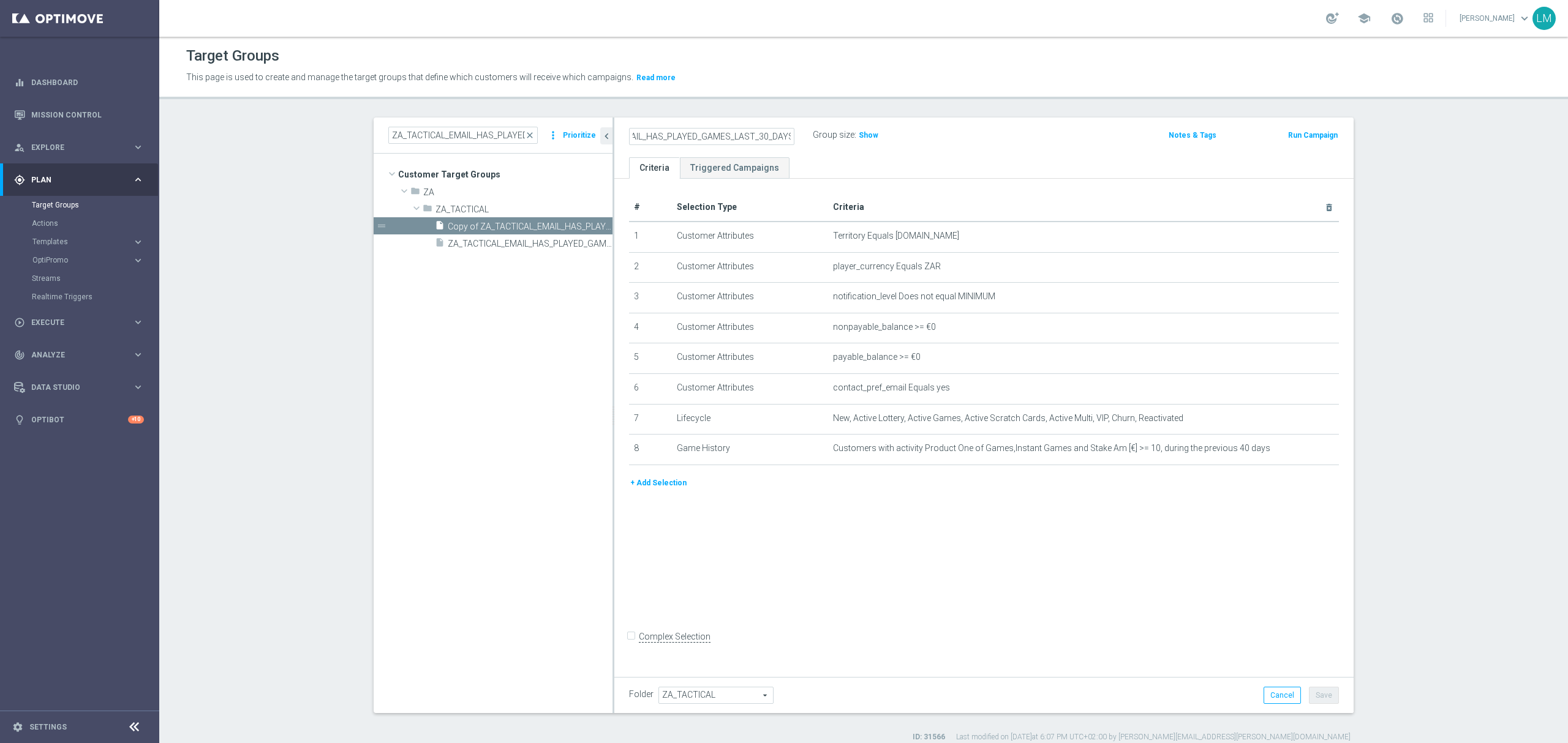
click at [755, 139] on input "ZA_TACTICAL_EMAIL_HAS_PLAYED_GAMES_LAST_30_DAYS" at bounding box center [711, 136] width 166 height 18
drag, startPoint x: 758, startPoint y: 139, endPoint x: 793, endPoint y: 140, distance: 35.0
click at [793, 140] on div "ZA_TACTICAL_EMAIL_HAS_PLAYED_GAMES_LAST_90_DAYS" at bounding box center [712, 136] width 183 height 18
click at [787, 138] on input "ZA_TACTICAL_EMAIL_HAS_PLAYED_GAMES_LAST_90_DAYS" at bounding box center [711, 136] width 166 height 18
click at [767, 137] on input "ZA_TACTICAL_EMAIL_HAS_PLAYED_GAMES_LAST_90_DAYS" at bounding box center [711, 136] width 166 height 18
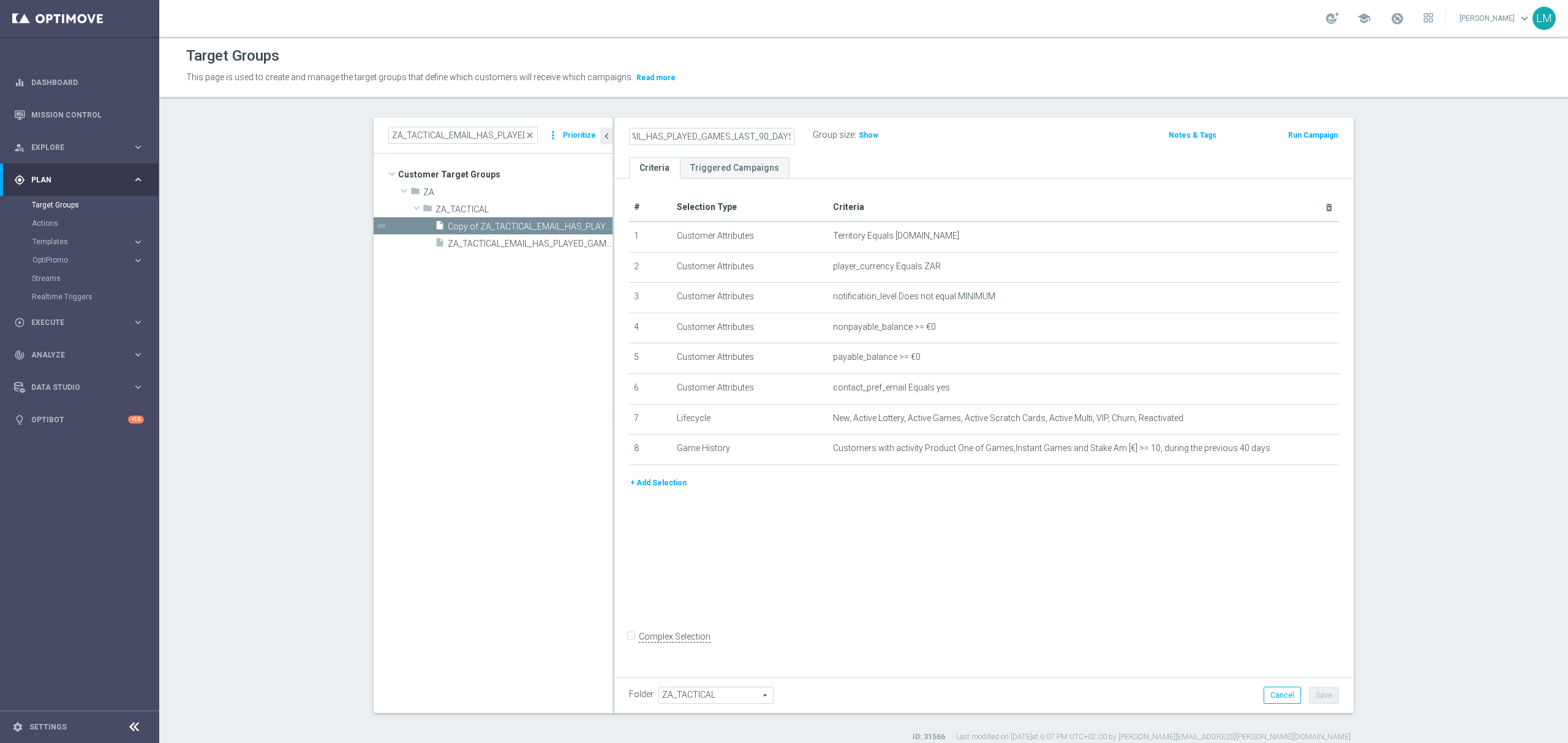
click at [767, 138] on input "ZA_TACTICAL_EMAIL_HAS_PLAYED_GAMES_LAST_90_DAYS" at bounding box center [711, 136] width 166 height 18
click at [765, 136] on input "ZA_TACTICAL_EMAIL_HAS_PLAYED_GAMES_LAST_90_DAYS" at bounding box center [711, 136] width 166 height 18
click at [750, 137] on input "ZA_TACTICAL_EMAIL_HAS_PLAYED_GAMES_LAST_90_BUT_NOT_LAST_7_DAYS" at bounding box center [711, 136] width 166 height 18
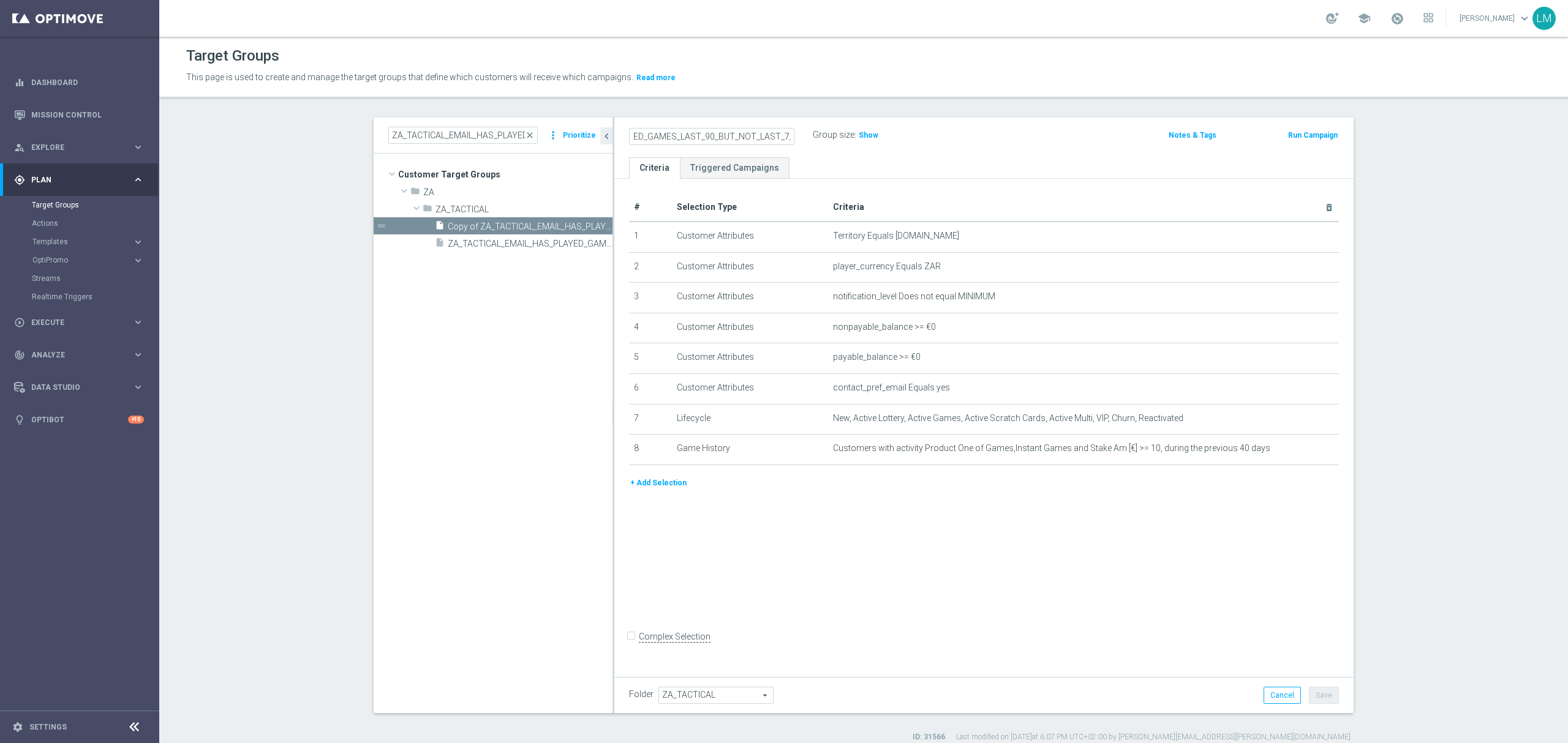
click at [750, 137] on input "ZA_TACTICAL_EMAIL_HAS_PLAYED_GAMES_LAST_90_BUT_NOT_LAST_7_DAYS" at bounding box center [711, 136] width 166 height 18
type input "ZA_TACTICAL_EMAIL_HAS_PLAYED_GAMES_LAST_90_BUT_NOT_LAST_7_DAYS"
click at [806, 160] on ul "Criteria Triggered Campaigns" at bounding box center [984, 167] width 740 height 21
click at [1294, 453] on icon "mode_edit" at bounding box center [1299, 449] width 10 height 10
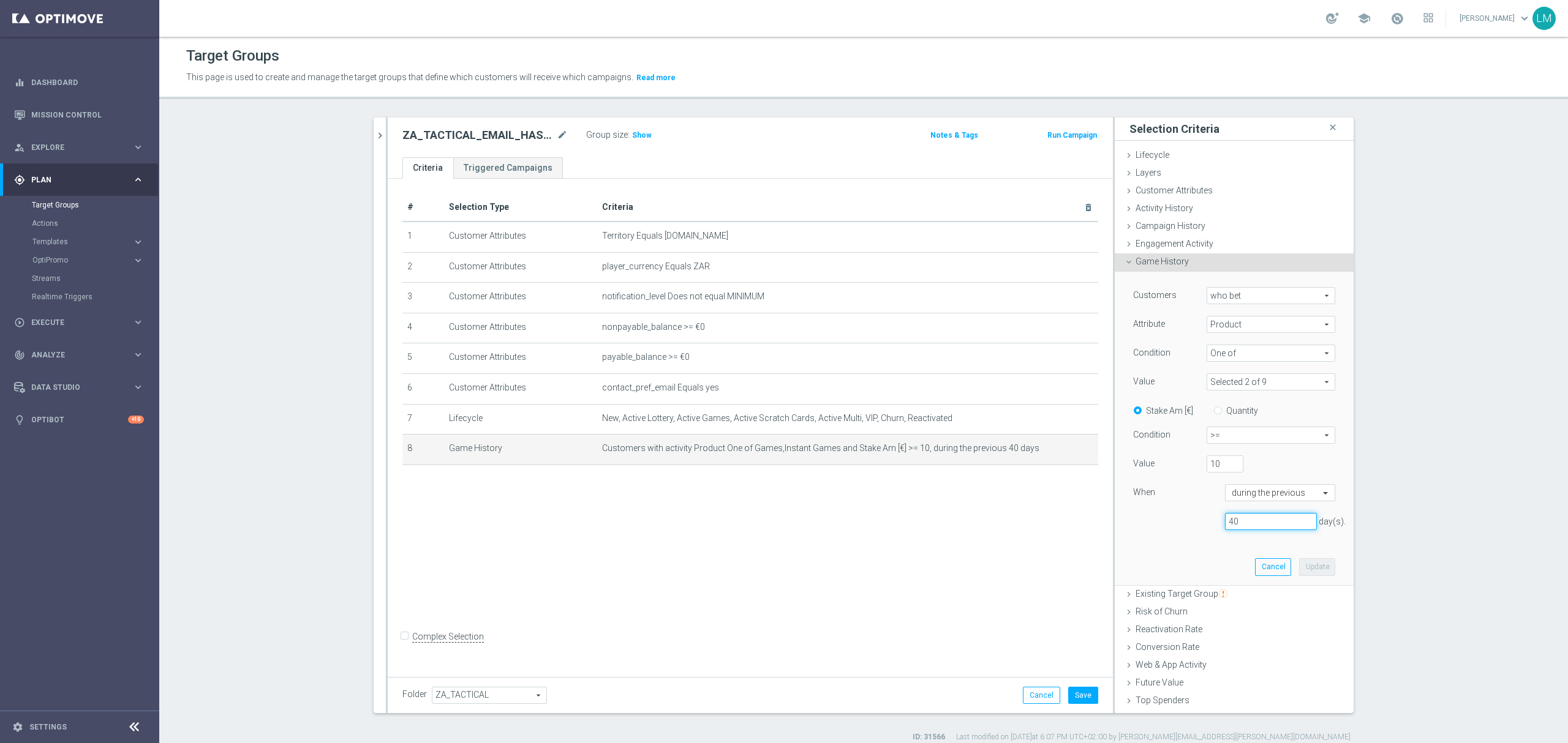
click at [1238, 515] on input "40" at bounding box center [1270, 521] width 92 height 18
type input "90"
click at [1299, 571] on button "Update" at bounding box center [1316, 566] width 36 height 18
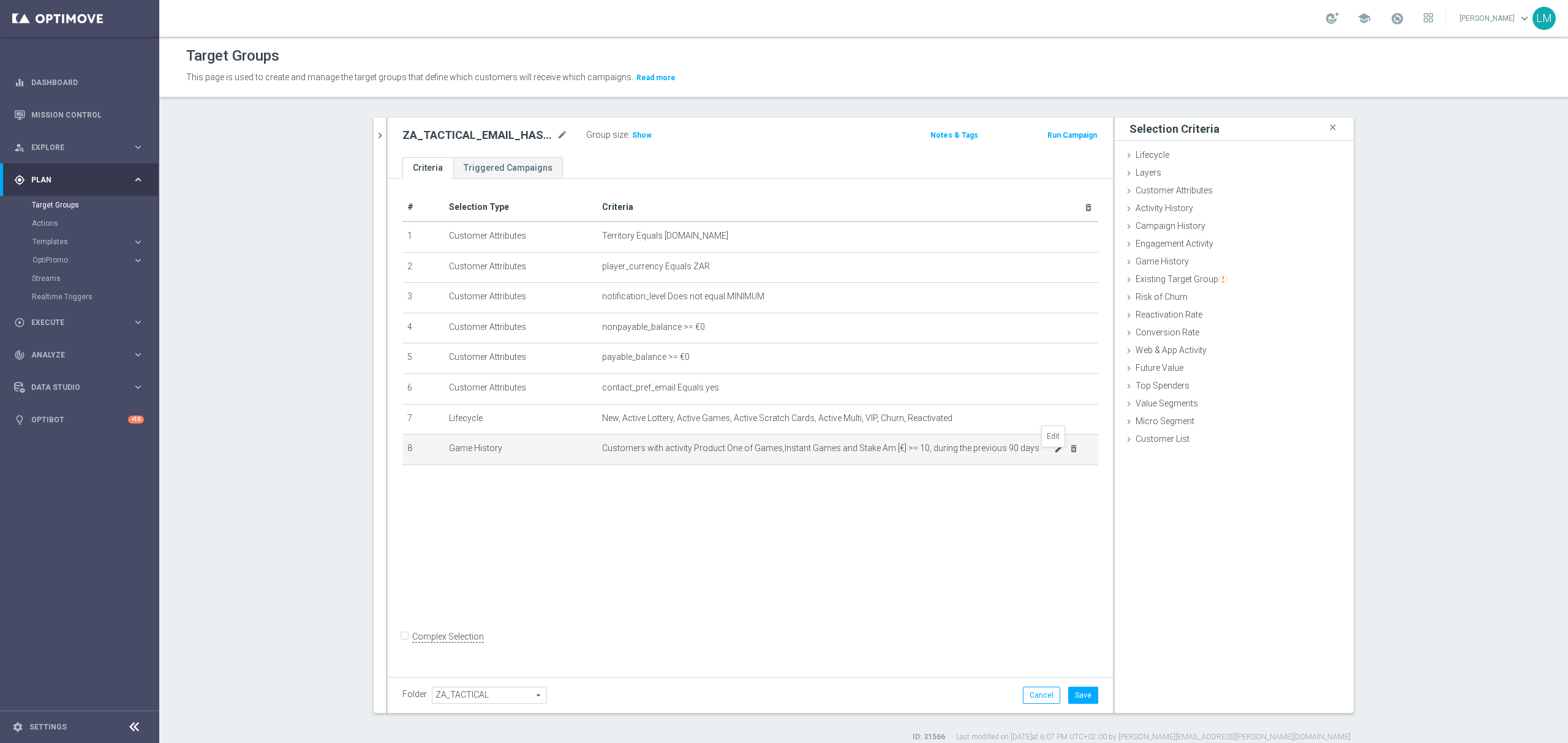
click at [1054, 453] on icon "mode_edit" at bounding box center [1059, 449] width 10 height 10
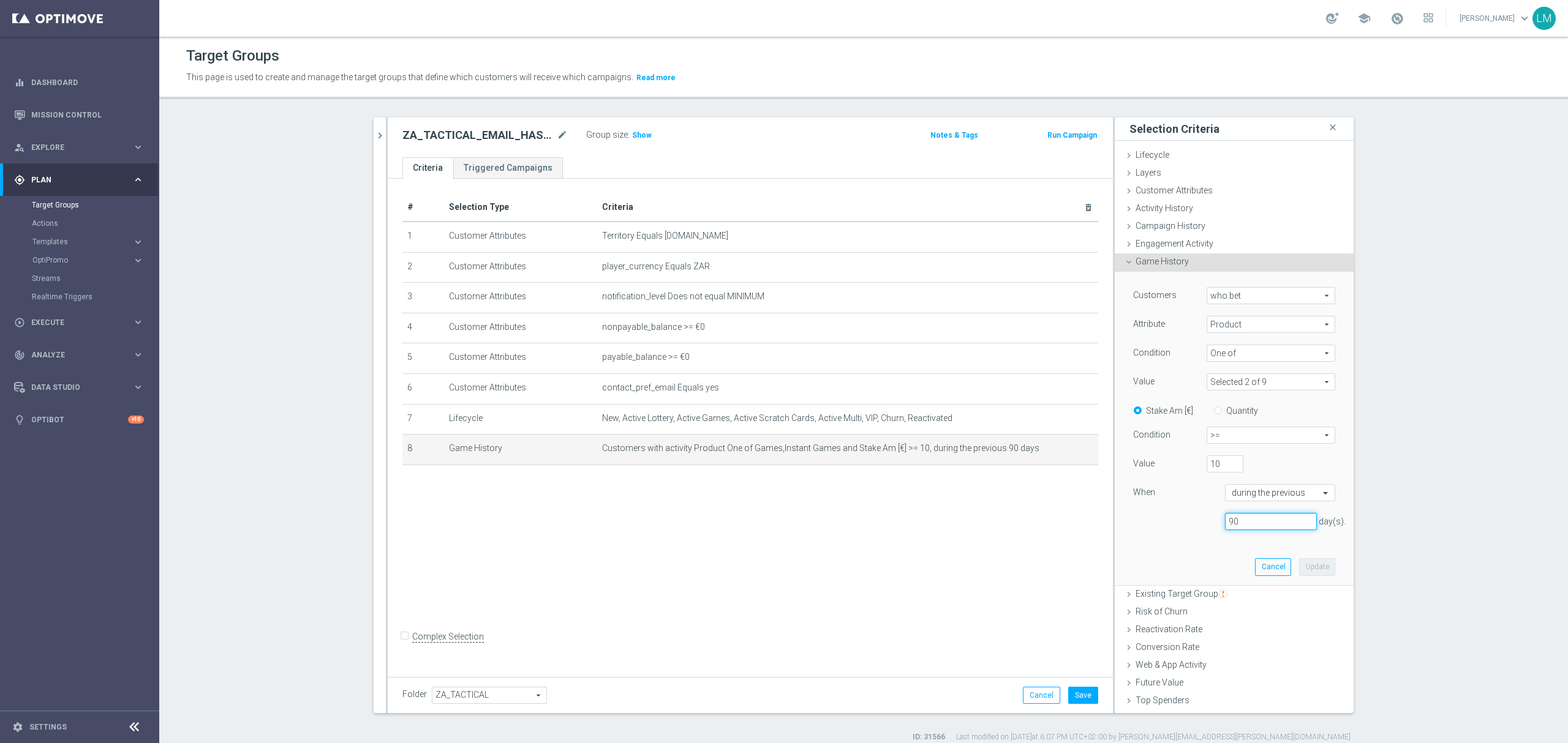
click at [1247, 516] on input "90" at bounding box center [1270, 521] width 92 height 18
type input "100"
click at [1304, 571] on button "Update" at bounding box center [1316, 566] width 36 height 18
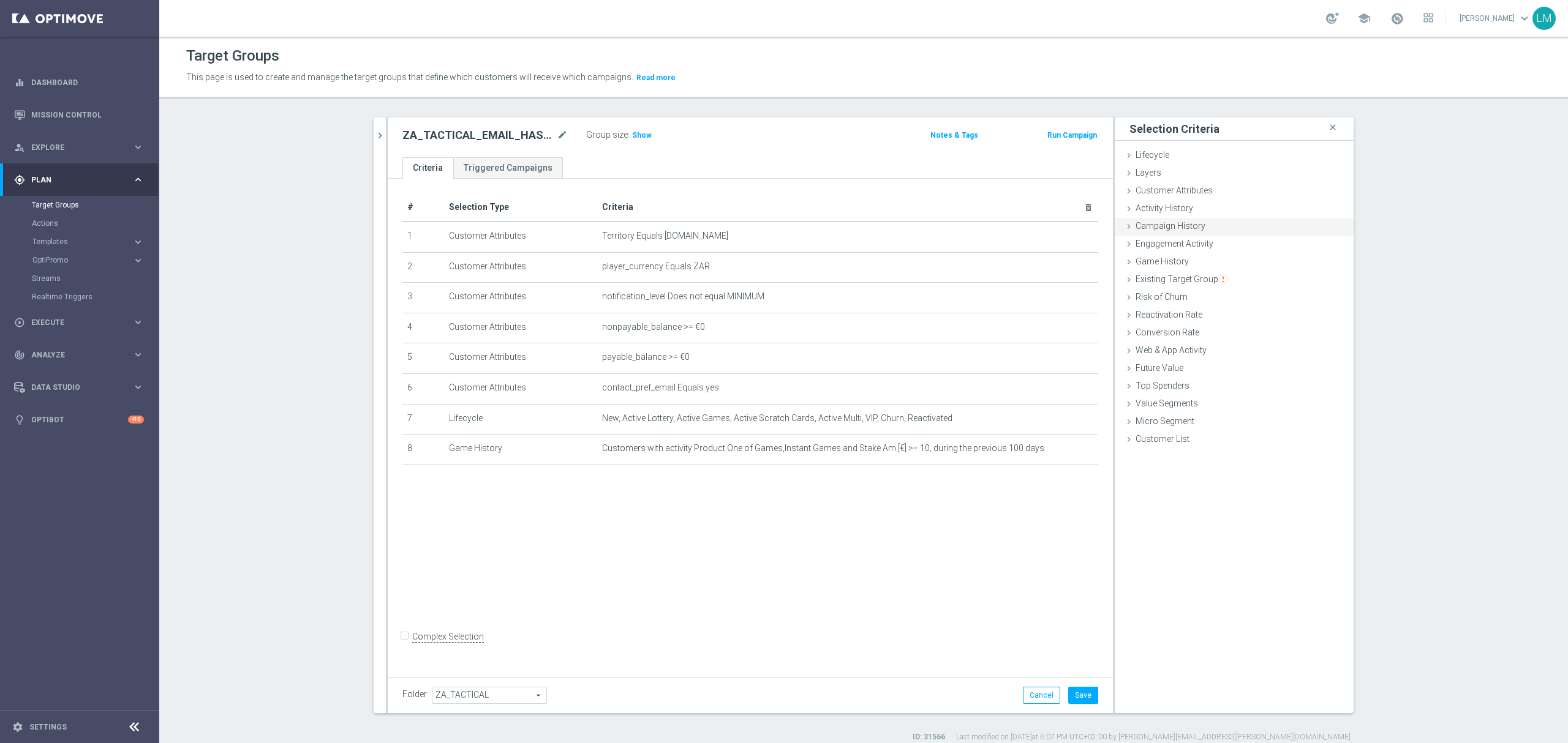
click at [1171, 233] on div "Campaign History done" at bounding box center [1234, 228] width 239 height 19
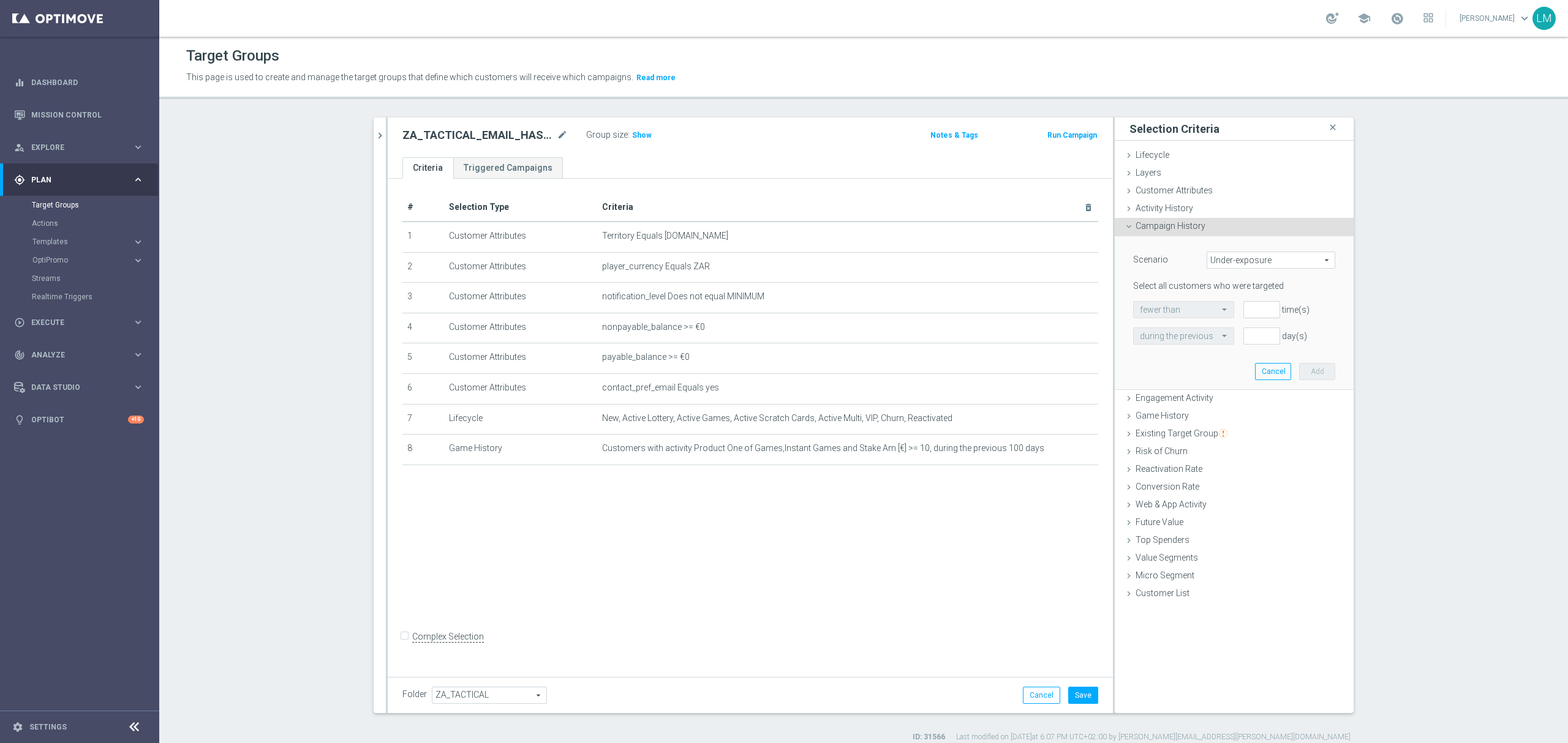
click at [1171, 233] on div "Campaign History done" at bounding box center [1234, 228] width 239 height 19
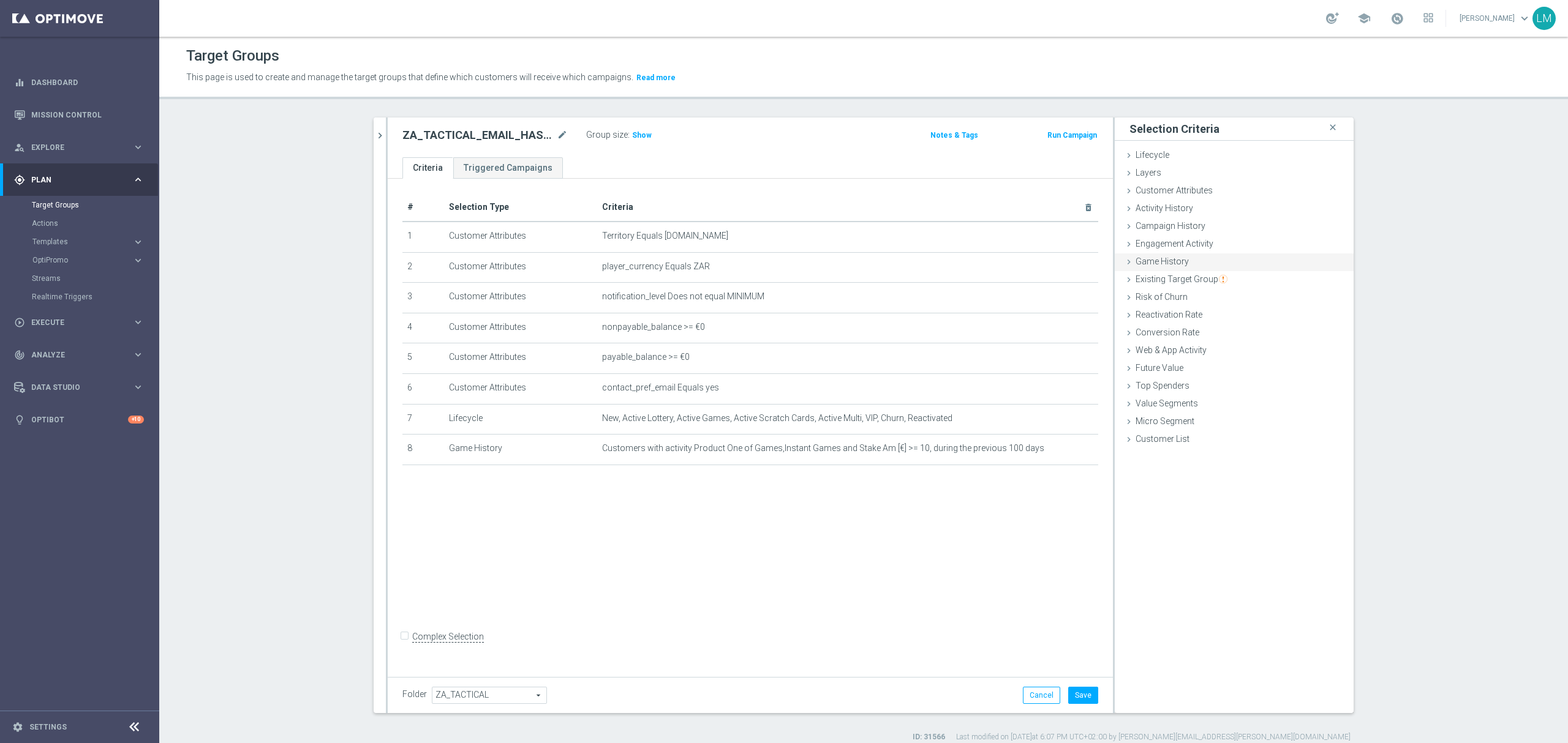
click at [1172, 260] on span "Game History" at bounding box center [1163, 261] width 54 height 10
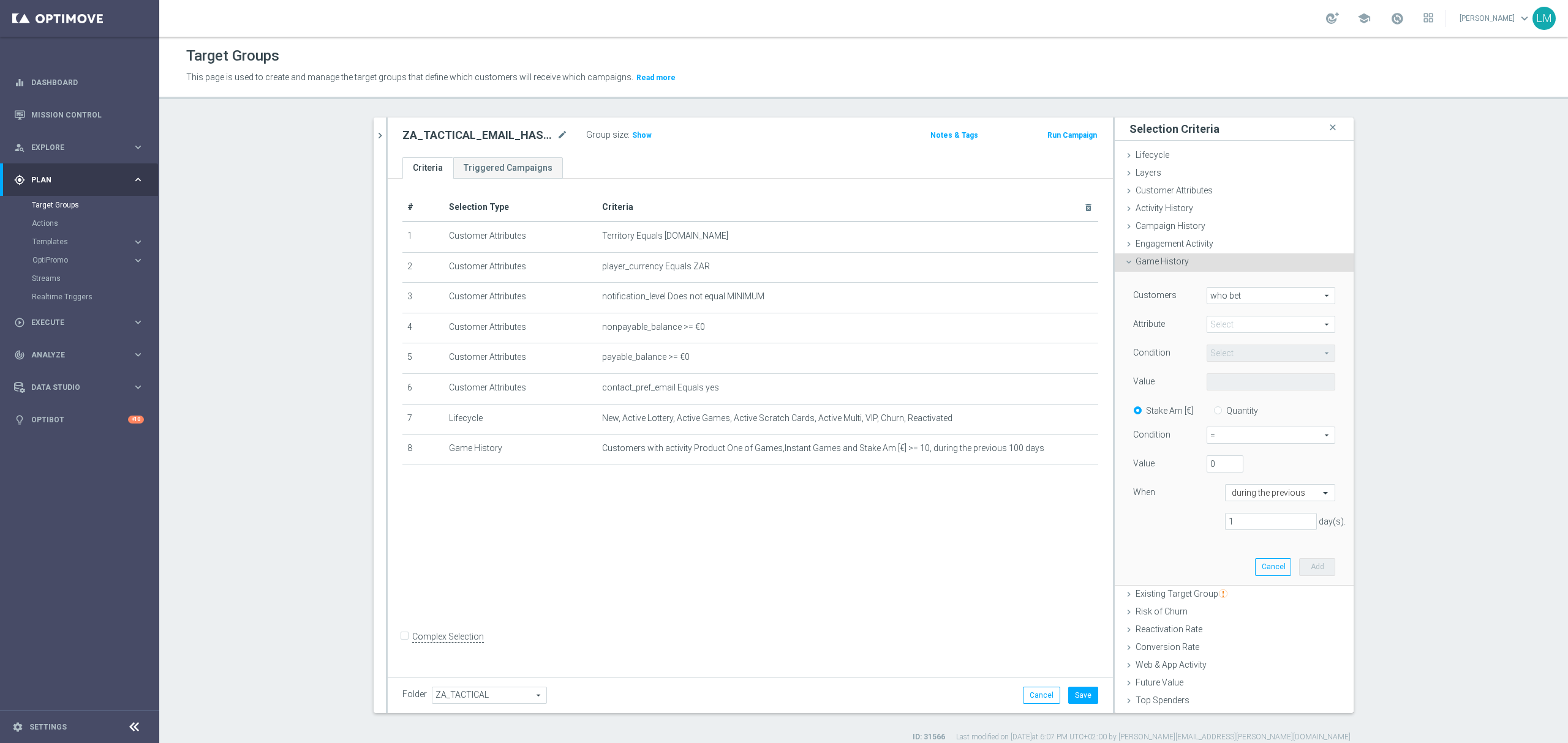
click at [1219, 298] on span "who bet" at bounding box center [1271, 295] width 128 height 16
click at [1244, 331] on span "who did not bet" at bounding box center [1271, 329] width 115 height 10
type input "who did not bet"
click at [1247, 323] on span at bounding box center [1271, 324] width 128 height 16
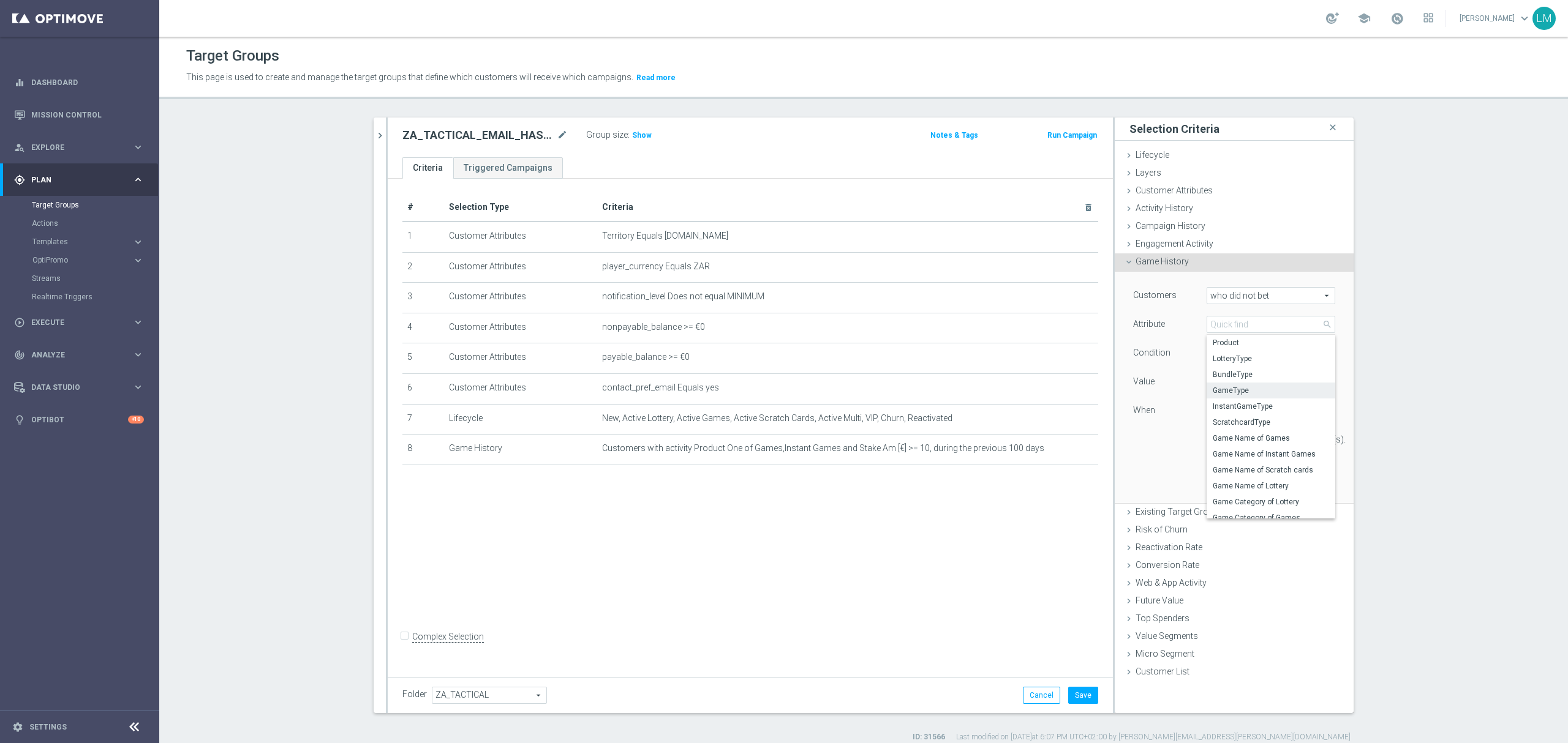
click at [1243, 388] on span "GameType" at bounding box center [1271, 390] width 117 height 10
type input "GameType"
click at [1230, 346] on span "Equals" at bounding box center [1271, 353] width 128 height 16
click at [1233, 464] on span "One of" at bounding box center [1271, 467] width 117 height 10
type input "One of"
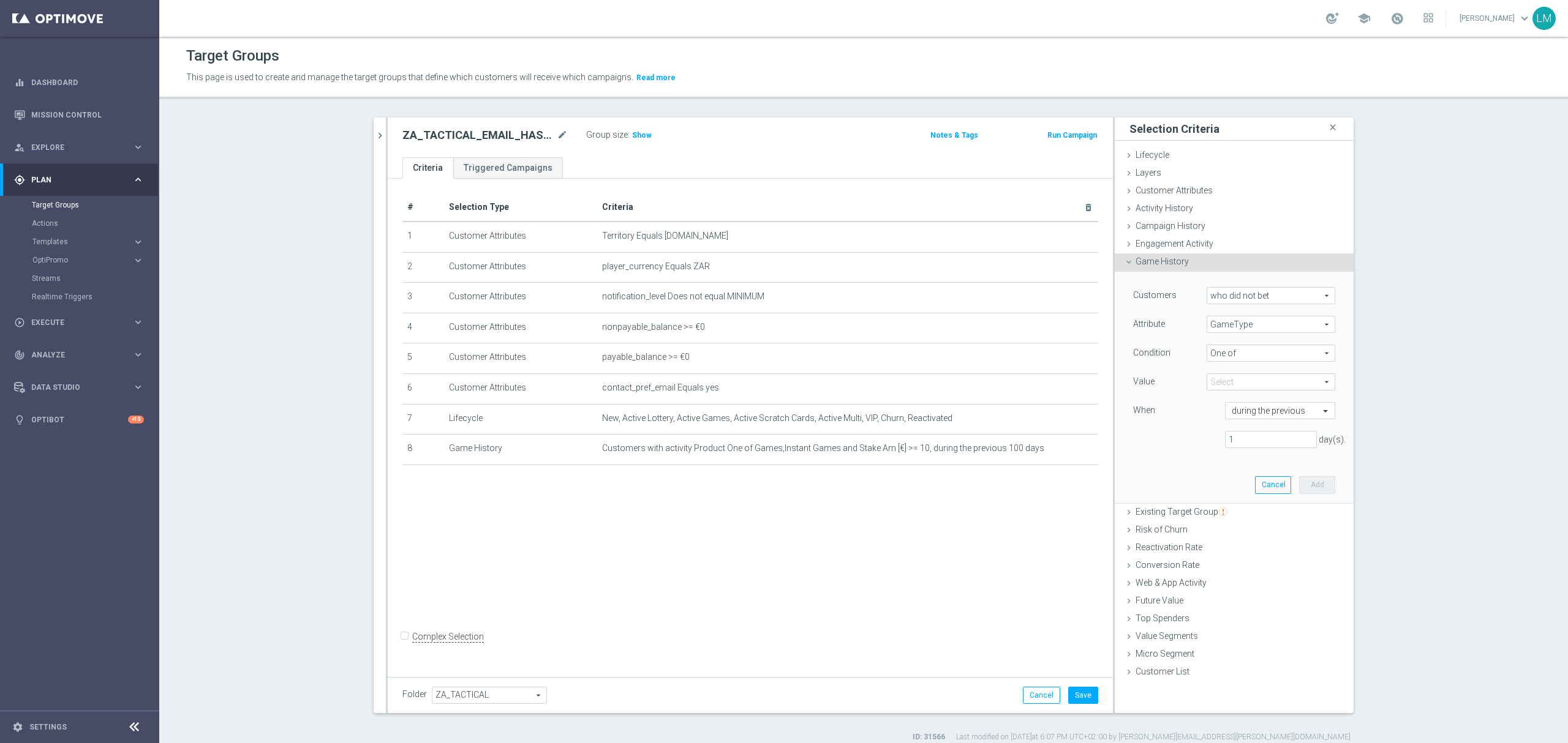
click at [1226, 387] on span at bounding box center [1271, 381] width 128 height 16
click at [1223, 319] on span "GameType" at bounding box center [1271, 324] width 128 height 16
click at [1240, 348] on span "Product" at bounding box center [1271, 342] width 117 height 10
type input "Product"
click at [1240, 350] on span "Equals" at bounding box center [1271, 353] width 128 height 16
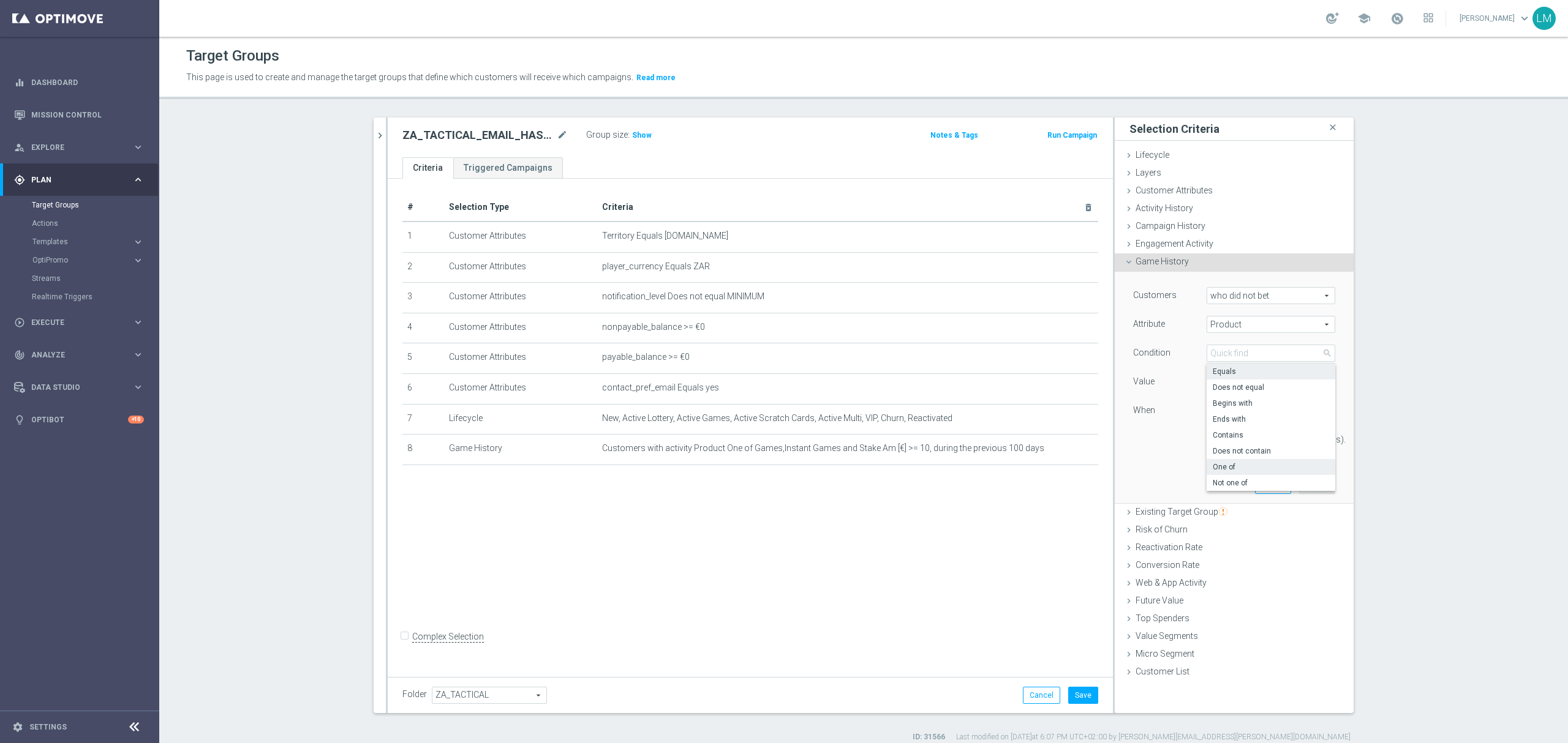
click at [1238, 475] on label "One of" at bounding box center [1270, 466] width 129 height 16
type input "One of"
click at [1218, 375] on span at bounding box center [1271, 381] width 128 height 16
click at [1266, 481] on span "Instant Games" at bounding box center [1279, 479] width 111 height 10
click at [1224, 481] on input "Instant Games" at bounding box center [1219, 480] width 8 height 8
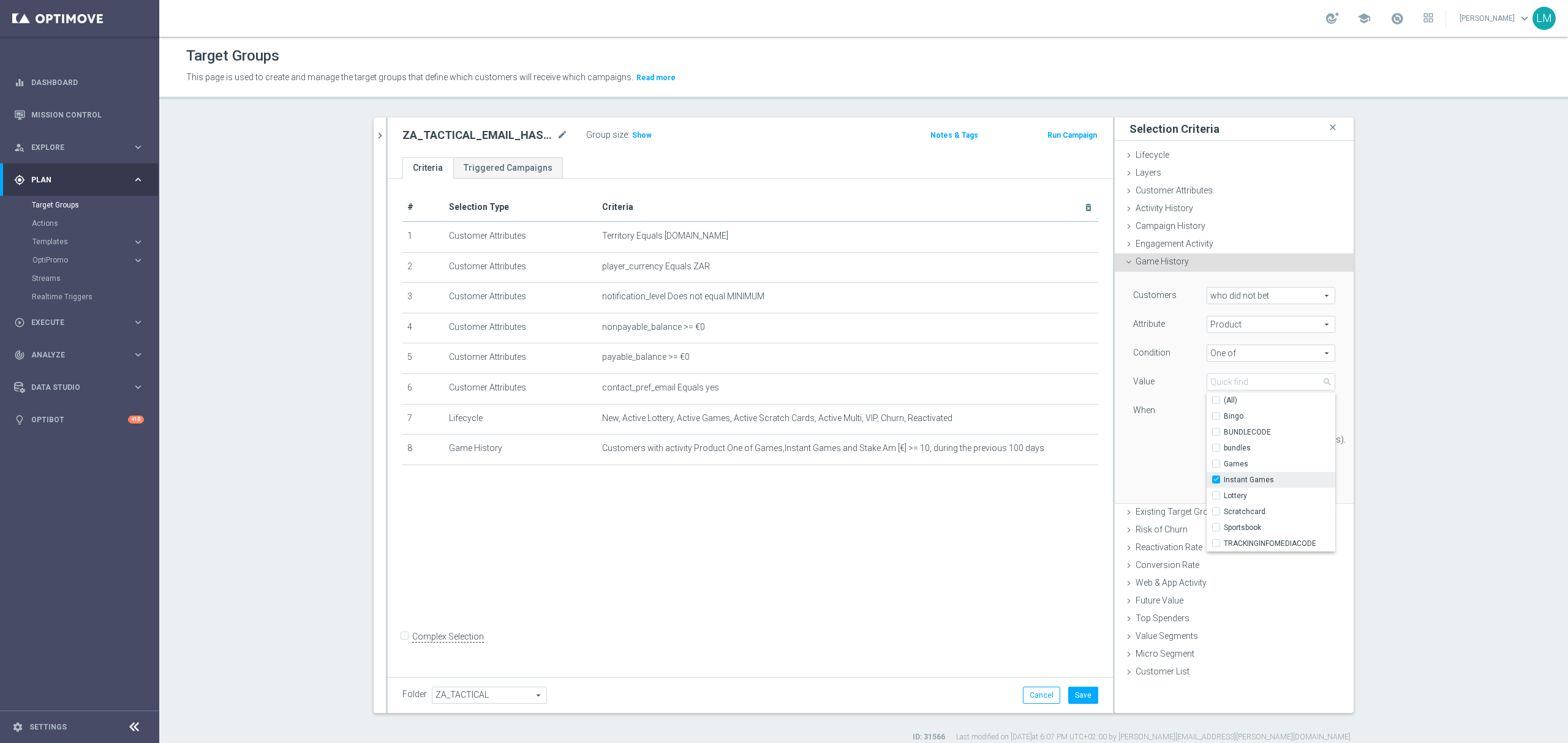
checkbox input "true"
type input "Instant Games"
click at [1257, 453] on span "bundles" at bounding box center [1279, 448] width 111 height 10
click at [1224, 452] on input "bundles" at bounding box center [1219, 448] width 8 height 8
checkbox input "true"
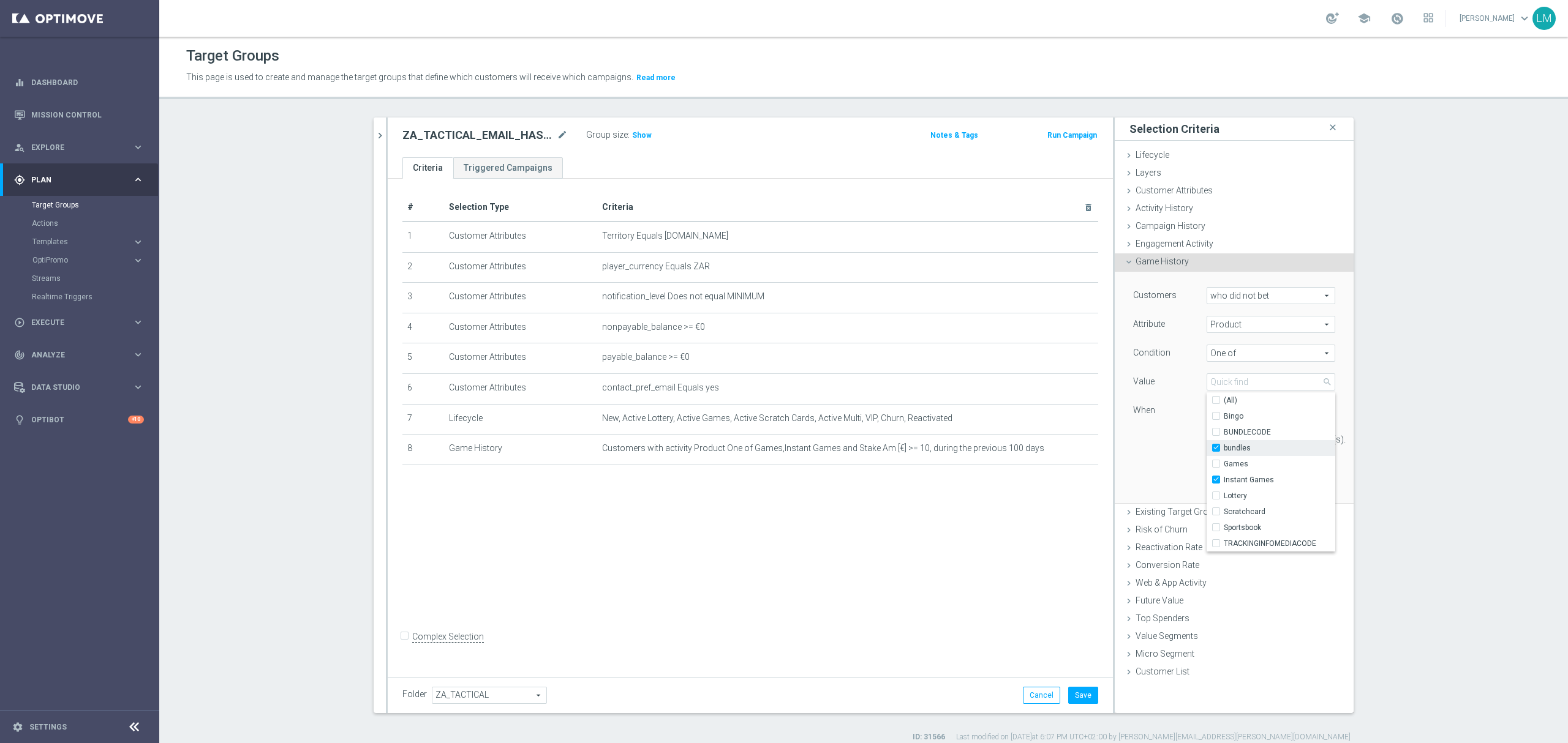
type input "Selected 2 of 9"
click at [1257, 453] on span "bundles" at bounding box center [1279, 448] width 111 height 10
click at [1224, 452] on input "bundles" at bounding box center [1219, 448] width 8 height 8
checkbox input "false"
type input "Instant Games"
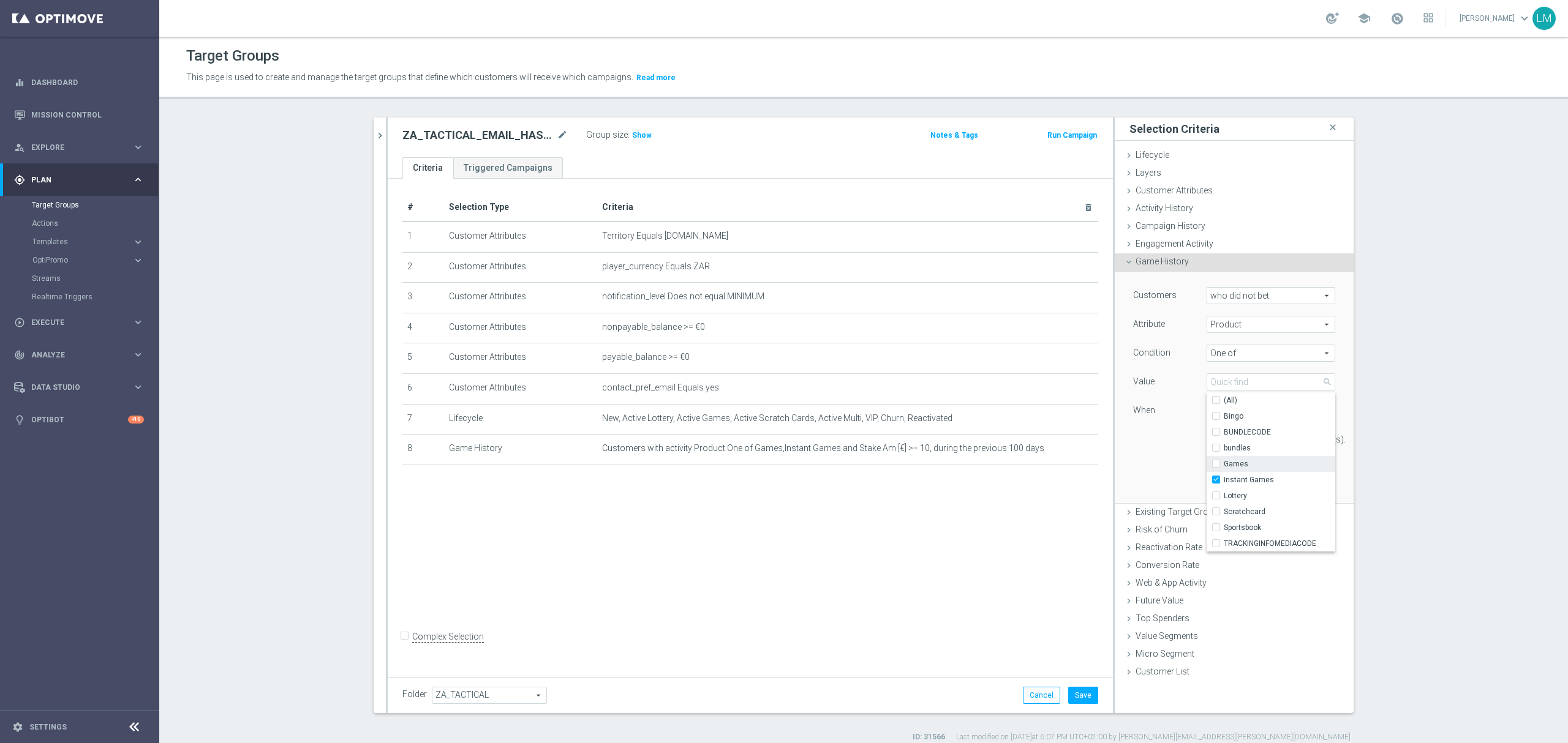
click at [1255, 462] on span "Games" at bounding box center [1279, 464] width 111 height 10
click at [1224, 462] on input "Games" at bounding box center [1219, 464] width 8 height 8
checkbox input "true"
type input "Selected 2 of 9"
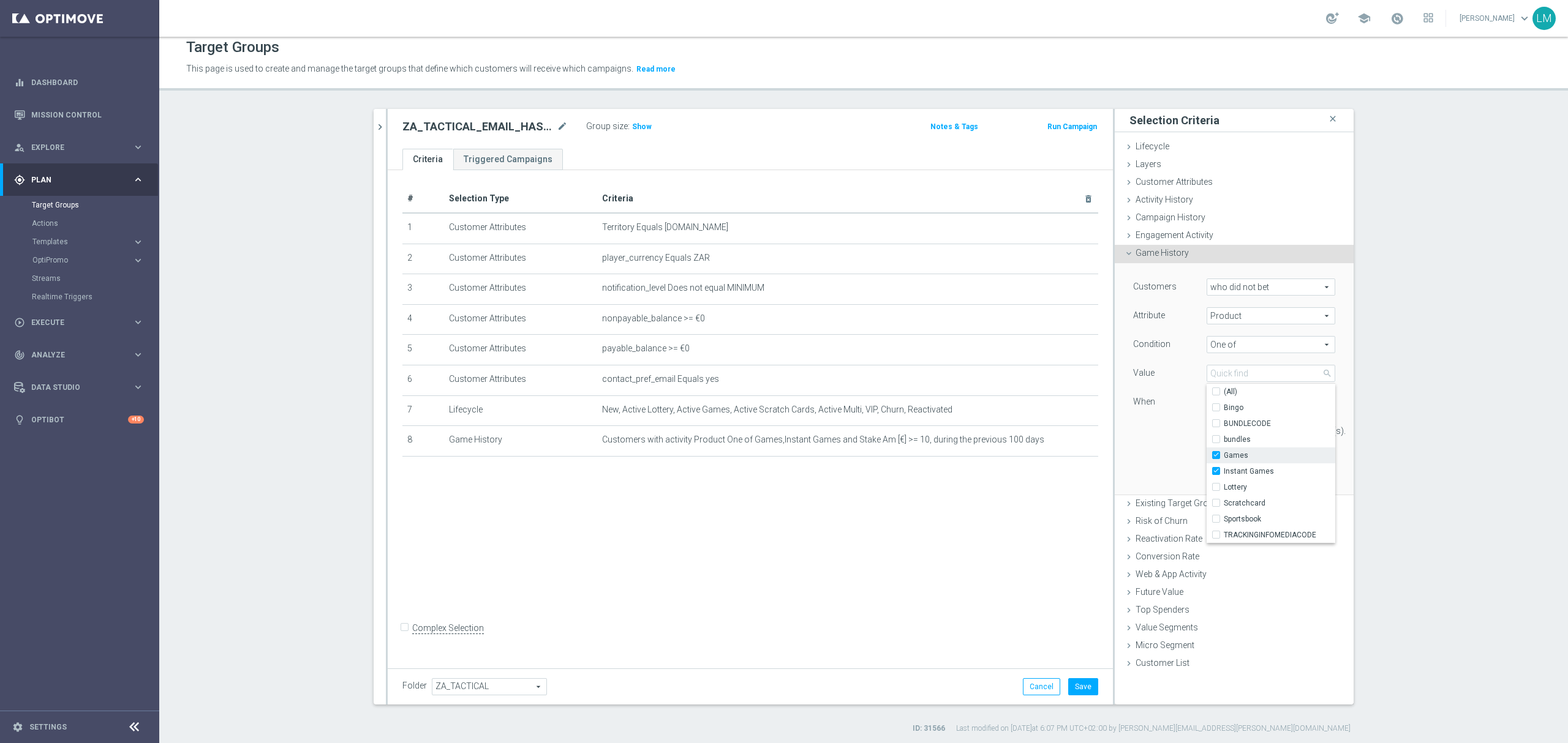
scroll to position [11, 0]
click at [1168, 397] on div "When" at bounding box center [1169, 401] width 92 height 19
click at [1242, 402] on input "text" at bounding box center [1268, 401] width 72 height 11
click at [1197, 431] on div "1 day(s)." at bounding box center [1234, 428] width 220 height 18
click at [1238, 429] on input "1" at bounding box center [1270, 428] width 92 height 18
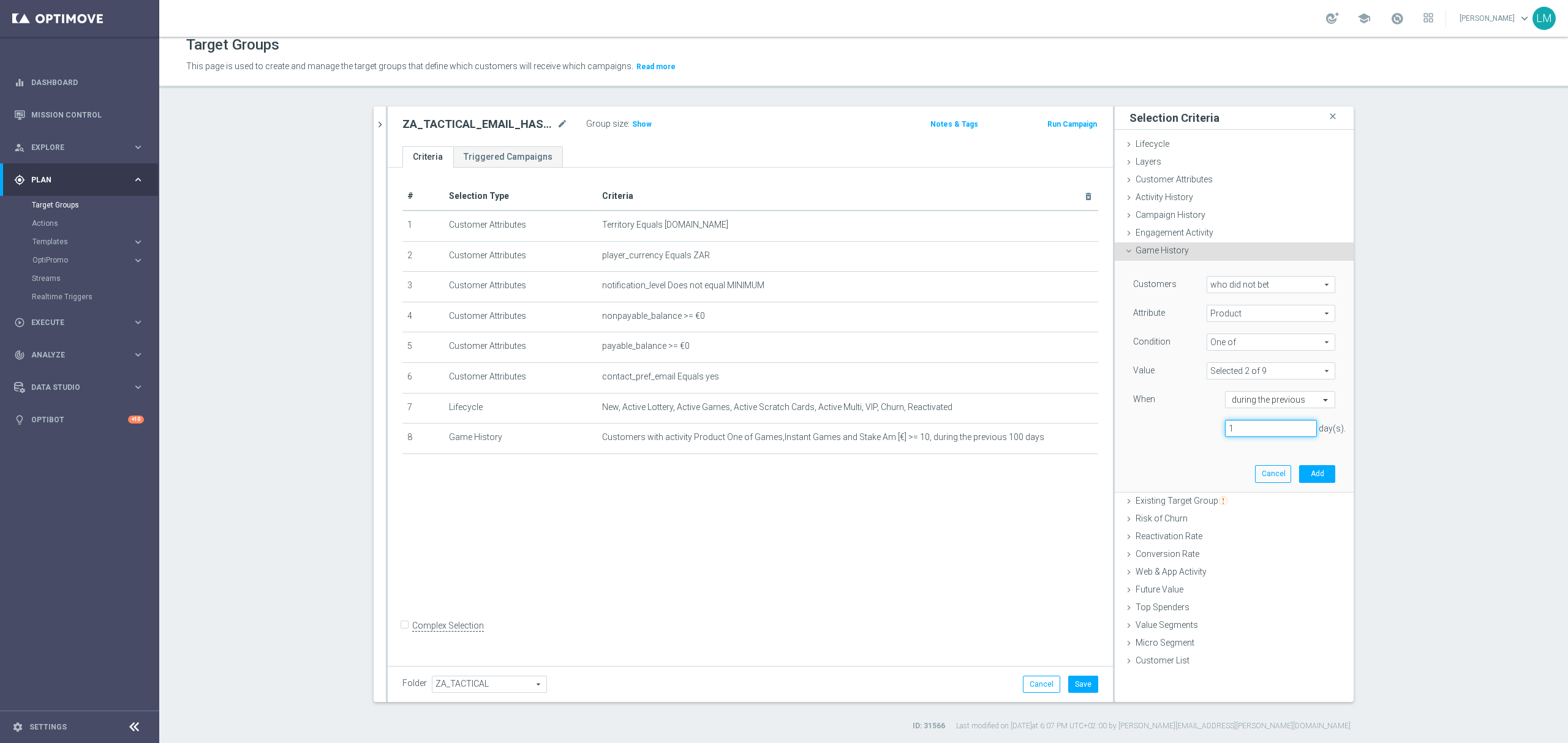
click at [1238, 429] on input "1" at bounding box center [1270, 428] width 92 height 18
click at [1251, 402] on input "text" at bounding box center [1268, 401] width 72 height 11
click at [1277, 518] on div "on this date" at bounding box center [1280, 523] width 97 height 19
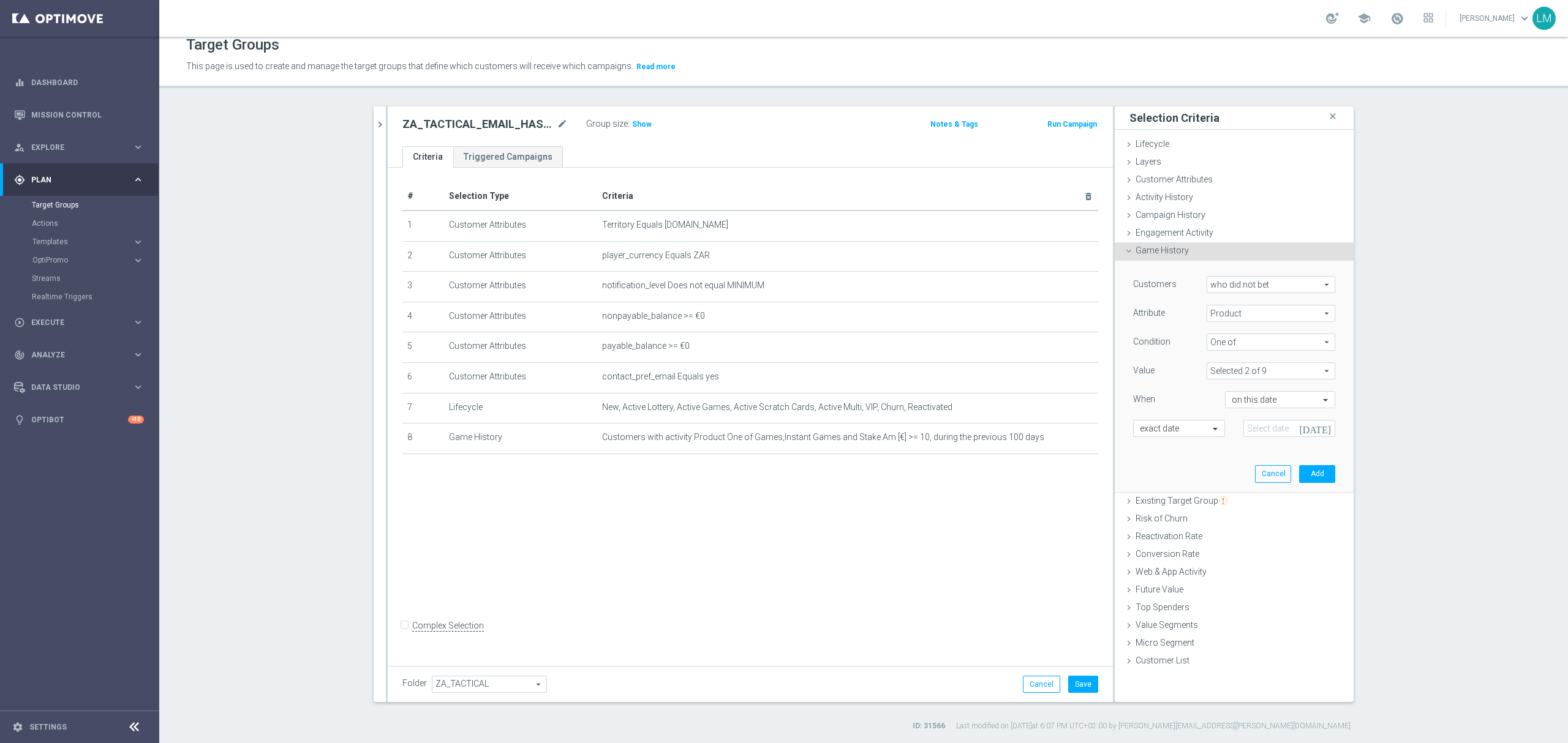
click at [1318, 424] on icon "[DATE]" at bounding box center [1316, 427] width 36 height 14
click at [1164, 457] on span "‹" at bounding box center [1159, 457] width 16 height 16
click at [1295, 457] on span "›" at bounding box center [1302, 457] width 16 height 16
click at [1264, 500] on span "3" at bounding box center [1256, 497] width 19 height 19
type input "03 Oct 2025"
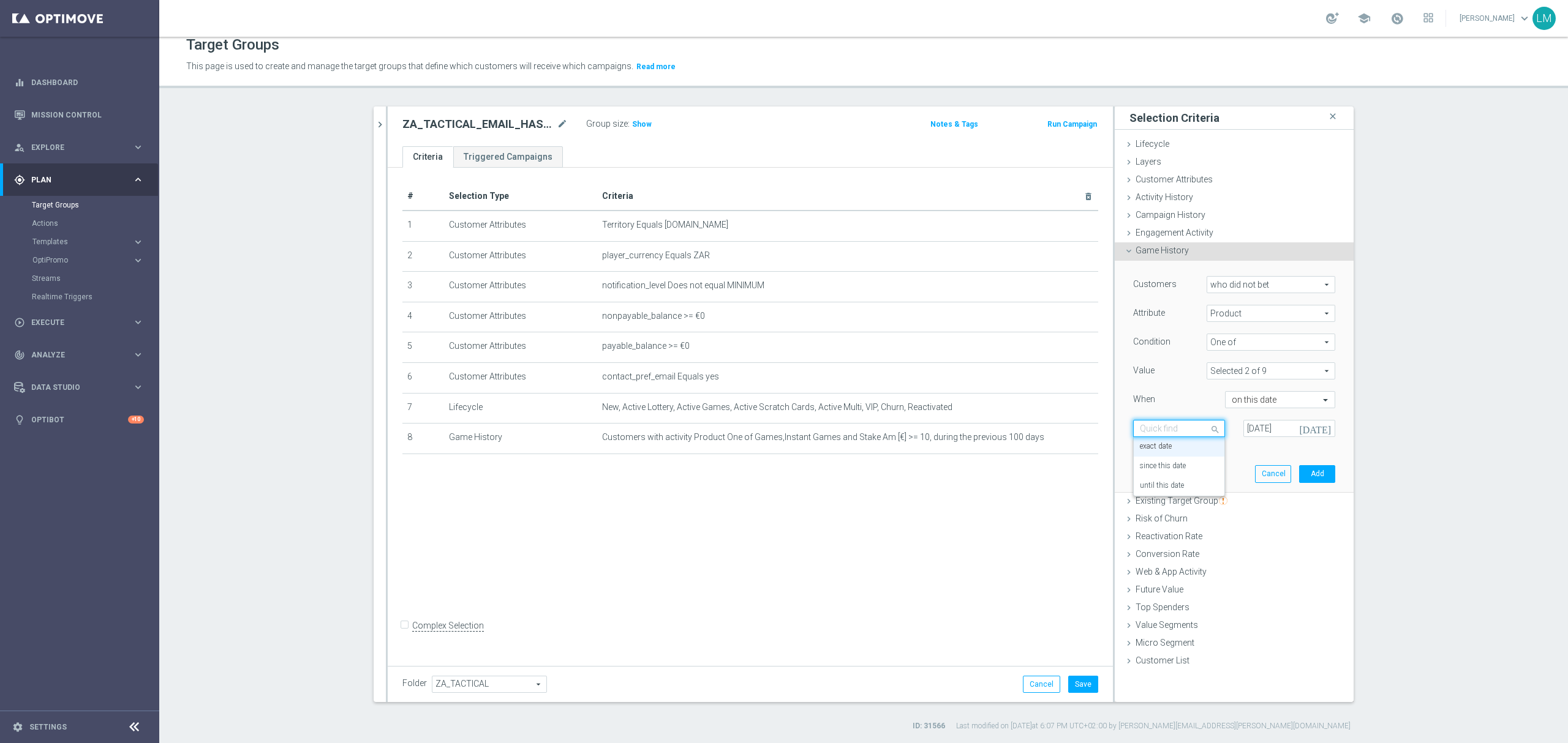
click at [1190, 427] on div at bounding box center [1179, 429] width 91 height 11
click at [1174, 473] on div "since this date" at bounding box center [1178, 466] width 79 height 19
click at [1199, 456] on div "Customers who did not bet who did not bet arrow_drop_down search Attribute Prod…" at bounding box center [1234, 376] width 220 height 230
click at [1315, 431] on icon "[DATE]" at bounding box center [1316, 427] width 36 height 14
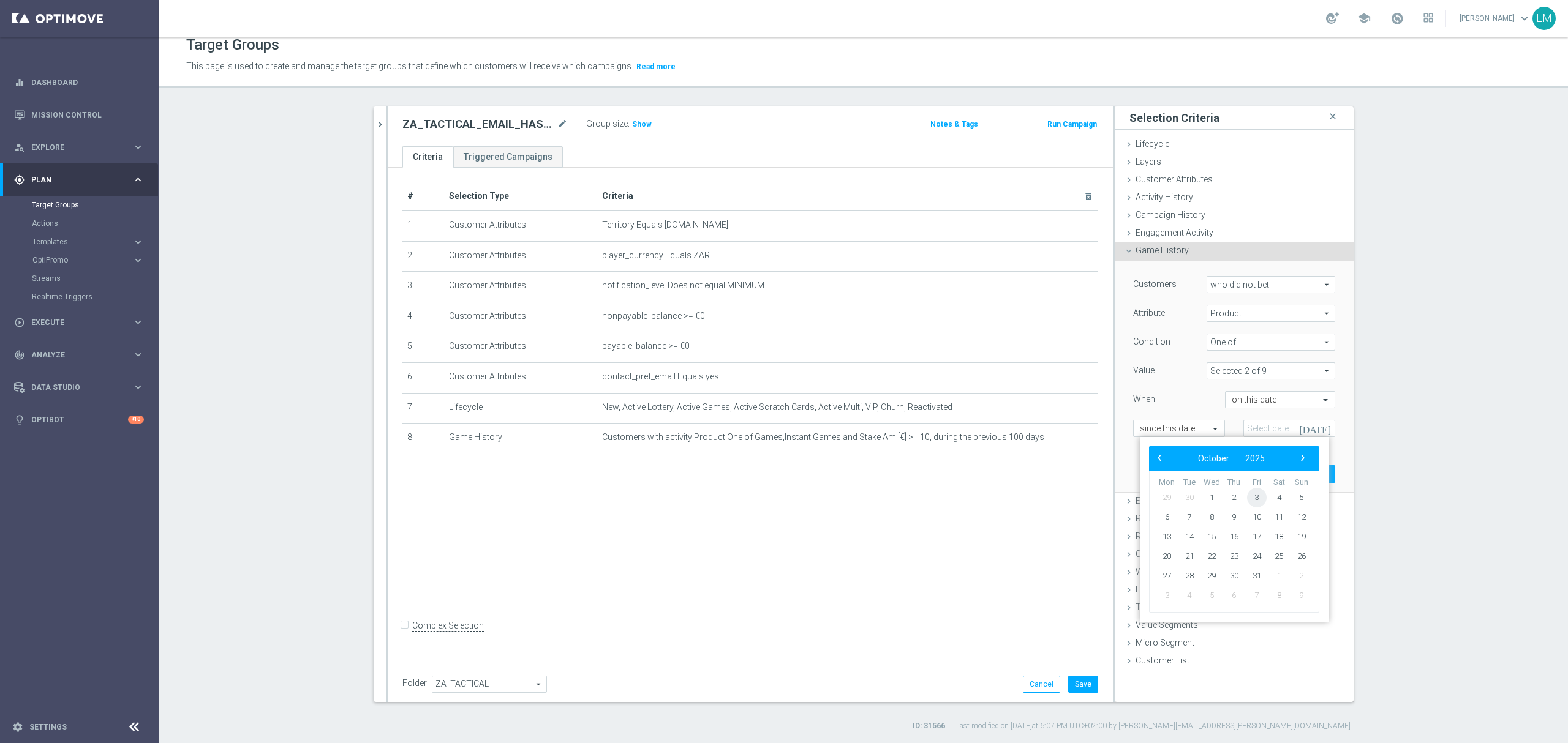
click at [1257, 491] on span "3" at bounding box center [1256, 497] width 19 height 19
type input "03 Oct 2025"
click at [1322, 471] on button "Add" at bounding box center [1316, 474] width 36 height 18
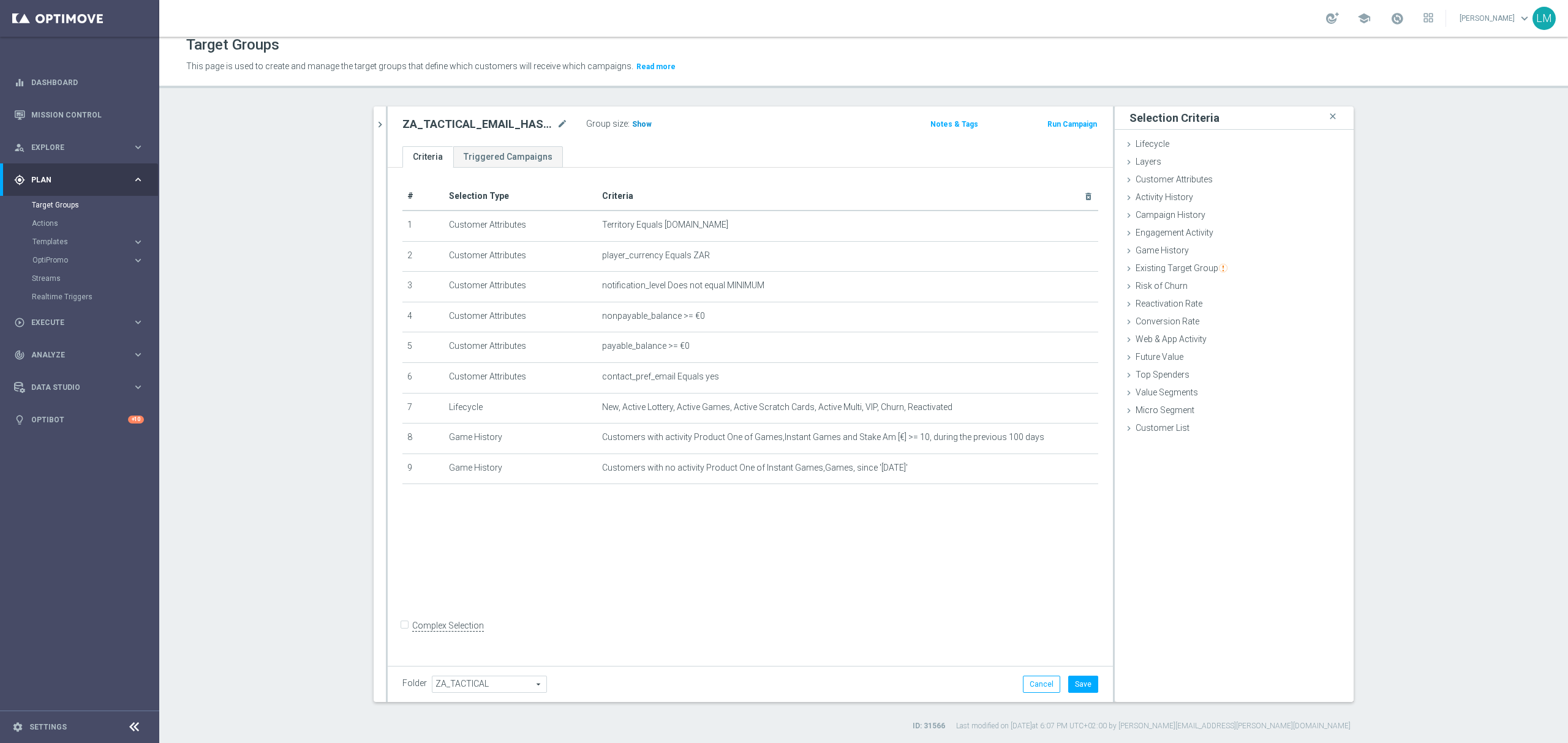
click at [632, 125] on span "Show" at bounding box center [641, 124] width 19 height 8
click at [998, 580] on div "# Selection Type Criteria delete_forever 1 Customer Attributes Territory Equals…" at bounding box center [750, 414] width 725 height 493
click at [983, 605] on div "# Selection Type Criteria delete_forever 1 Customer Attributes Territory Equals…" at bounding box center [750, 414] width 725 height 493
click at [1090, 681] on button "Save" at bounding box center [1083, 684] width 30 height 18
